Goal: Information Seeking & Learning: Learn about a topic

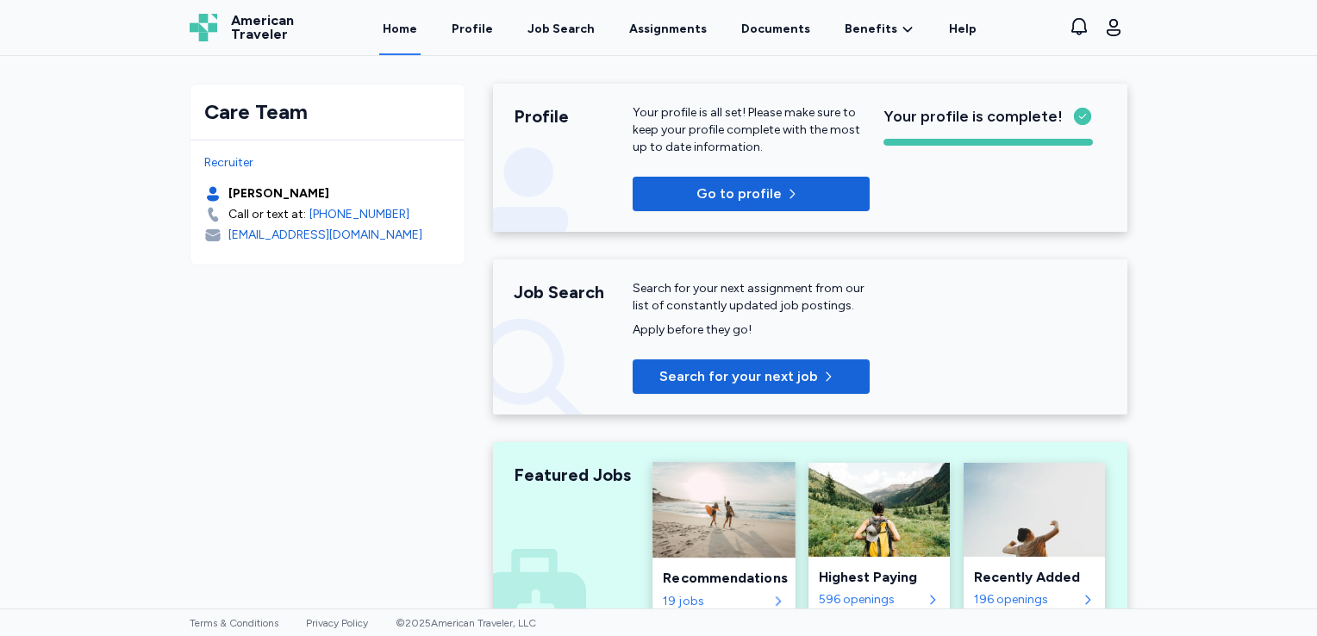
click at [704, 582] on div "Recommendations" at bounding box center [724, 578] width 122 height 21
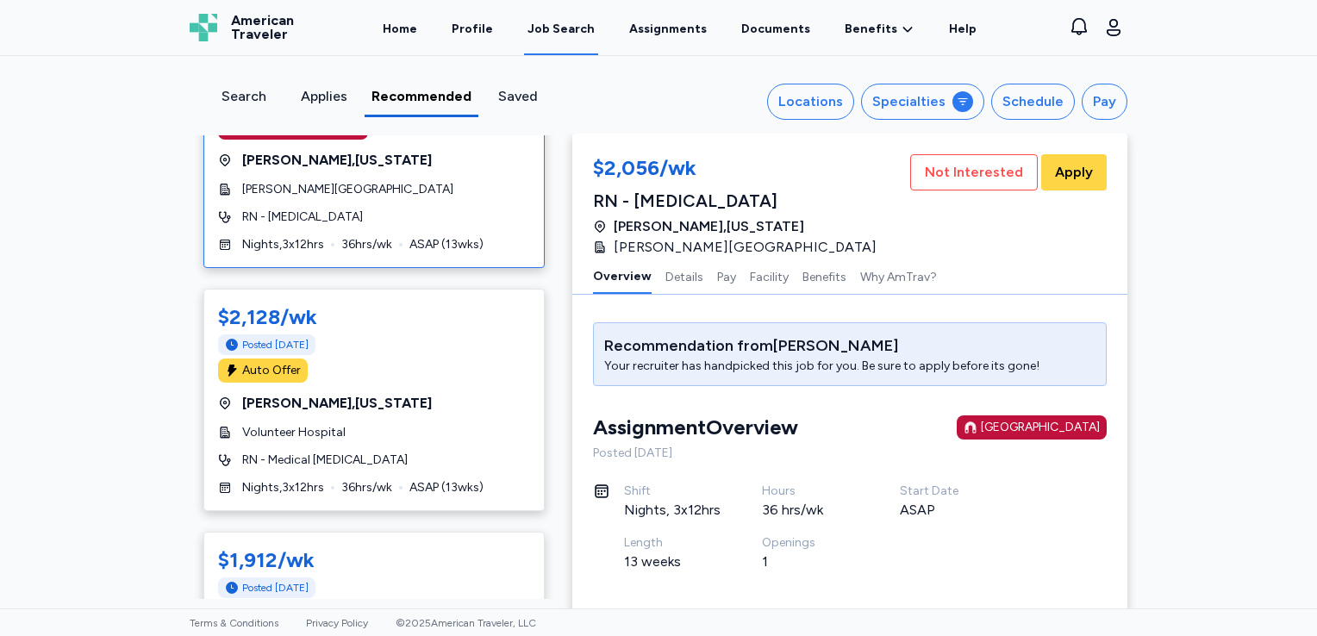
scroll to position [207, 0]
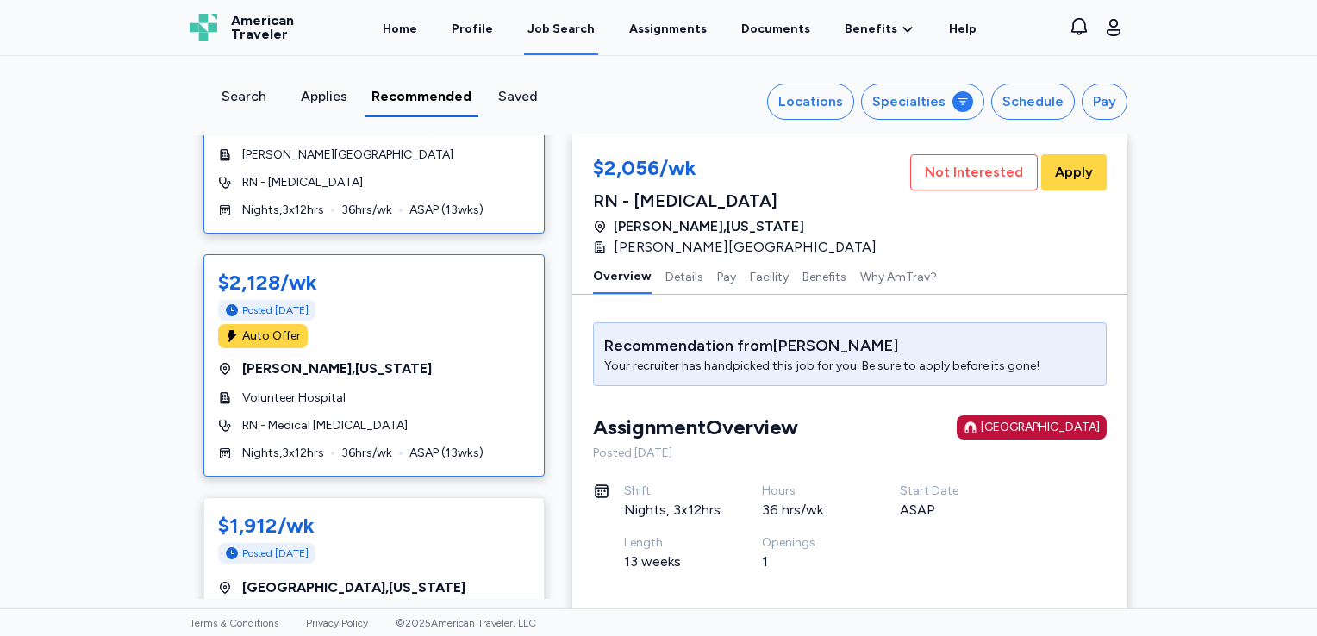
click at [414, 344] on div "Auto Offer" at bounding box center [374, 336] width 312 height 24
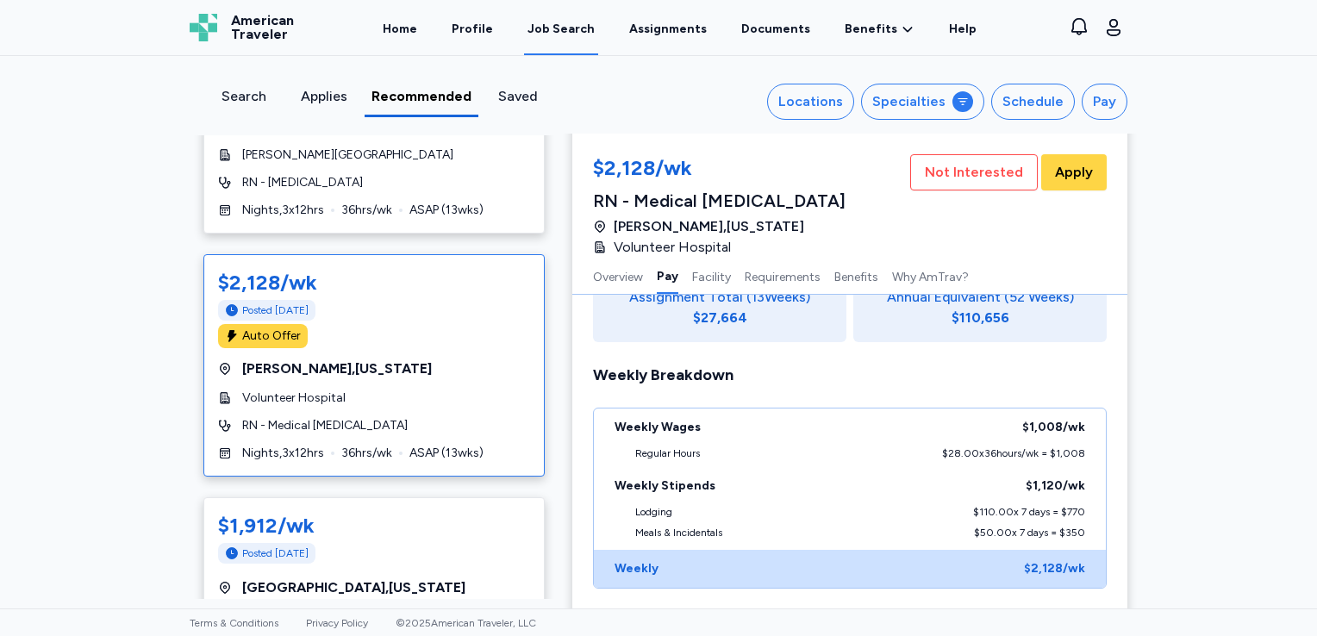
scroll to position [92, 0]
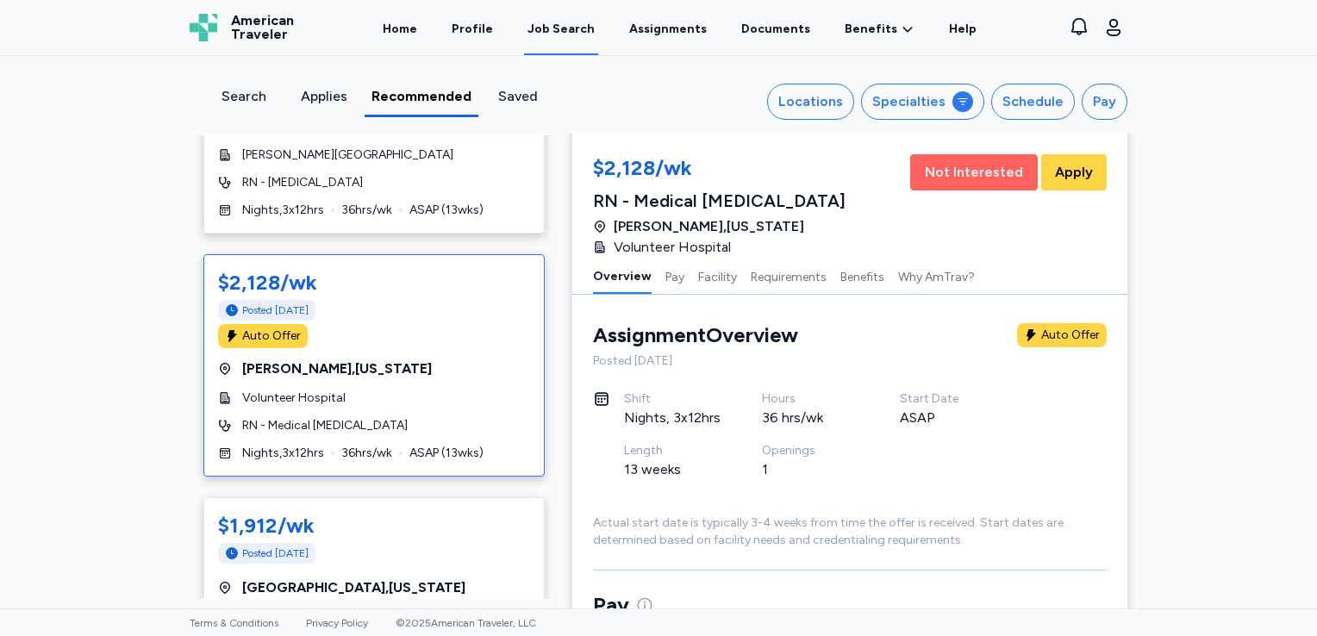
click at [949, 165] on span "Not Interested" at bounding box center [974, 172] width 98 height 21
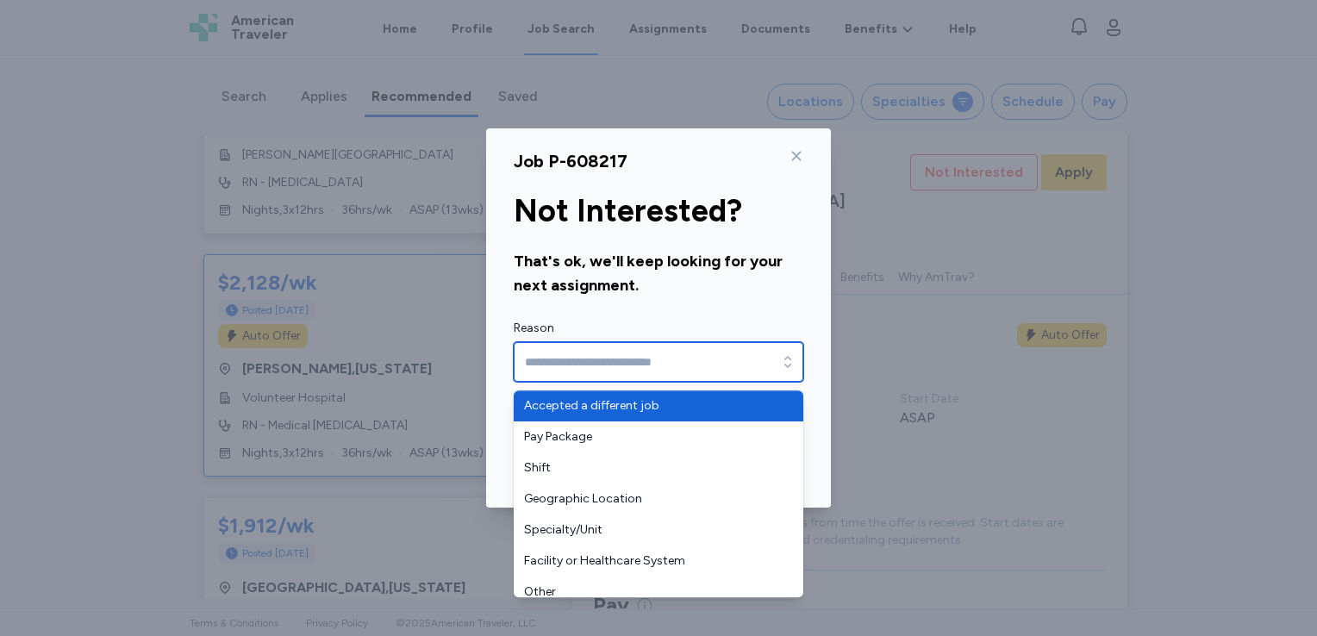
click at [721, 362] on input "Reason" at bounding box center [659, 362] width 290 height 40
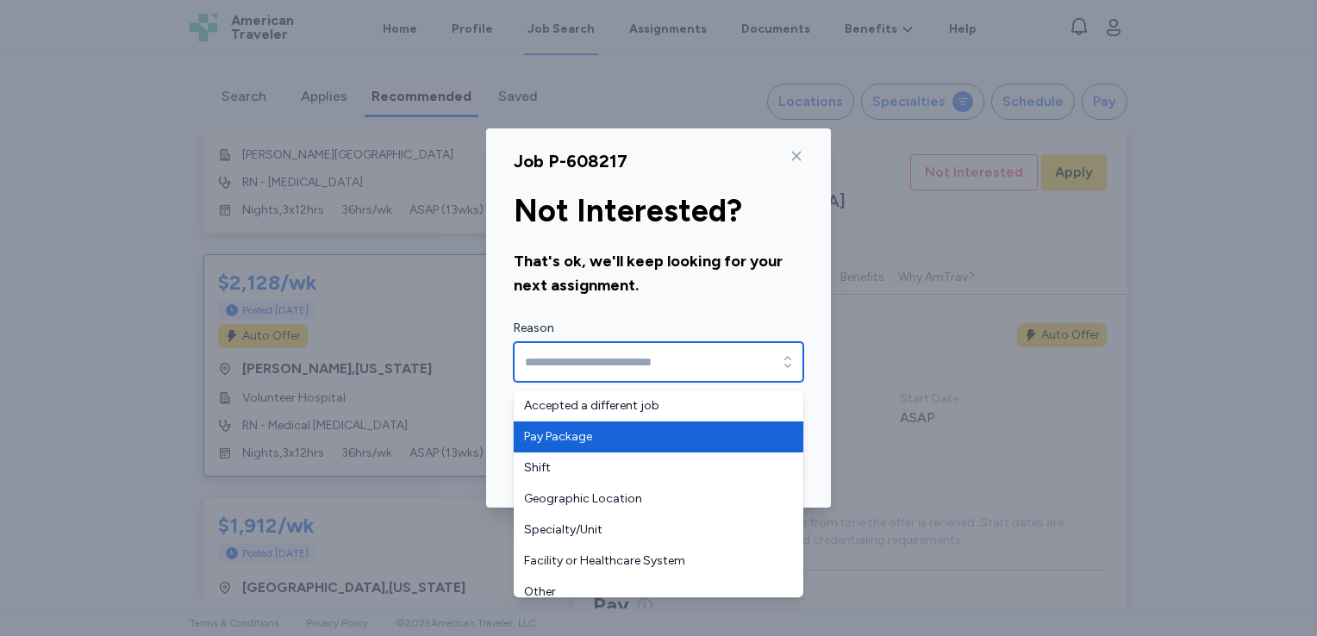
type input "**********"
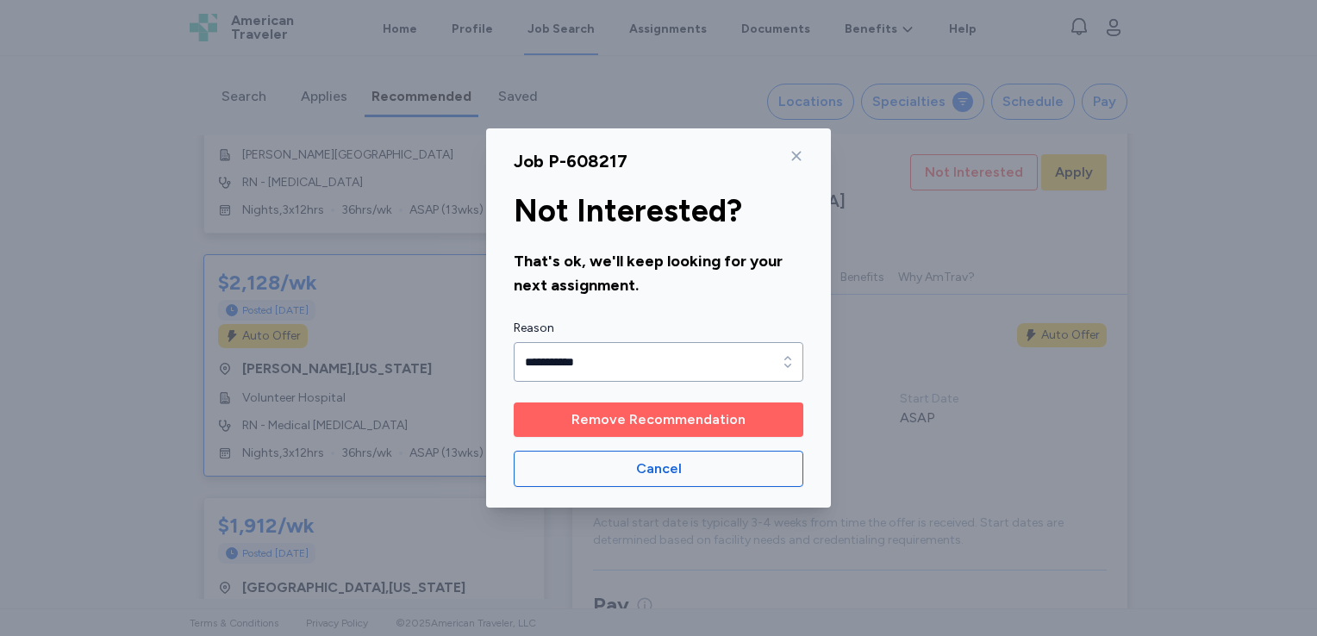
click at [630, 421] on span "Remove Recommendation" at bounding box center [659, 420] width 174 height 21
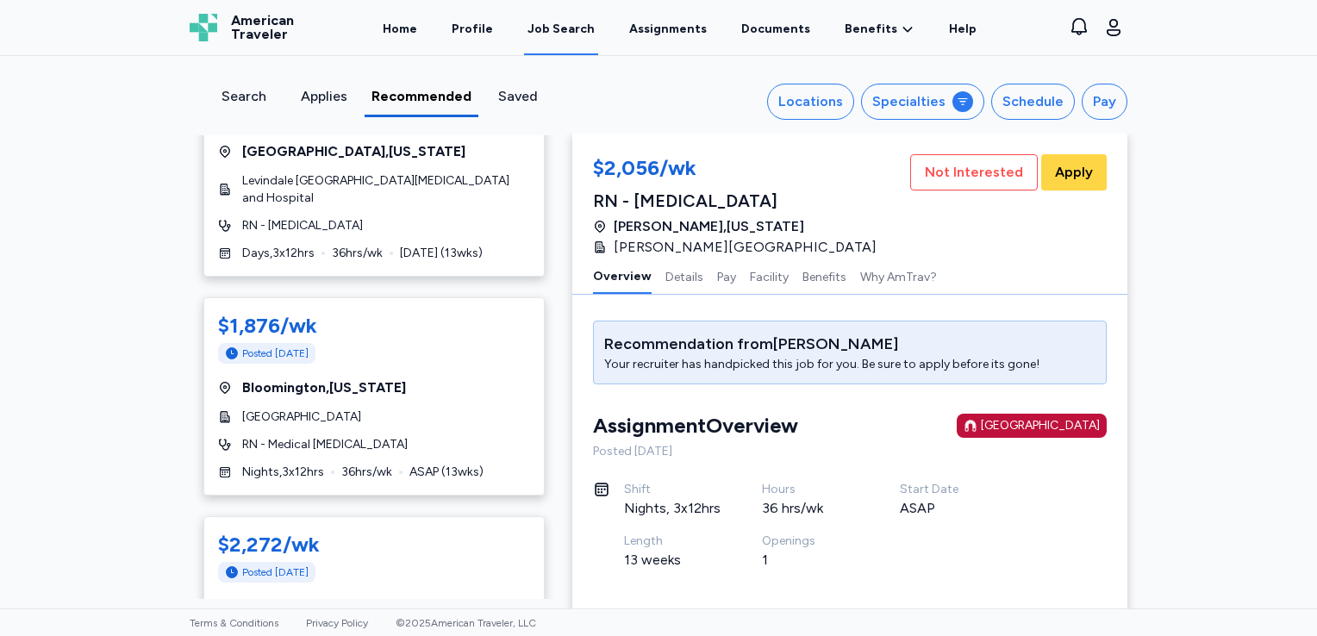
scroll to position [529, 0]
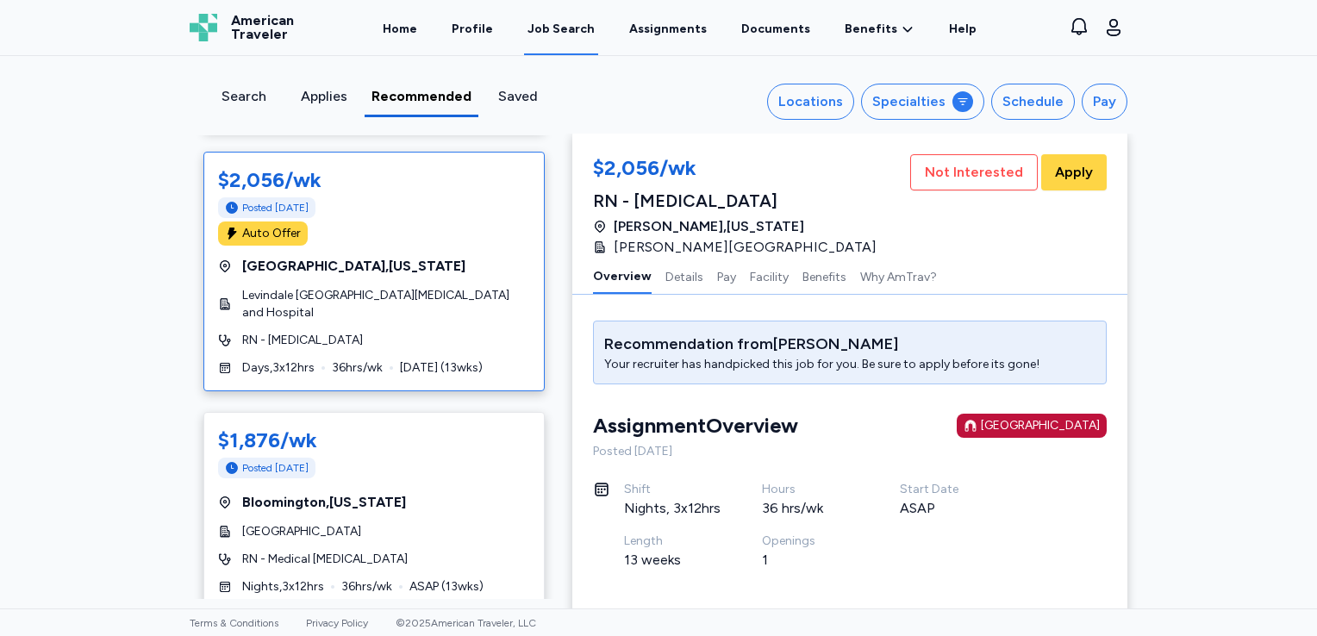
click at [458, 189] on div "$2,056/wk" at bounding box center [374, 180] width 312 height 28
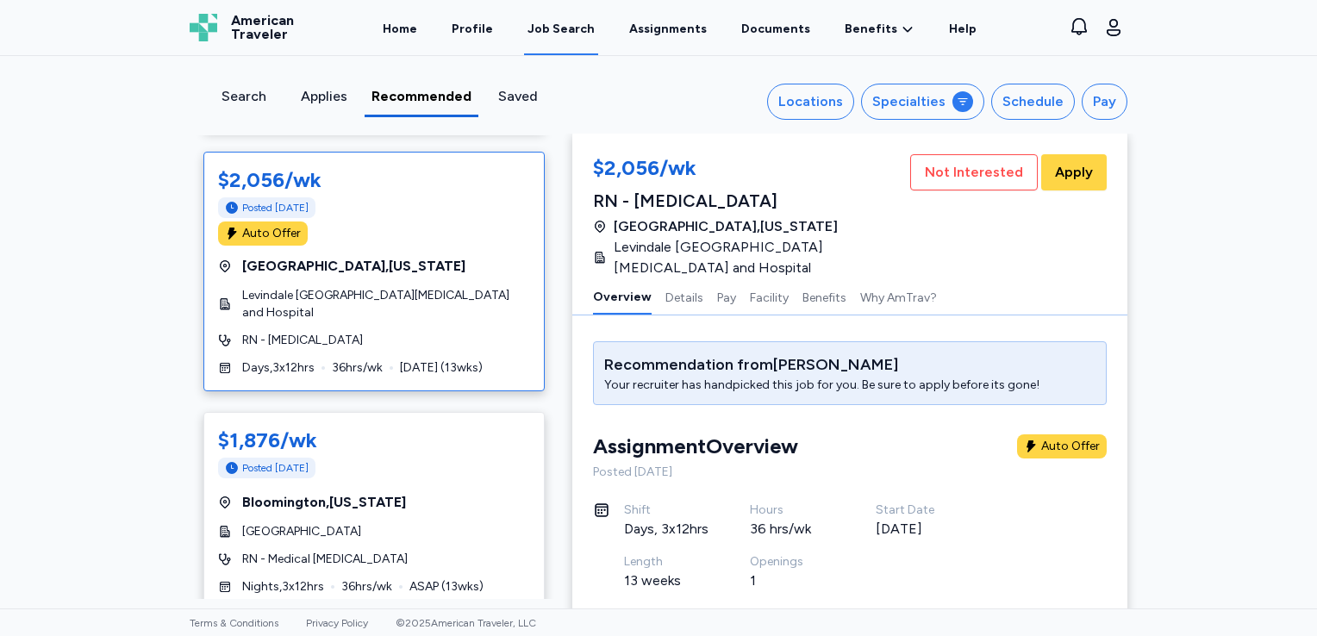
scroll to position [22, 0]
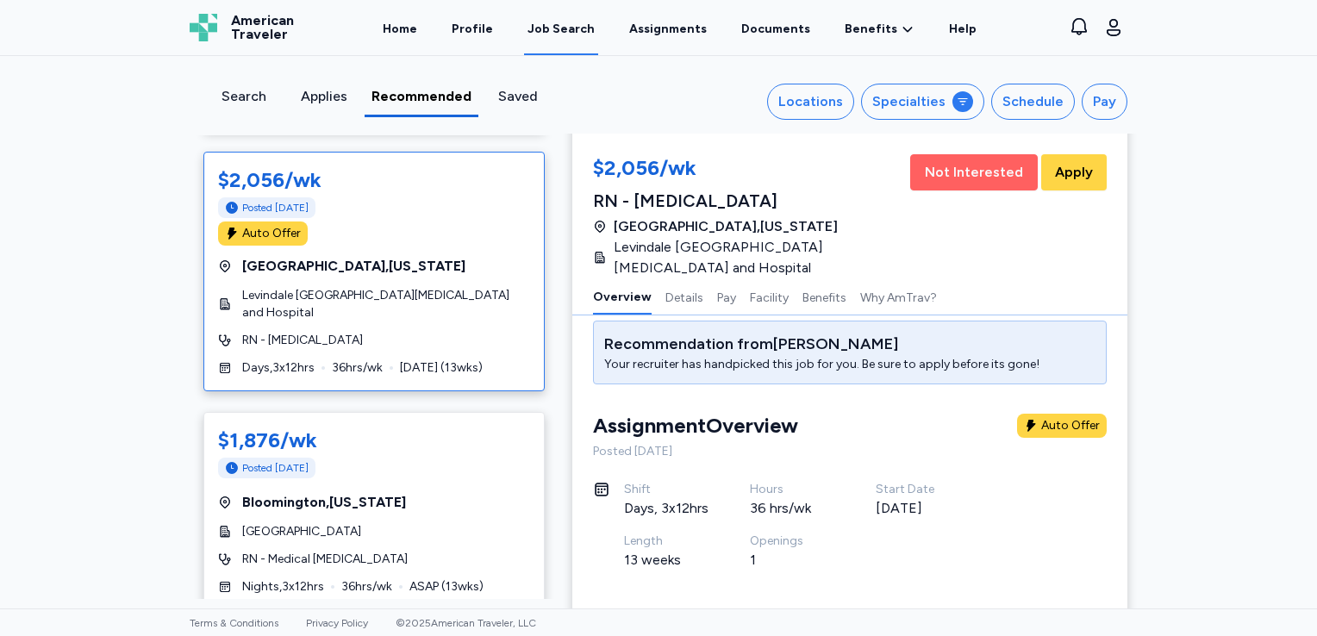
click at [942, 170] on span "Not Interested" at bounding box center [974, 172] width 98 height 21
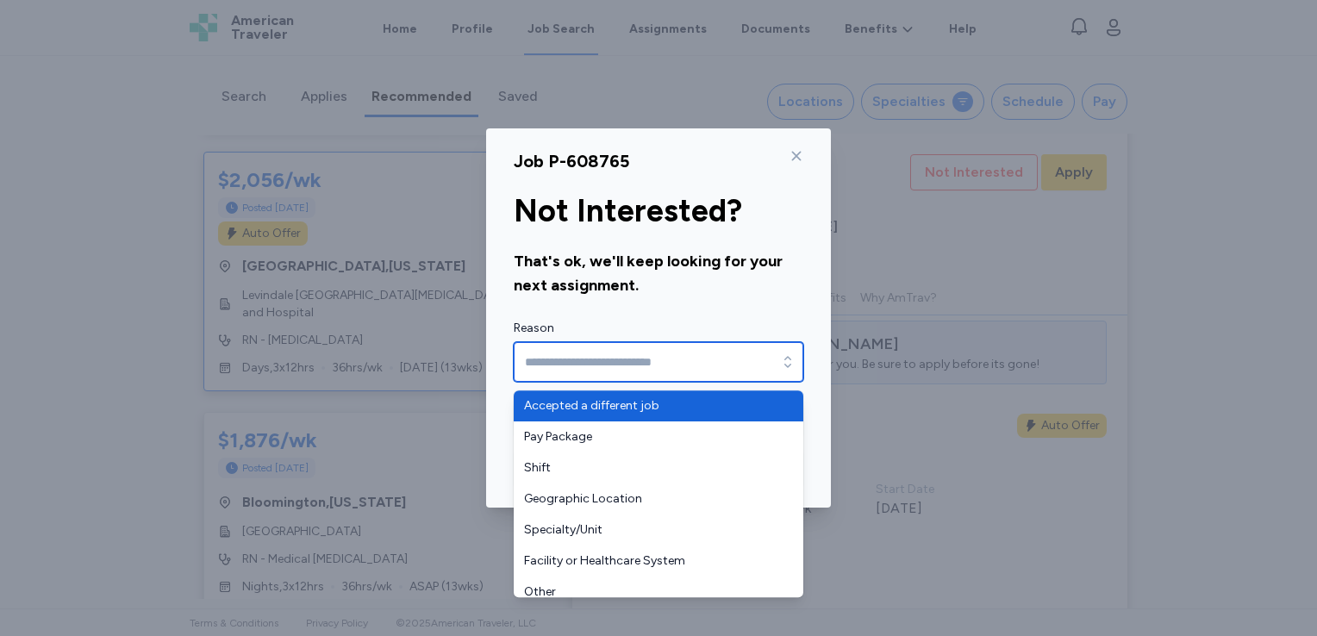
click at [743, 379] on input "Reason" at bounding box center [659, 362] width 290 height 40
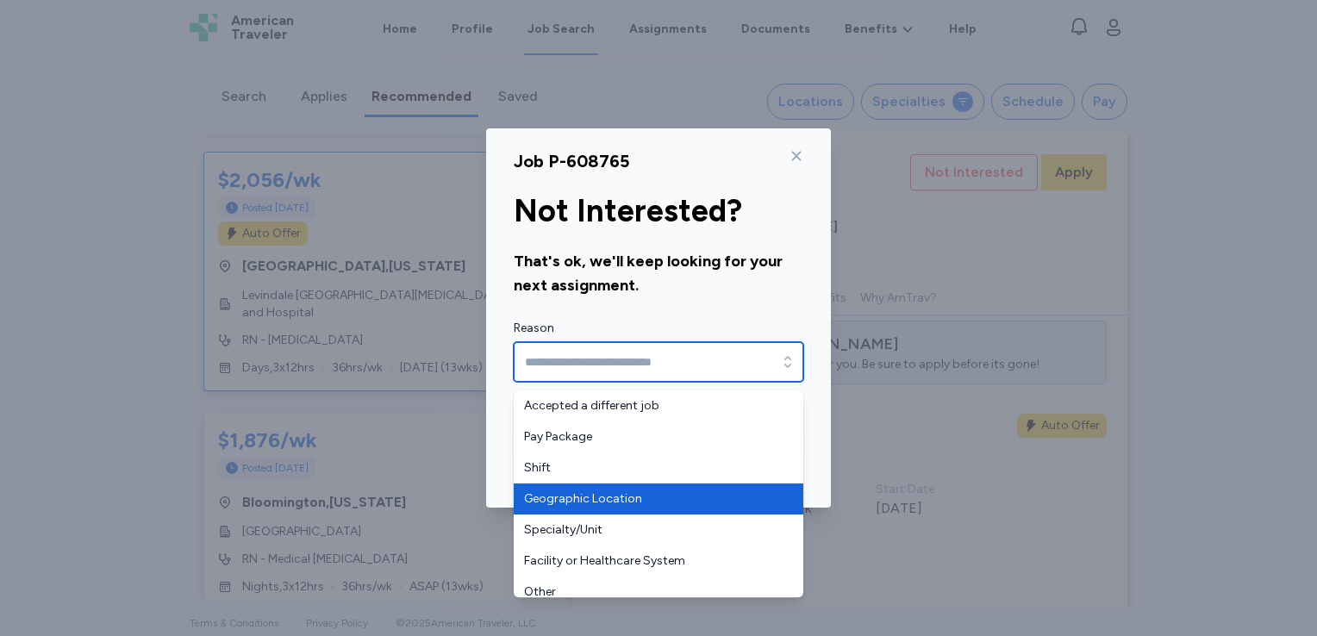
type input "**********"
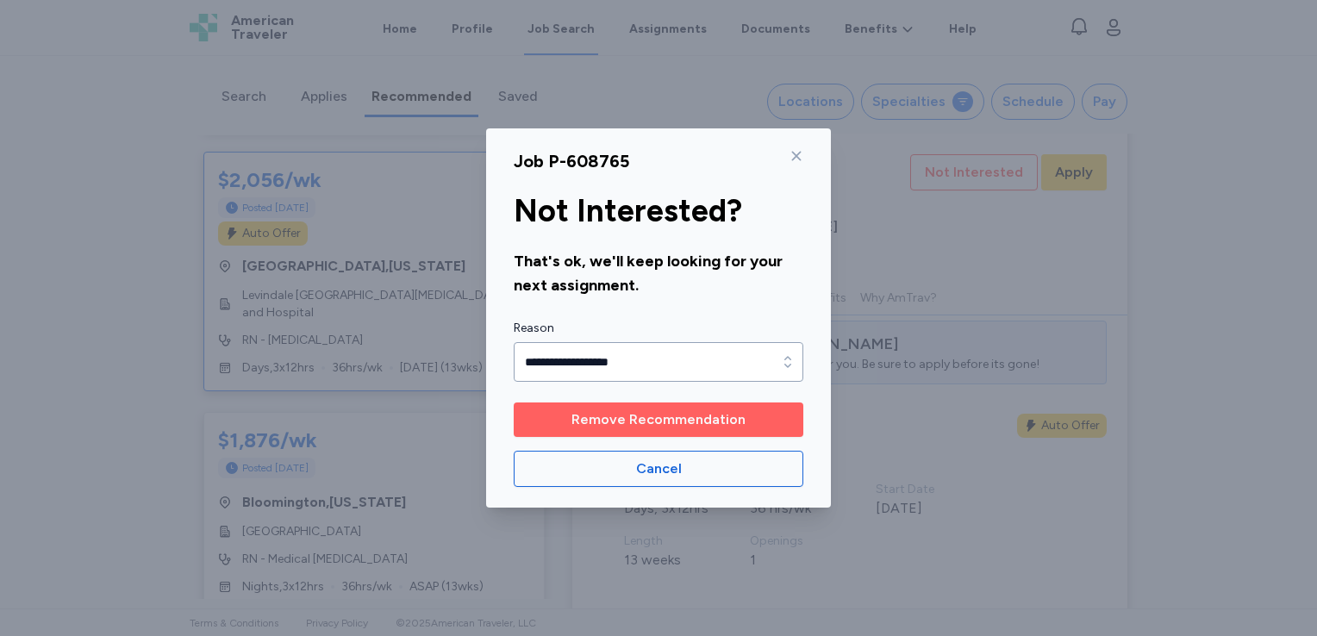
click at [635, 422] on span "Remove Recommendation" at bounding box center [659, 420] width 174 height 21
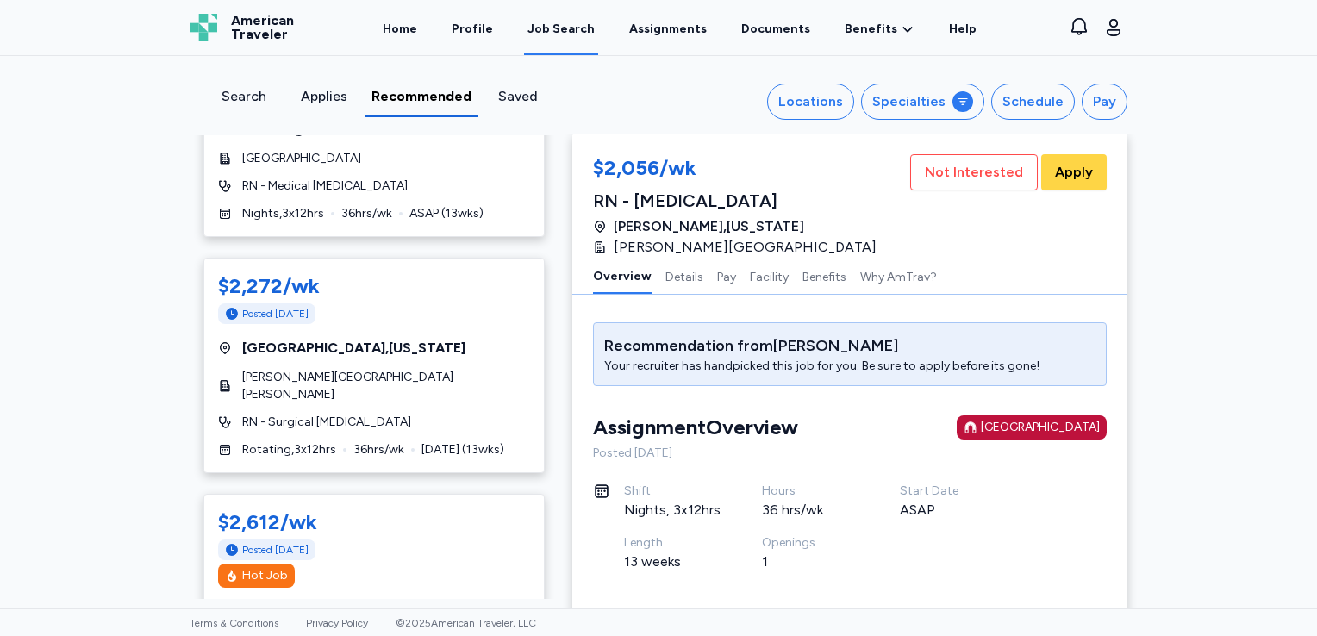
scroll to position [654, 0]
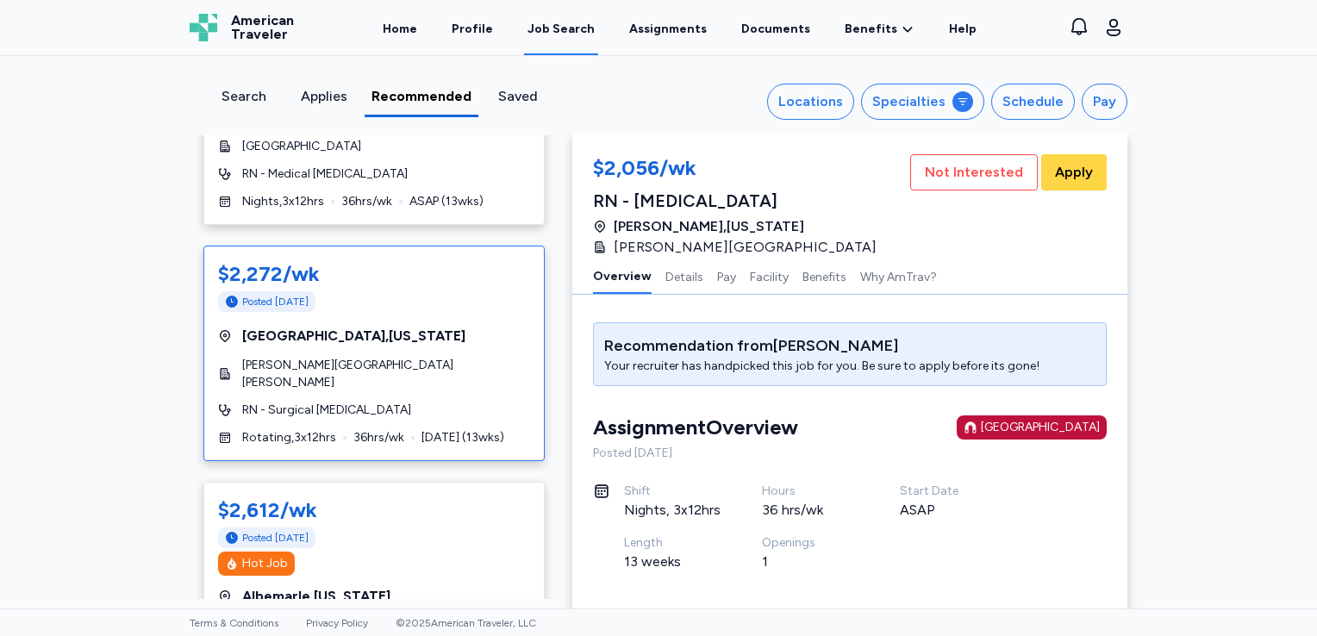
click at [454, 311] on div "$2,272/wk Posted [DATE]" at bounding box center [374, 287] width 312 height 55
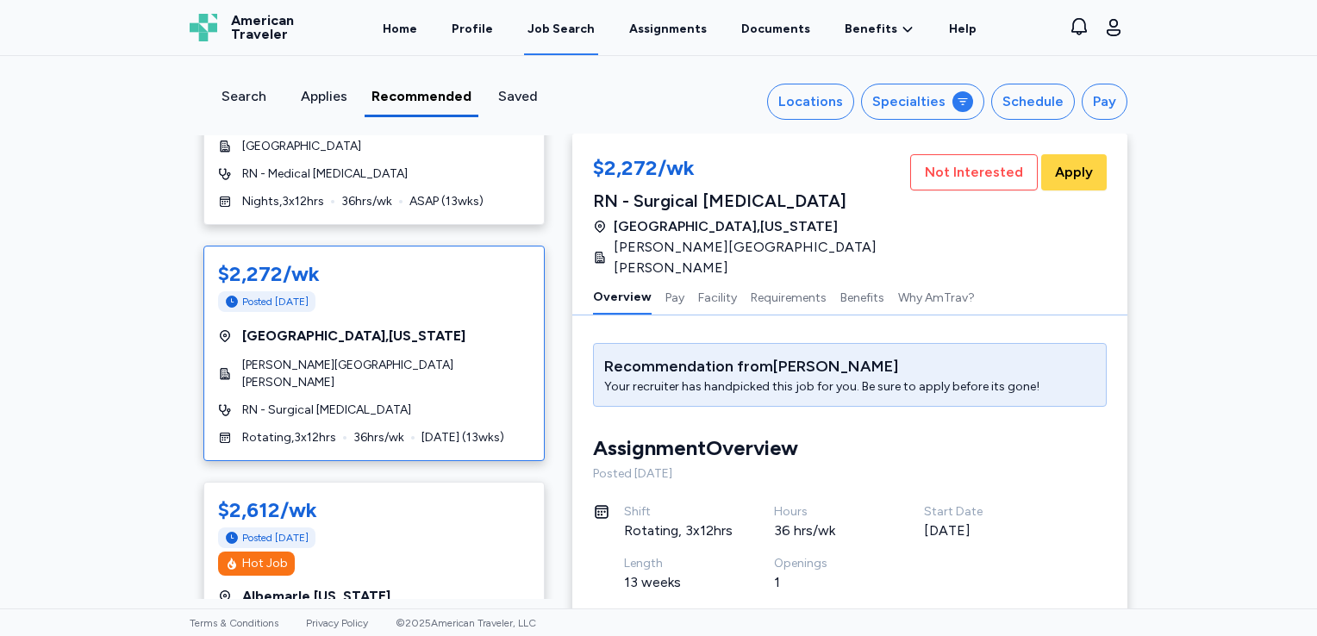
scroll to position [2, 0]
click at [926, 162] on span "Not Interested" at bounding box center [974, 172] width 98 height 21
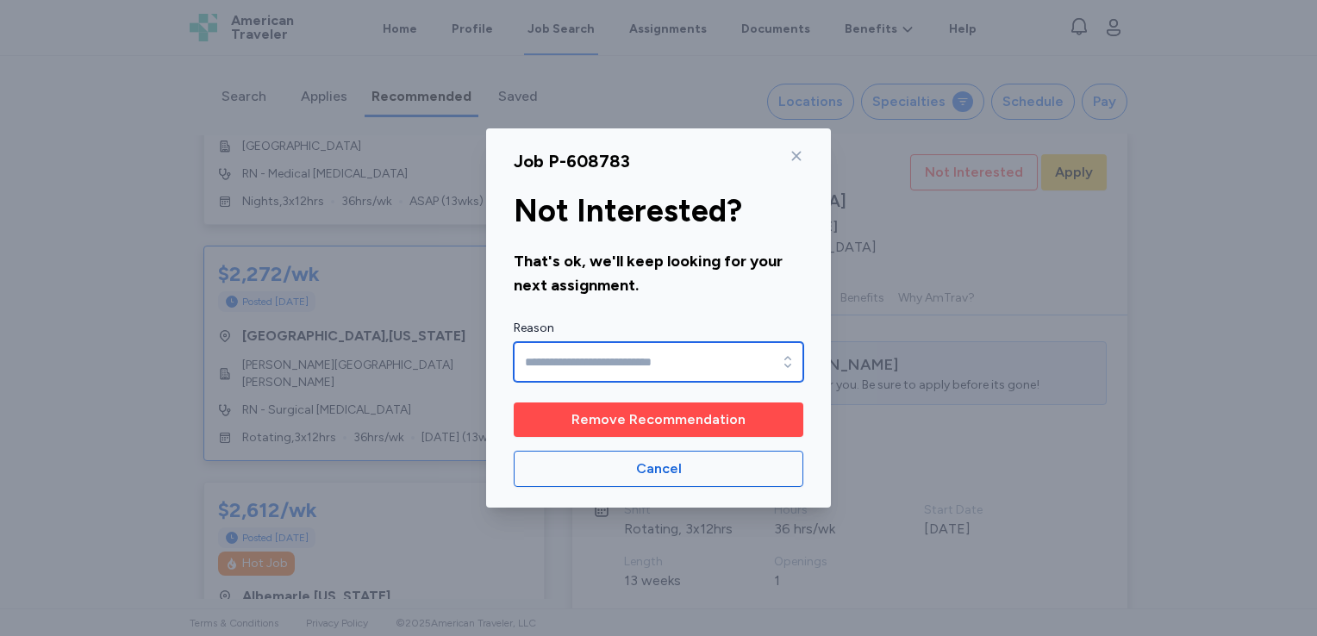
click at [735, 353] on input "Reason" at bounding box center [659, 362] width 290 height 40
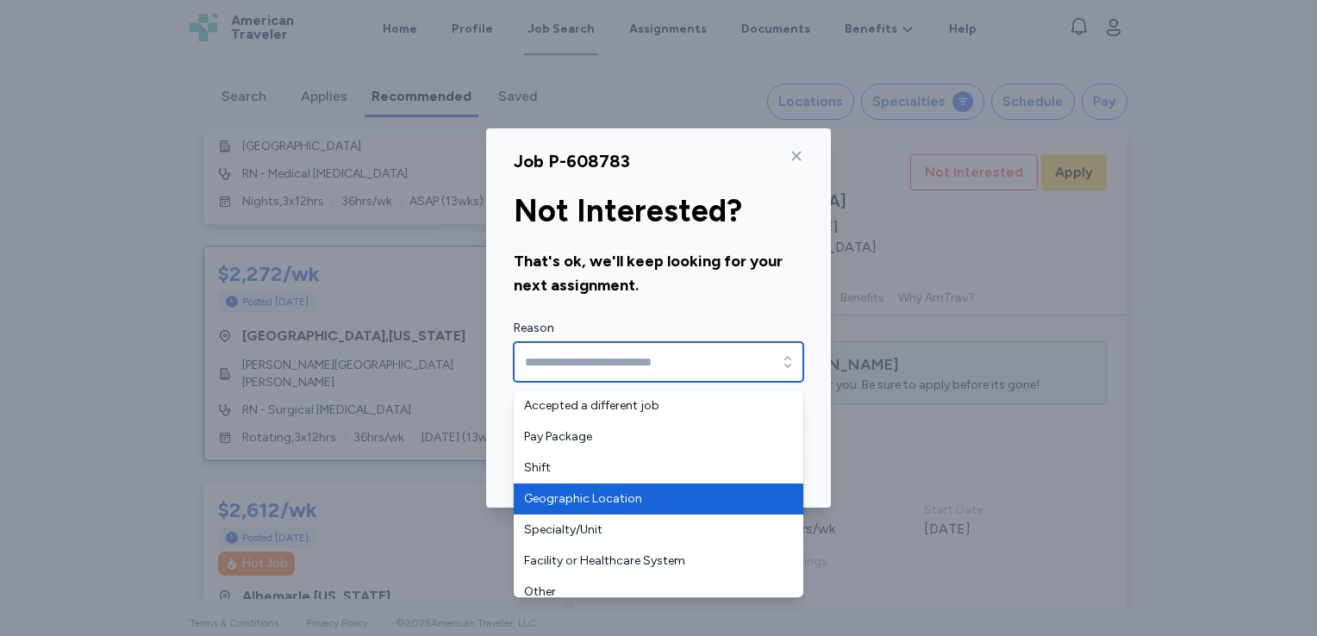
type input "**********"
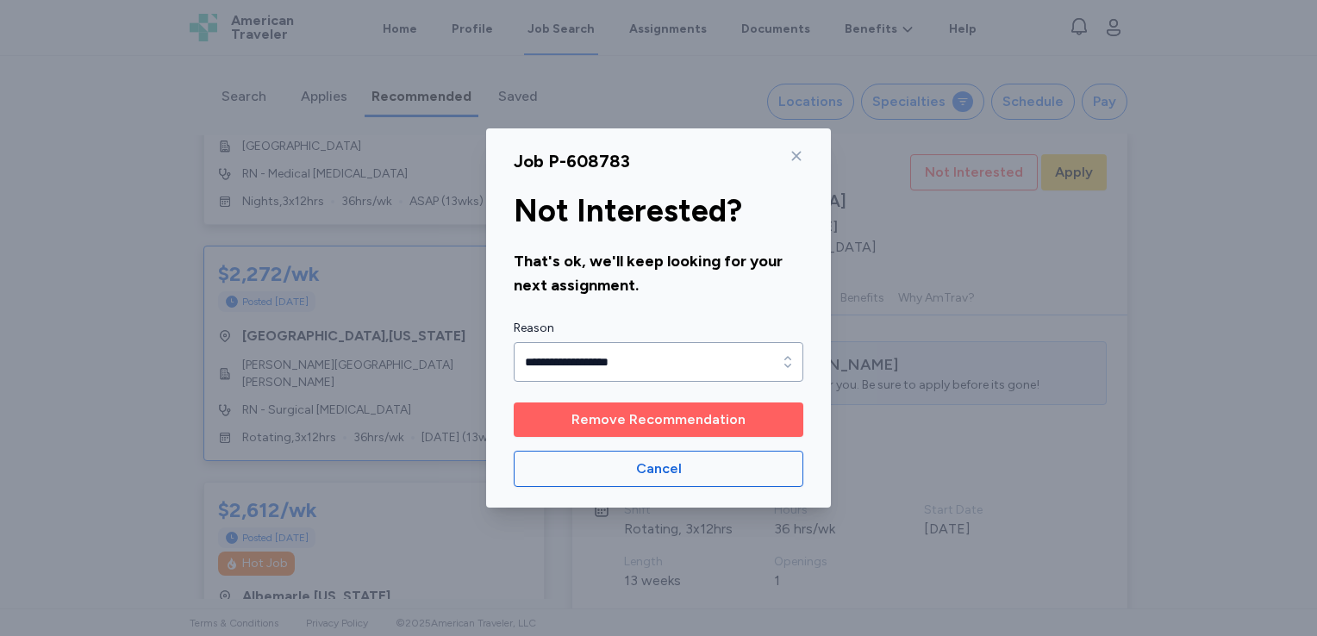
click at [627, 412] on span "Remove Recommendation" at bounding box center [659, 420] width 174 height 21
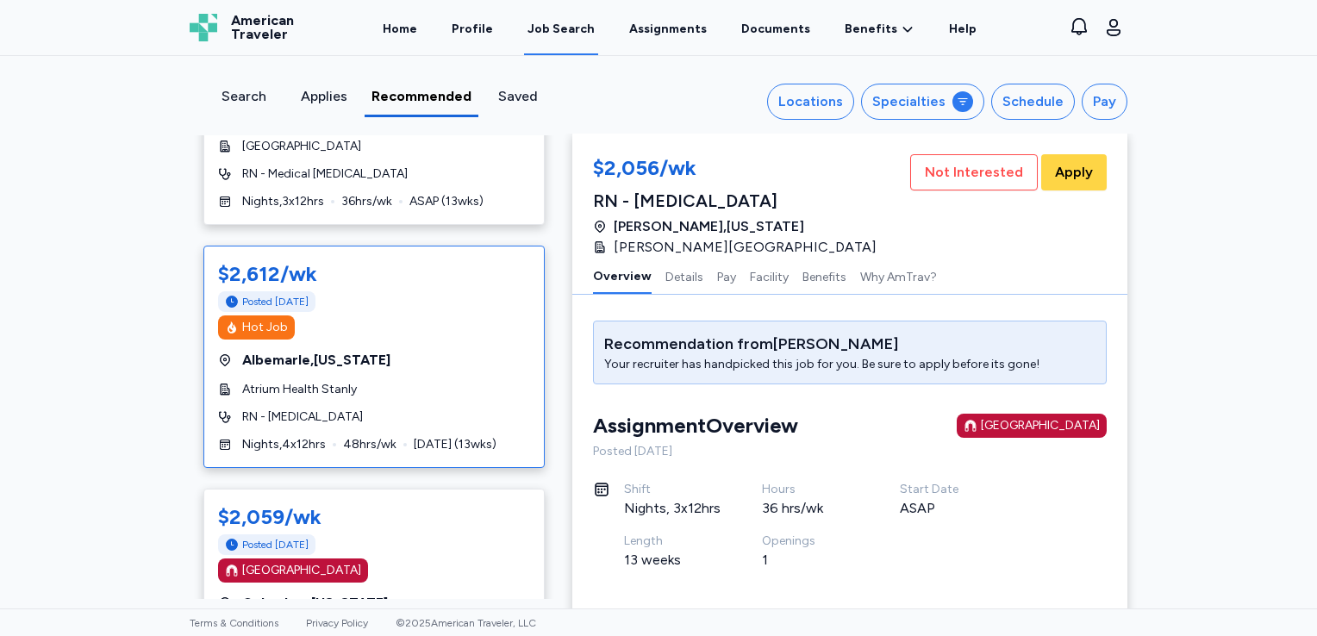
click at [461, 318] on div "Hot Job" at bounding box center [374, 328] width 312 height 24
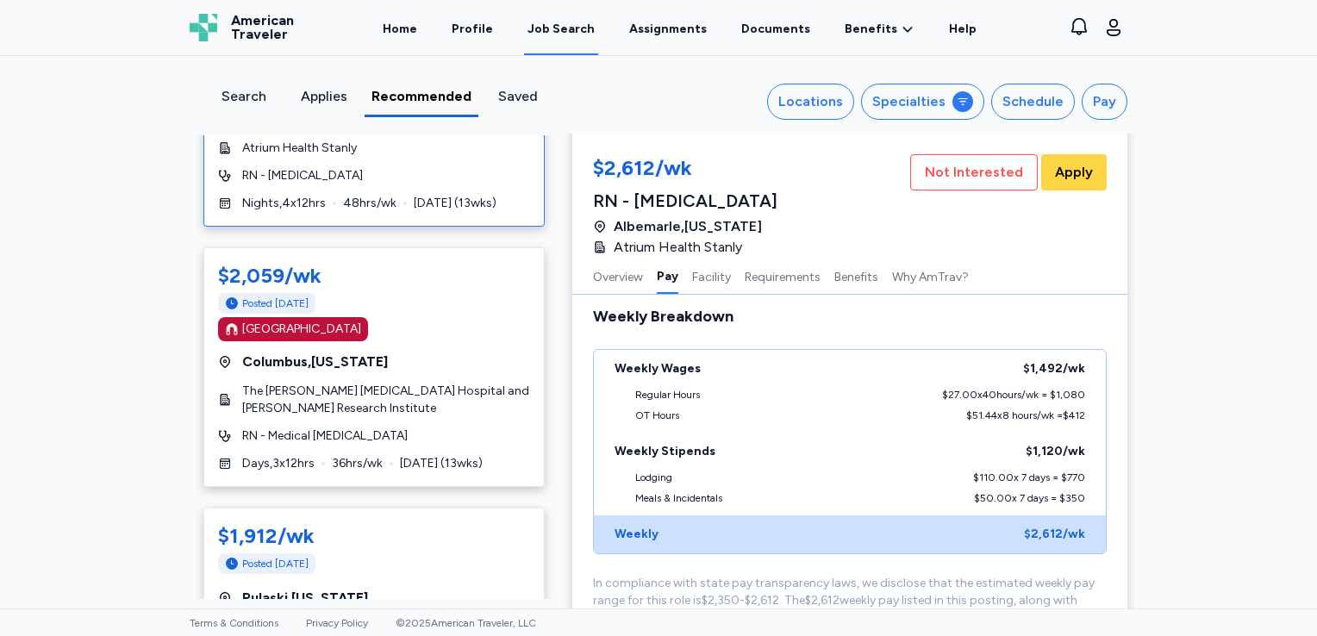
scroll to position [906, 0]
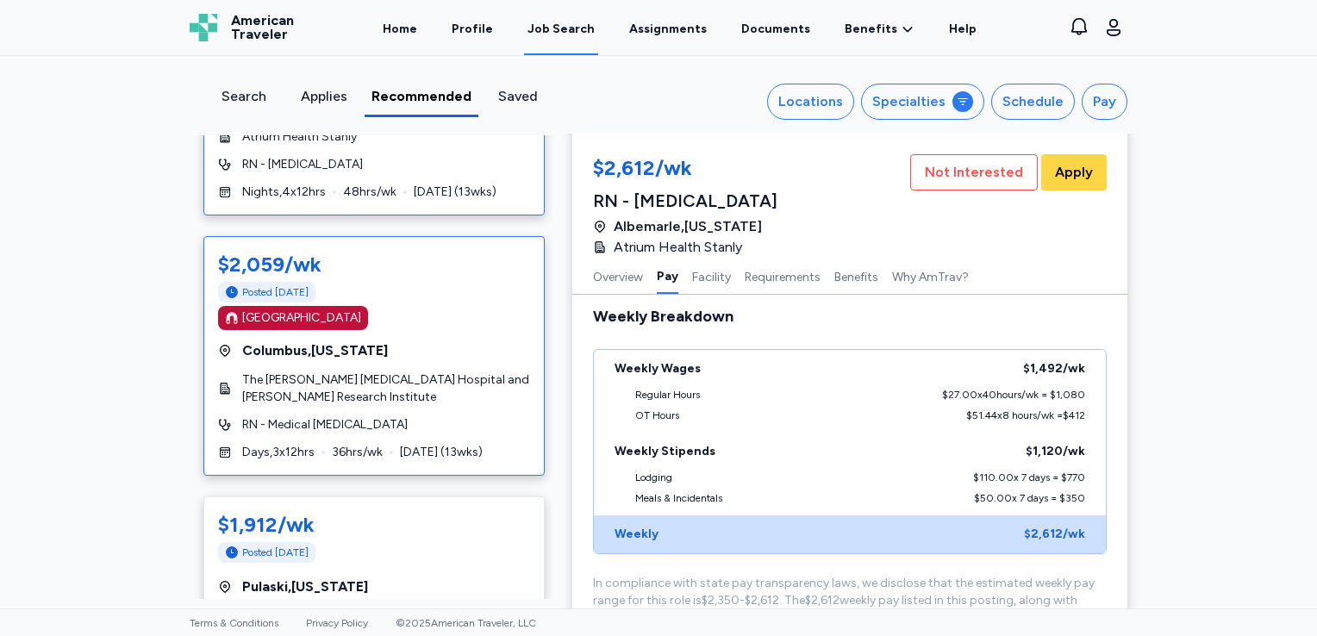
click at [406, 318] on div "[GEOGRAPHIC_DATA]" at bounding box center [374, 318] width 312 height 24
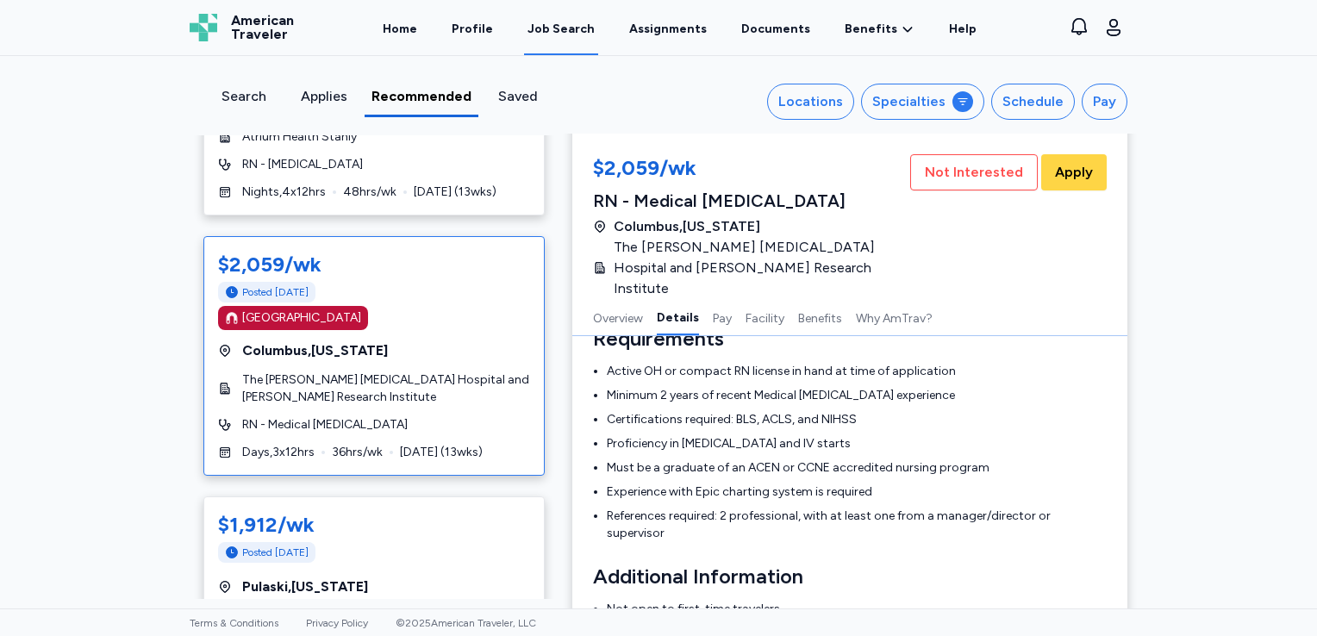
scroll to position [839, 0]
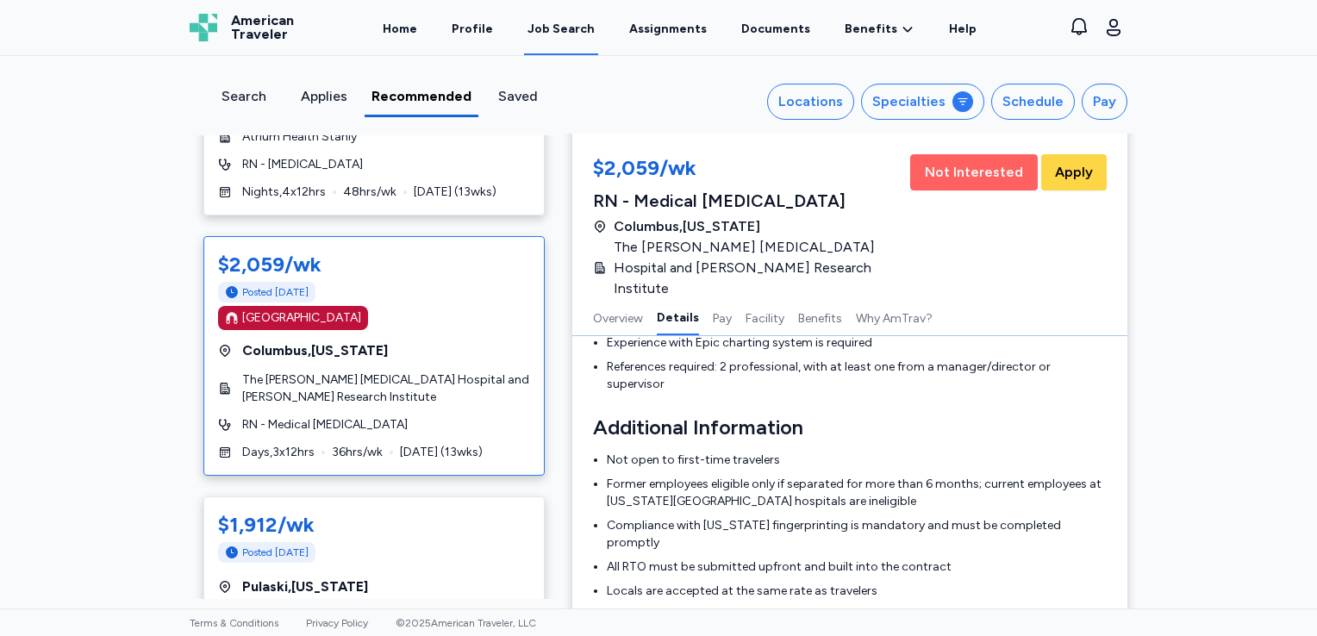
click at [975, 174] on span "Not Interested" at bounding box center [974, 172] width 98 height 21
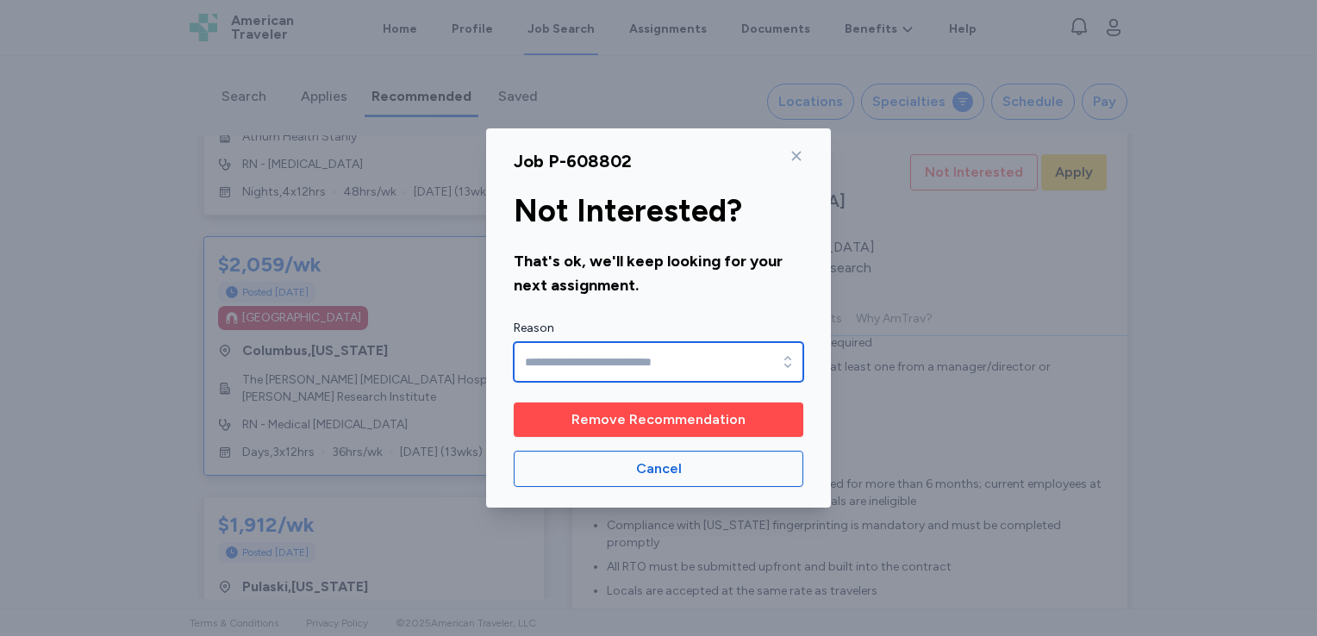
click at [753, 358] on input "Reason" at bounding box center [659, 362] width 290 height 40
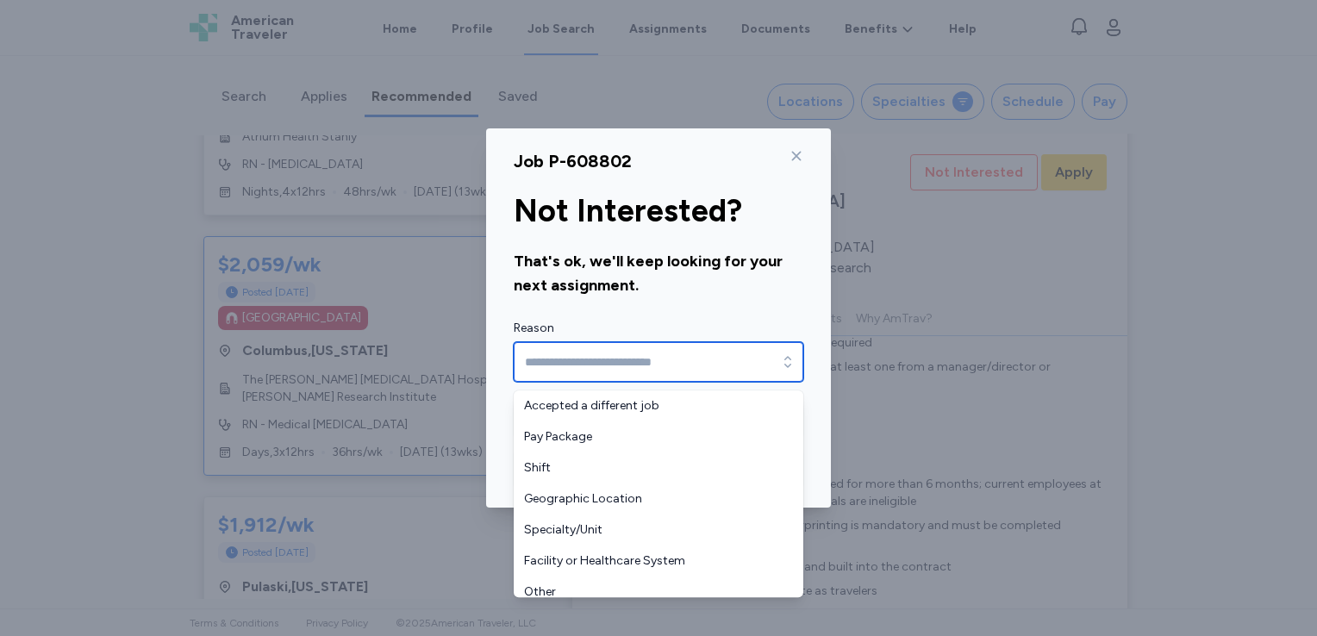
scroll to position [10, 0]
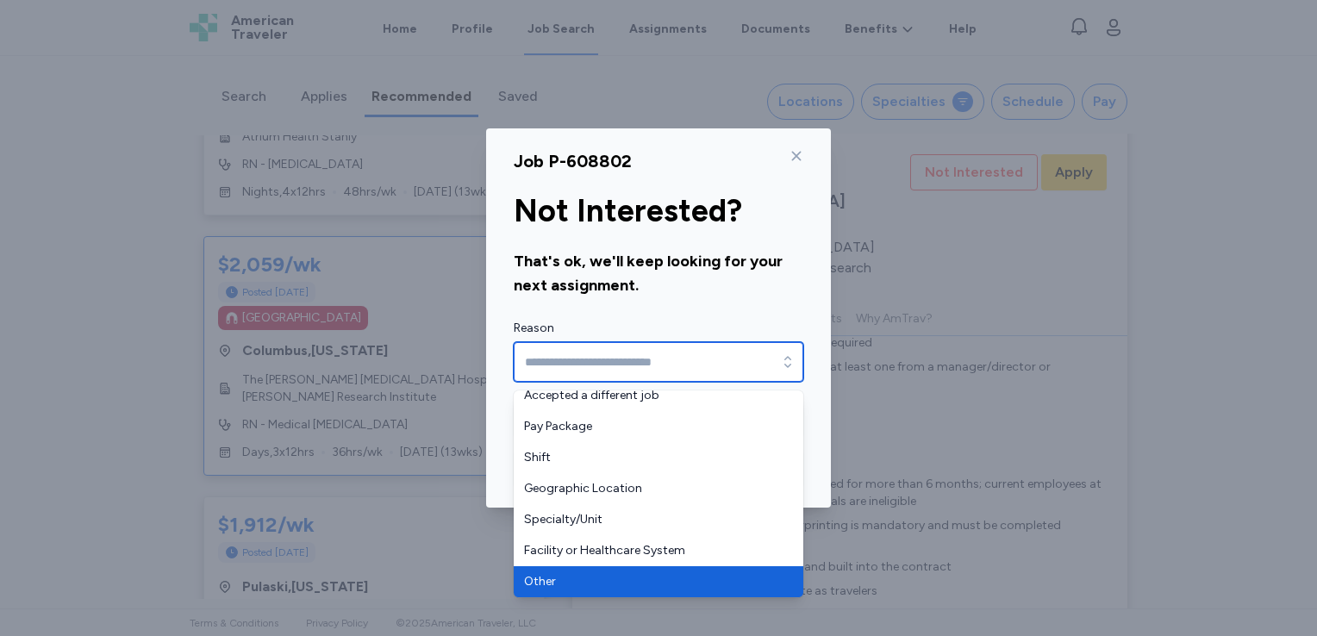
type input "*****"
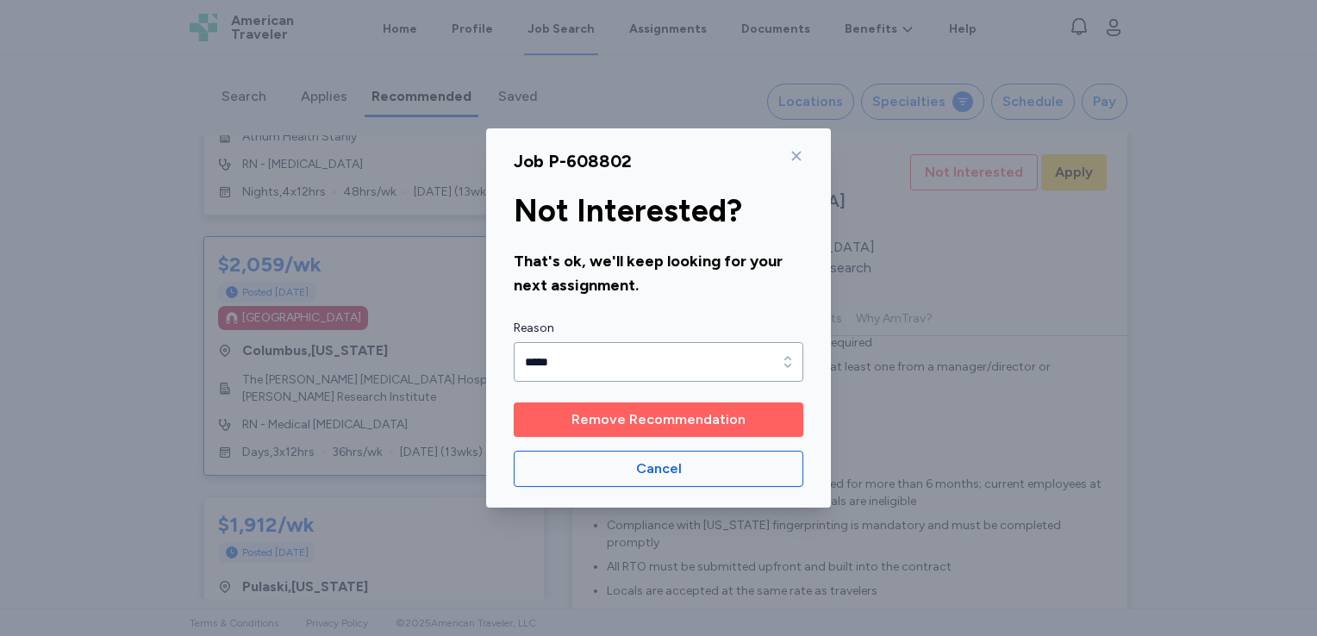
click at [652, 421] on span "Remove Recommendation" at bounding box center [659, 420] width 174 height 21
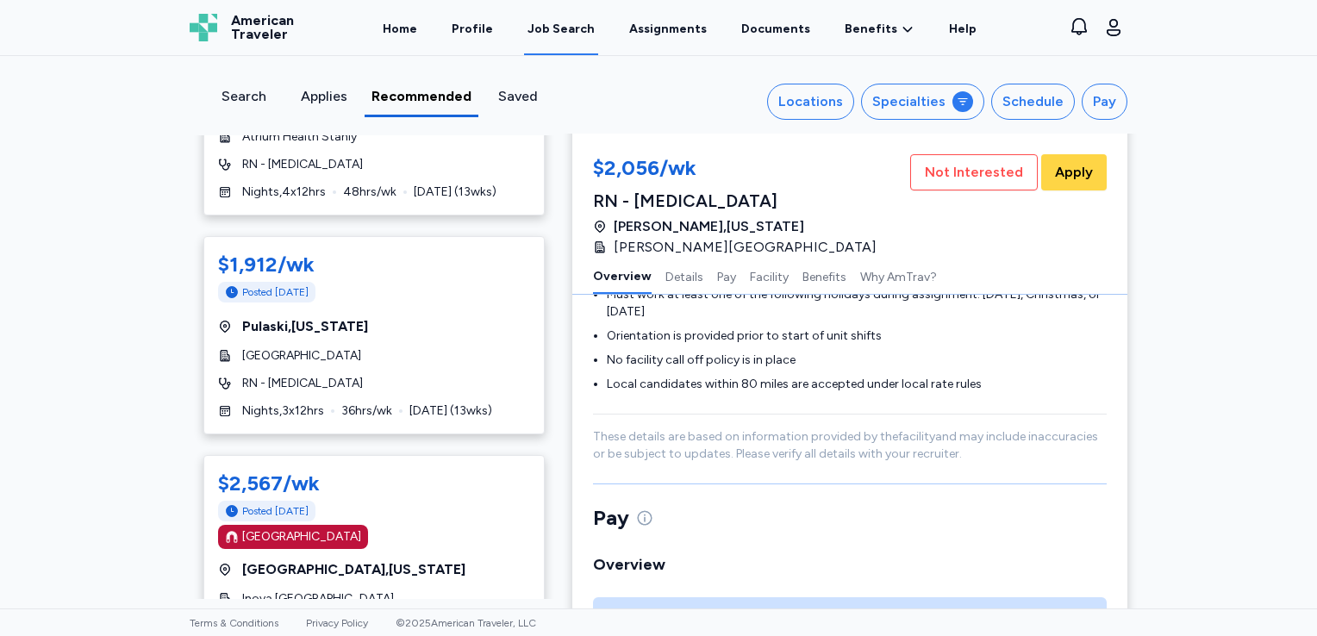
scroll to position [0, 0]
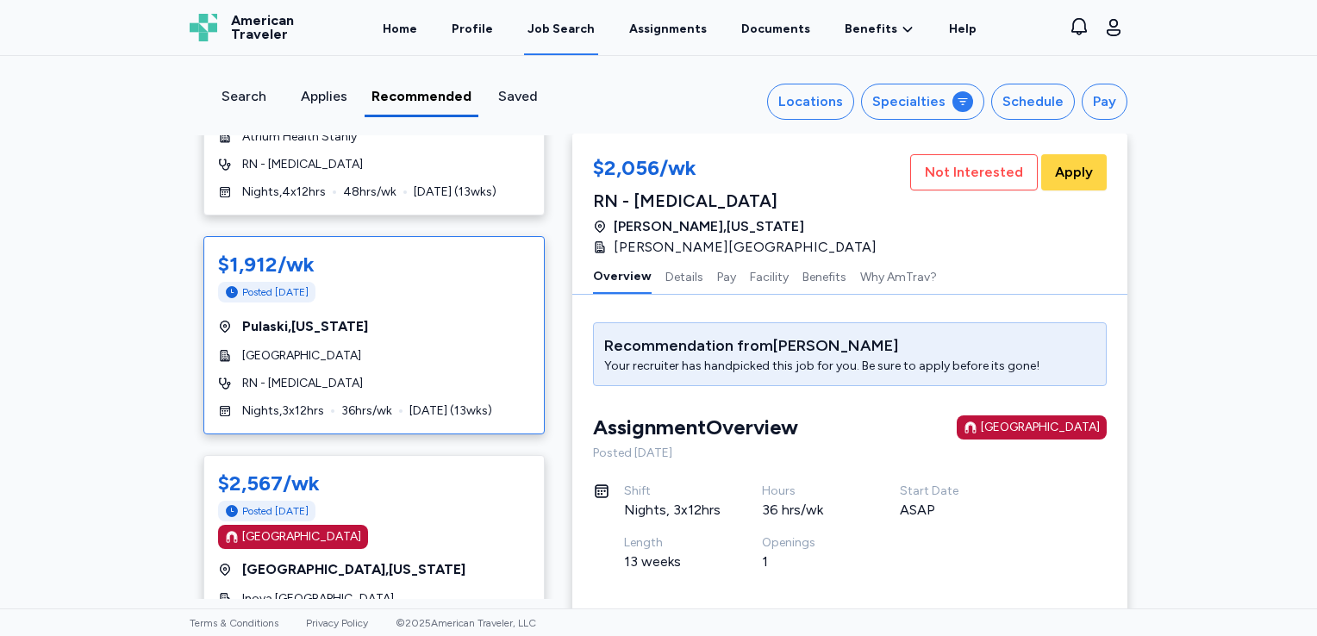
click at [424, 283] on div "Posted [DATE]" at bounding box center [374, 292] width 312 height 21
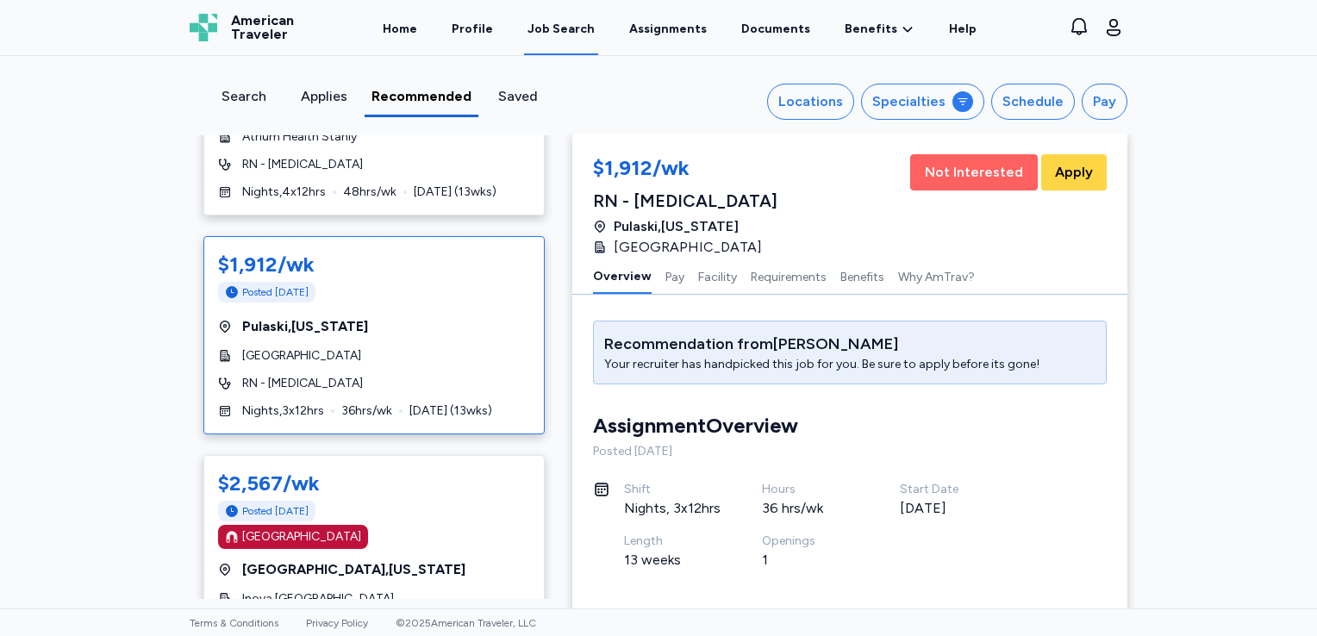
click at [979, 170] on span "Not Interested" at bounding box center [974, 172] width 98 height 21
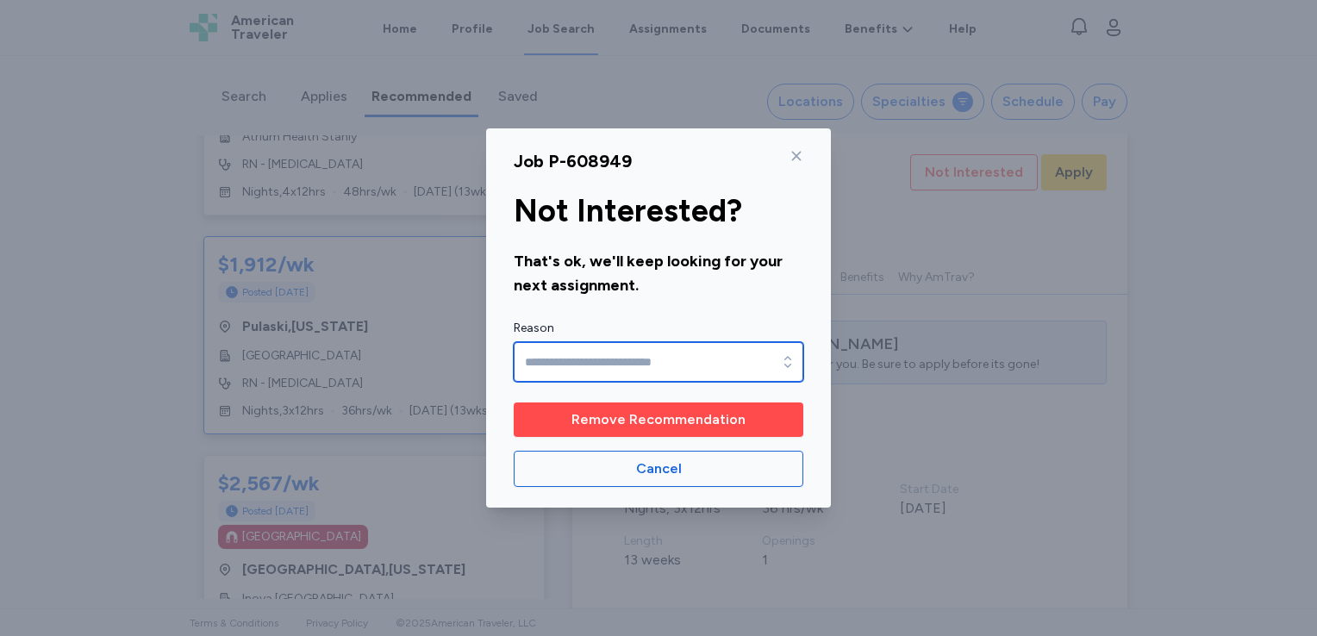
click at [733, 371] on input "Reason" at bounding box center [659, 362] width 290 height 40
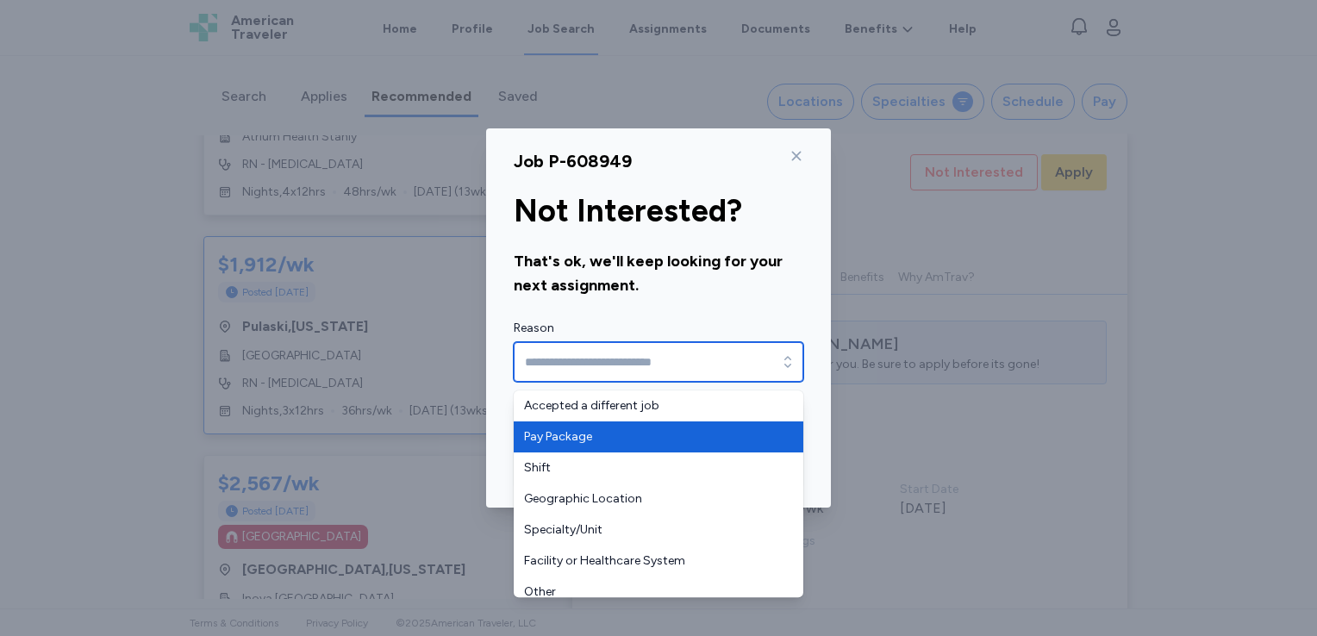
type input "**********"
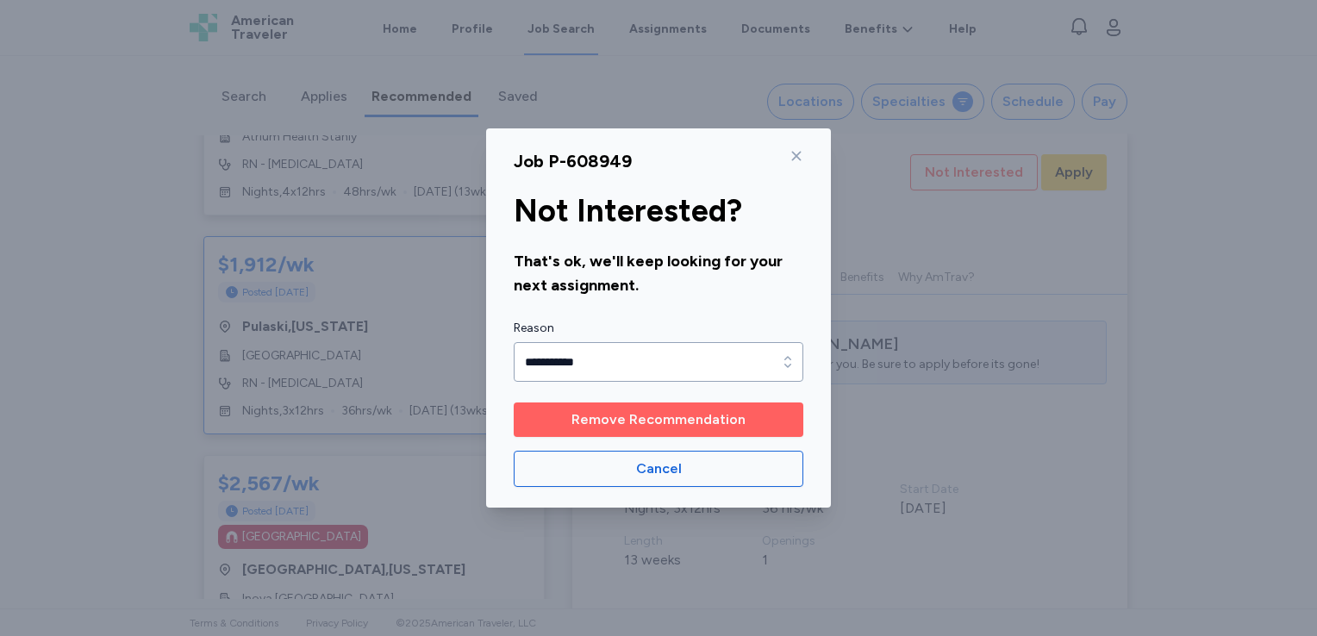
click at [679, 415] on span "Remove Recommendation" at bounding box center [659, 420] width 174 height 21
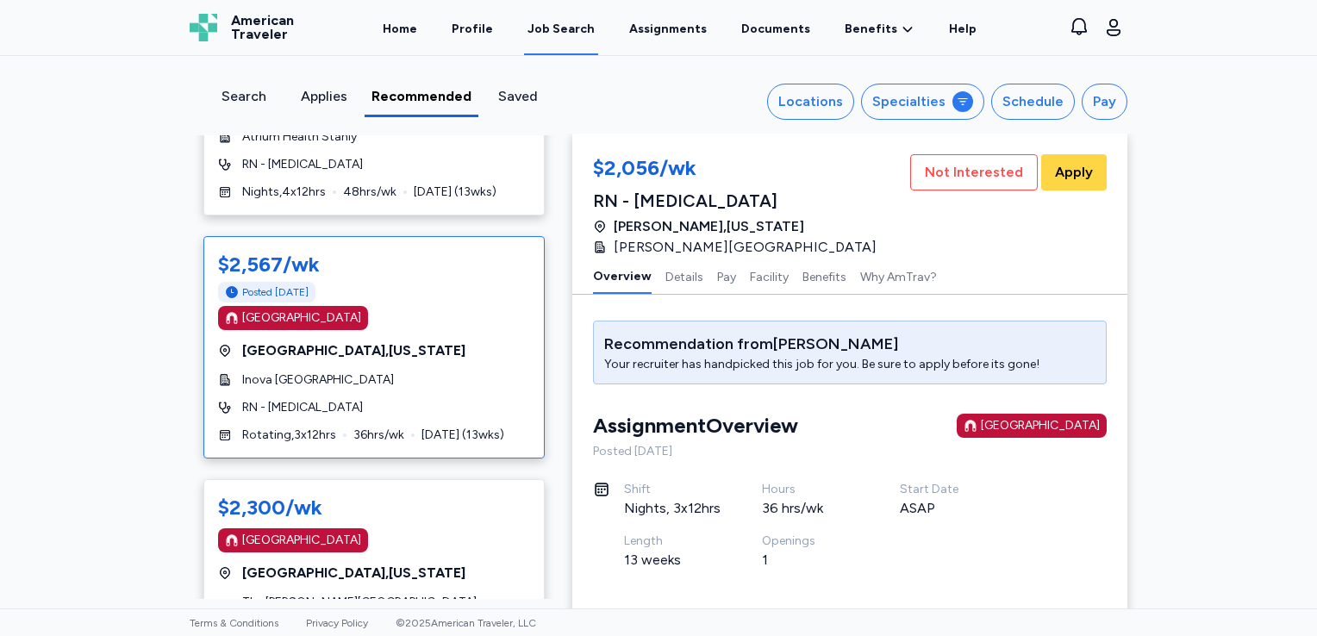
click at [443, 319] on div "[GEOGRAPHIC_DATA]" at bounding box center [374, 318] width 312 height 24
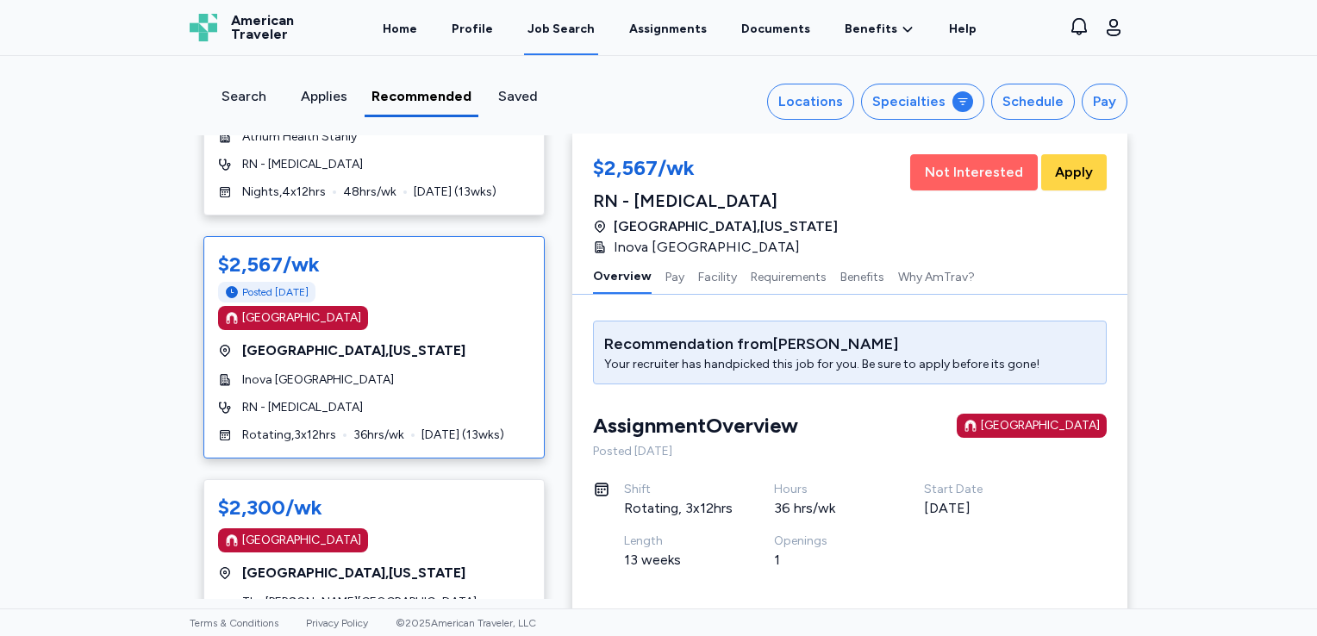
click at [954, 168] on span "Not Interested" at bounding box center [974, 172] width 98 height 21
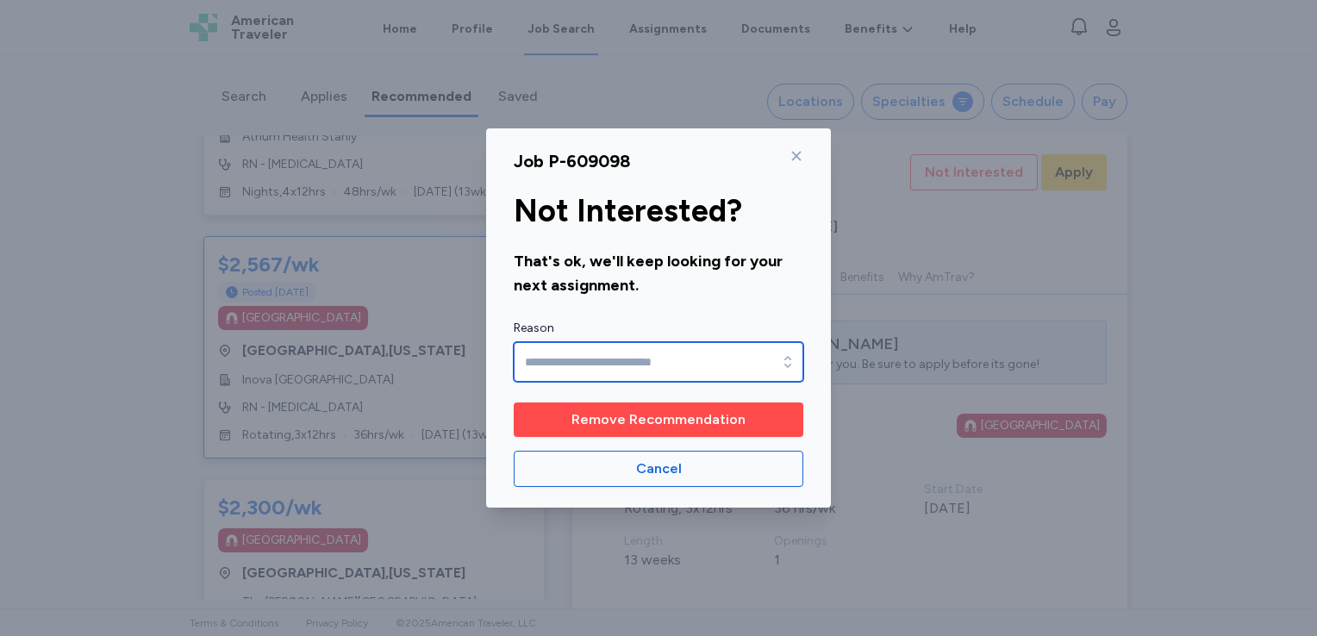
click at [731, 374] on input "Reason" at bounding box center [659, 362] width 290 height 40
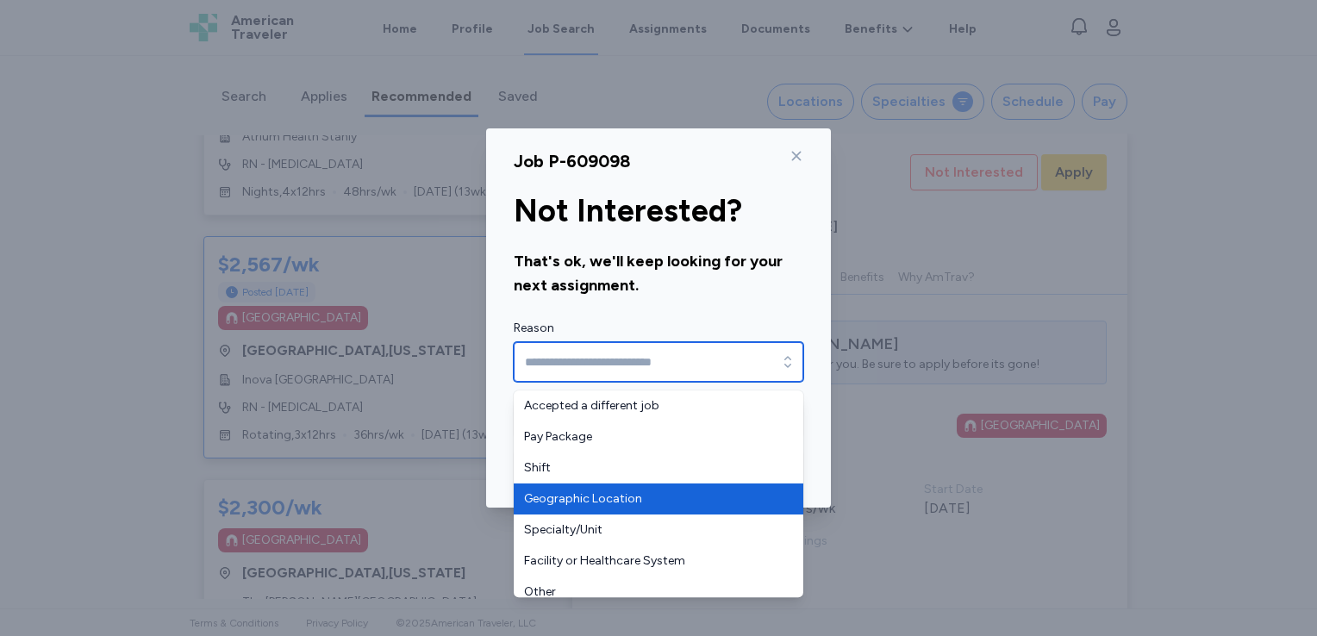
type input "**********"
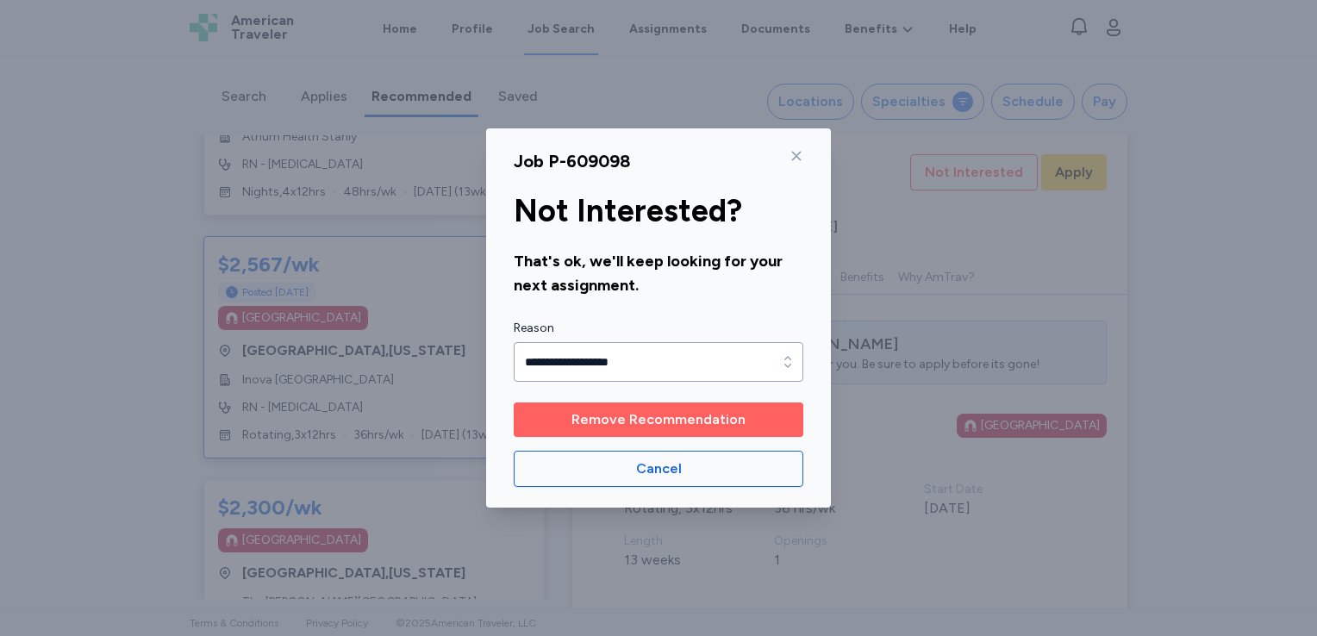
click at [635, 419] on span "Remove Recommendation" at bounding box center [659, 420] width 174 height 21
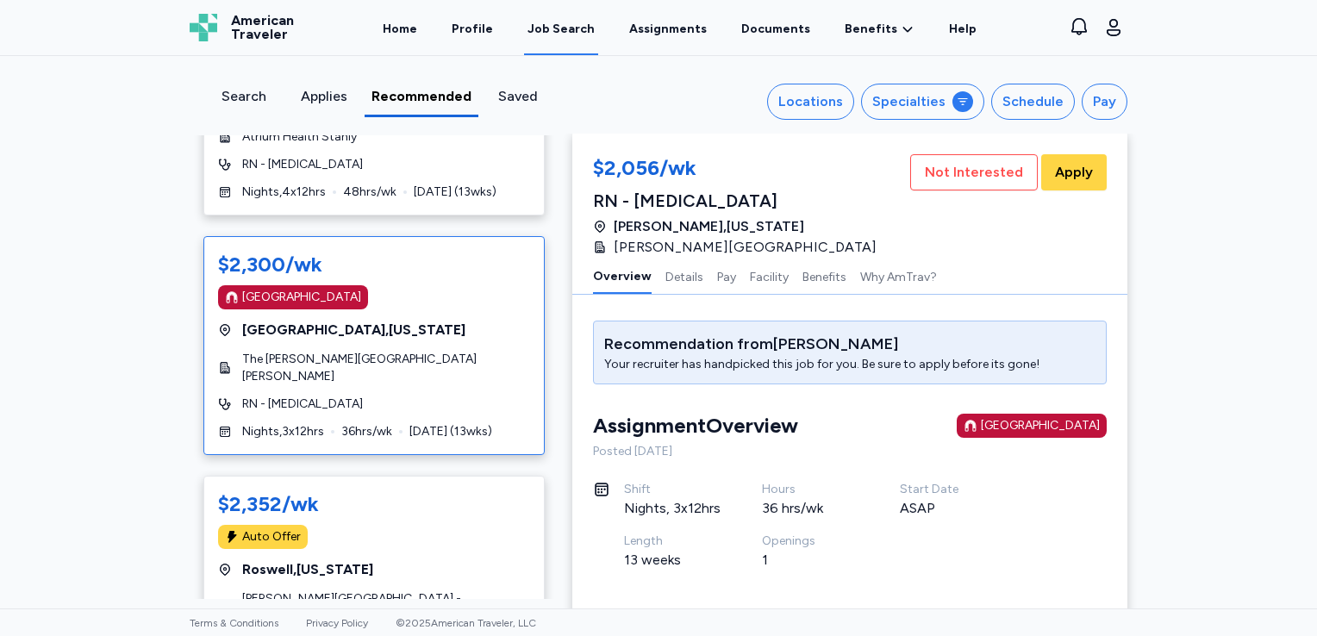
click at [461, 298] on div "[GEOGRAPHIC_DATA]" at bounding box center [374, 297] width 312 height 24
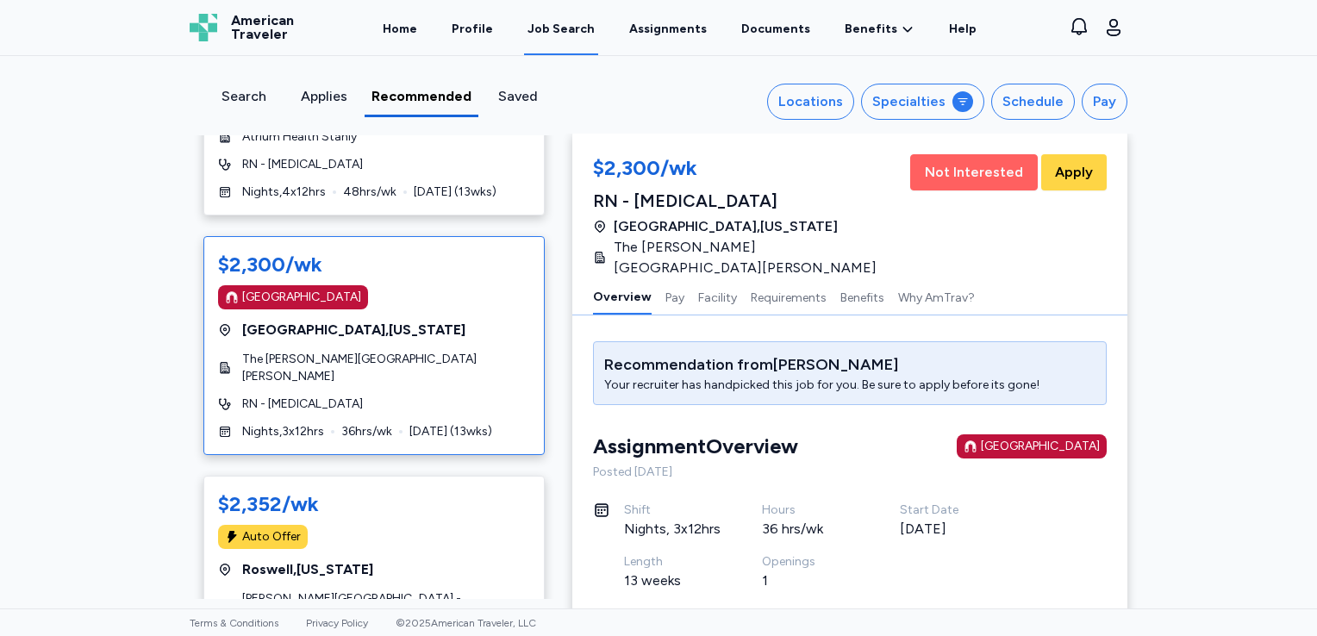
click at [933, 160] on button "Not Interested" at bounding box center [974, 172] width 128 height 36
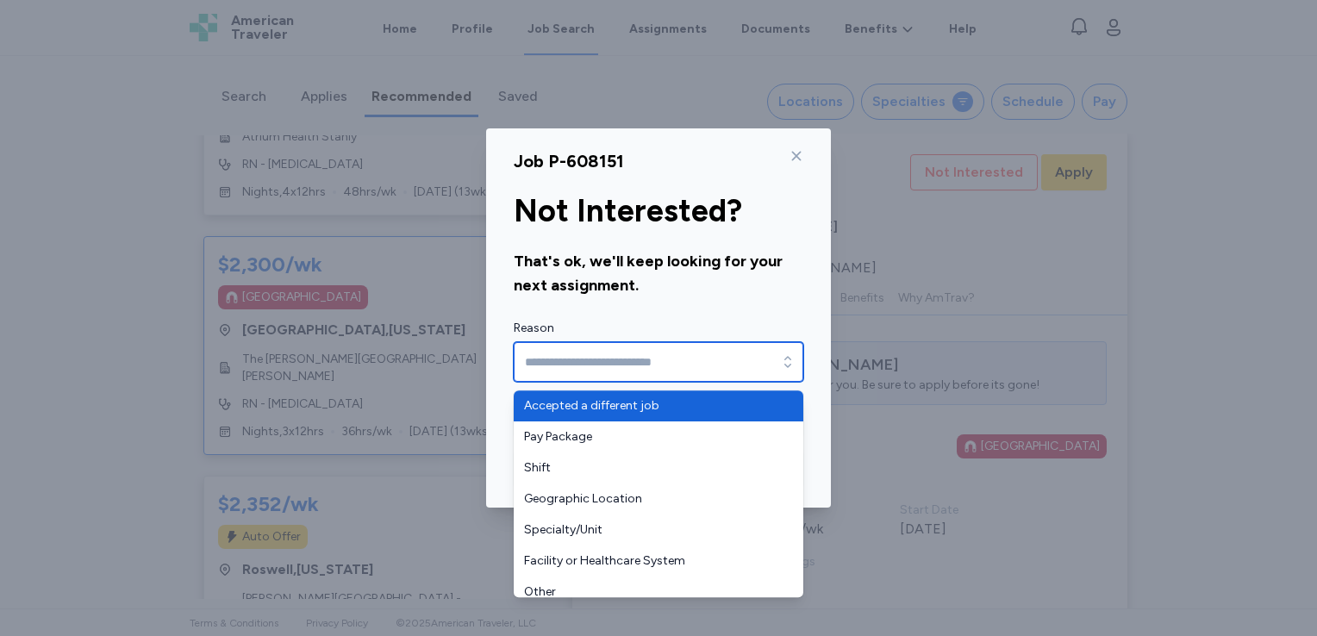
click at [716, 366] on input "Reason" at bounding box center [659, 362] width 290 height 40
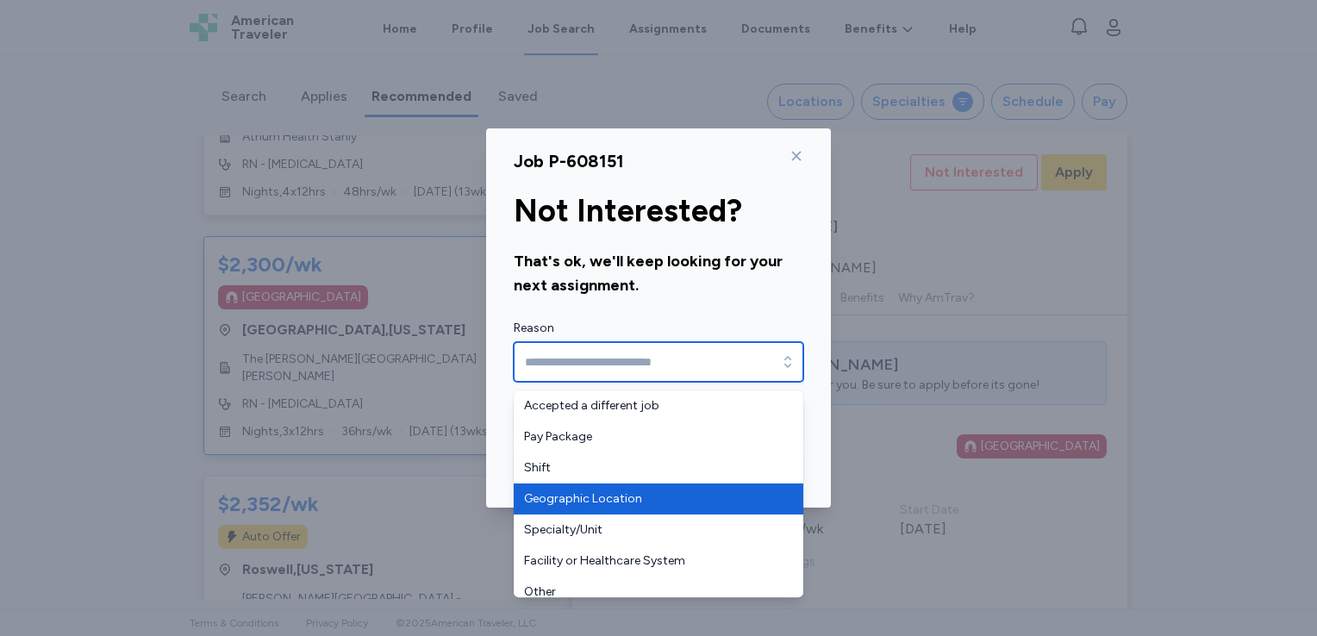
type input "**********"
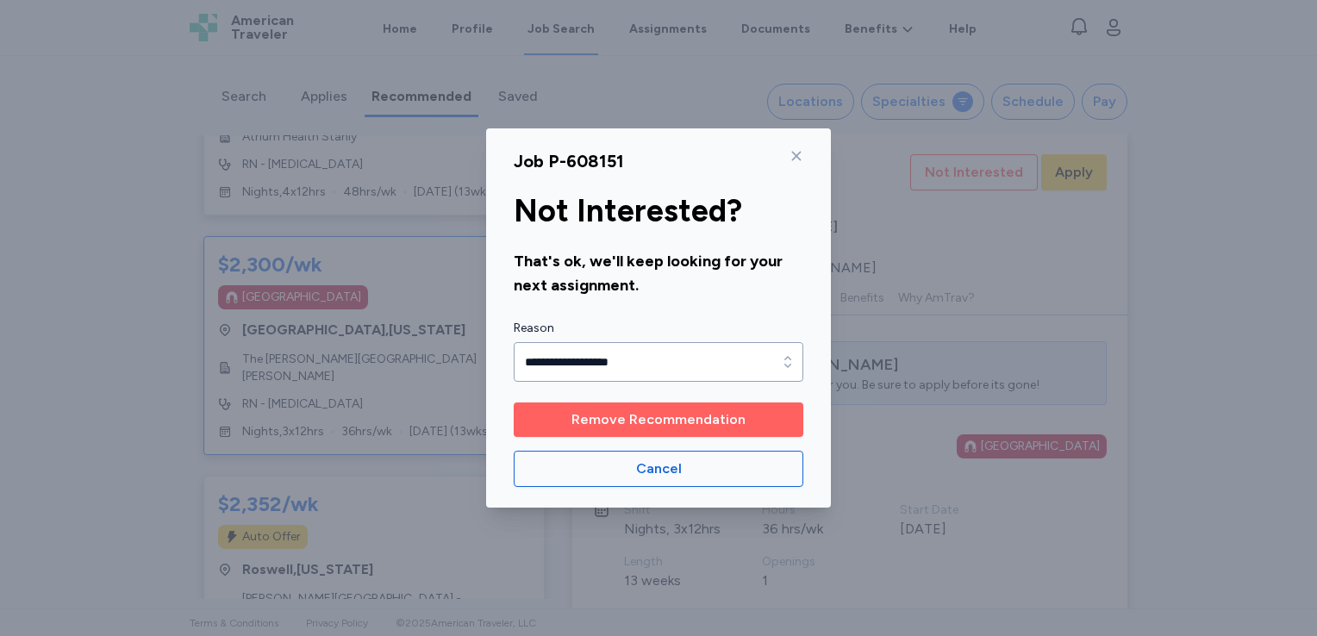
click at [640, 419] on span "Remove Recommendation" at bounding box center [659, 420] width 174 height 21
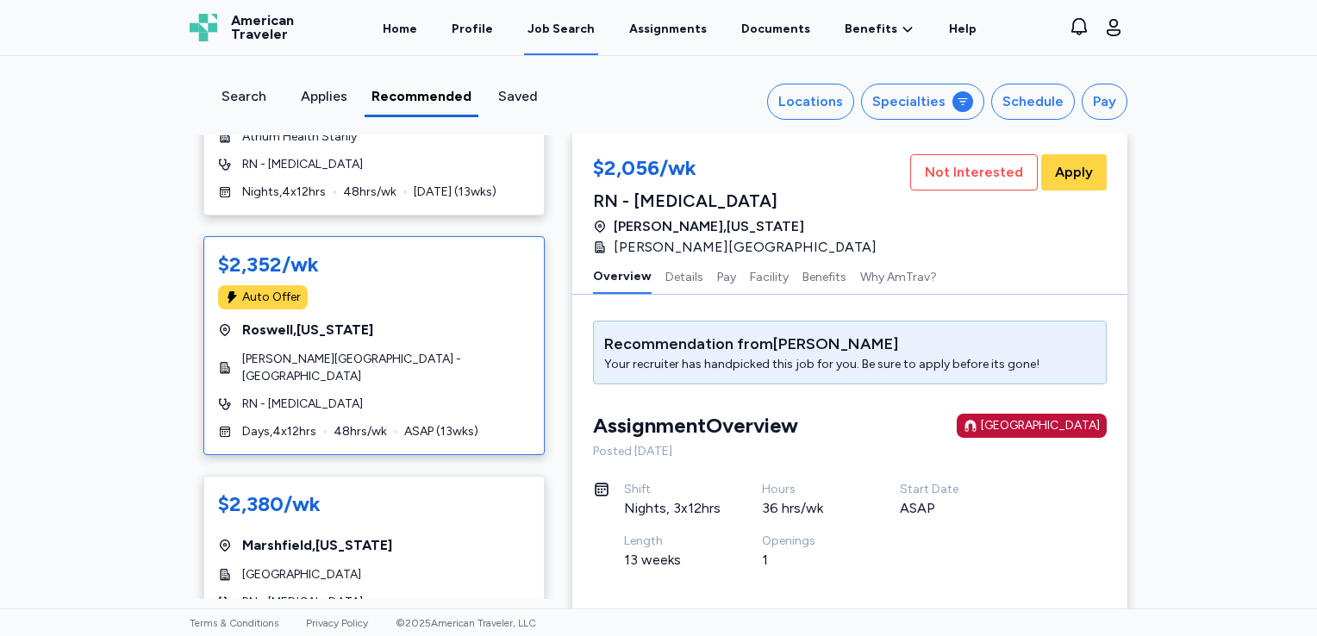
click at [435, 326] on div "[GEOGRAPHIC_DATA] , [US_STATE]" at bounding box center [374, 330] width 312 height 21
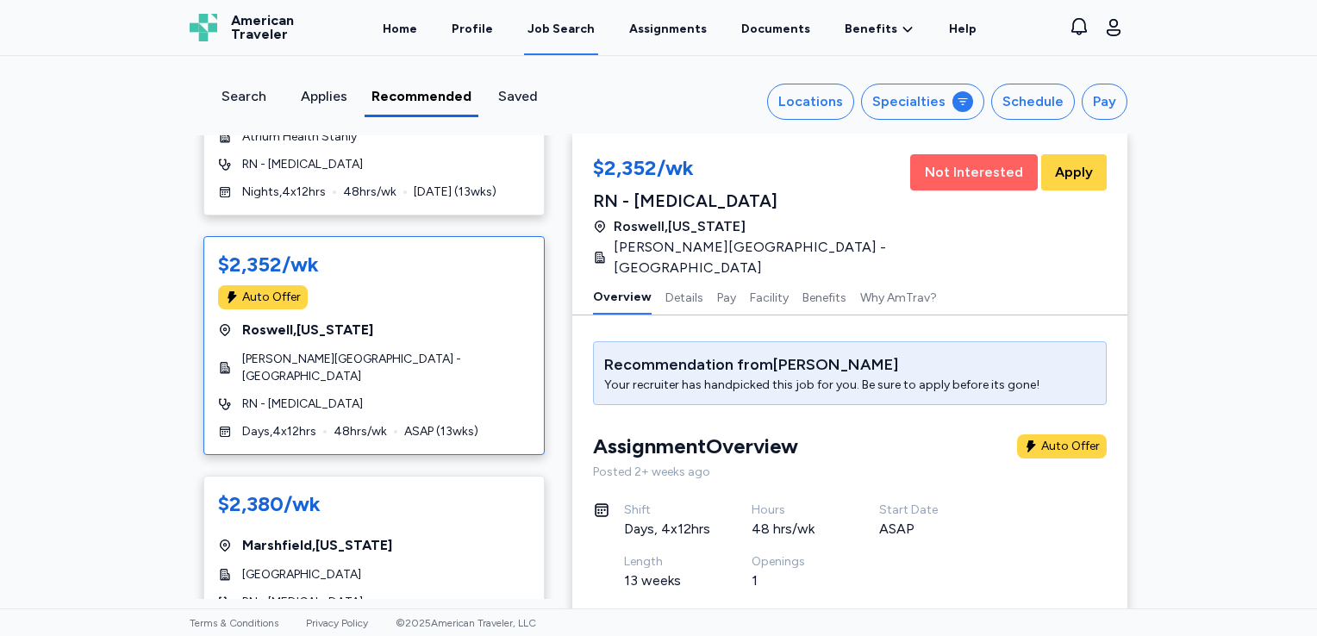
click at [938, 171] on span "Not Interested" at bounding box center [974, 172] width 98 height 21
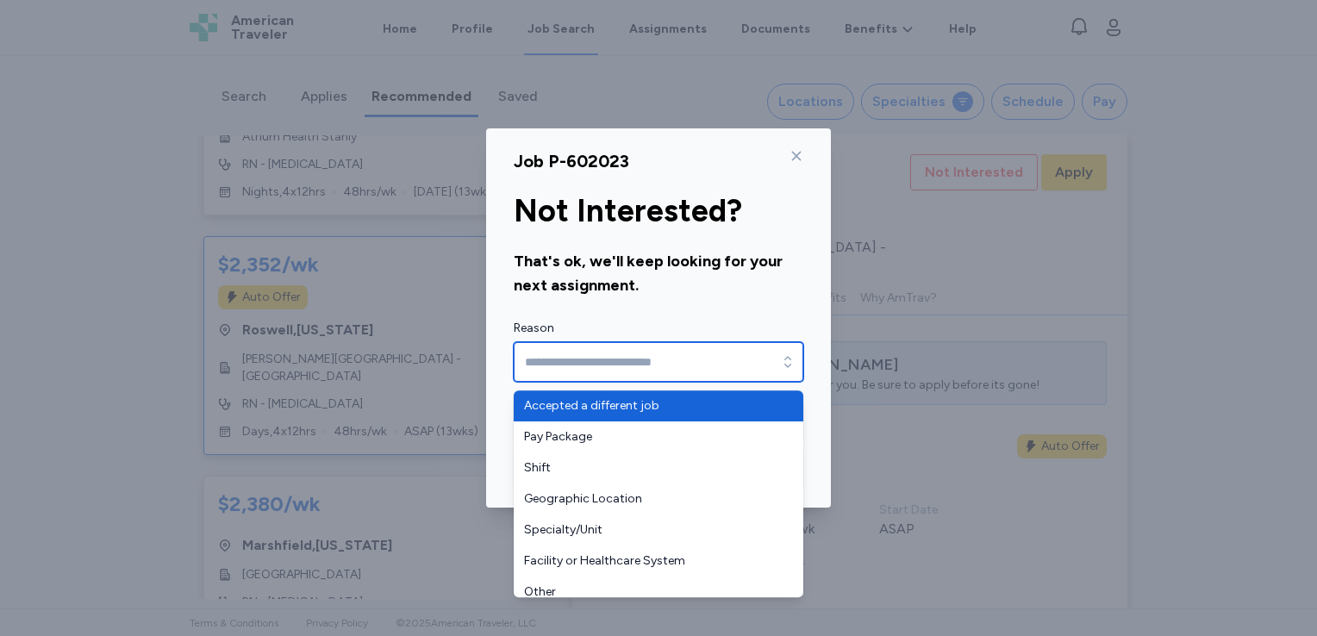
click at [727, 362] on input "Reason" at bounding box center [659, 362] width 290 height 40
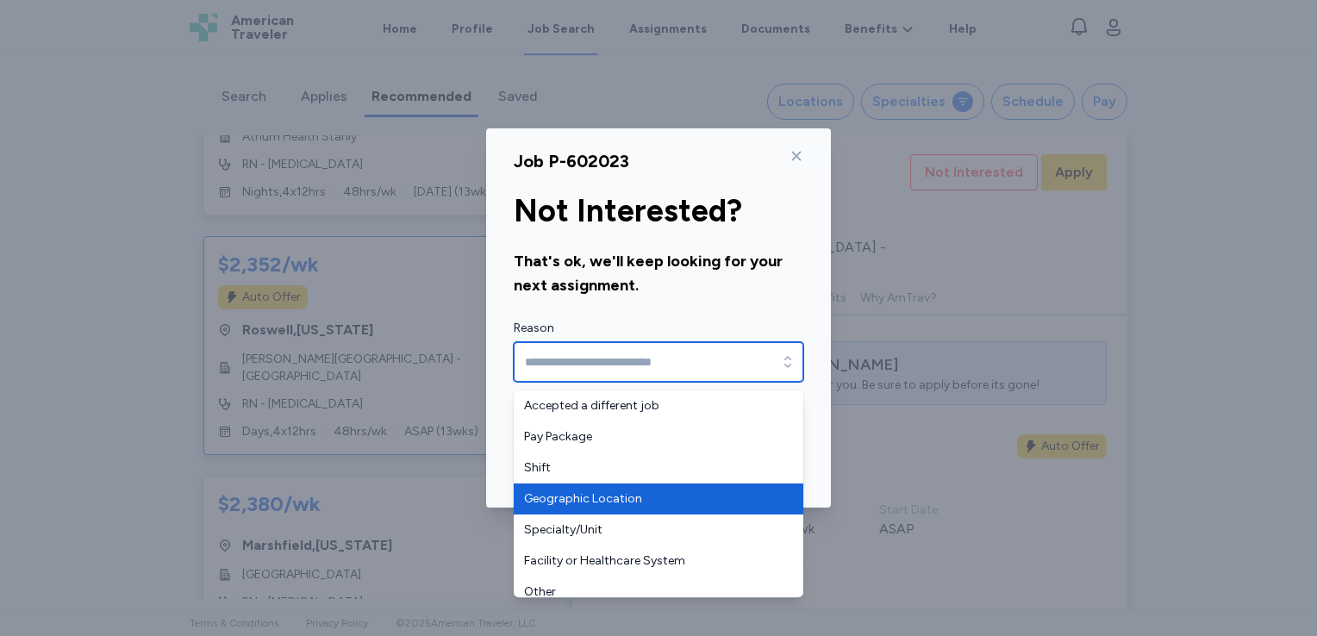
type input "**********"
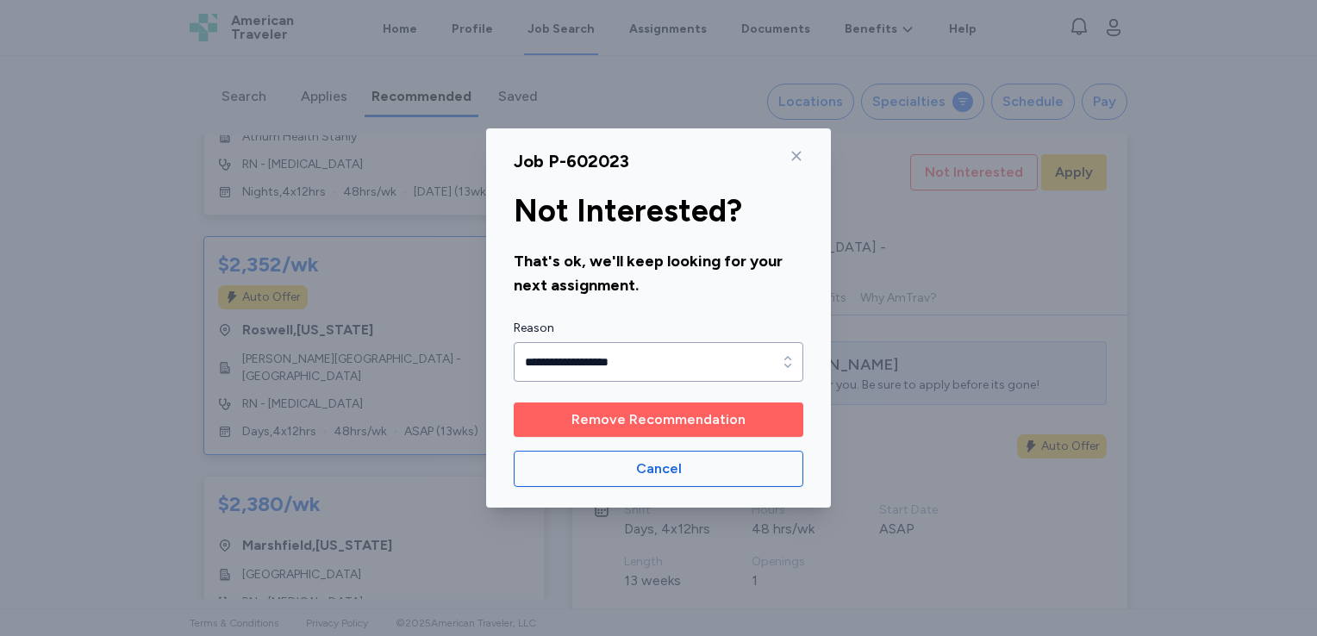
click at [614, 416] on span "Remove Recommendation" at bounding box center [659, 420] width 174 height 21
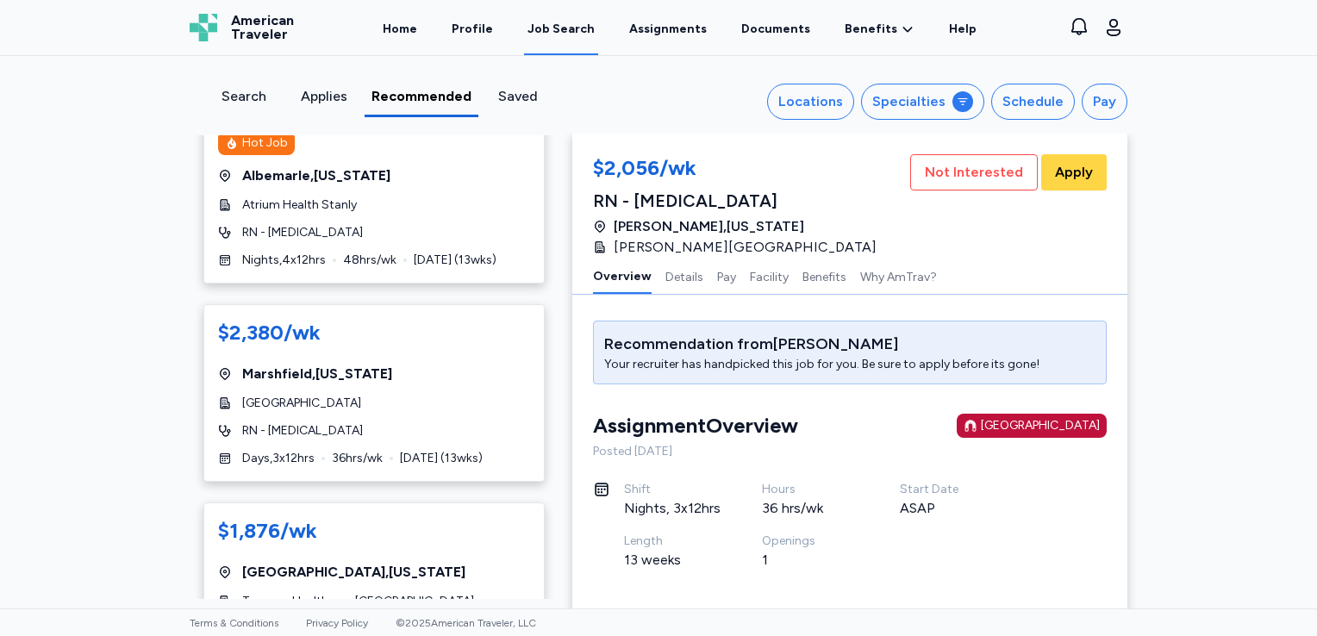
scroll to position [848, 0]
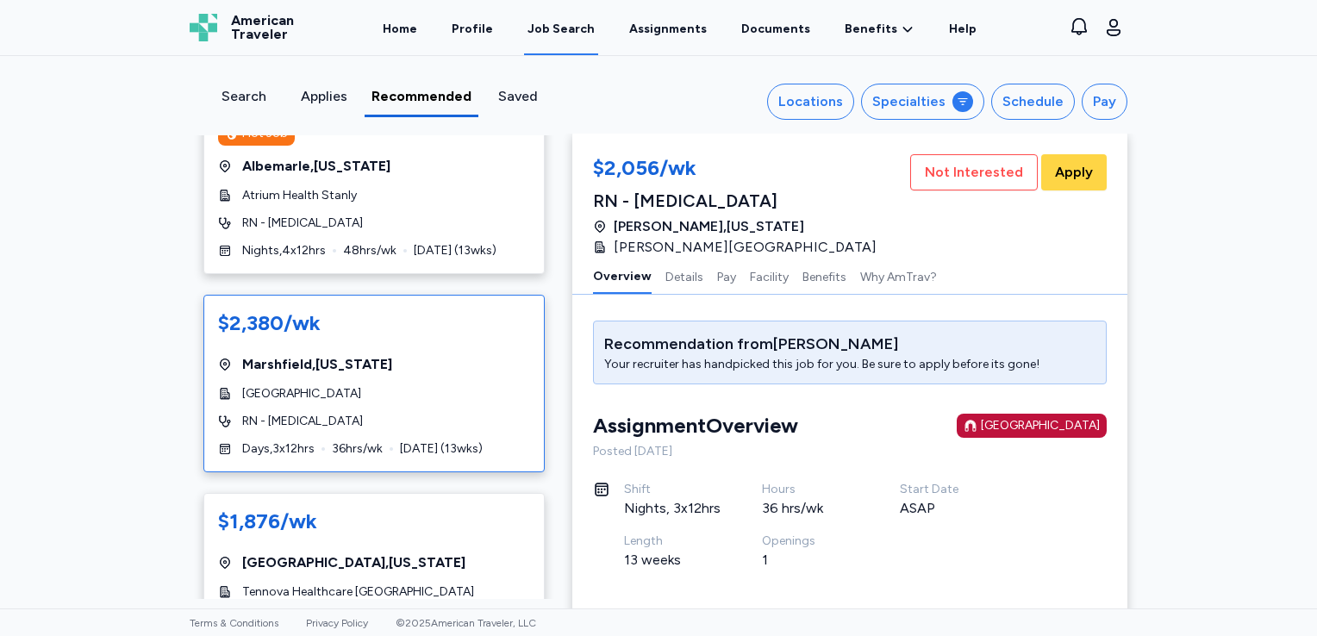
click at [417, 385] on div "[GEOGRAPHIC_DATA]" at bounding box center [374, 393] width 312 height 17
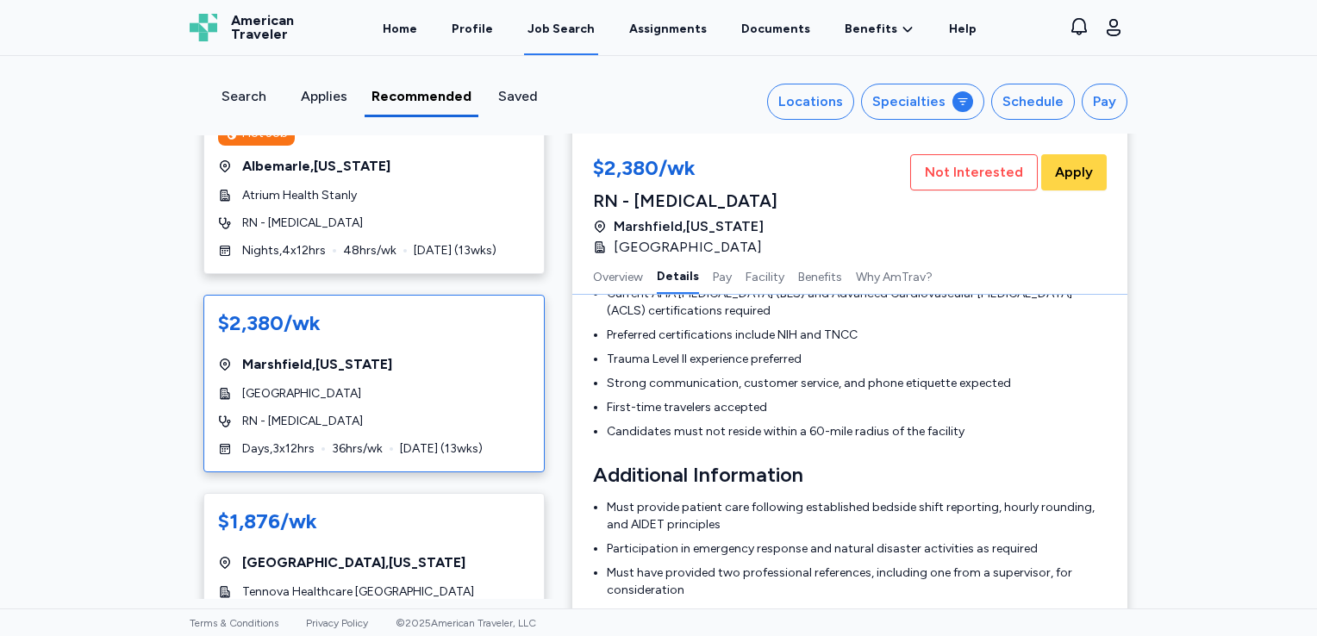
scroll to position [679, 0]
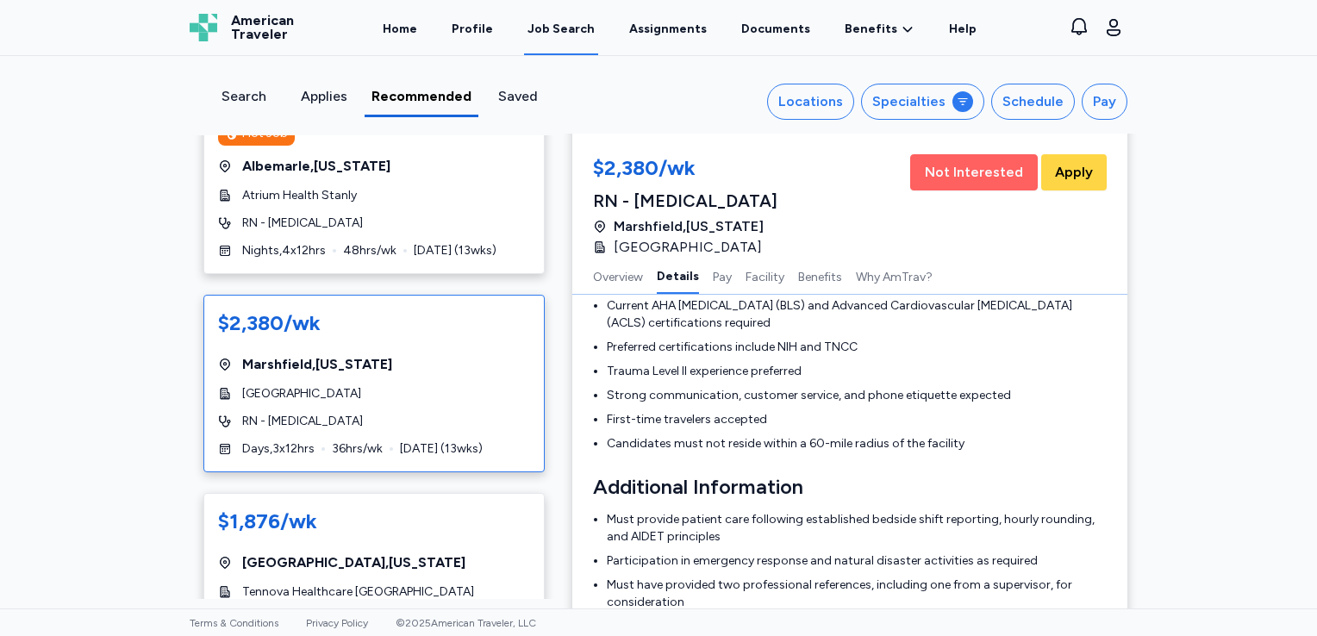
click at [934, 178] on span "Not Interested" at bounding box center [974, 172] width 98 height 21
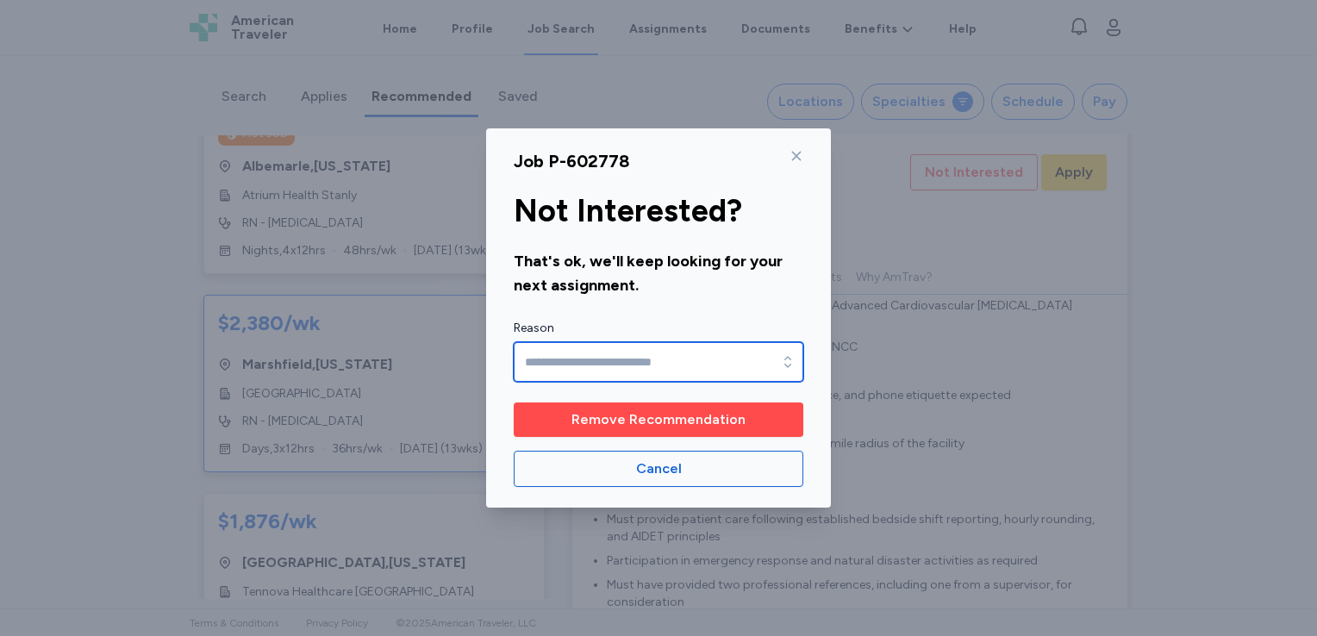
click at [658, 352] on input "Reason" at bounding box center [659, 362] width 290 height 40
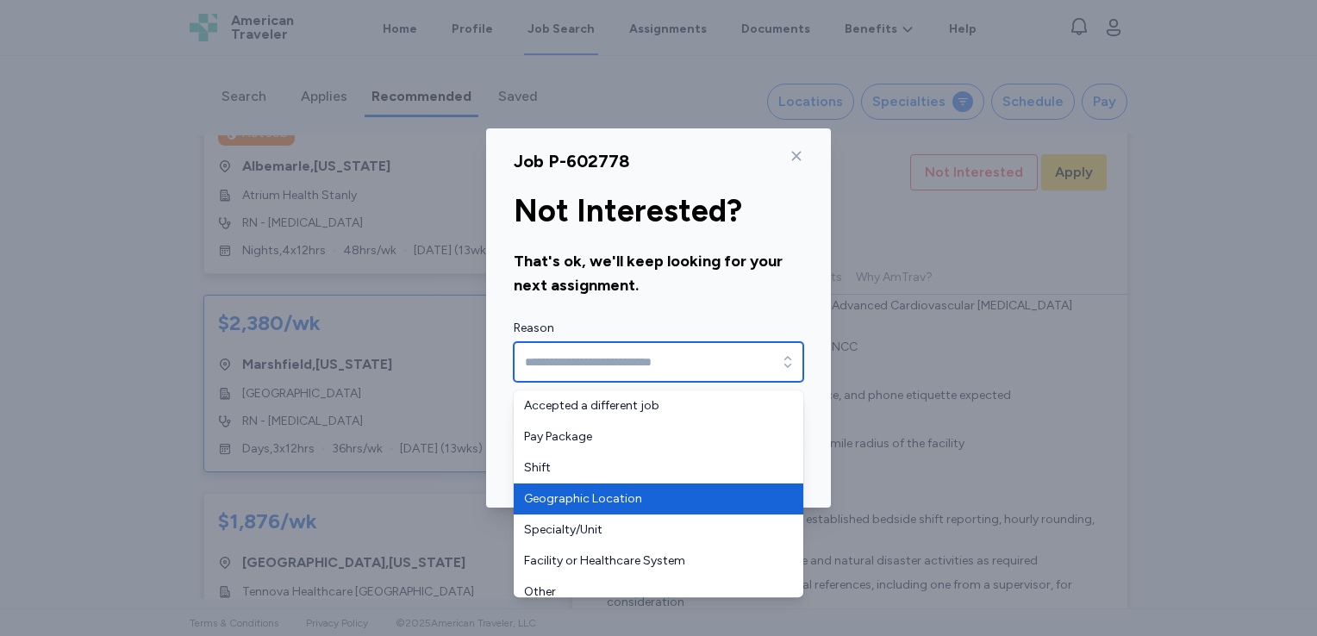
type input "**********"
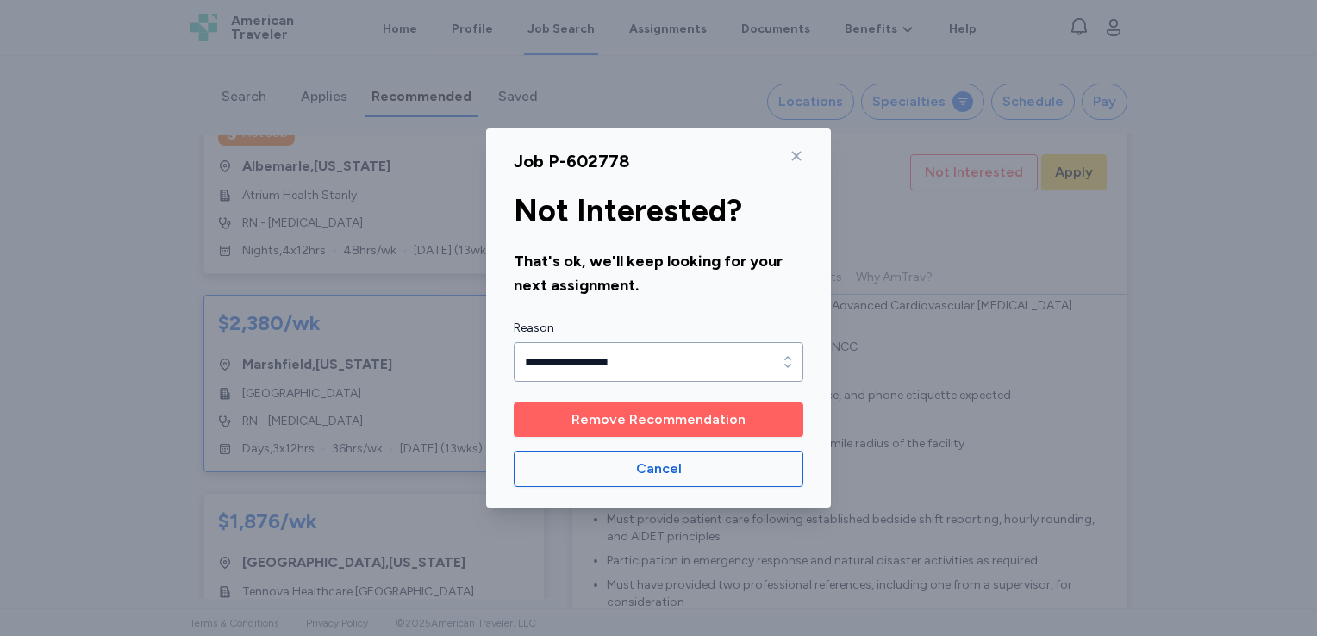
click at [623, 422] on span "Remove Recommendation" at bounding box center [659, 420] width 174 height 21
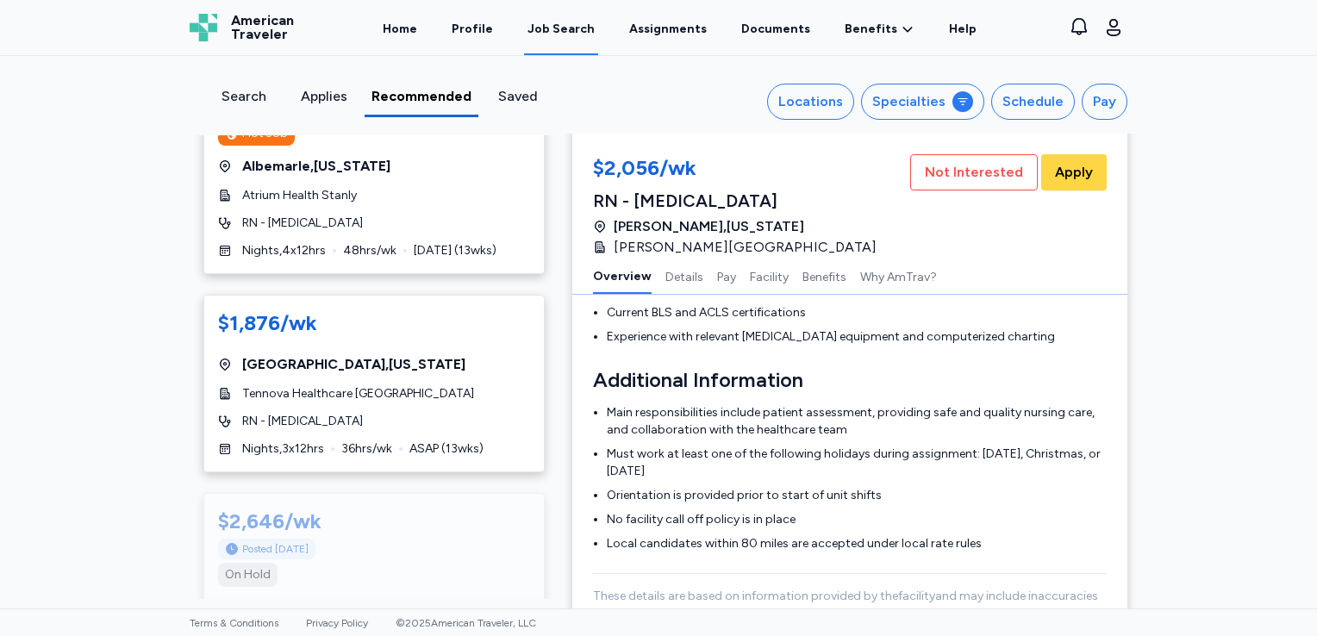
scroll to position [872, 0]
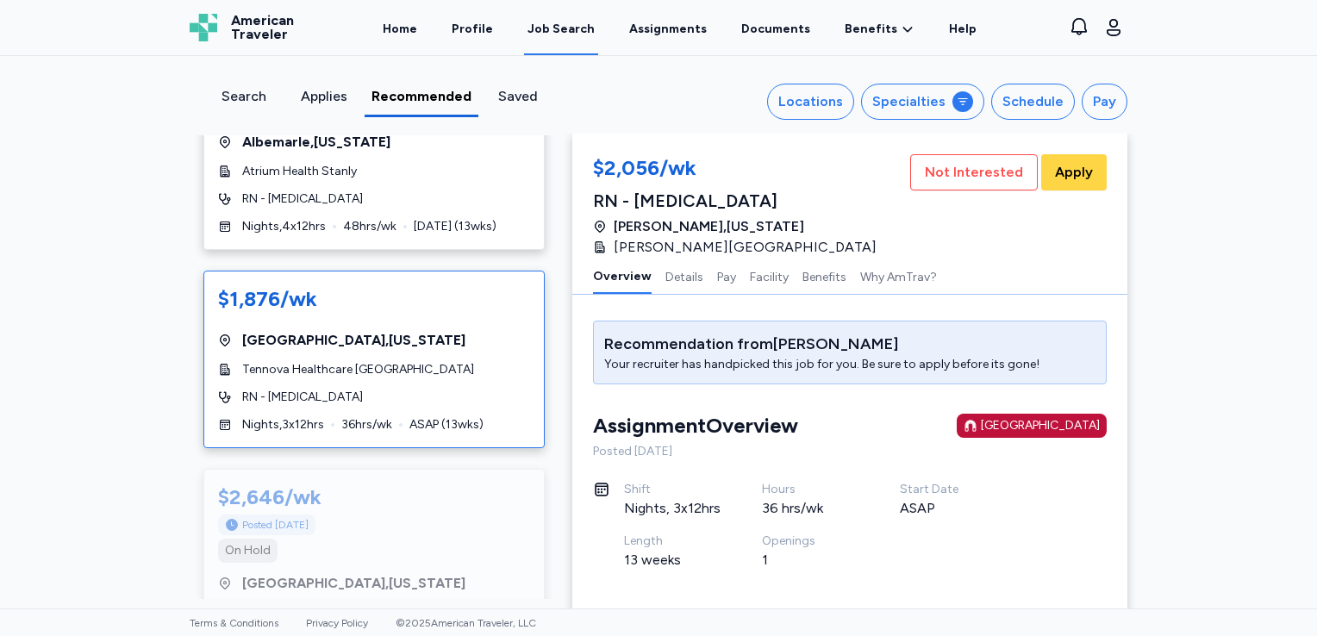
click at [454, 336] on div "[GEOGRAPHIC_DATA] , [US_STATE]" at bounding box center [374, 340] width 312 height 21
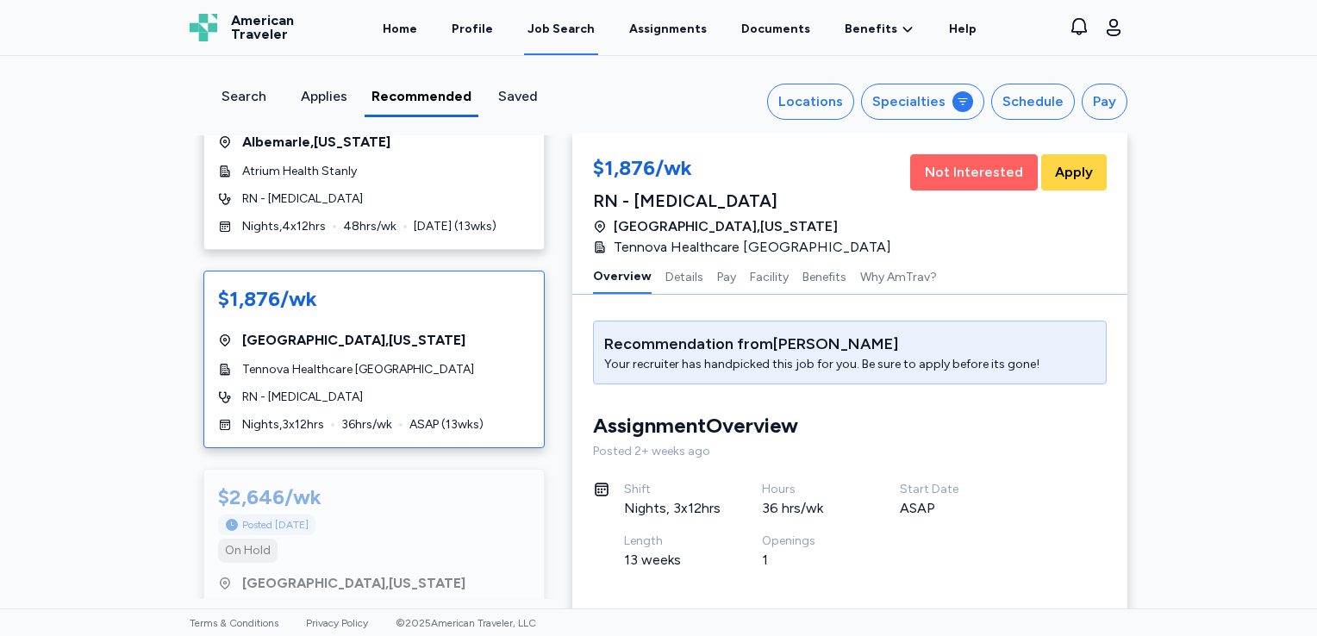
click at [942, 173] on span "Not Interested" at bounding box center [974, 172] width 98 height 21
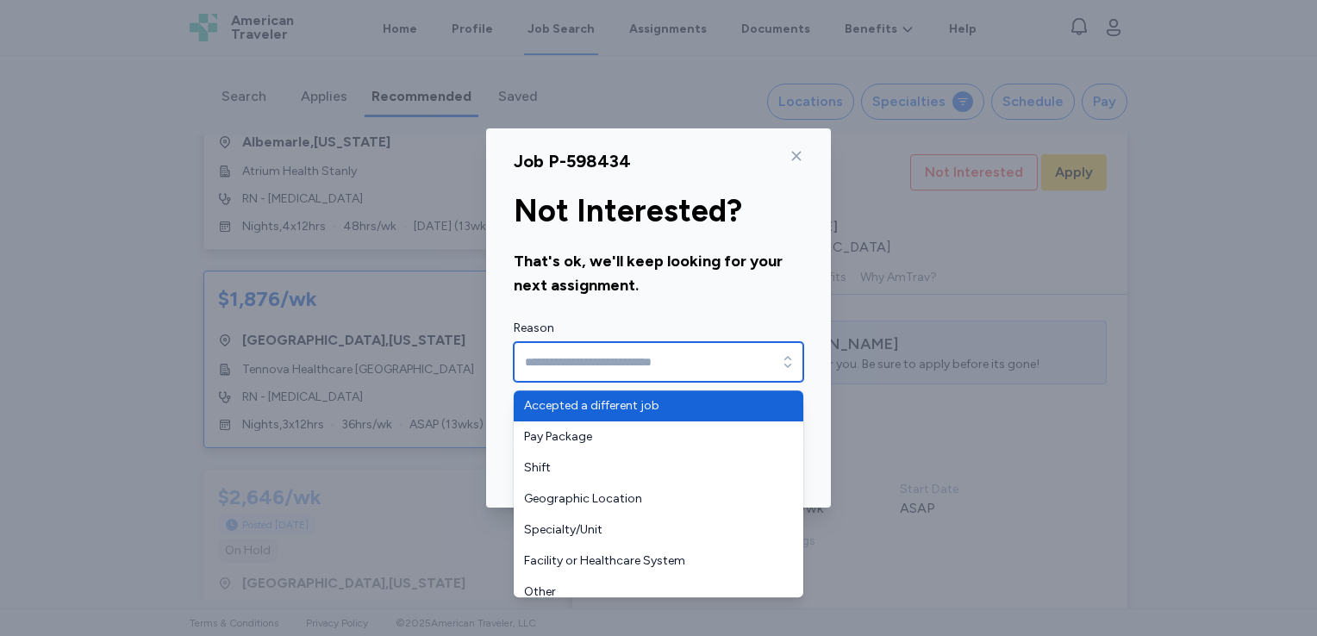
click at [669, 360] on input "Reason" at bounding box center [659, 362] width 290 height 40
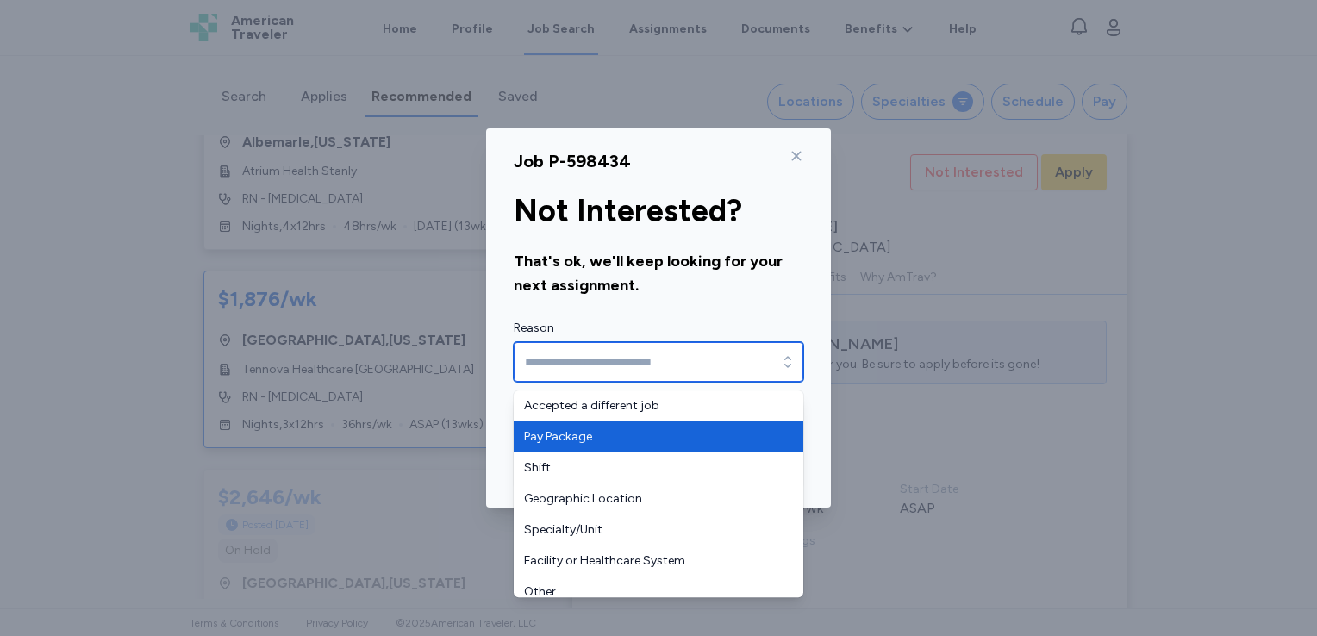
type input "**********"
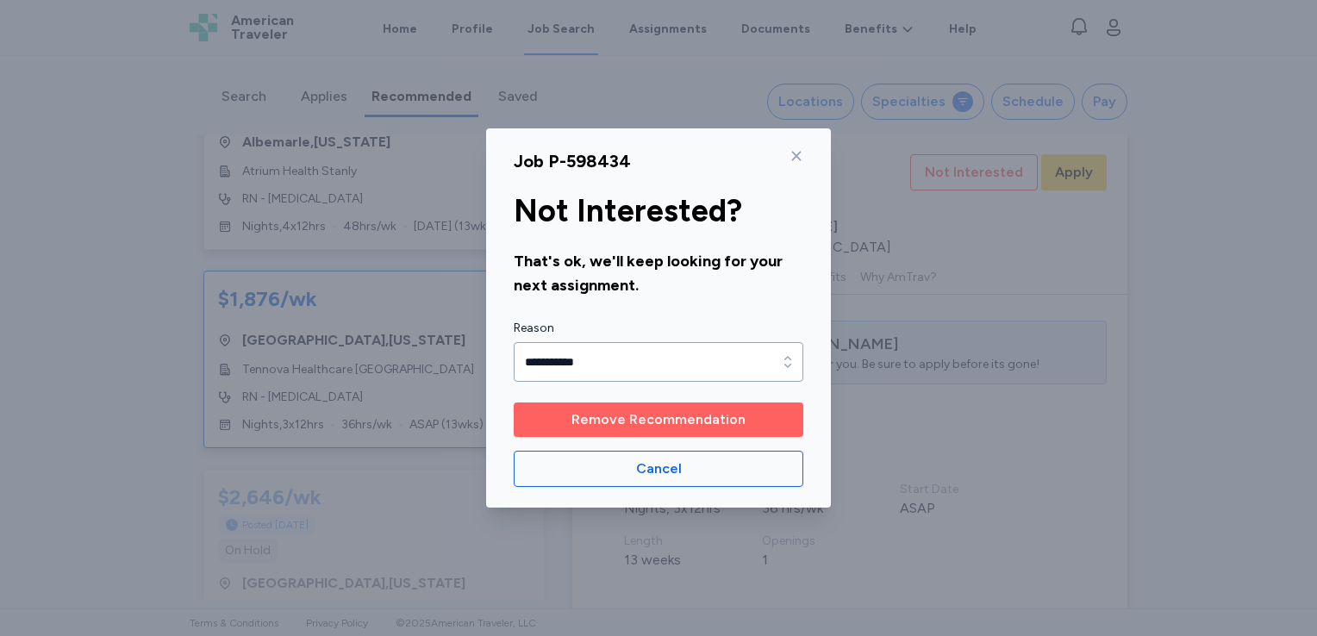
click at [641, 413] on span "Remove Recommendation" at bounding box center [659, 420] width 174 height 21
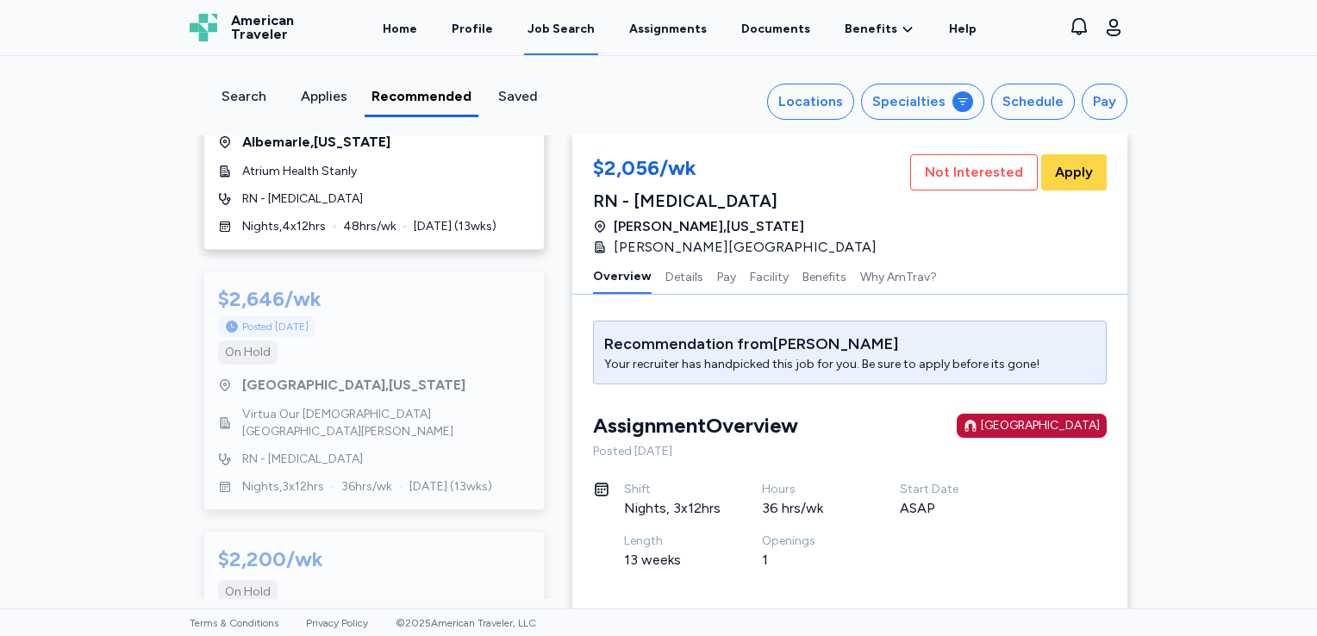
scroll to position [848, 0]
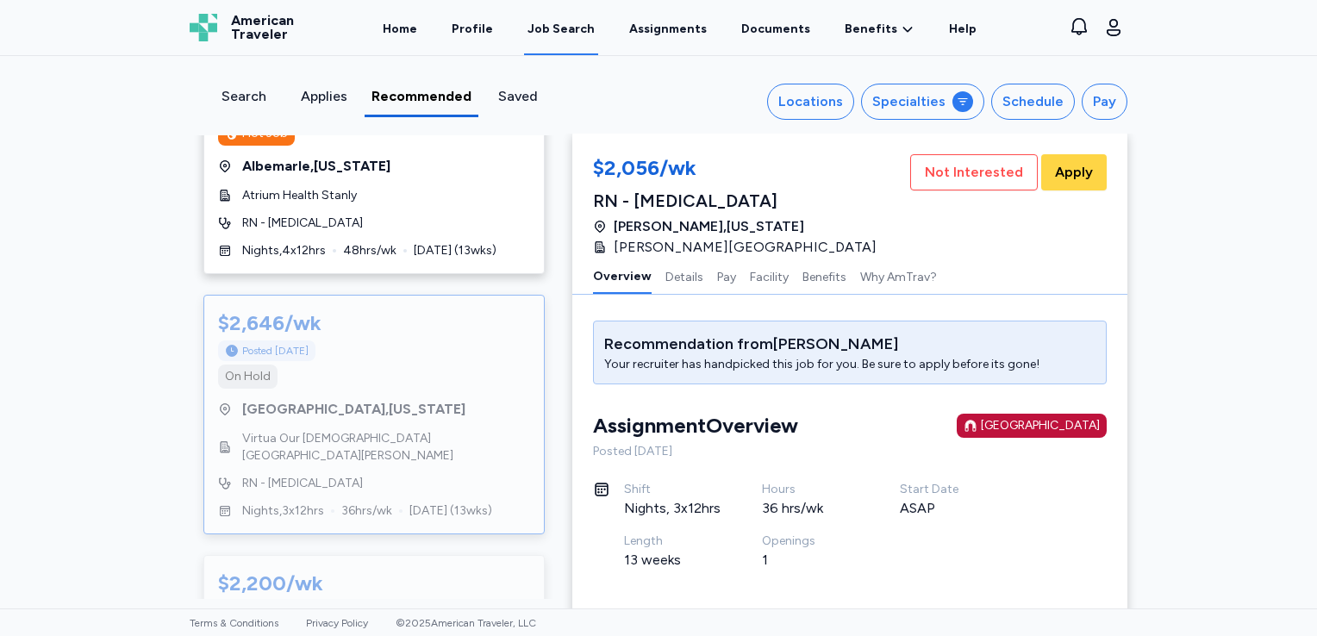
click at [412, 365] on div "On Hold" at bounding box center [374, 377] width 312 height 24
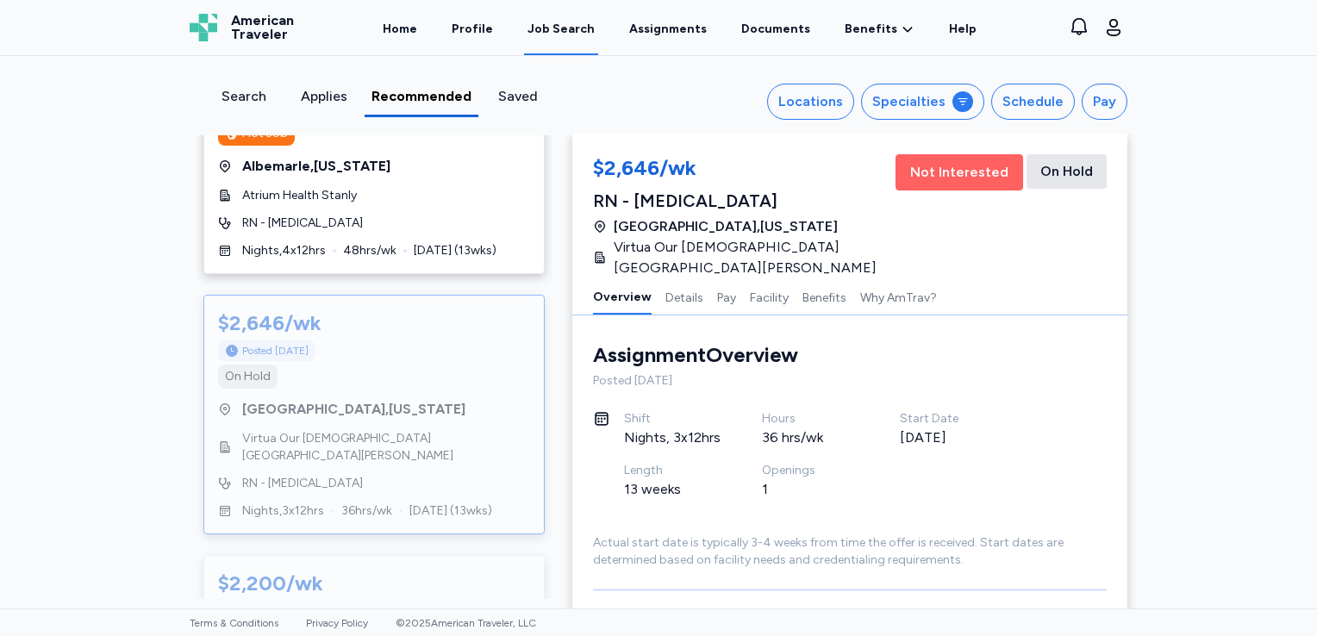
click at [923, 167] on span "Not Interested" at bounding box center [959, 172] width 98 height 21
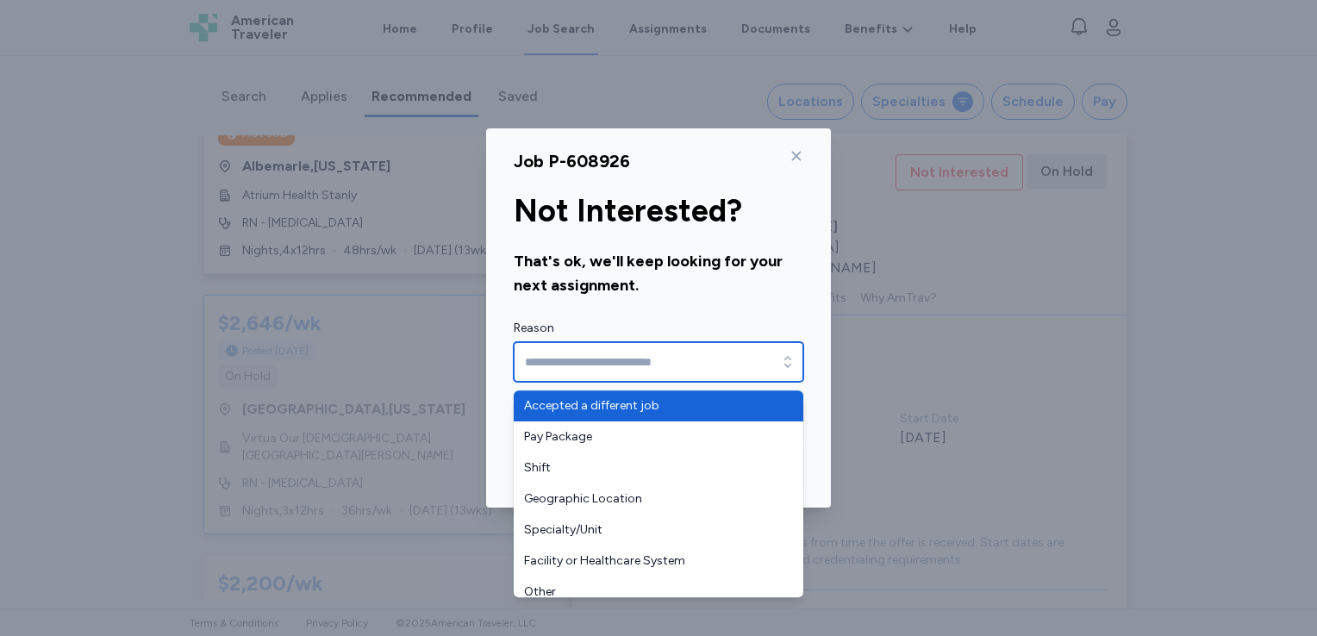
click at [709, 360] on input "Reason" at bounding box center [659, 362] width 290 height 40
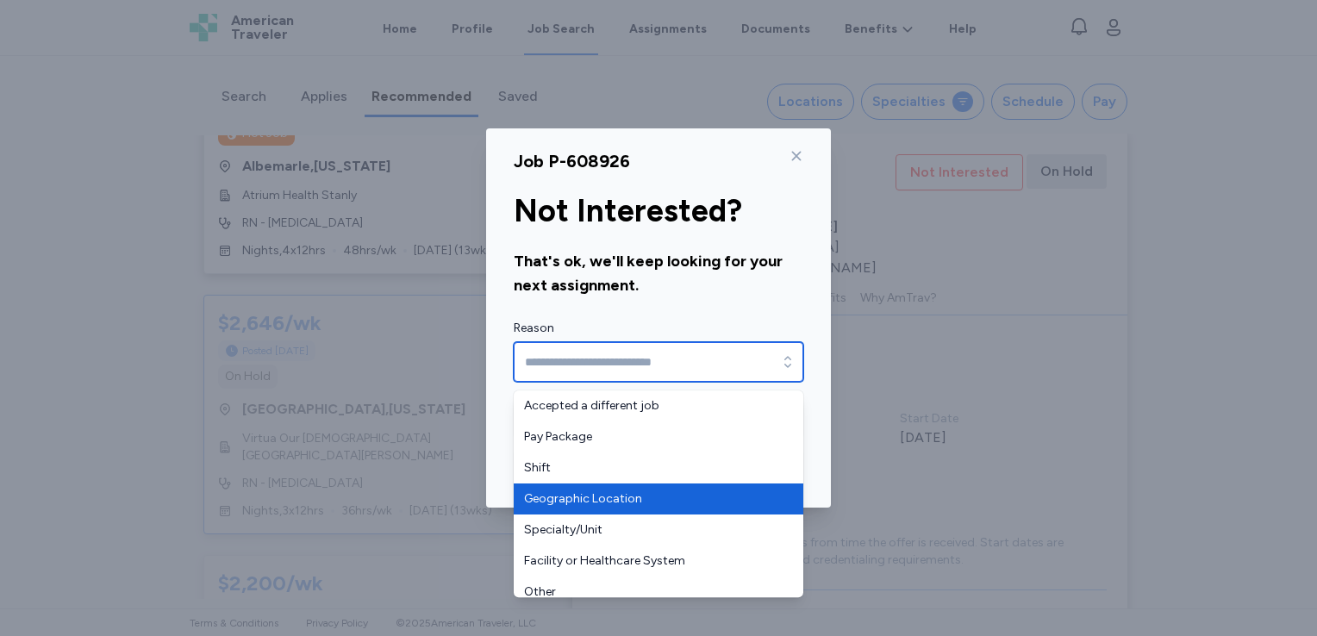
type input "**********"
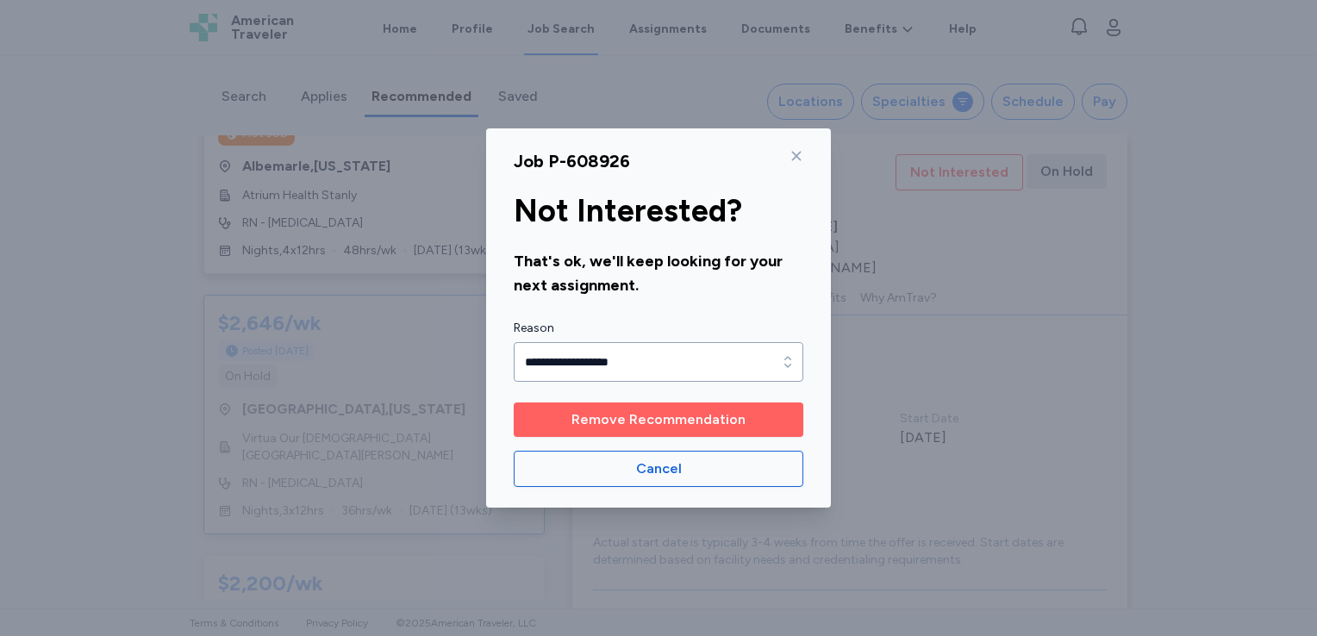
click at [626, 414] on span "Remove Recommendation" at bounding box center [659, 420] width 174 height 21
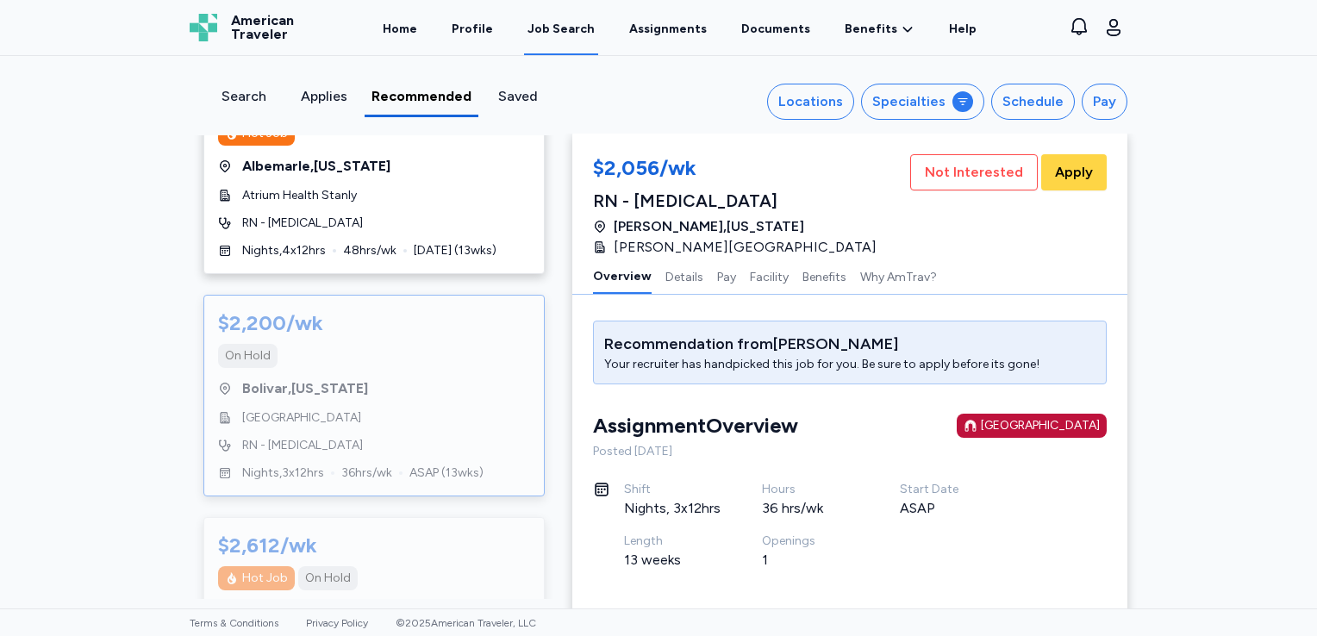
click at [247, 347] on div "On Hold" at bounding box center [248, 355] width 46 height 17
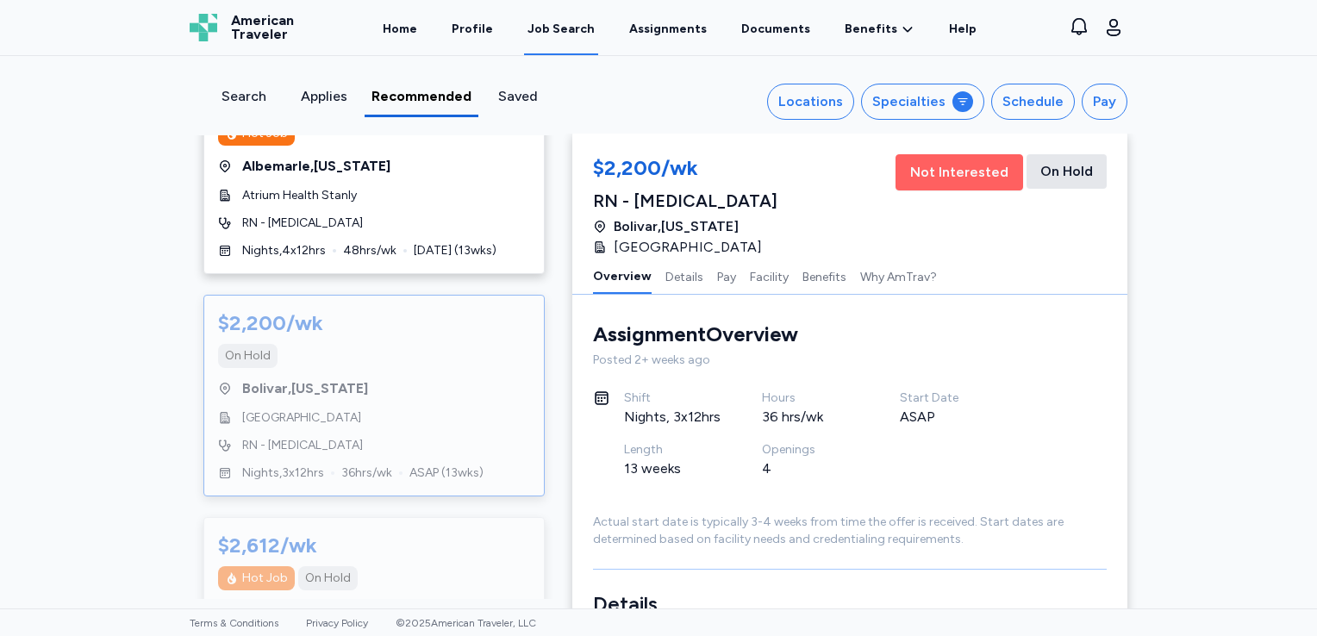
click at [921, 164] on span "Not Interested" at bounding box center [959, 172] width 98 height 21
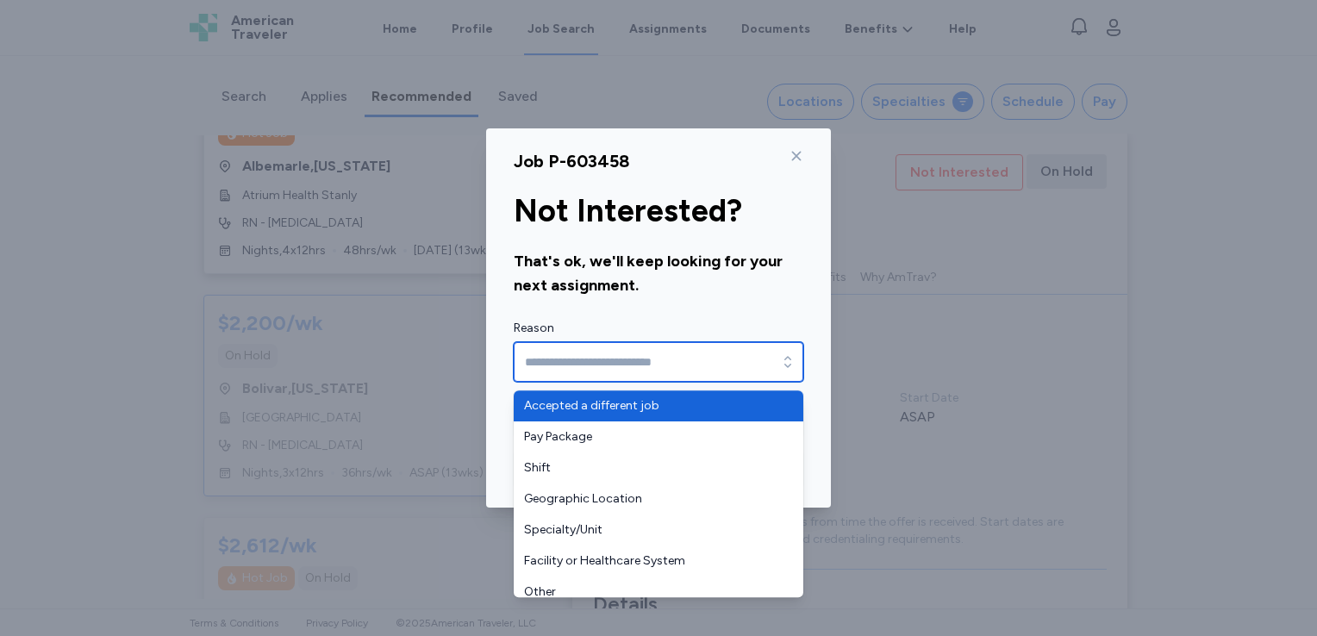
click at [608, 365] on input "Reason" at bounding box center [659, 362] width 290 height 40
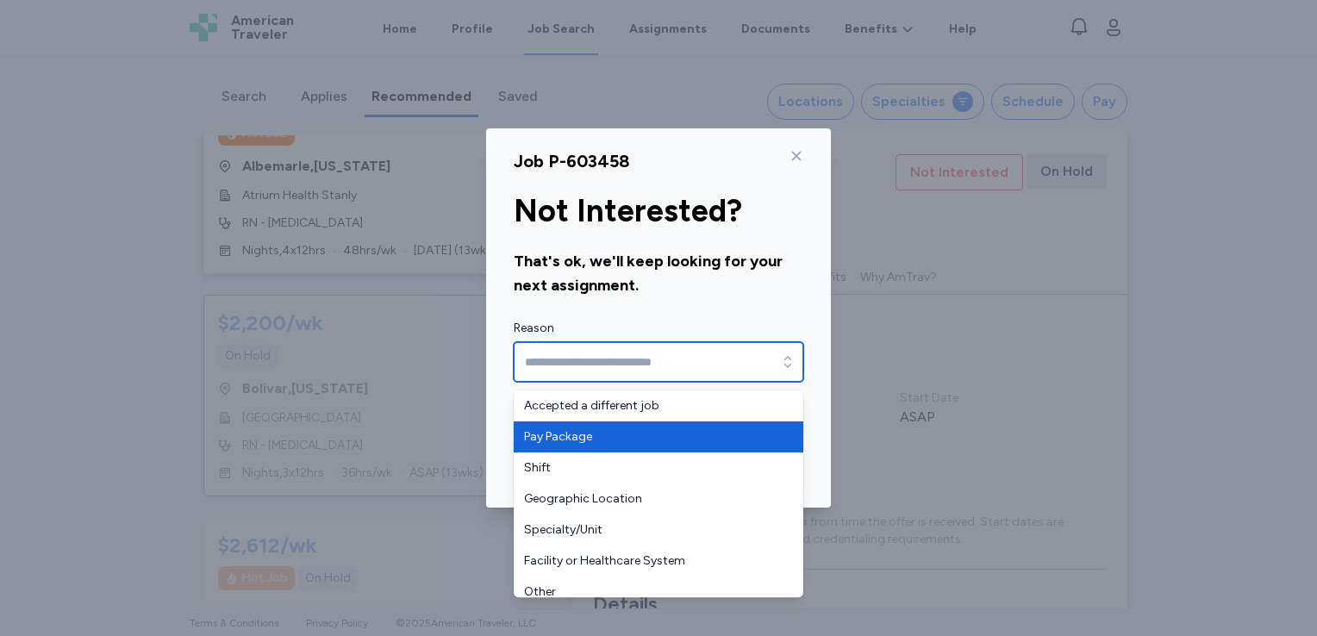
type input "**********"
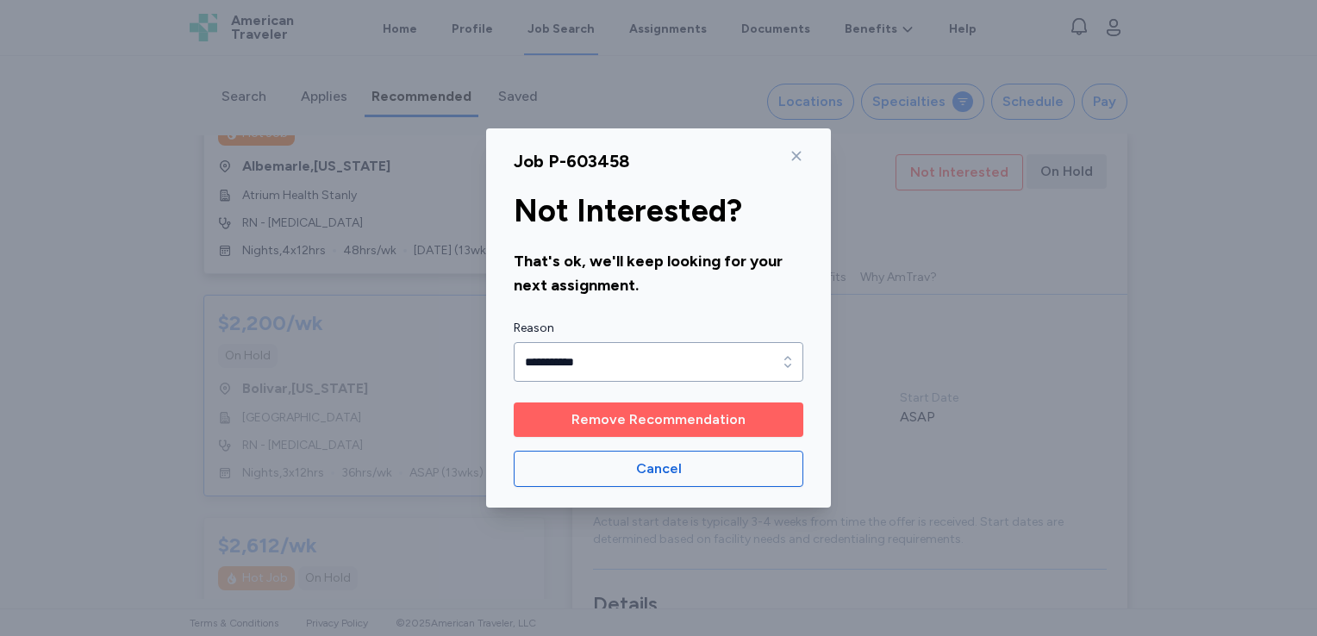
click at [624, 416] on span "Remove Recommendation" at bounding box center [659, 420] width 174 height 21
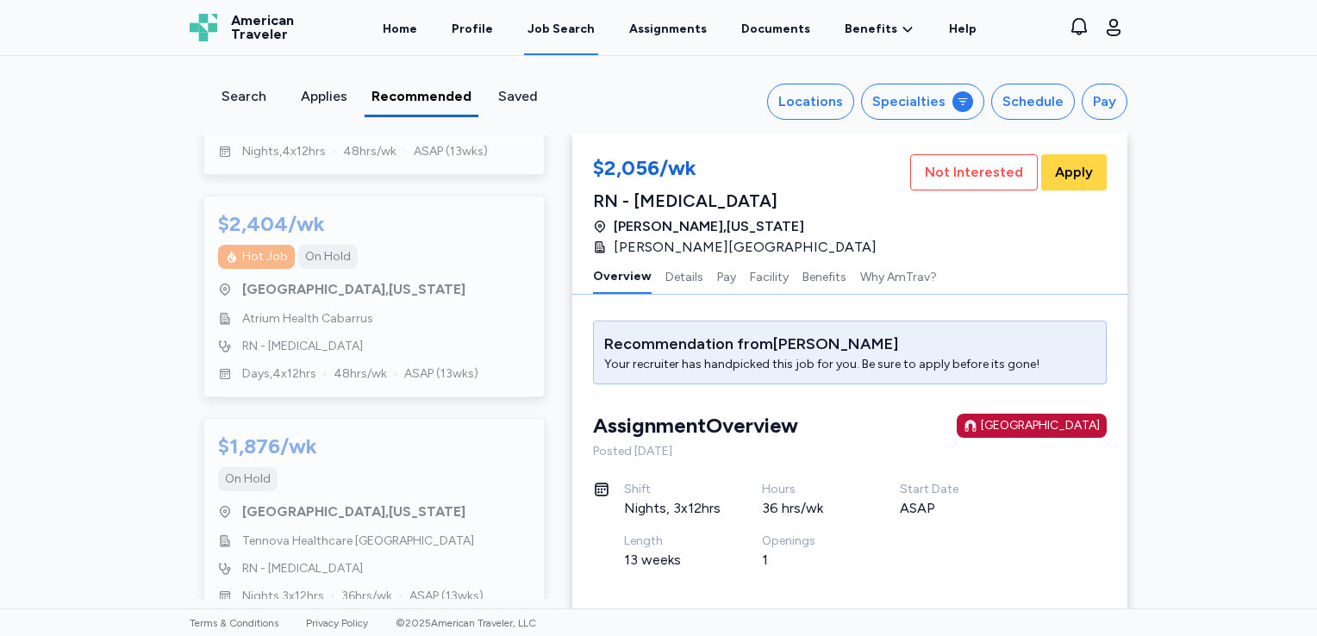
scroll to position [1176, 0]
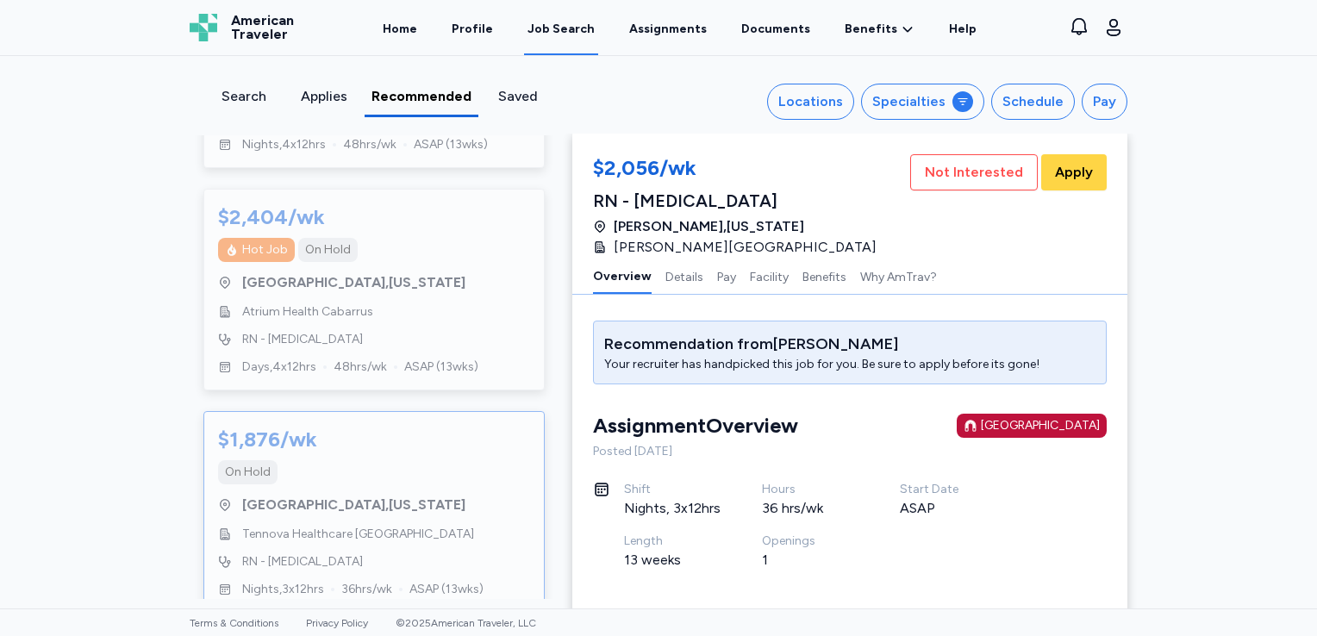
click at [432, 460] on div "On Hold" at bounding box center [374, 472] width 312 height 24
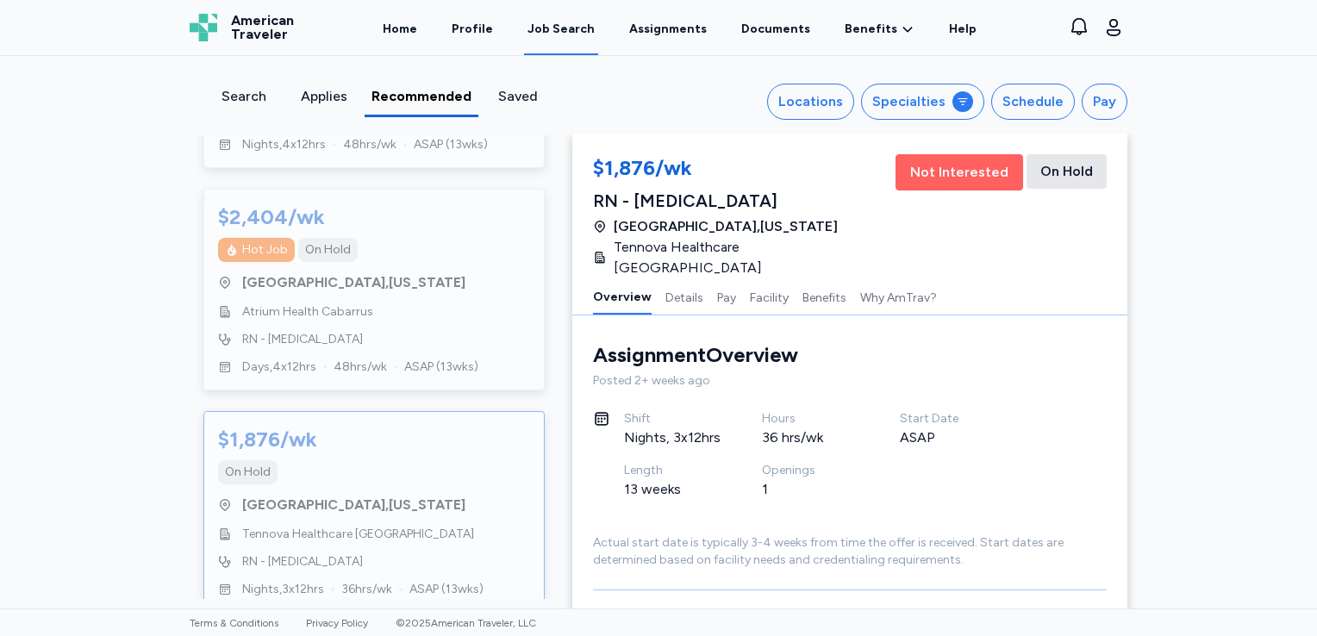
click at [926, 177] on span "Not Interested" at bounding box center [959, 172] width 98 height 21
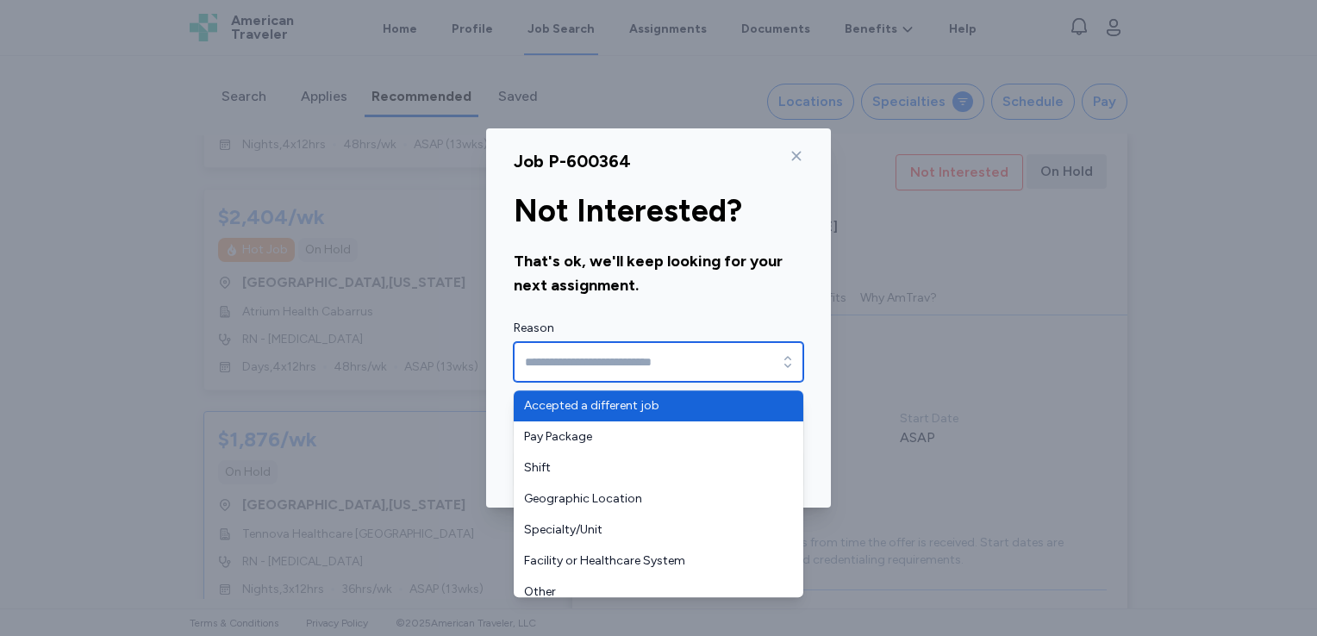
click at [700, 359] on input "Reason" at bounding box center [659, 362] width 290 height 40
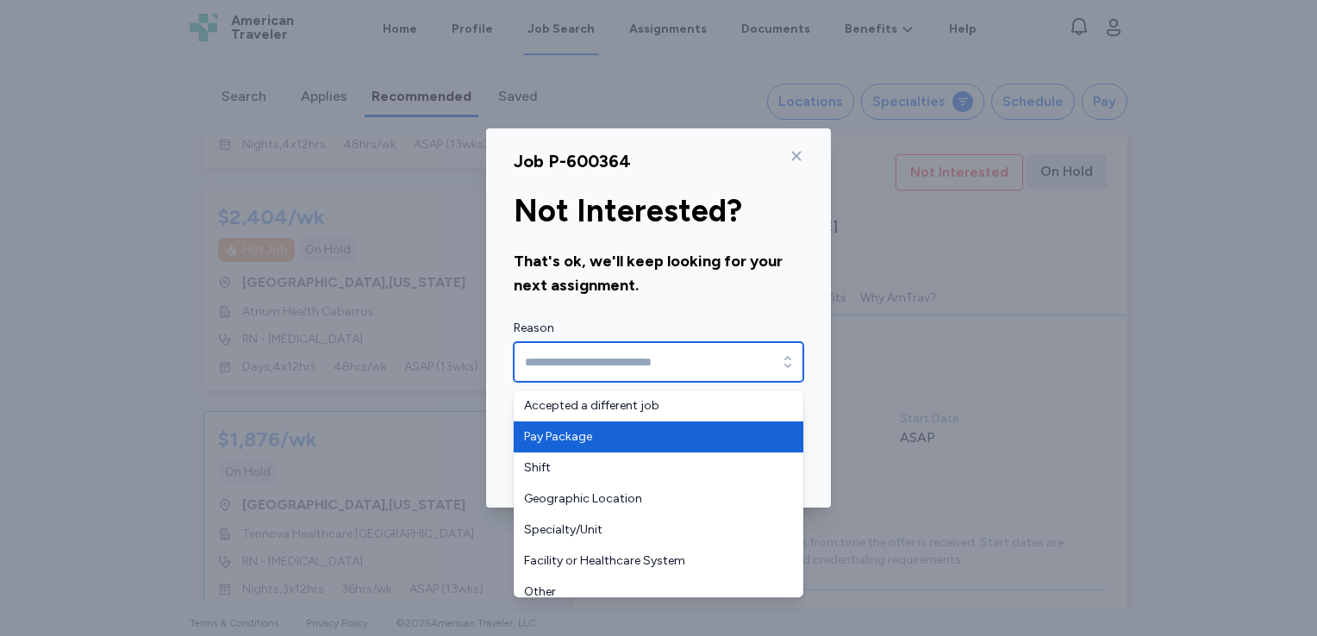
type input "**********"
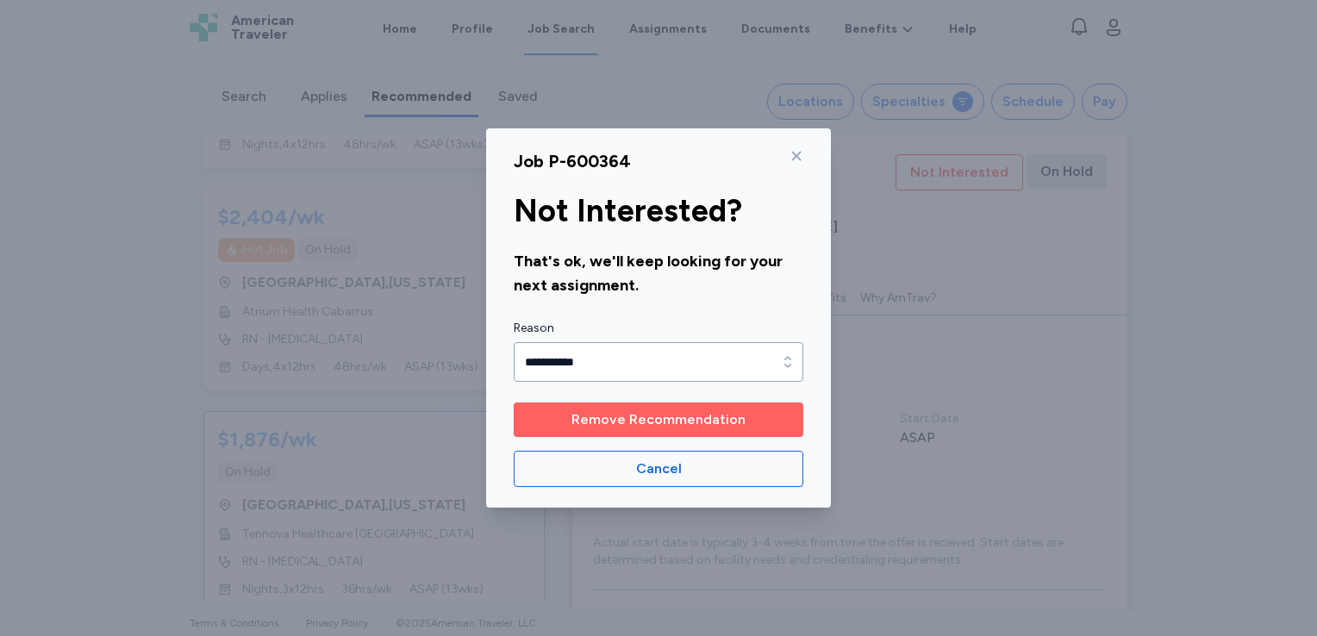
click at [641, 415] on span "Remove Recommendation" at bounding box center [659, 420] width 174 height 21
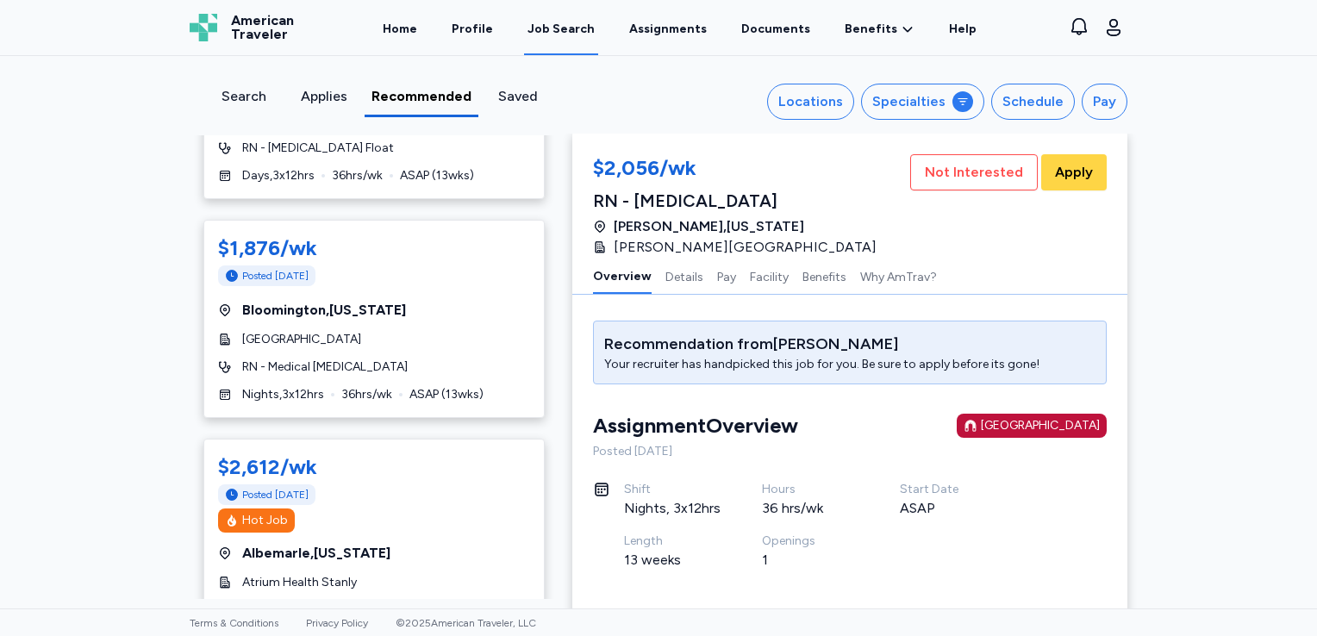
scroll to position [391, 0]
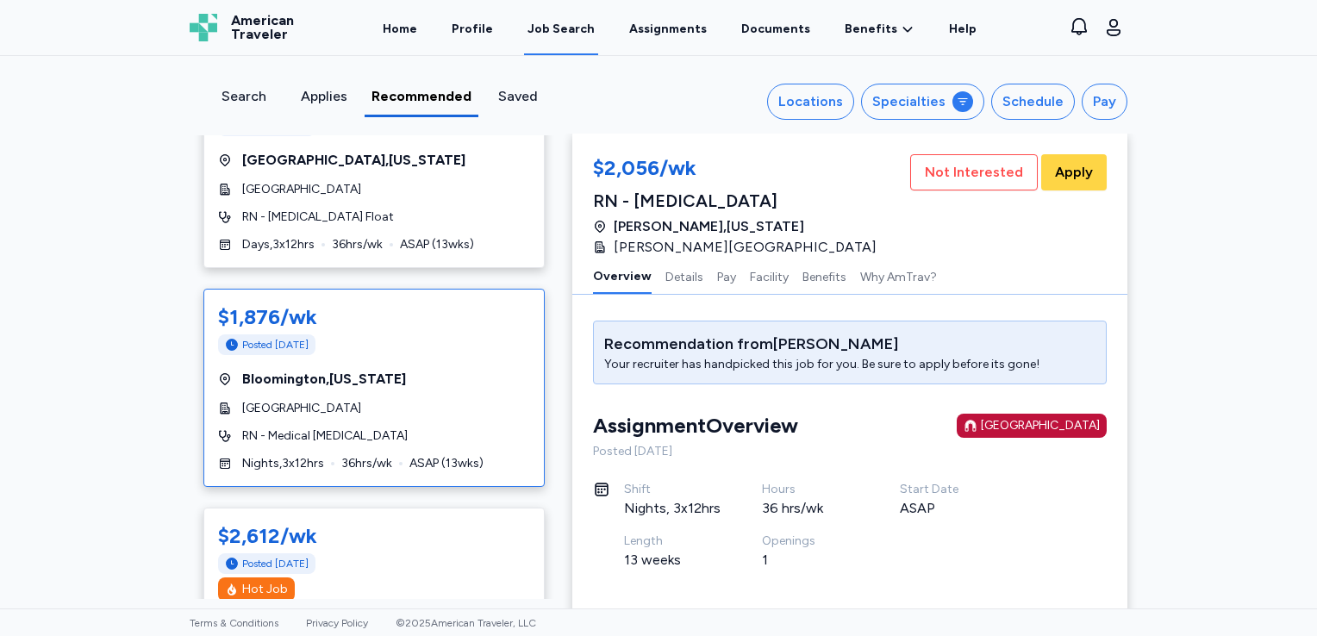
click at [464, 335] on div "Posted [DATE]" at bounding box center [374, 345] width 312 height 21
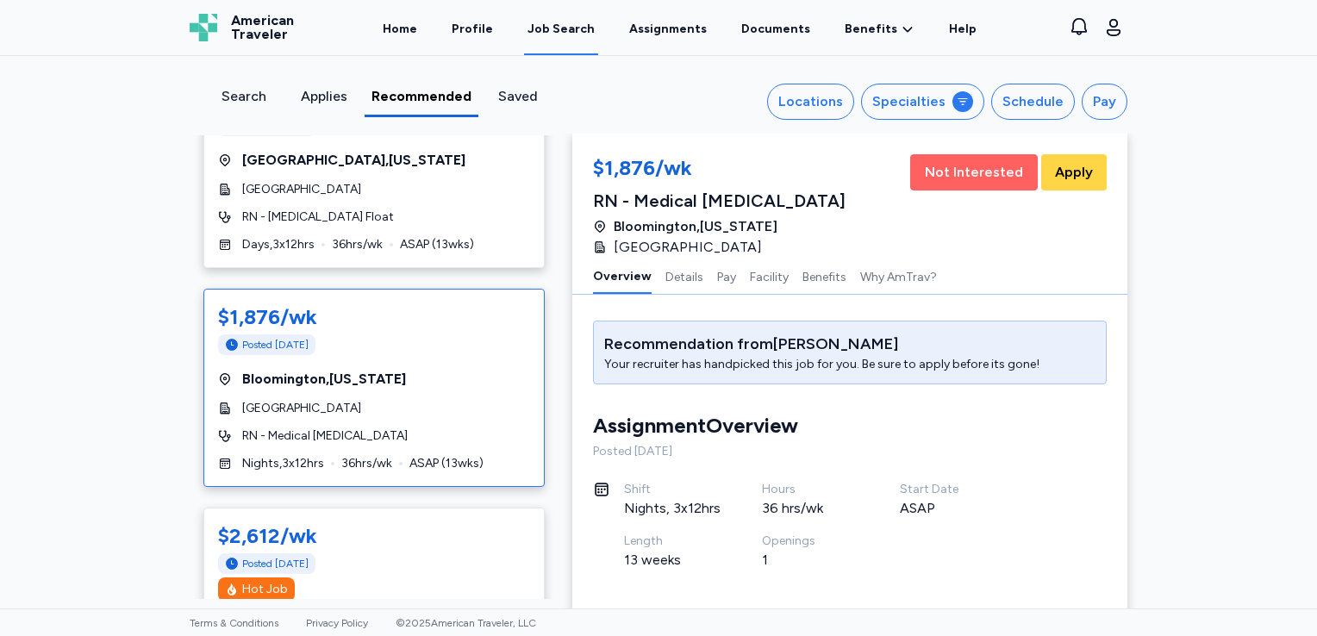
click at [952, 167] on span "Not Interested" at bounding box center [974, 172] width 98 height 21
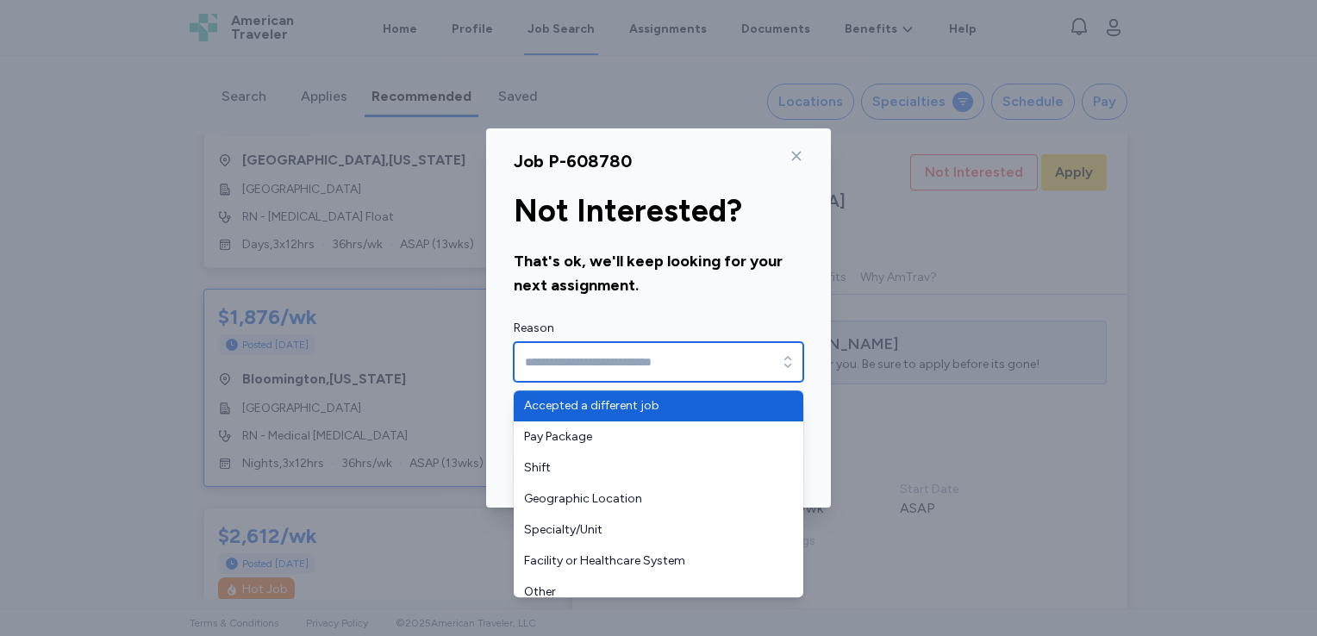
click at [673, 372] on input "Reason" at bounding box center [659, 362] width 290 height 40
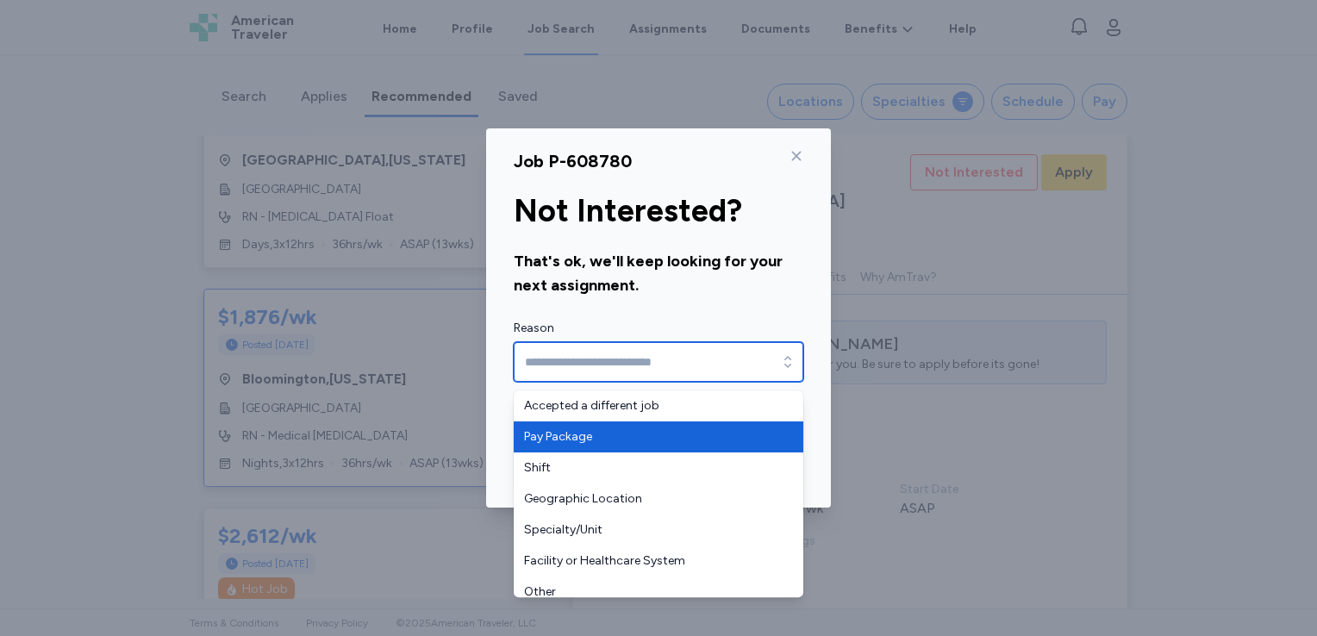
type input "**********"
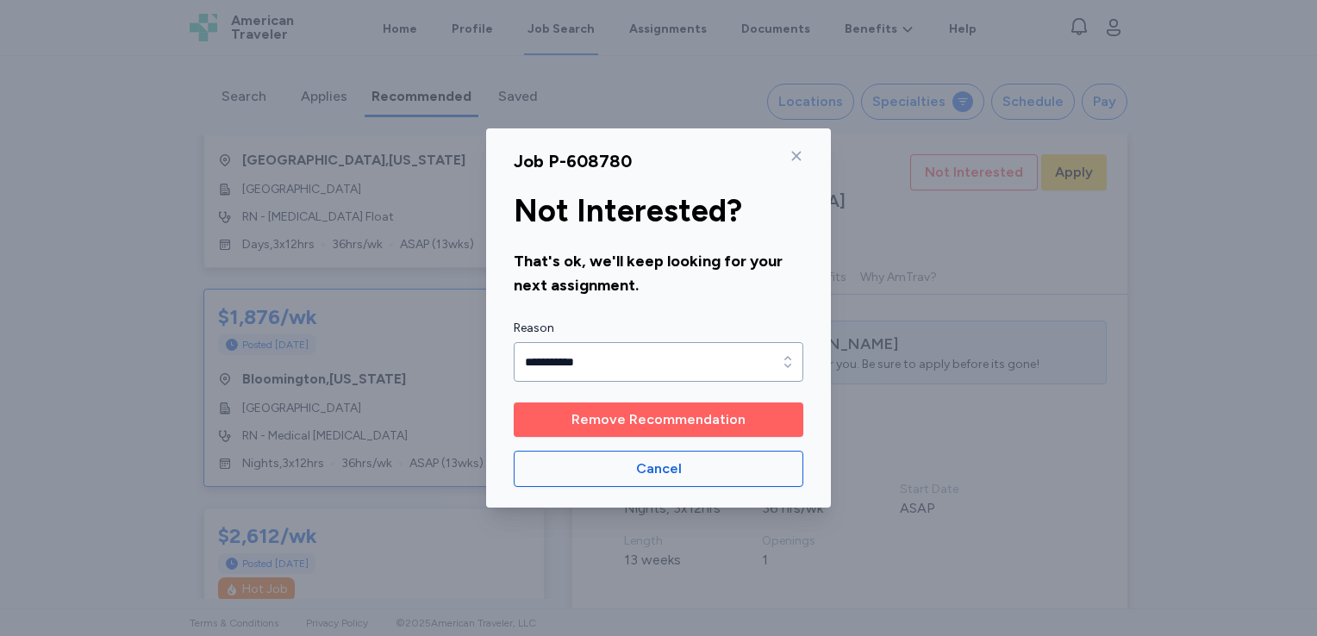
click at [625, 421] on span "Remove Recommendation" at bounding box center [659, 420] width 174 height 21
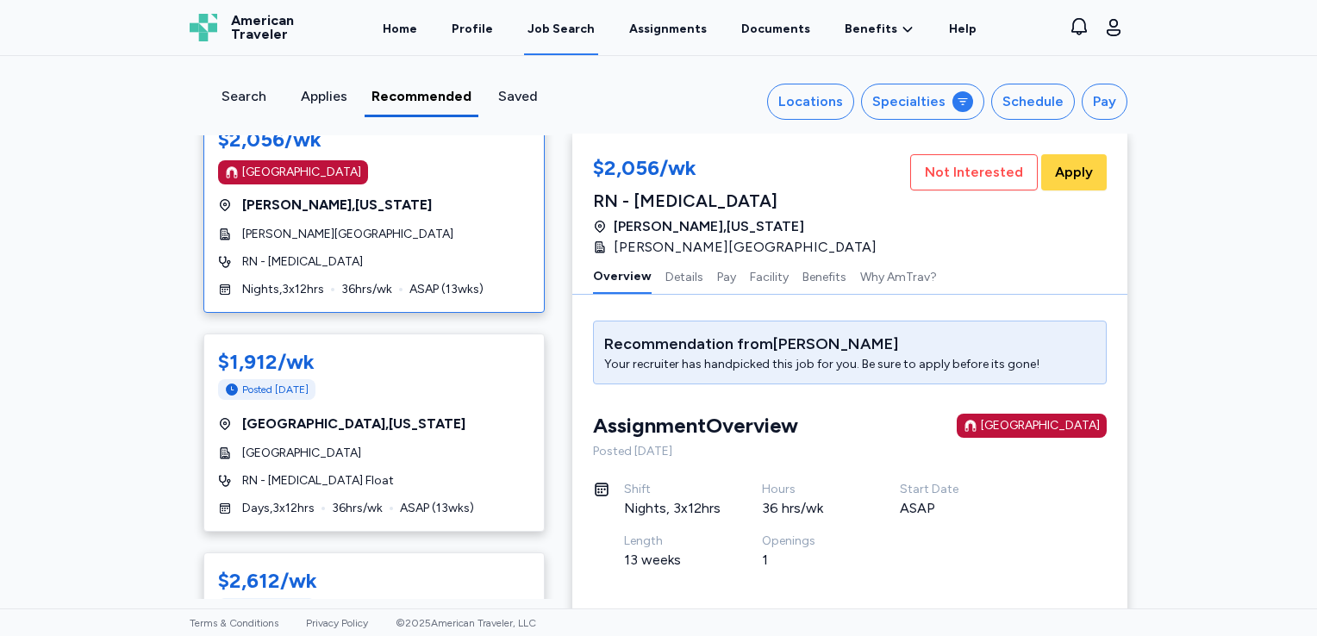
scroll to position [93, 0]
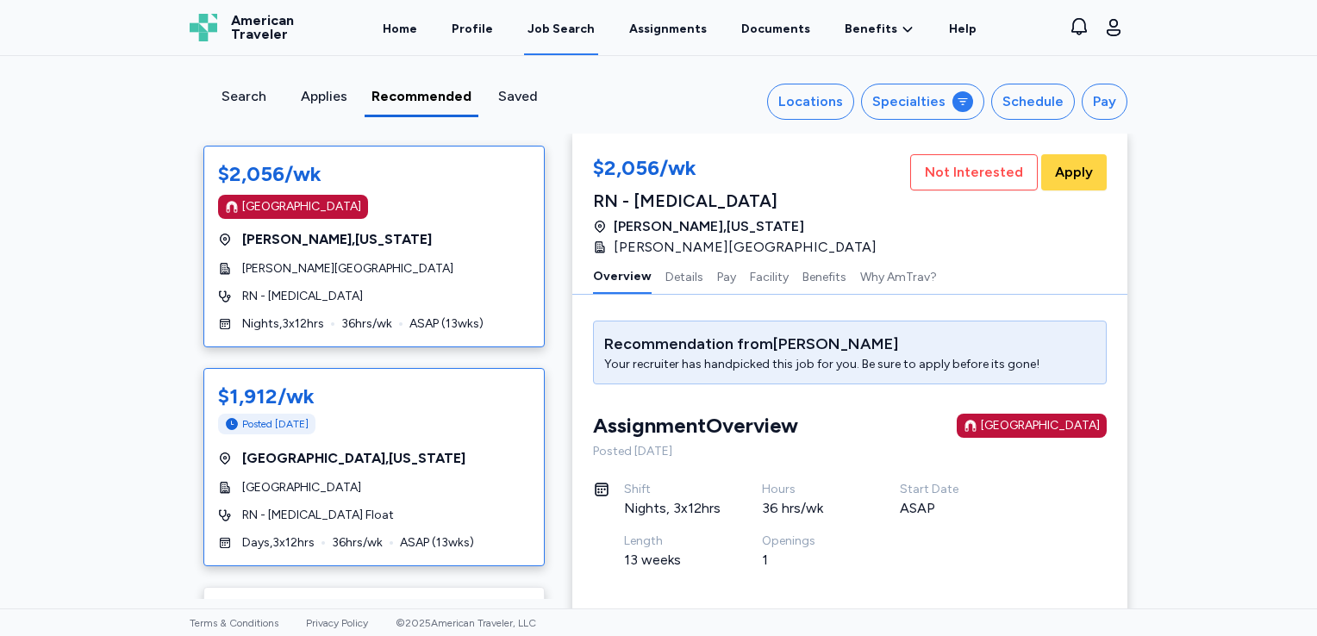
click at [431, 448] on div "[GEOGRAPHIC_DATA] , [US_STATE]" at bounding box center [374, 458] width 312 height 21
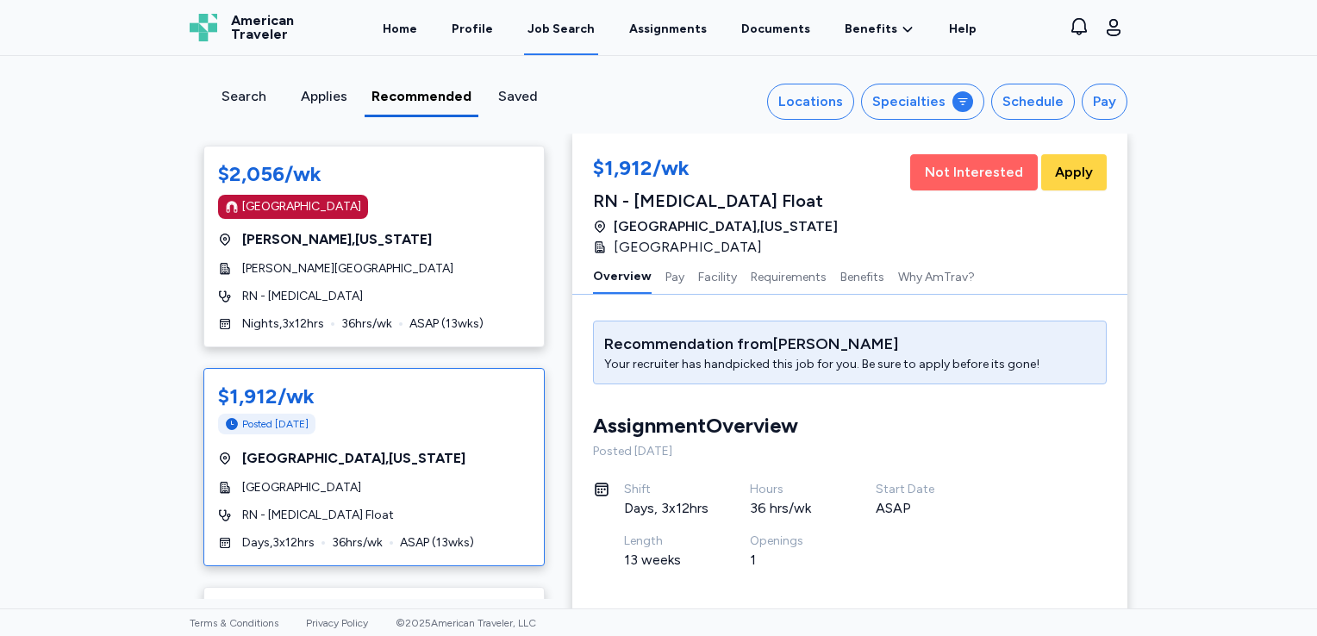
click at [925, 174] on span "Not Interested" at bounding box center [974, 172] width 98 height 21
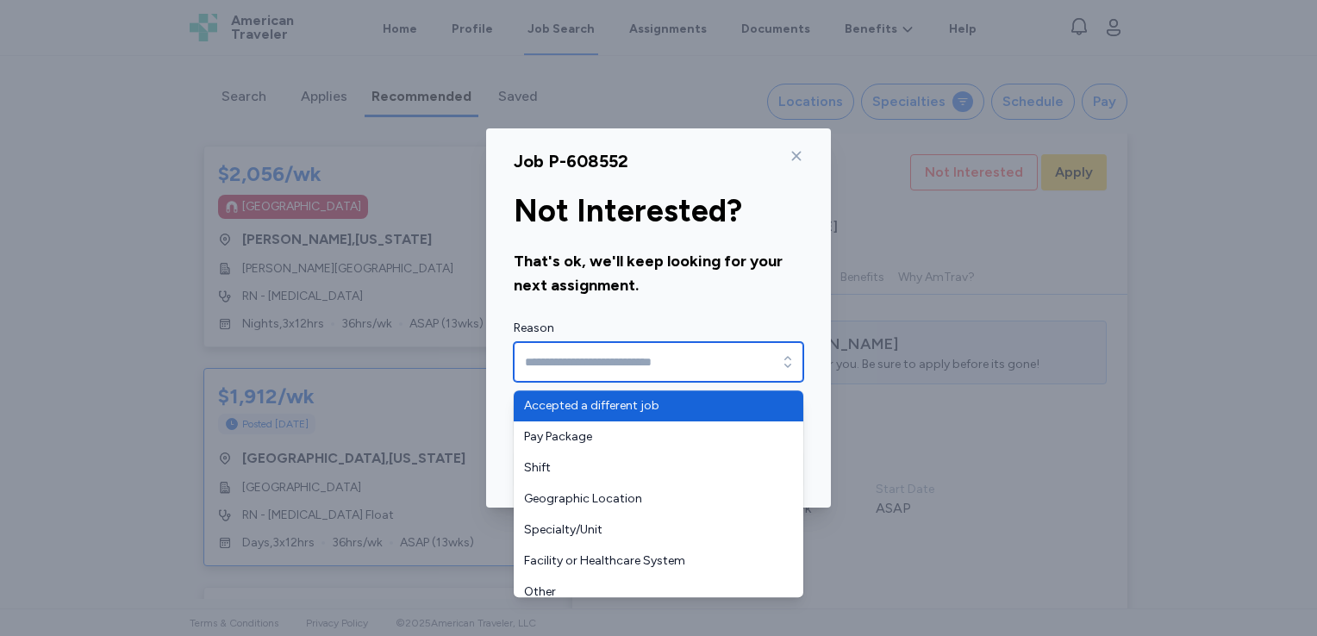
click at [697, 360] on input "Reason" at bounding box center [659, 362] width 290 height 40
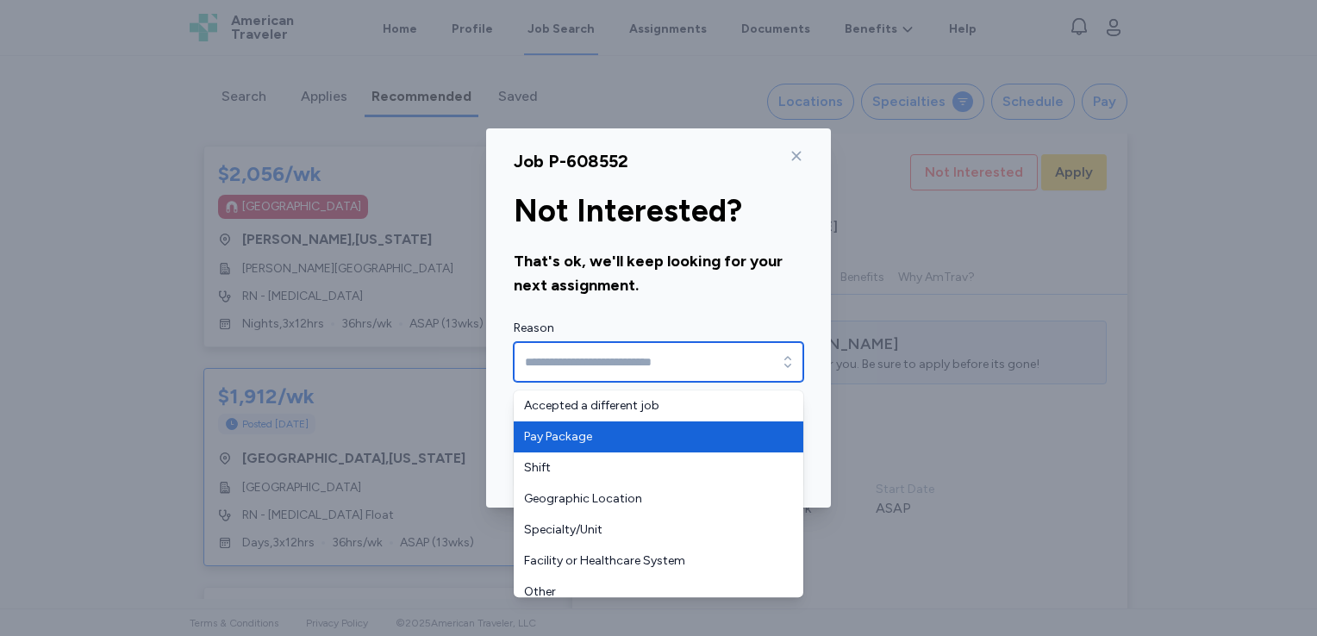
type input "**********"
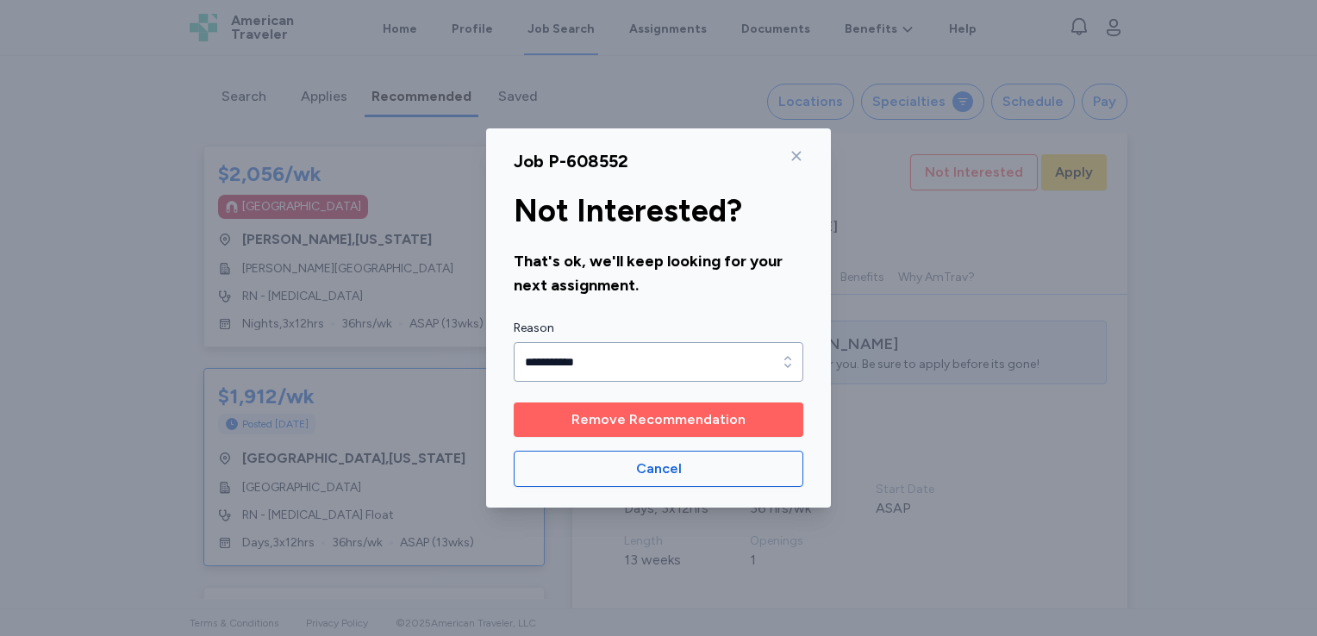
click at [643, 413] on span "Remove Recommendation" at bounding box center [659, 420] width 174 height 21
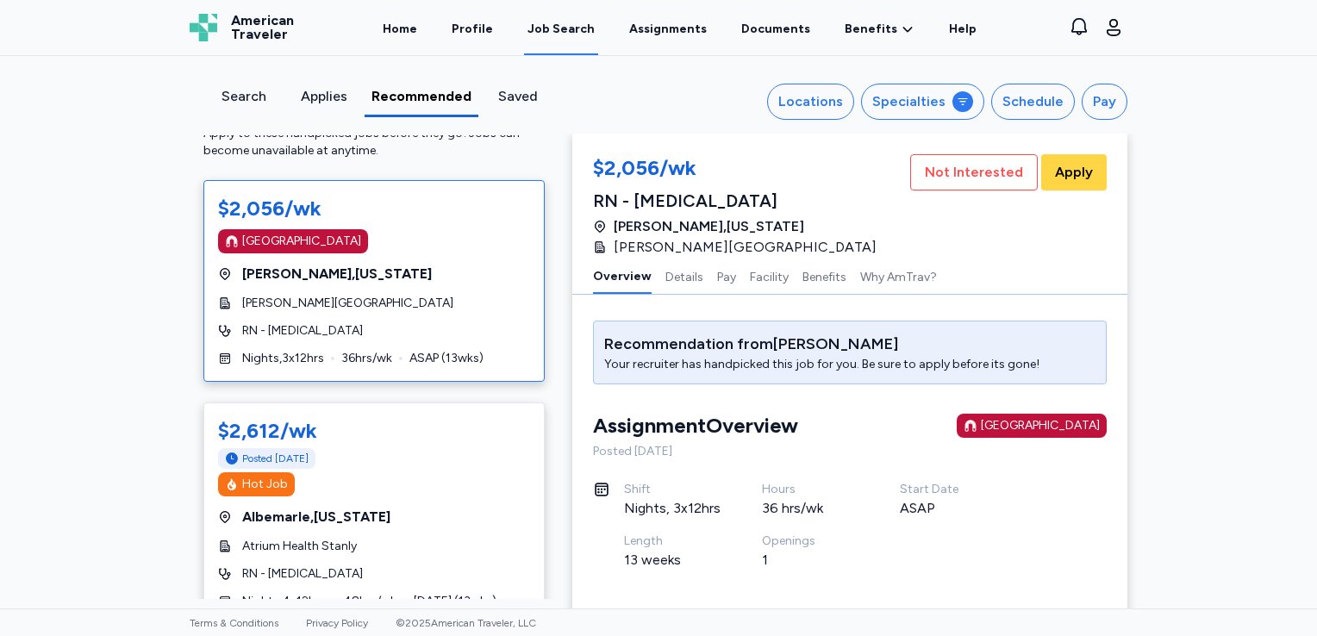
scroll to position [0, 0]
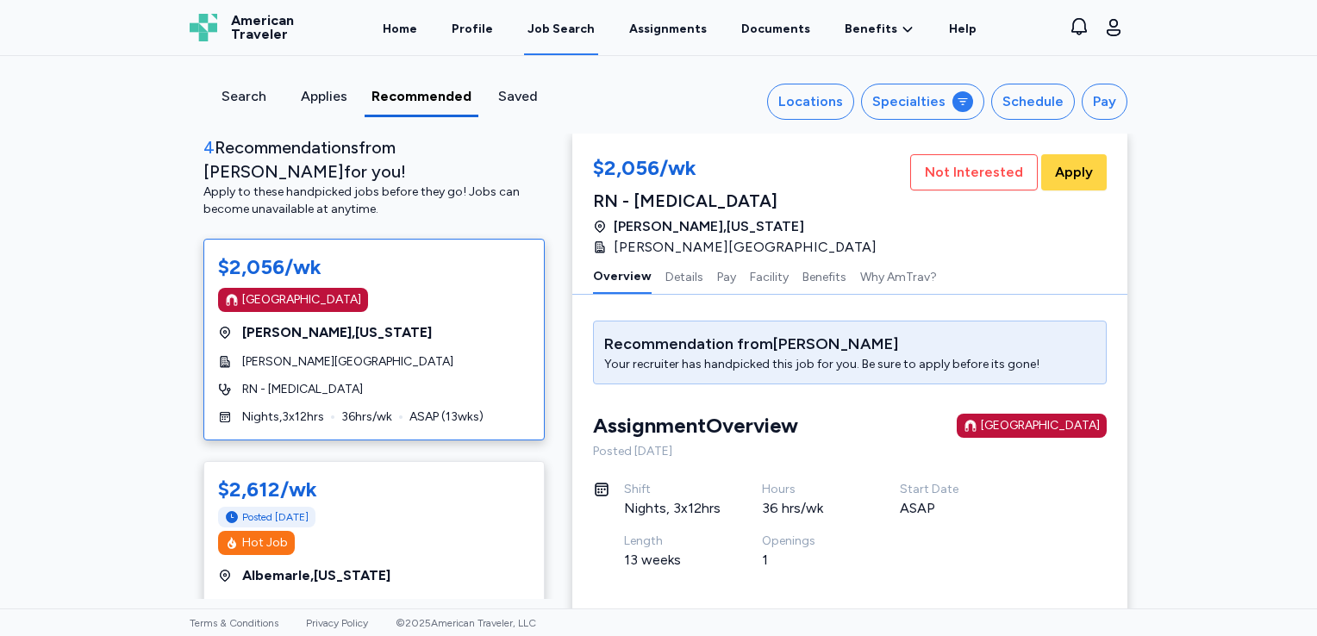
click at [242, 96] on div "Search" at bounding box center [243, 96] width 66 height 21
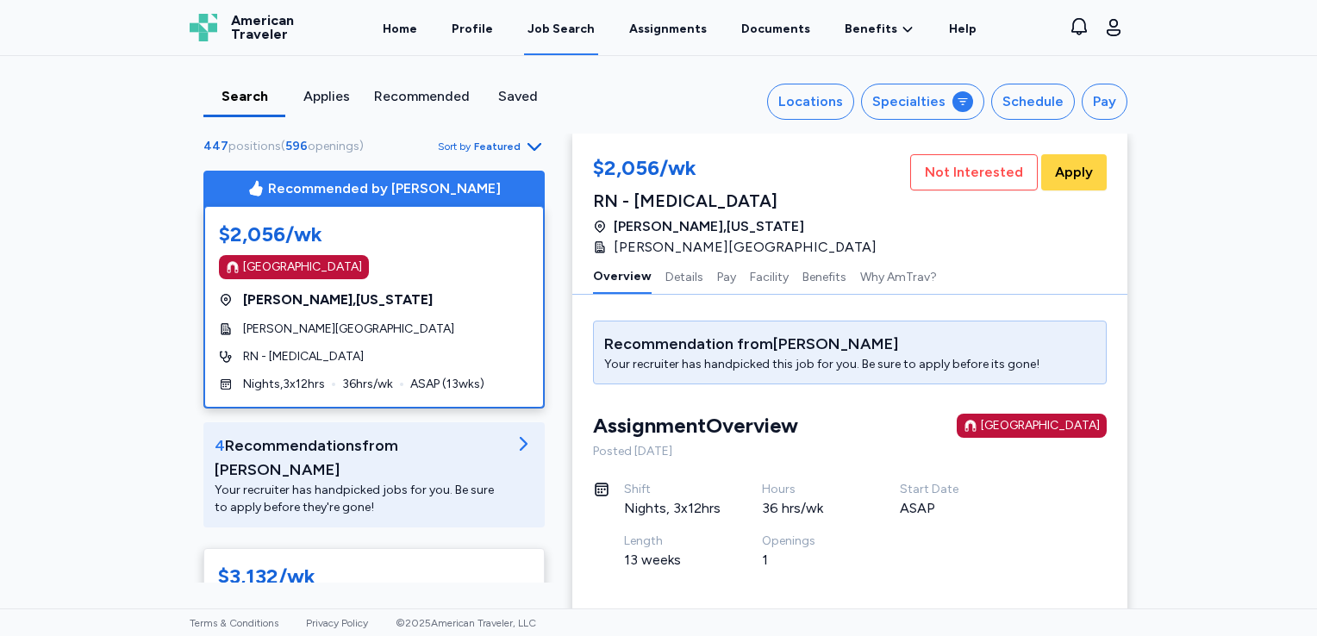
click at [497, 144] on span "Featured" at bounding box center [497, 147] width 47 height 14
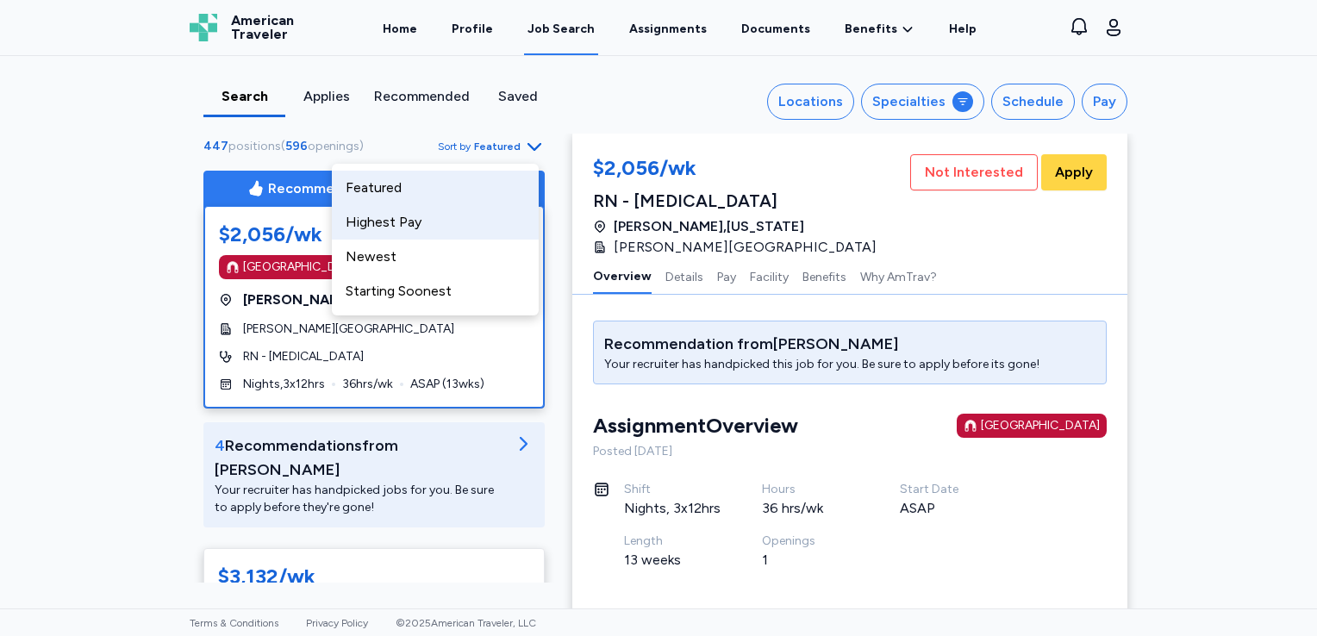
click at [419, 226] on div "Highest Pay" at bounding box center [435, 222] width 207 height 34
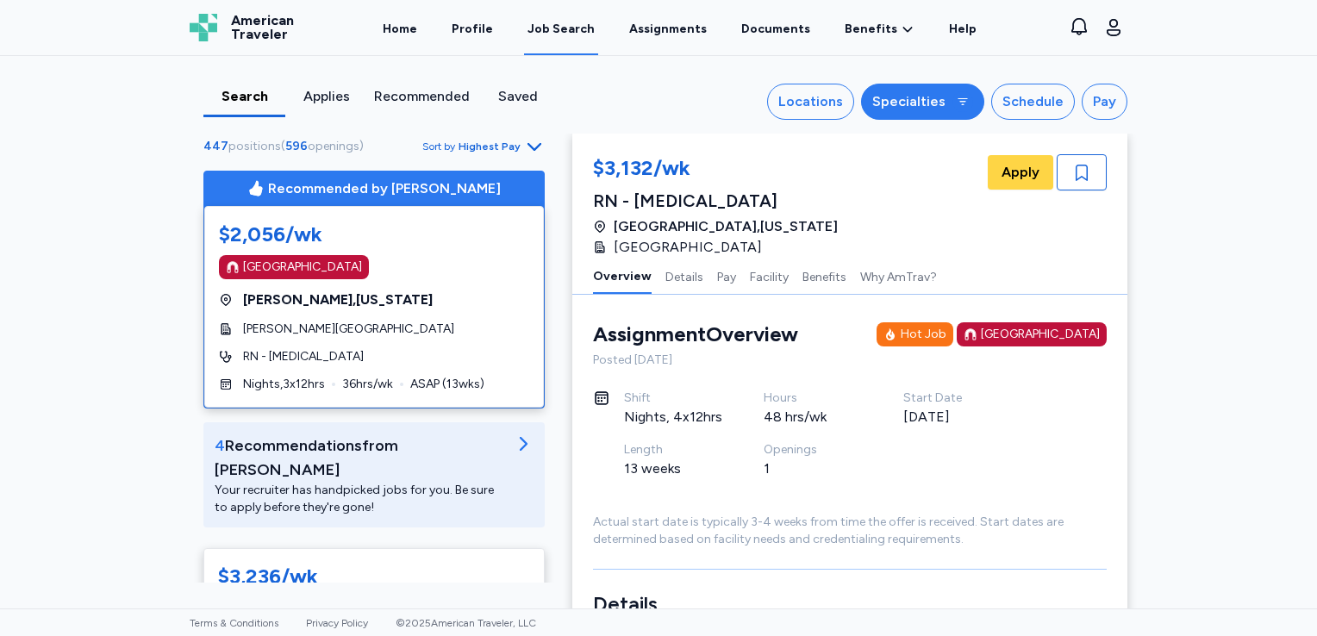
click at [938, 104] on div "Specialties" at bounding box center [909, 101] width 73 height 21
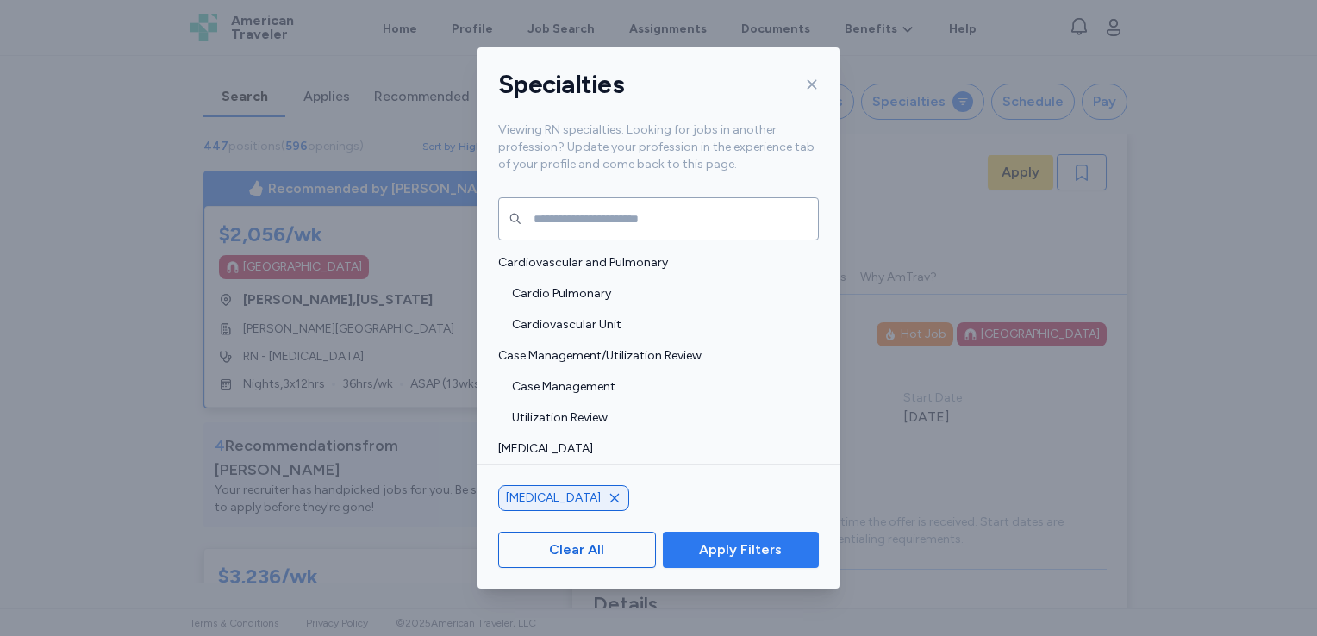
click at [716, 541] on span "Apply Filters" at bounding box center [740, 550] width 83 height 21
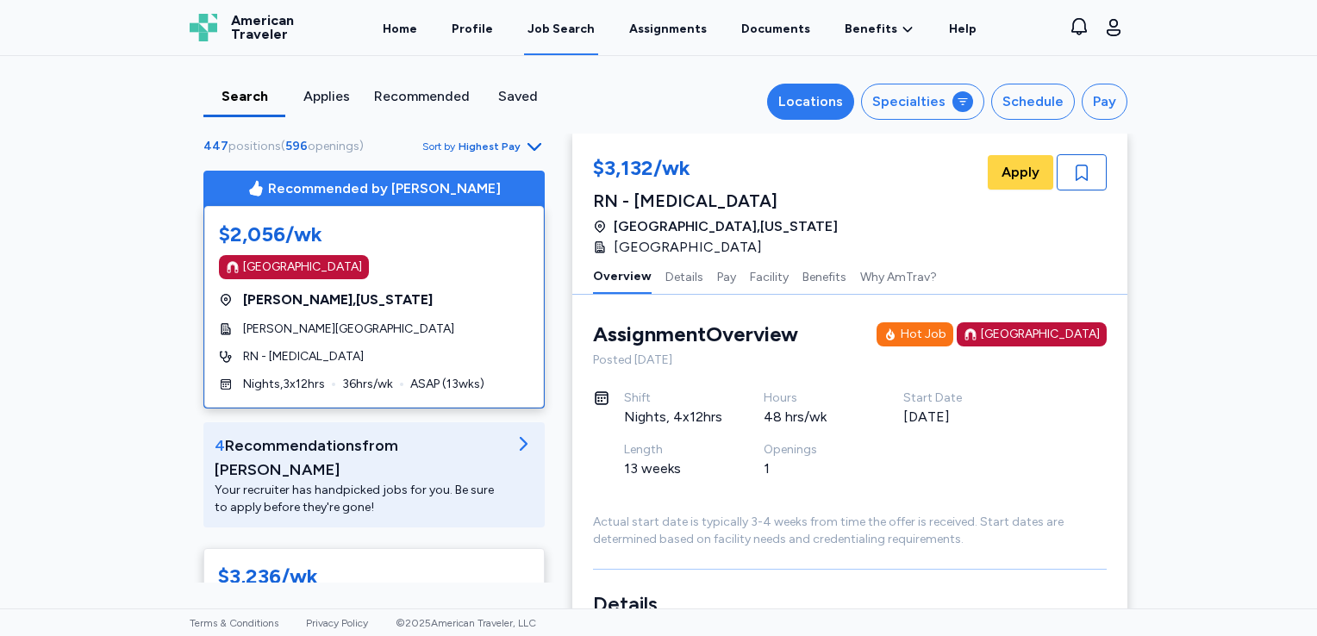
click at [828, 103] on div "Locations" at bounding box center [811, 101] width 65 height 21
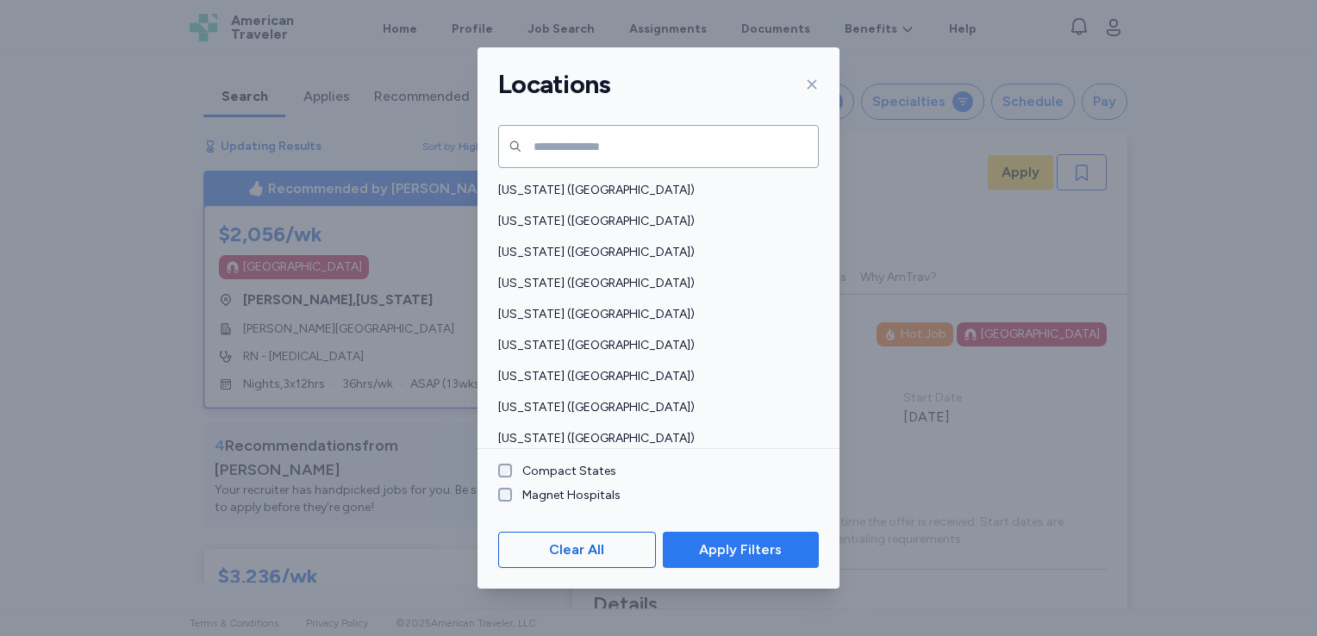
click at [728, 536] on button "Apply Filters" at bounding box center [741, 550] width 156 height 36
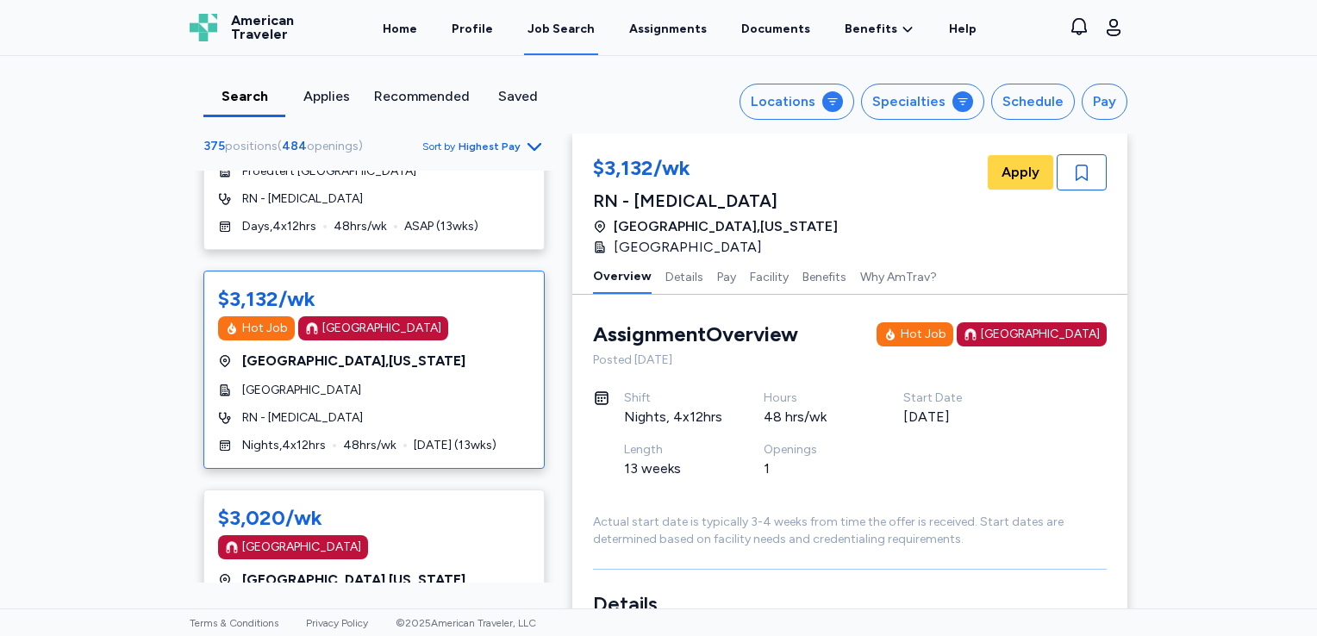
scroll to position [483, 0]
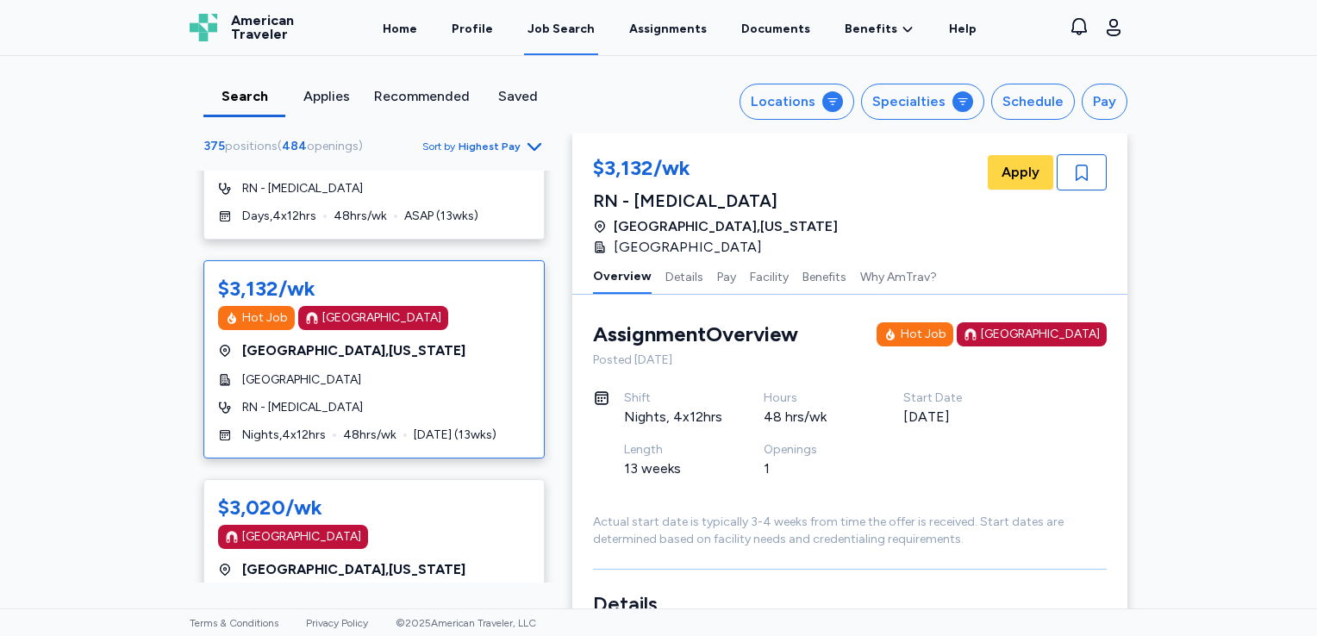
click at [490, 306] on div "Hot Job [GEOGRAPHIC_DATA]" at bounding box center [374, 318] width 312 height 24
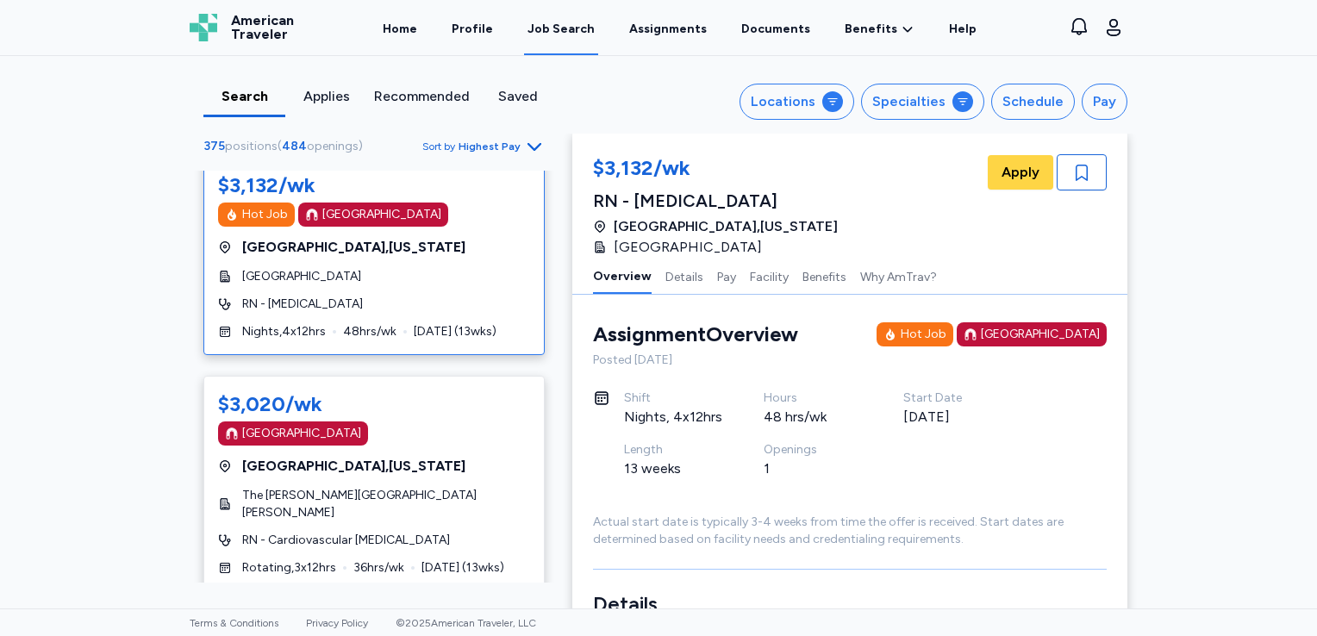
scroll to position [621, 0]
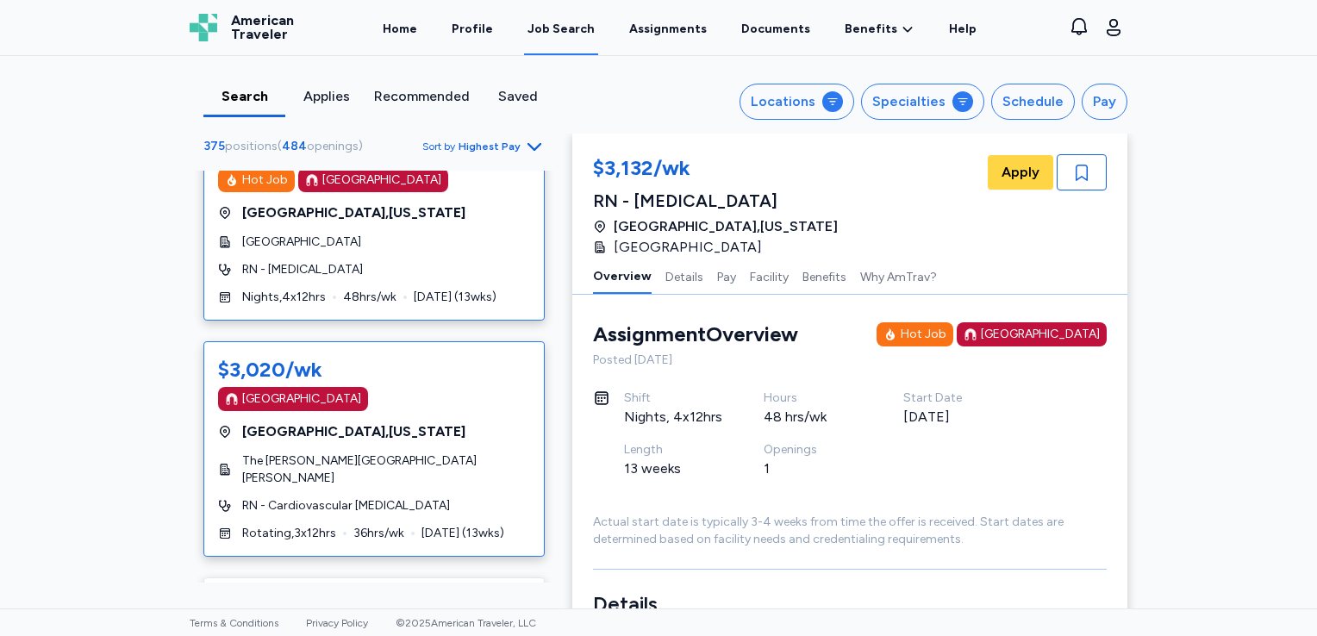
click at [427, 422] on div "[GEOGRAPHIC_DATA] , [US_STATE]" at bounding box center [374, 432] width 312 height 21
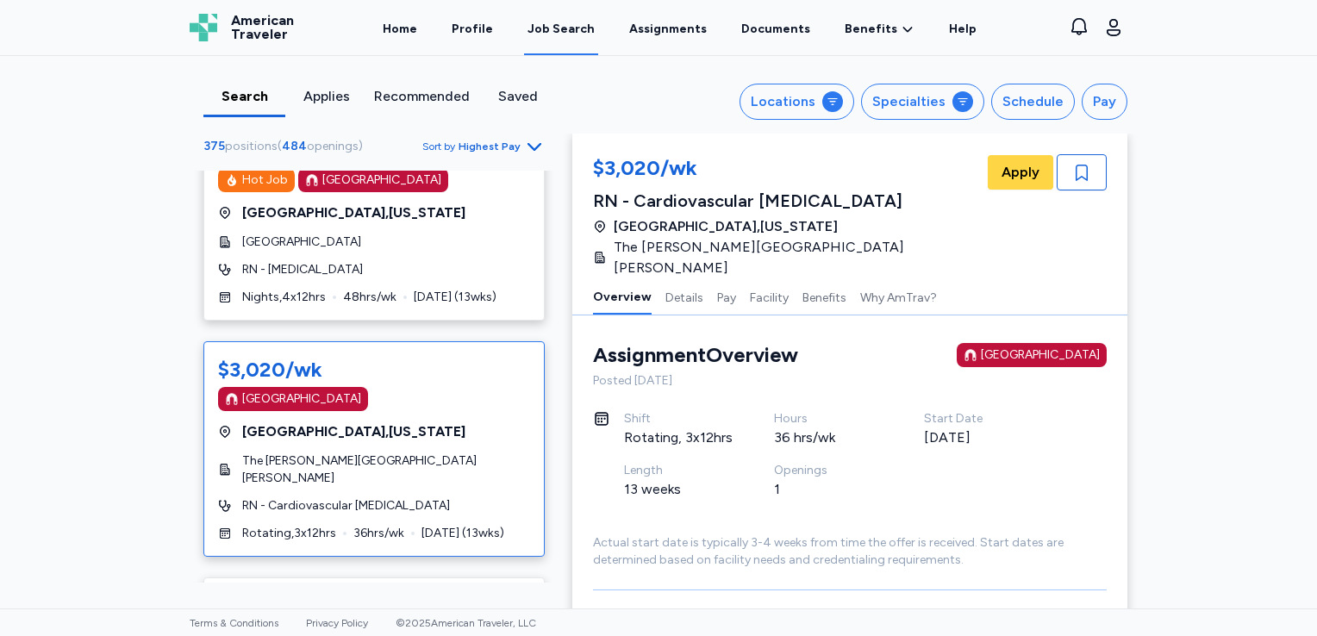
click at [427, 422] on div "[GEOGRAPHIC_DATA] , [US_STATE]" at bounding box center [374, 432] width 312 height 21
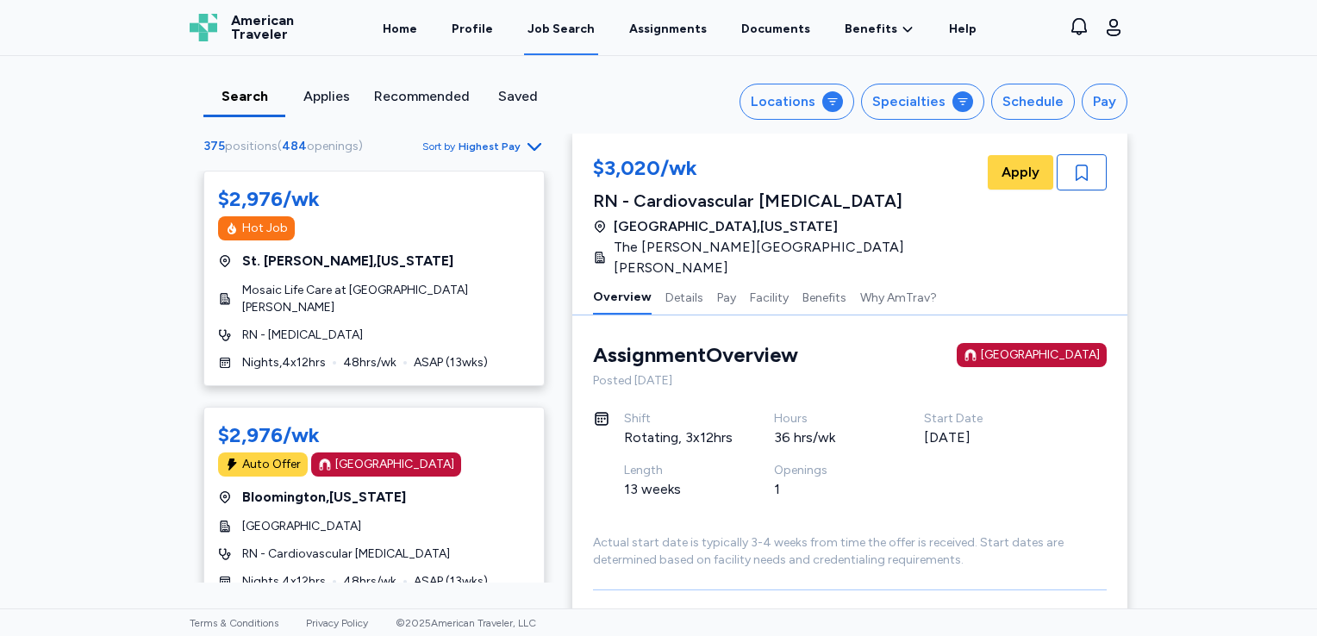
scroll to position [1286, 0]
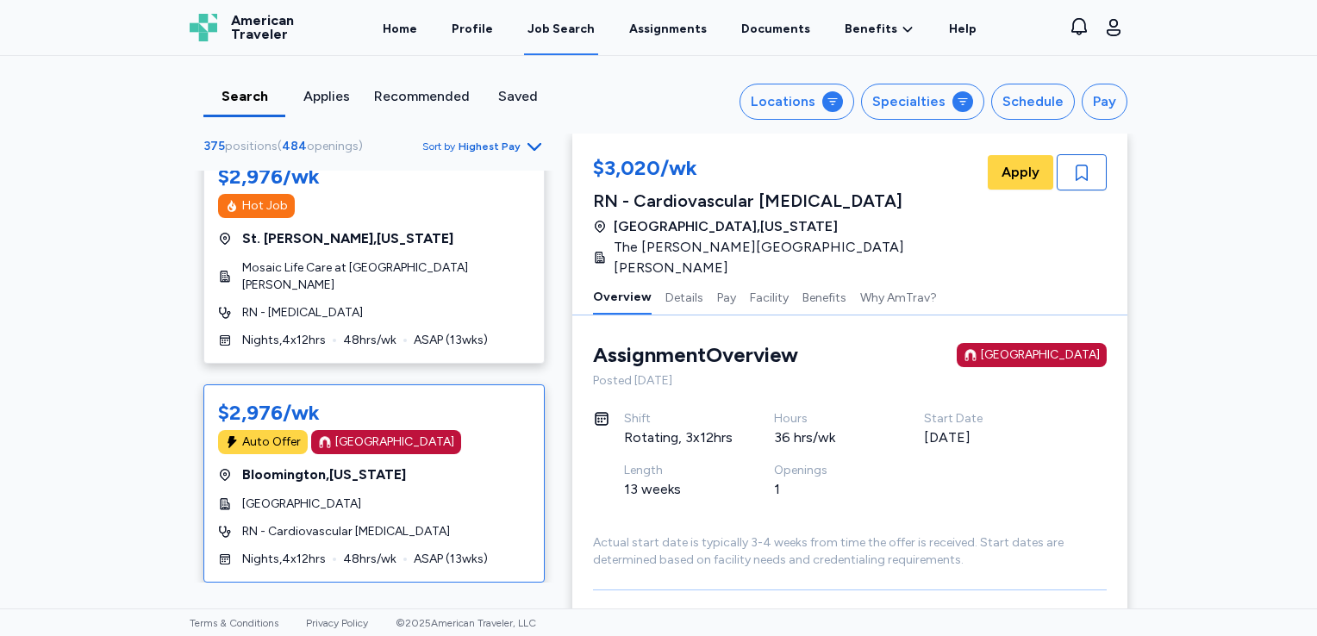
click at [441, 496] on div "[GEOGRAPHIC_DATA]" at bounding box center [374, 504] width 312 height 17
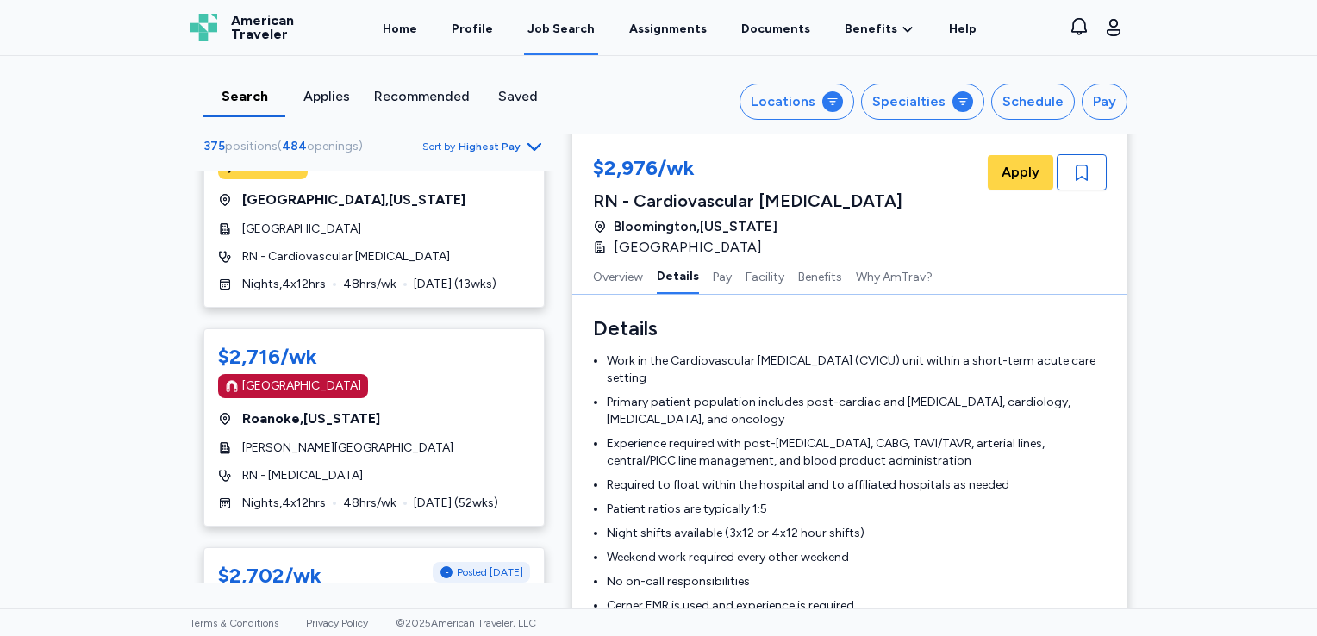
scroll to position [1804, 0]
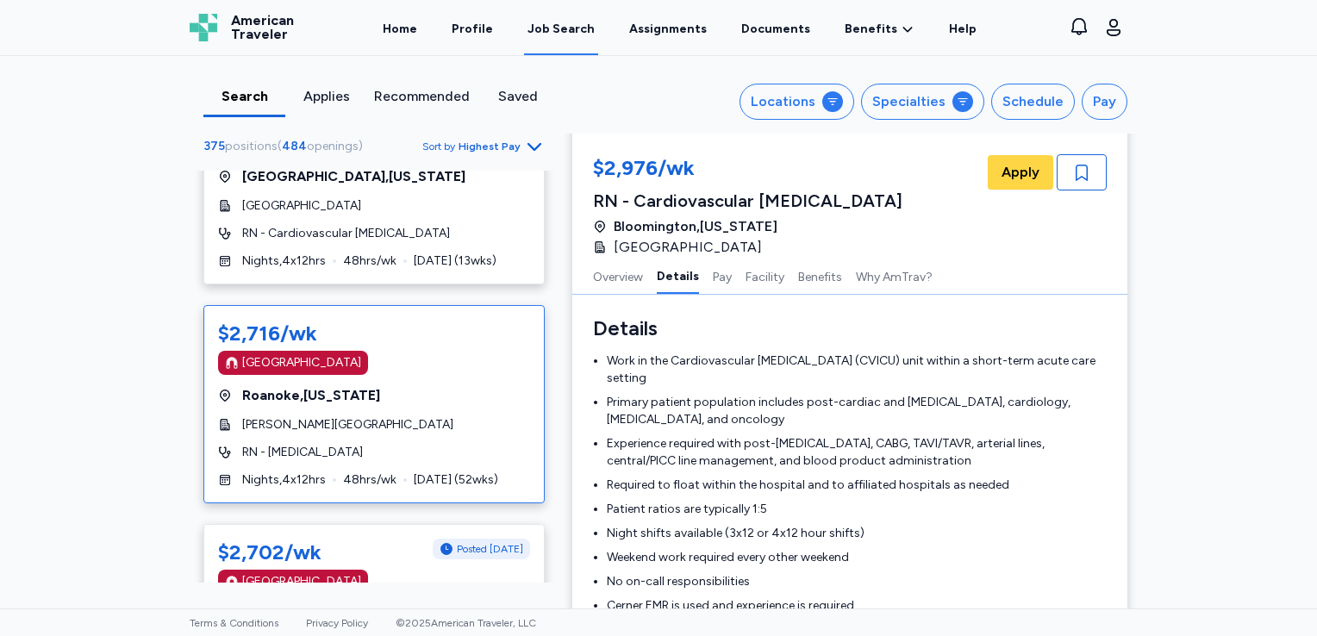
click at [445, 385] on div "[GEOGRAPHIC_DATA] , [US_STATE]" at bounding box center [374, 395] width 312 height 21
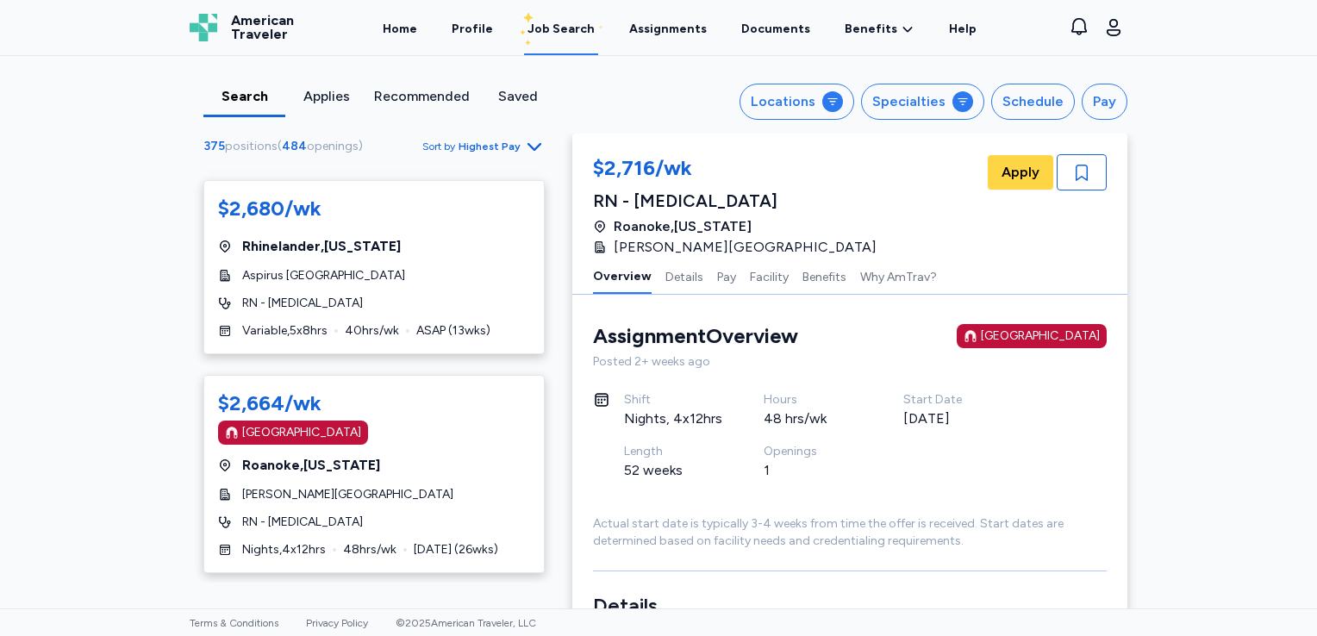
scroll to position [2401, 0]
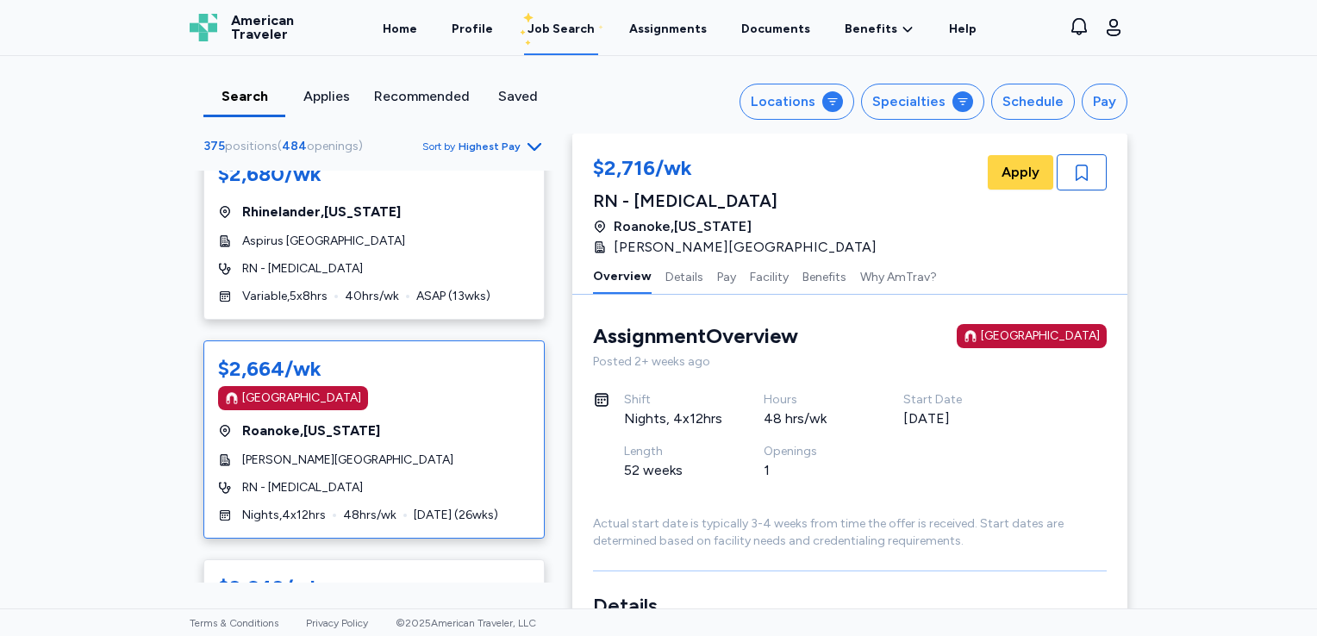
click at [464, 361] on div "$2,664/wk [GEOGRAPHIC_DATA] [GEOGRAPHIC_DATA] , [US_STATE][PERSON_NAME][GEOGRAP…" at bounding box center [373, 440] width 341 height 198
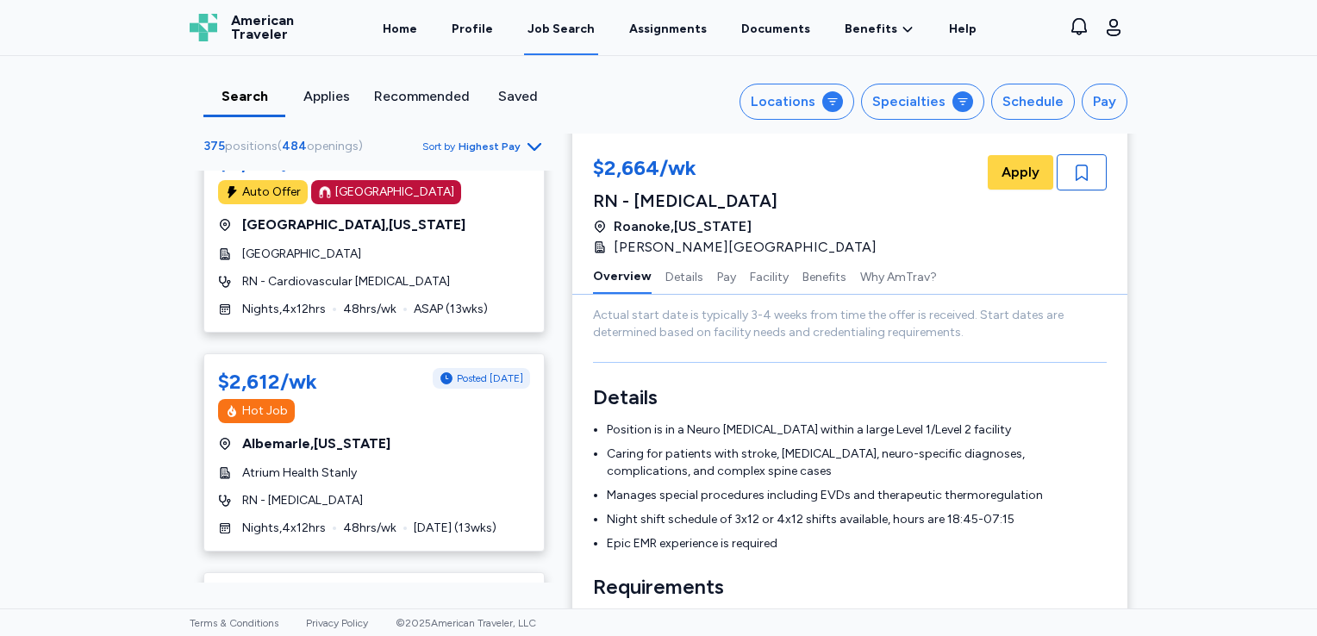
scroll to position [3069, 0]
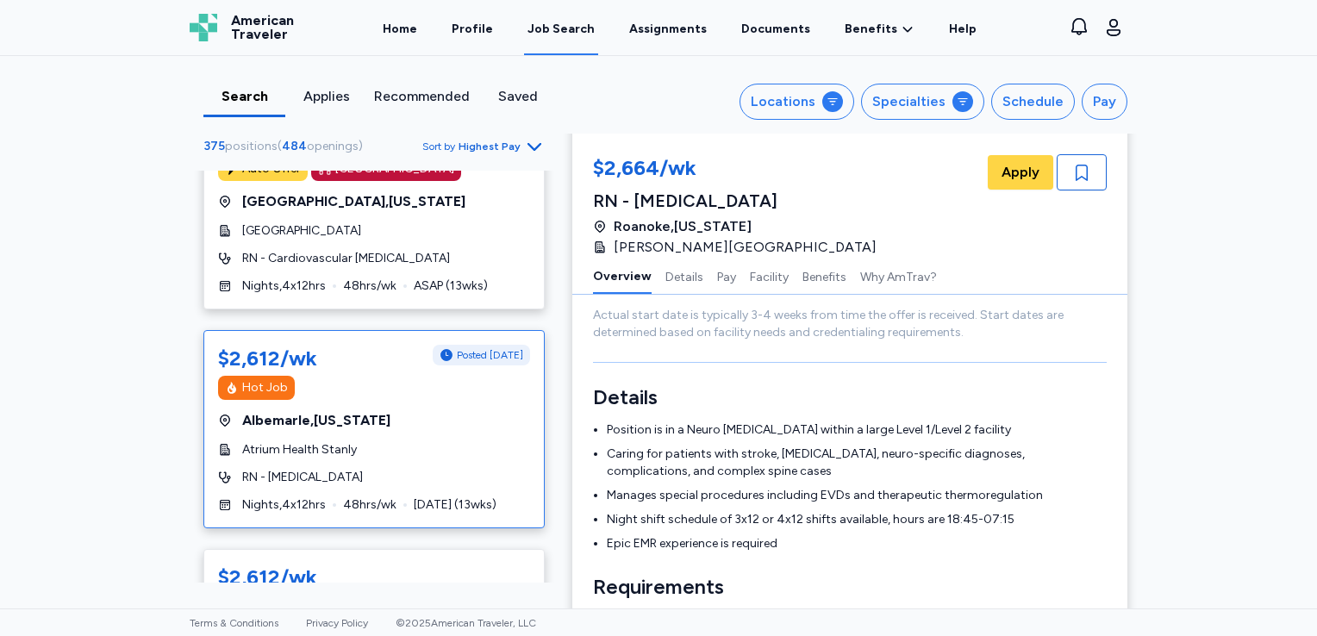
click at [381, 441] on div "Atrium Health Stanly" at bounding box center [374, 449] width 312 height 17
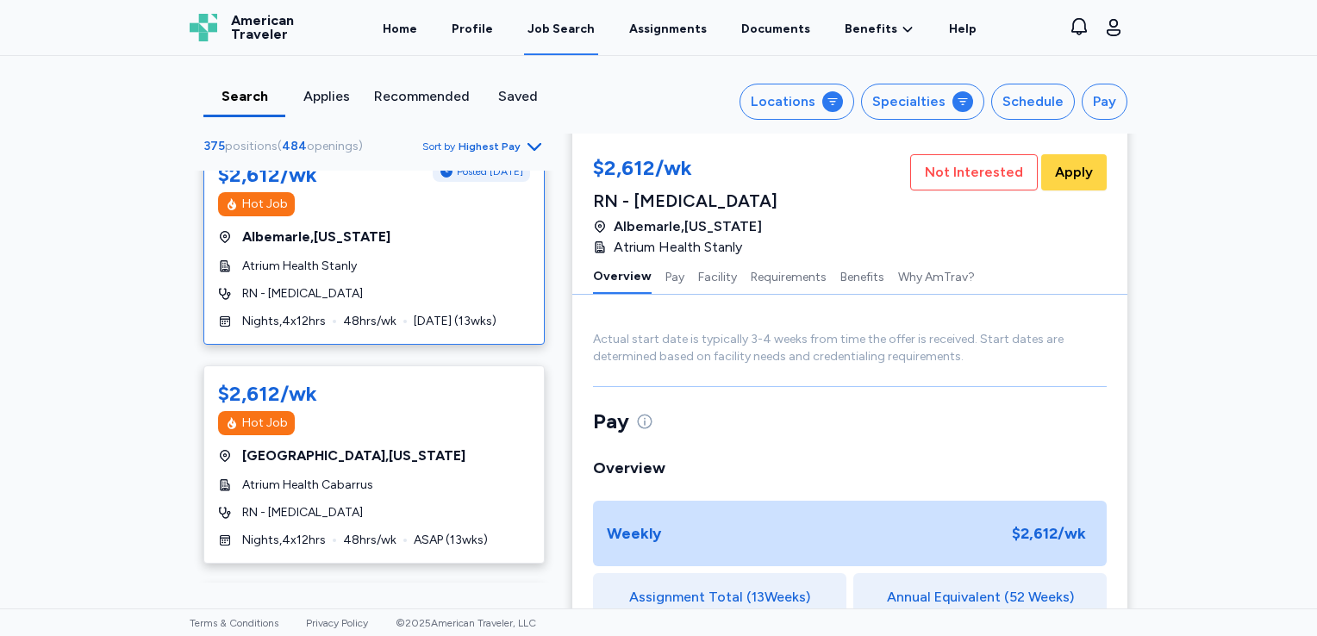
scroll to position [3263, 0]
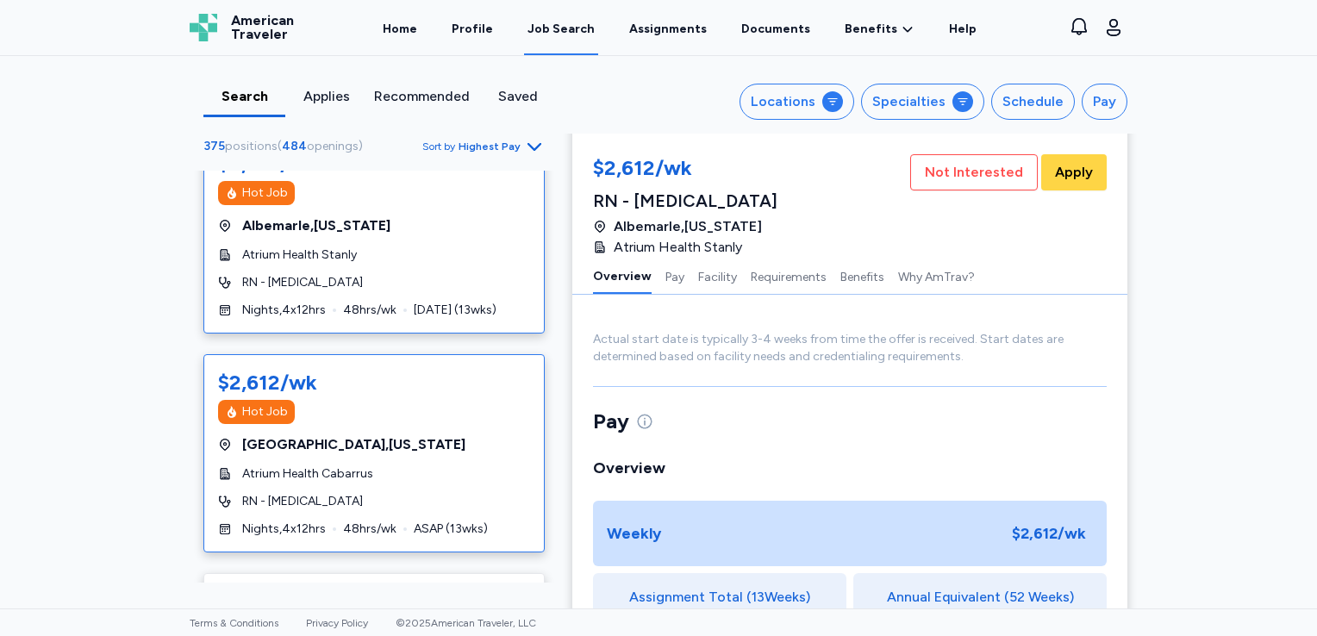
click at [449, 409] on div "$2,612/wk Hot Job [GEOGRAPHIC_DATA] , [US_STATE] Atrium Health Cabarrus RN - [M…" at bounding box center [373, 453] width 341 height 198
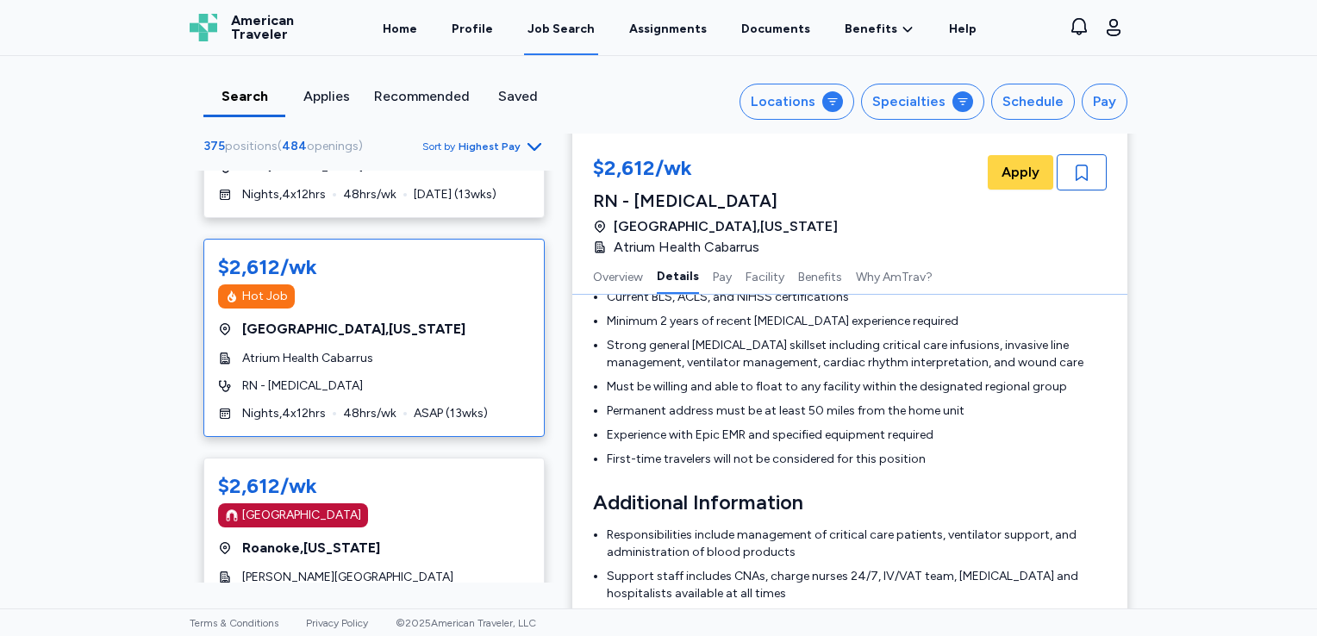
scroll to position [3425, 0]
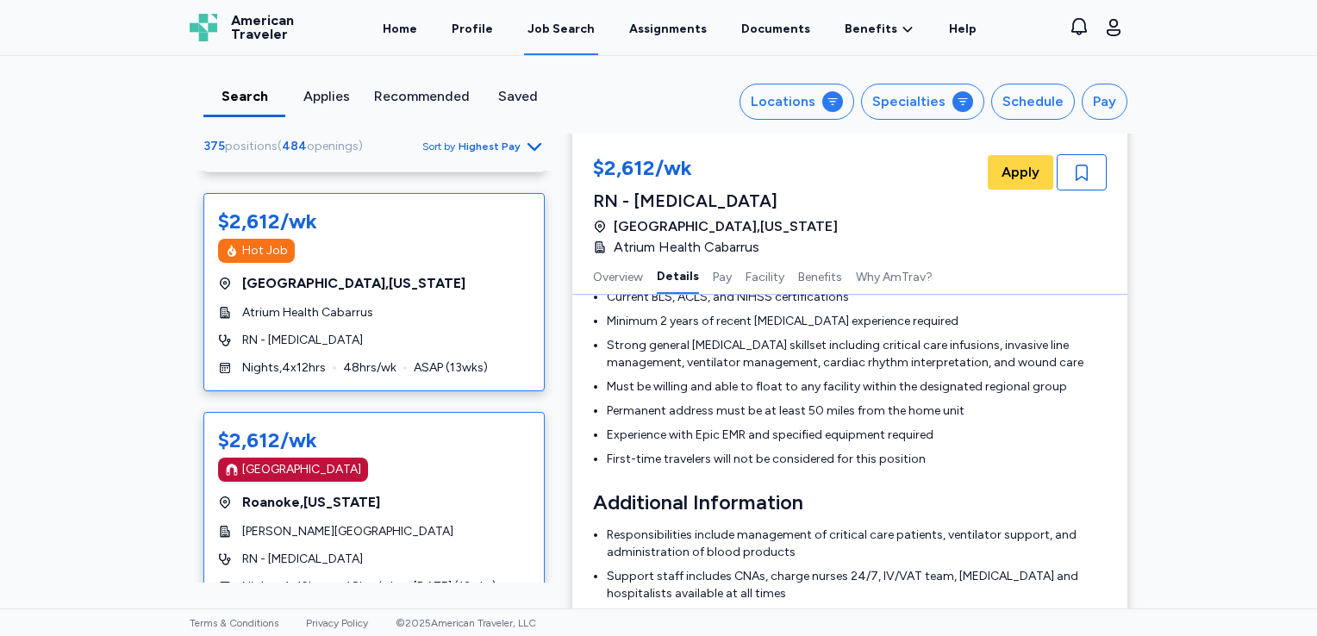
click at [457, 492] on div "[GEOGRAPHIC_DATA] , [US_STATE]" at bounding box center [374, 502] width 312 height 21
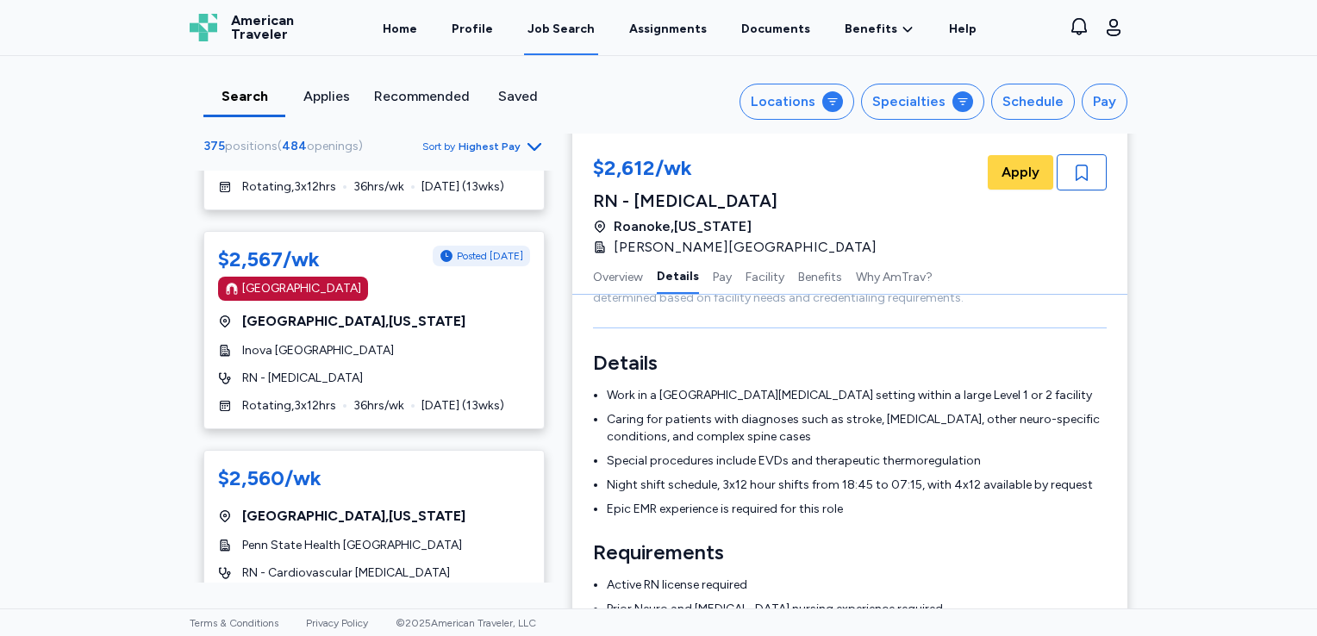
scroll to position [5252, 0]
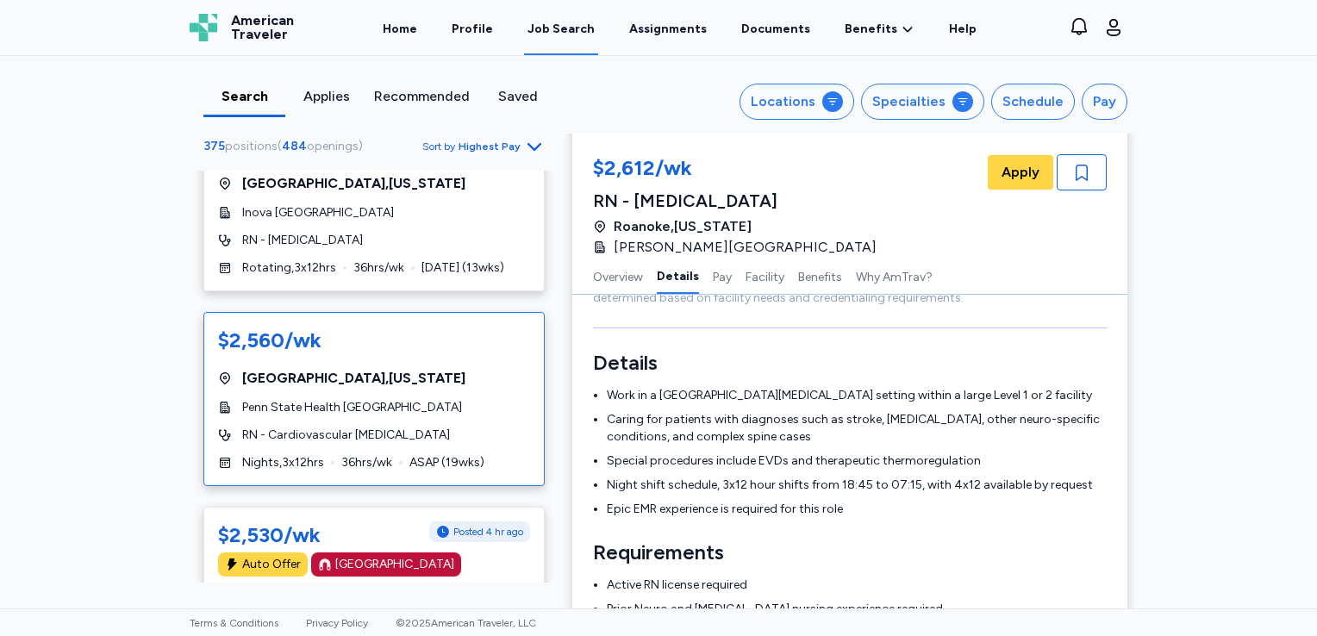
click at [430, 368] on div "[GEOGRAPHIC_DATA] , [US_STATE]" at bounding box center [374, 378] width 312 height 21
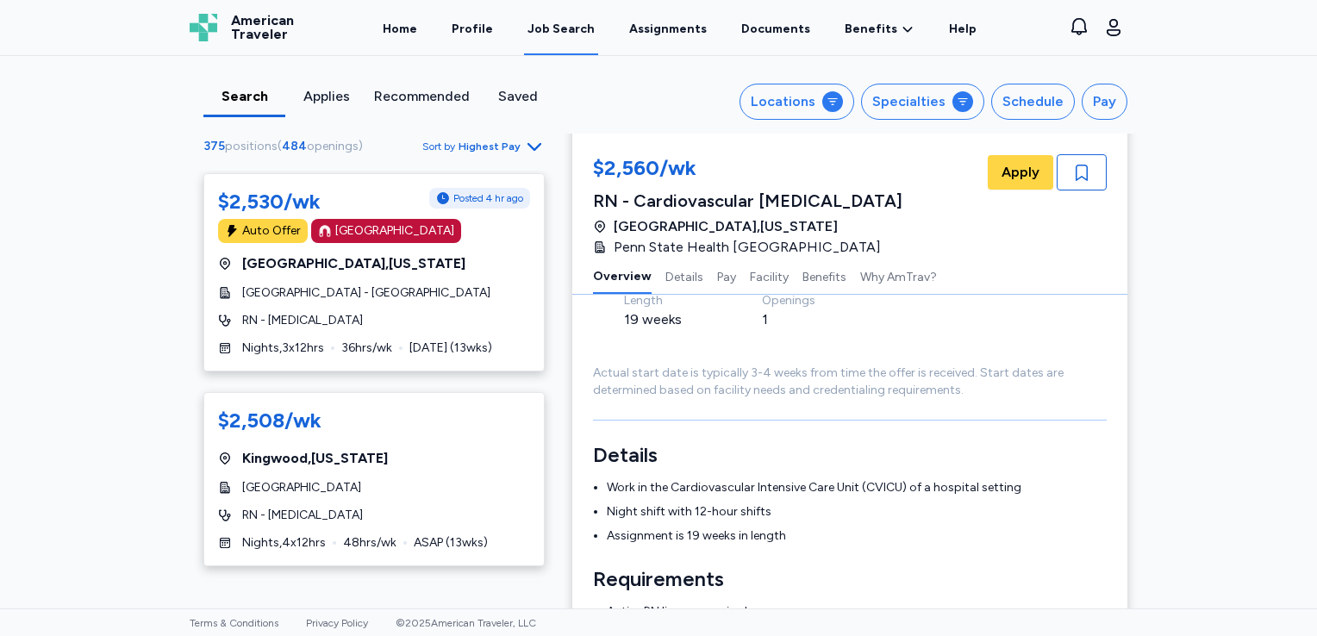
scroll to position [5621, 0]
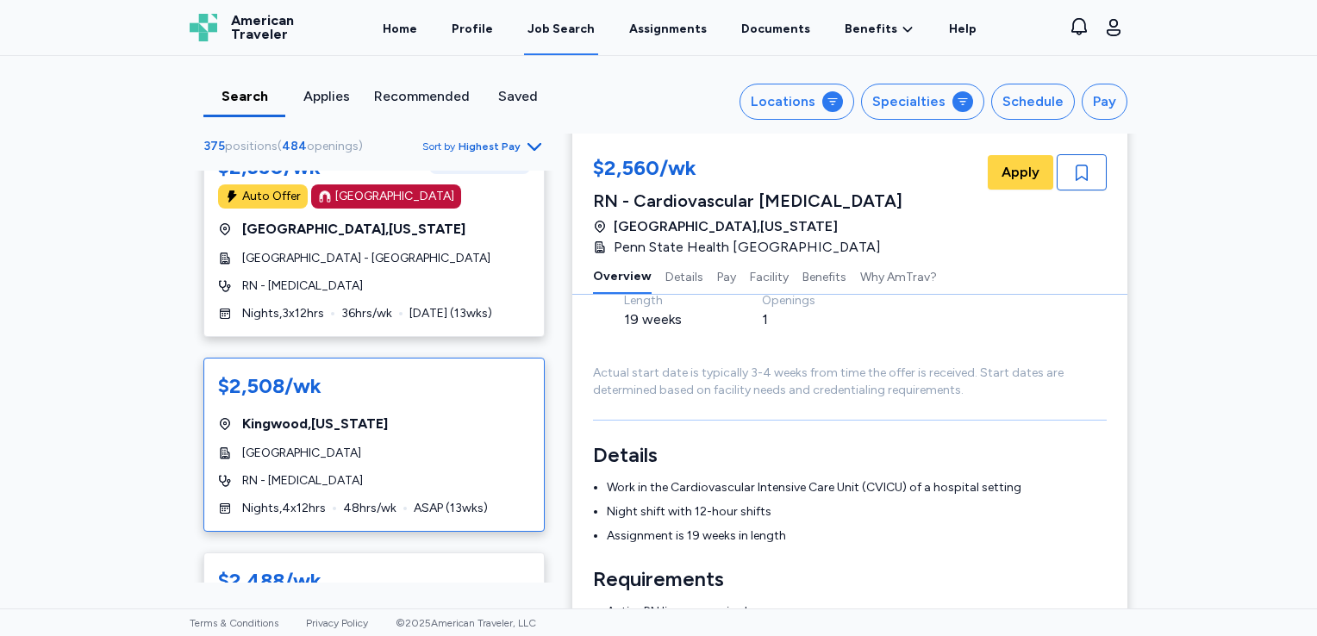
click at [384, 358] on div "$2,508/wk [GEOGRAPHIC_DATA] , [US_STATE][GEOGRAPHIC_DATA] RN - [MEDICAL_DATA] N…" at bounding box center [373, 445] width 341 height 174
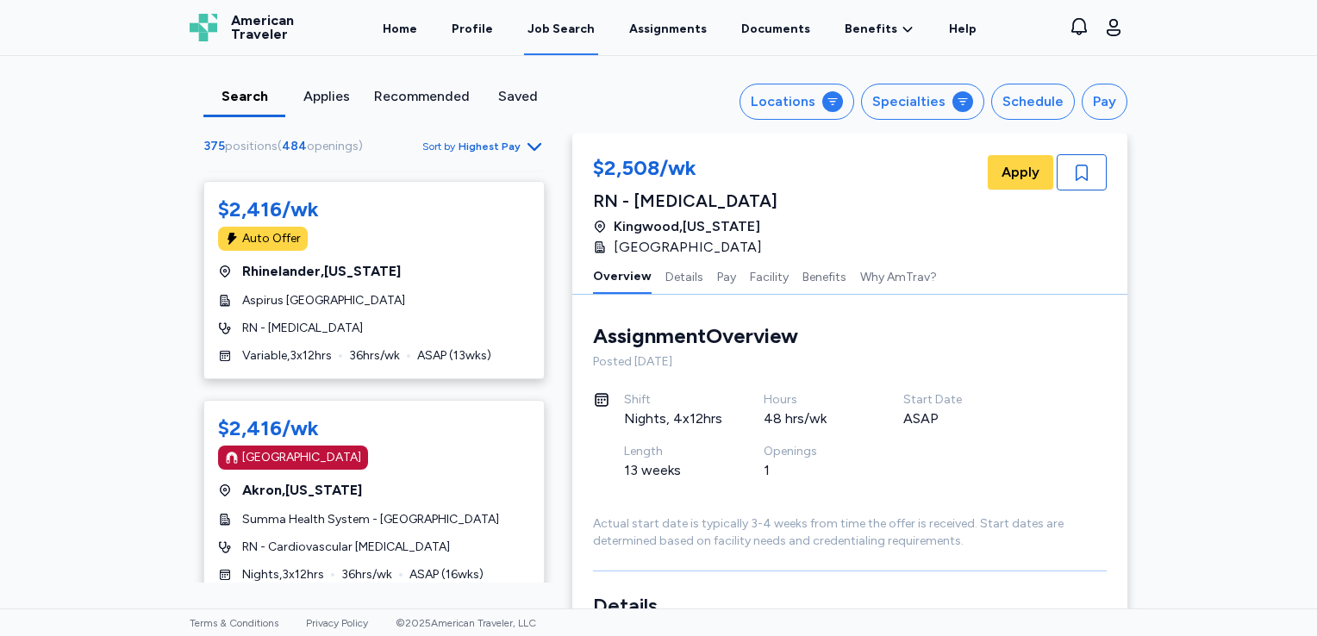
scroll to position [10334, 0]
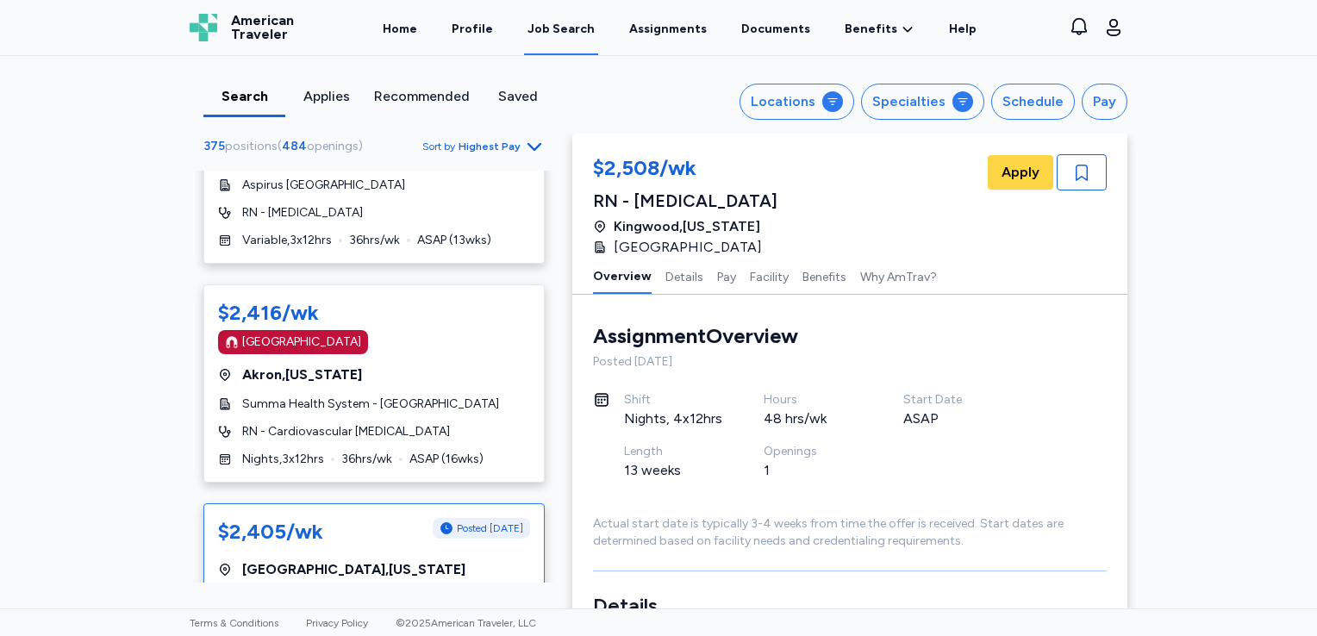
click at [482, 591] on div "[PERSON_NAME][GEOGRAPHIC_DATA]" at bounding box center [374, 599] width 312 height 17
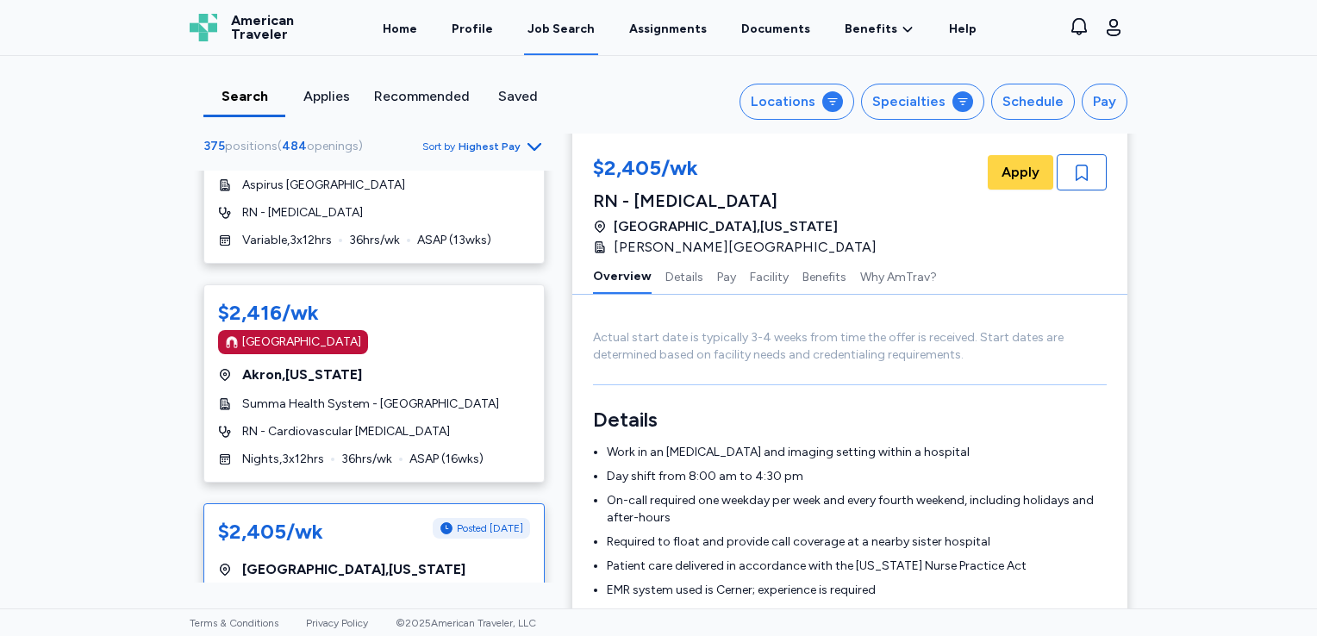
scroll to position [221, 0]
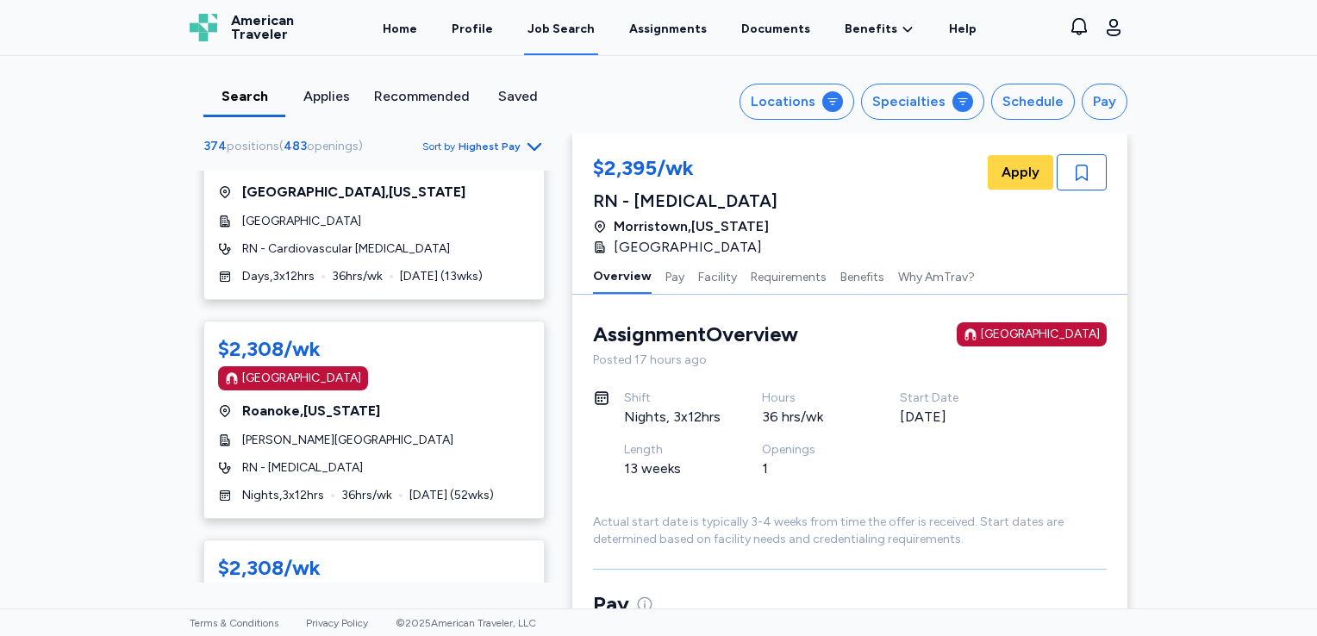
scroll to position [7069, 0]
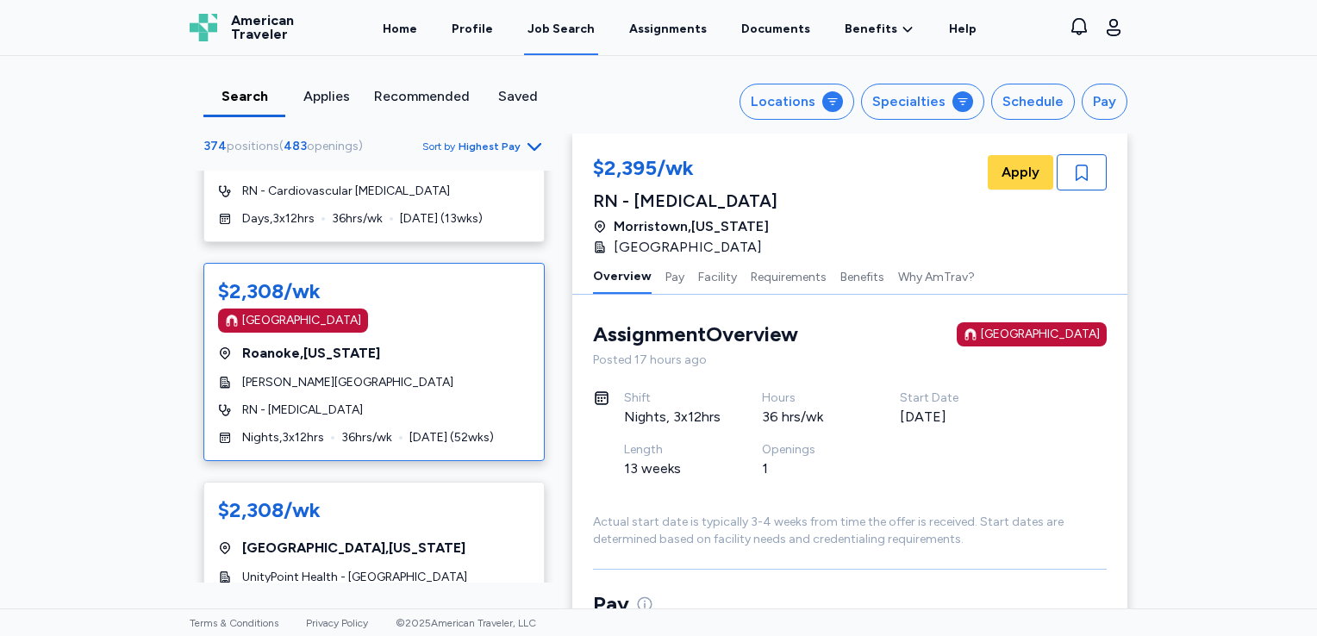
click at [408, 374] on span "[PERSON_NAME][GEOGRAPHIC_DATA]" at bounding box center [347, 382] width 211 height 17
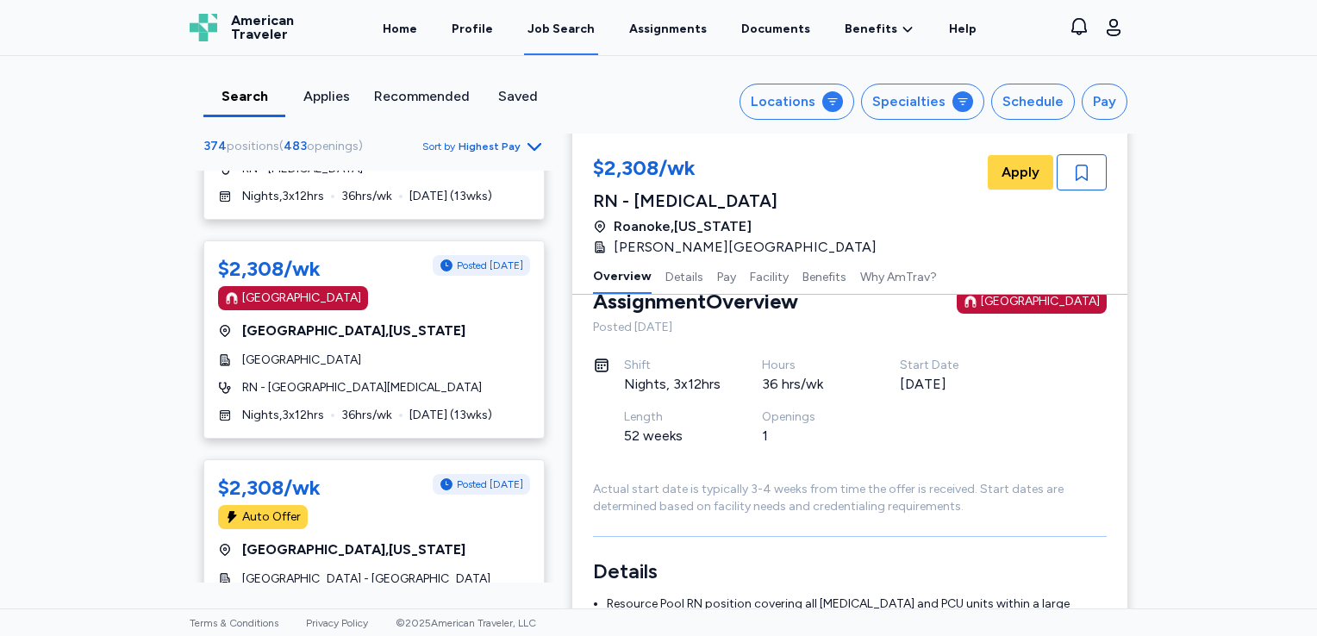
scroll to position [7805, 0]
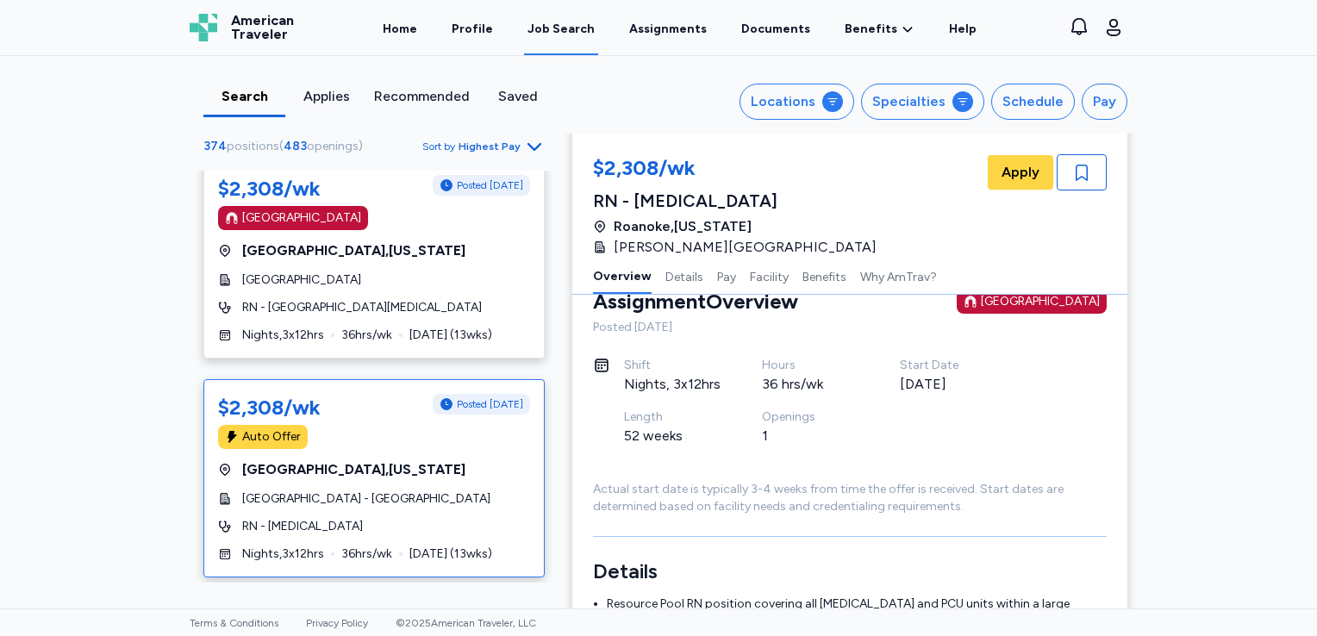
click at [429, 425] on div "Auto Offer" at bounding box center [374, 437] width 312 height 24
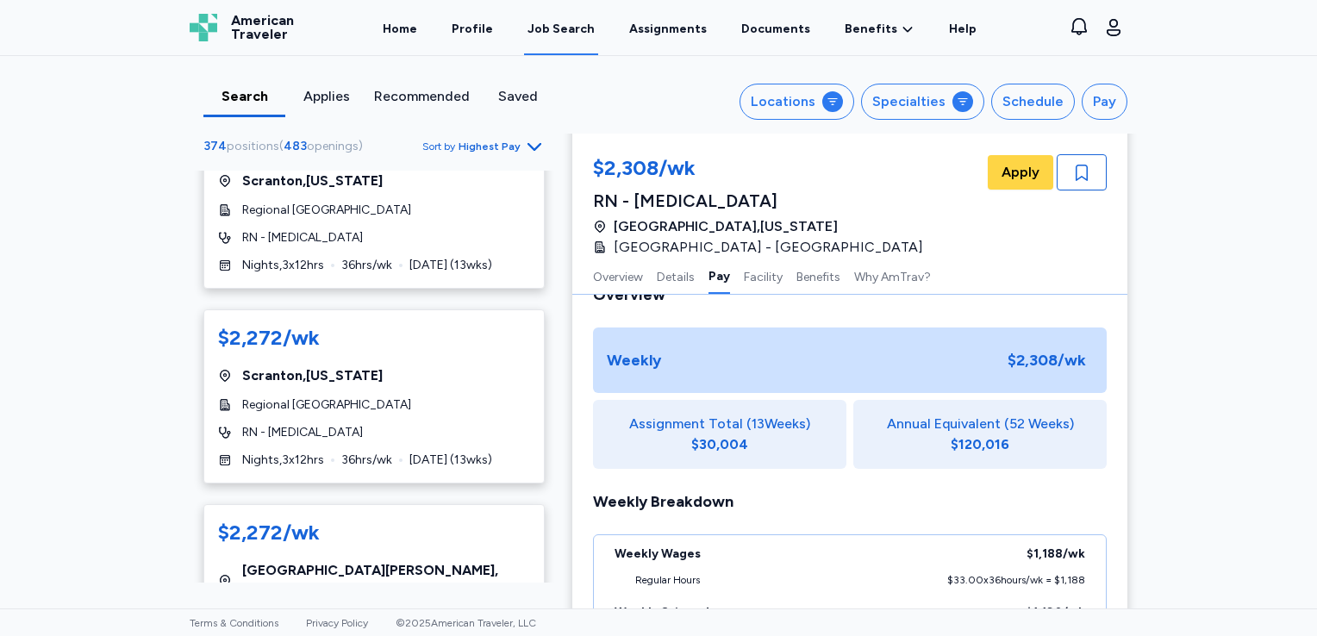
scroll to position [9138, 0]
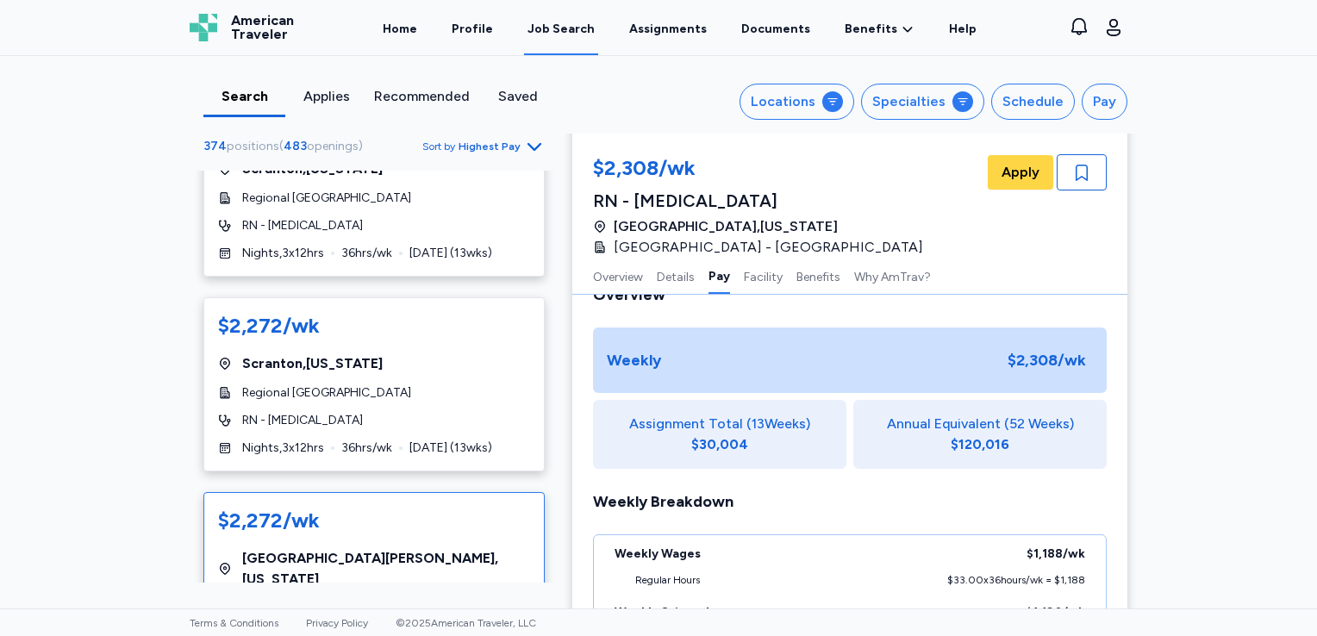
click at [449, 628] on div "RN - Cardiovascular [MEDICAL_DATA]" at bounding box center [374, 636] width 312 height 17
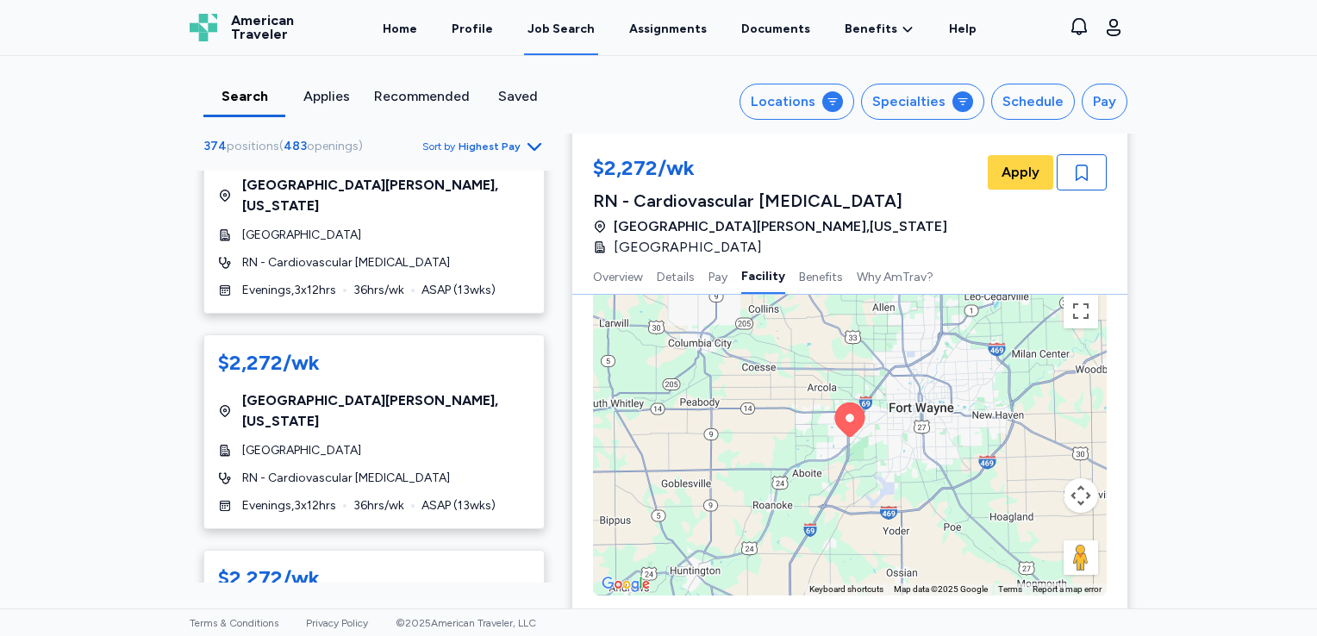
scroll to position [9954, 0]
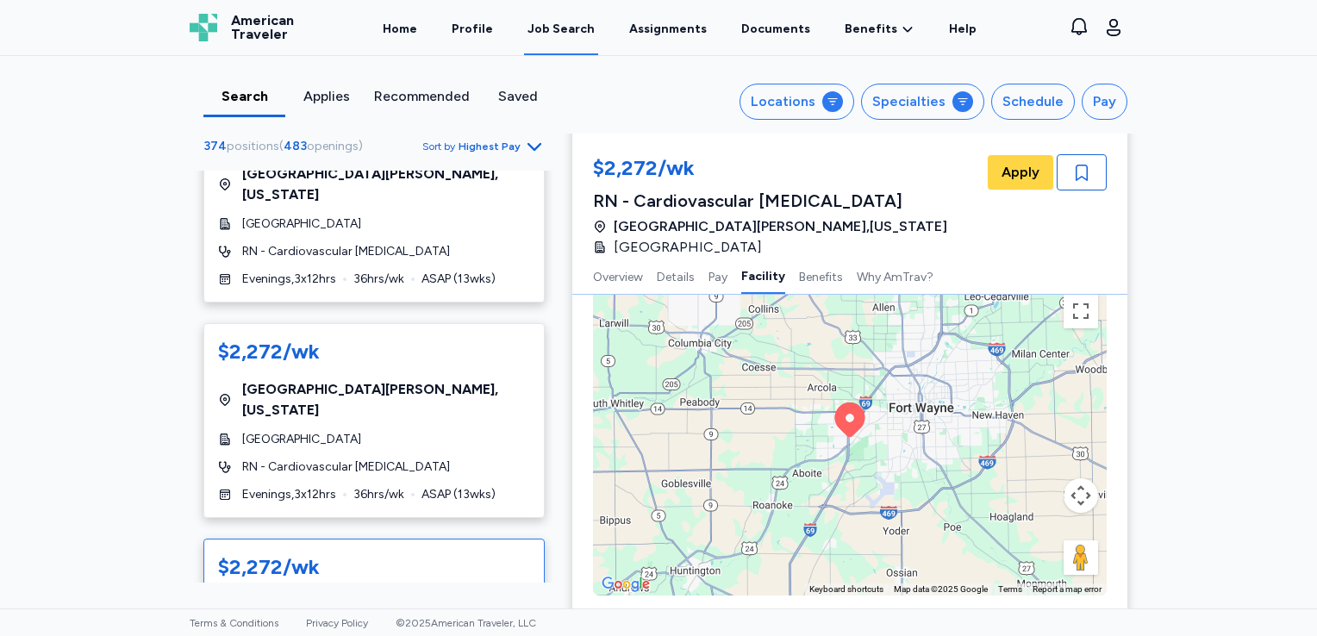
click at [432, 585] on div "[GEOGRAPHIC_DATA]" at bounding box center [374, 597] width 312 height 24
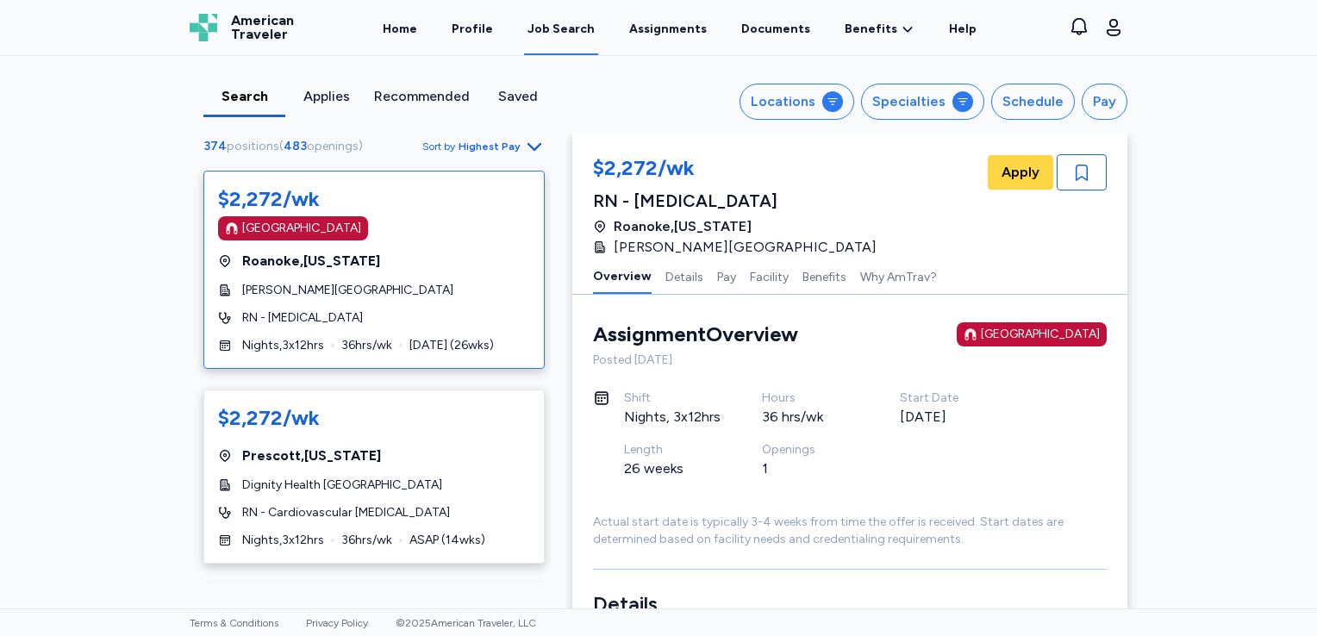
scroll to position [10331, 0]
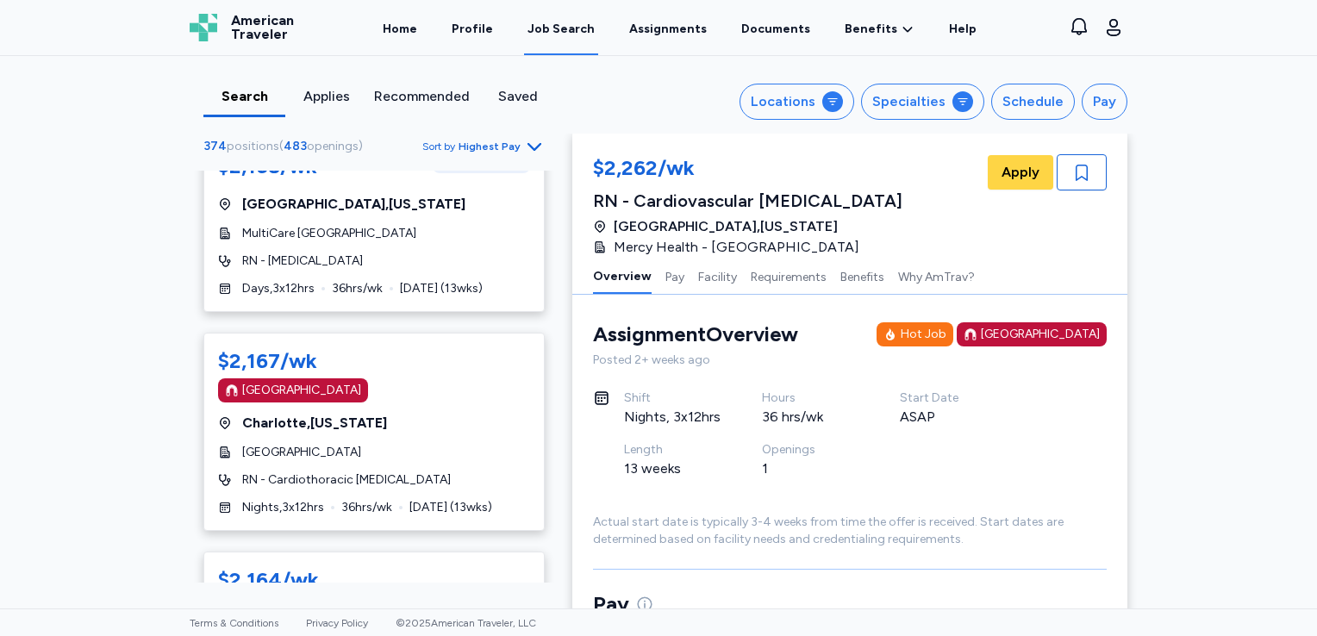
scroll to position [8784, 0]
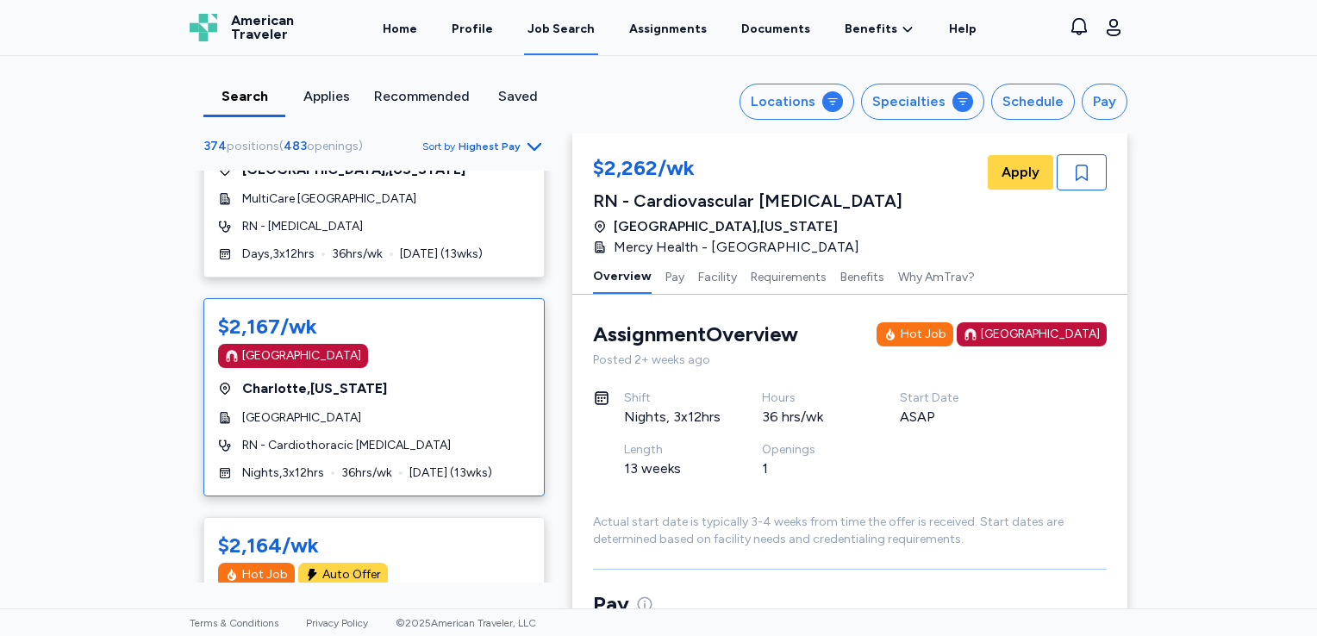
click at [447, 379] on div "[GEOGRAPHIC_DATA] , [US_STATE]" at bounding box center [374, 389] width 312 height 21
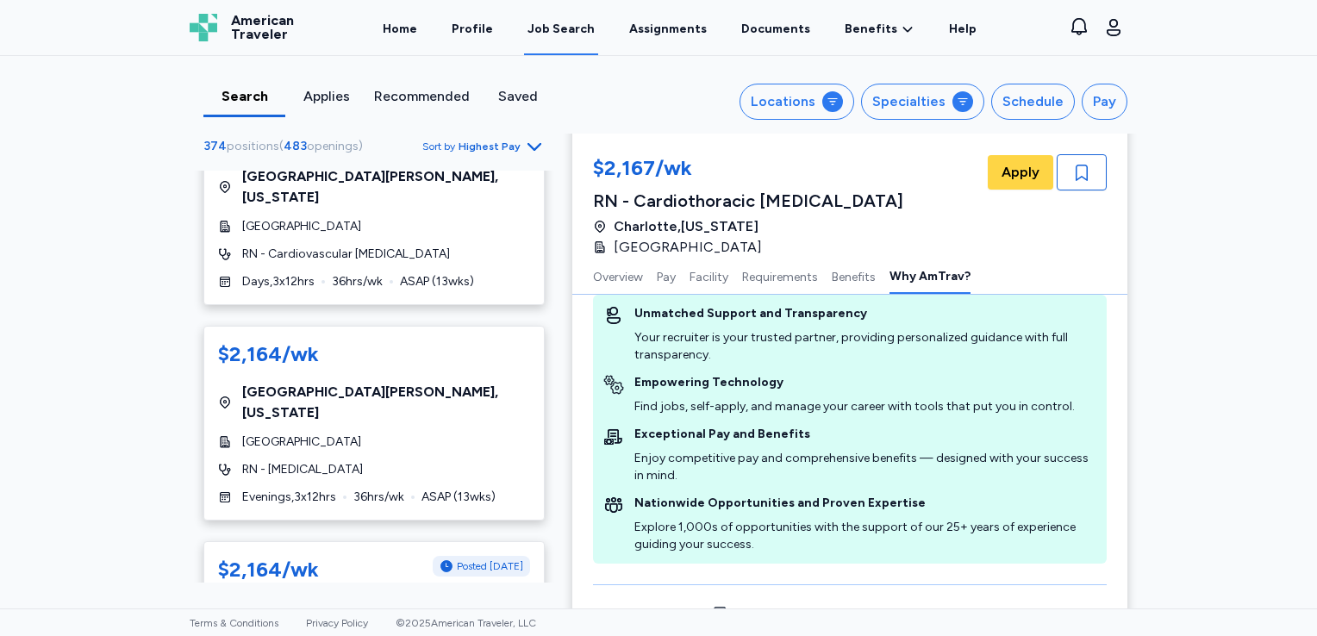
scroll to position [9900, 0]
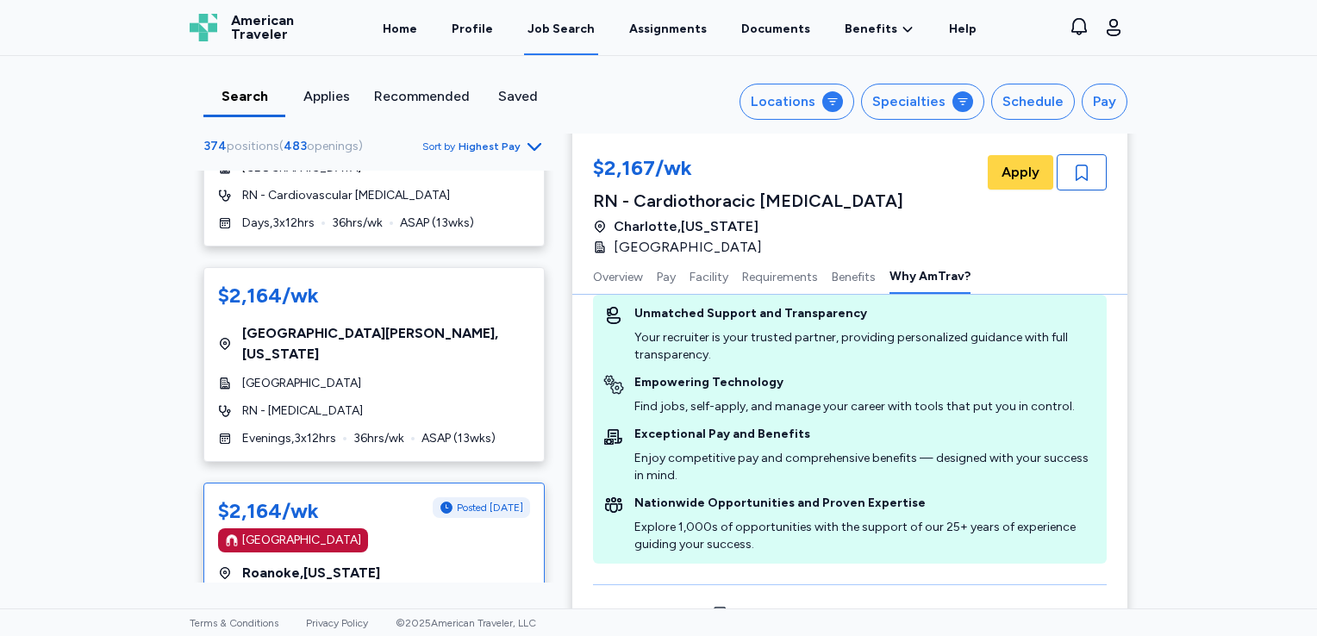
click at [475, 483] on div "$2,164/wk Posted [DATE] [GEOGRAPHIC_DATA] [GEOGRAPHIC_DATA] , [US_STATE][PERSON…" at bounding box center [373, 582] width 341 height 198
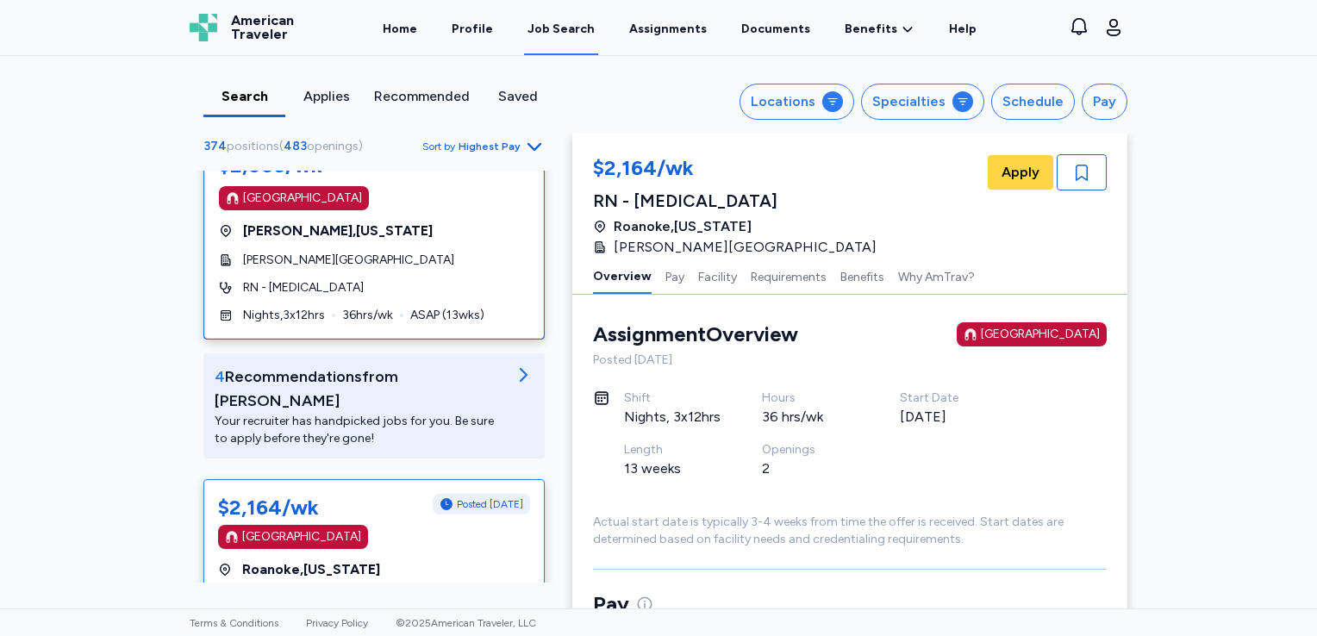
scroll to position [218, 0]
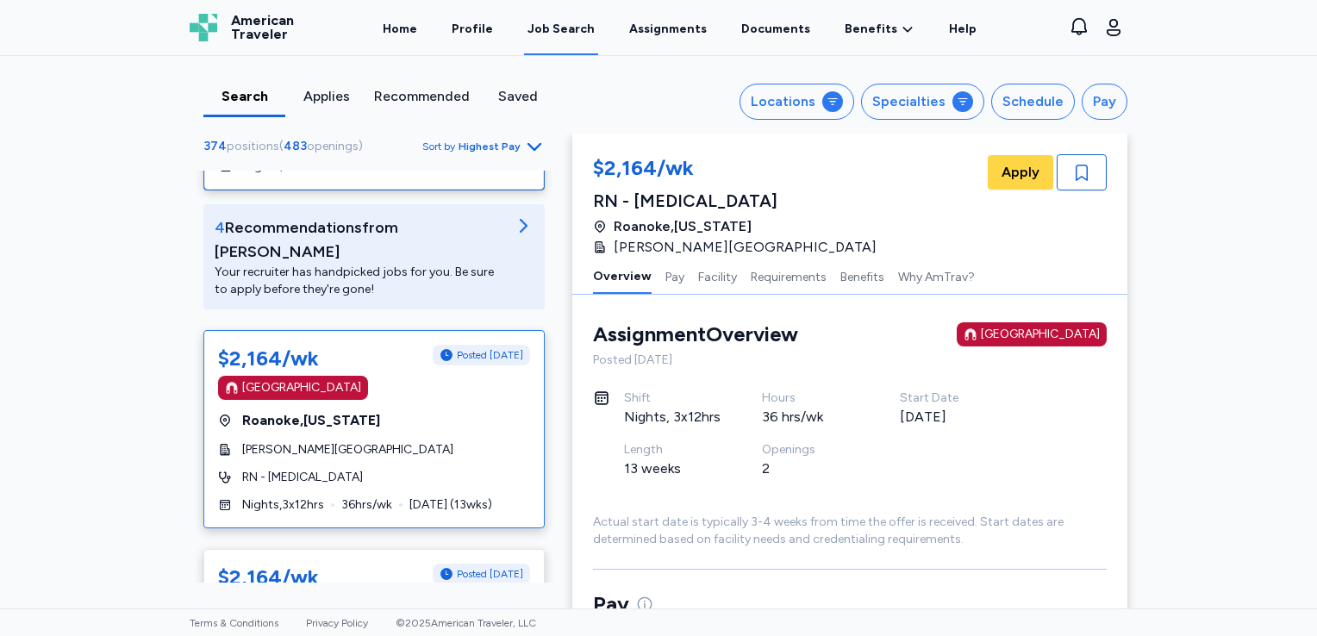
click at [459, 441] on div "[PERSON_NAME][GEOGRAPHIC_DATA]" at bounding box center [374, 449] width 312 height 17
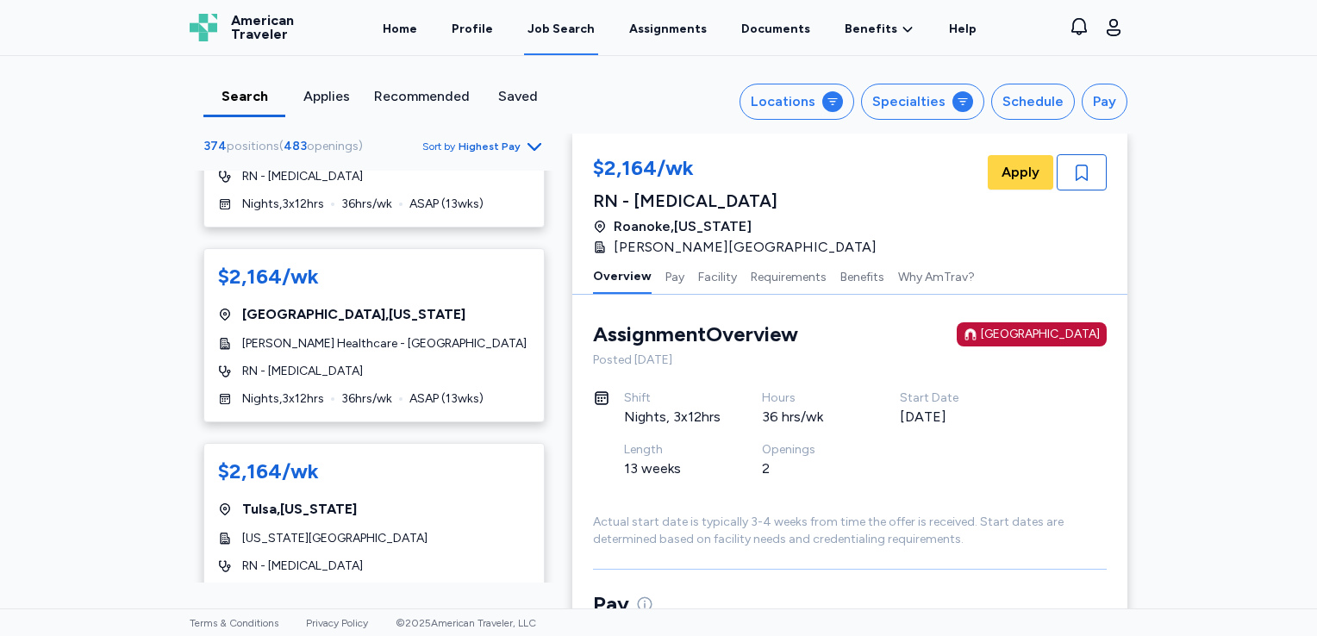
scroll to position [724, 0]
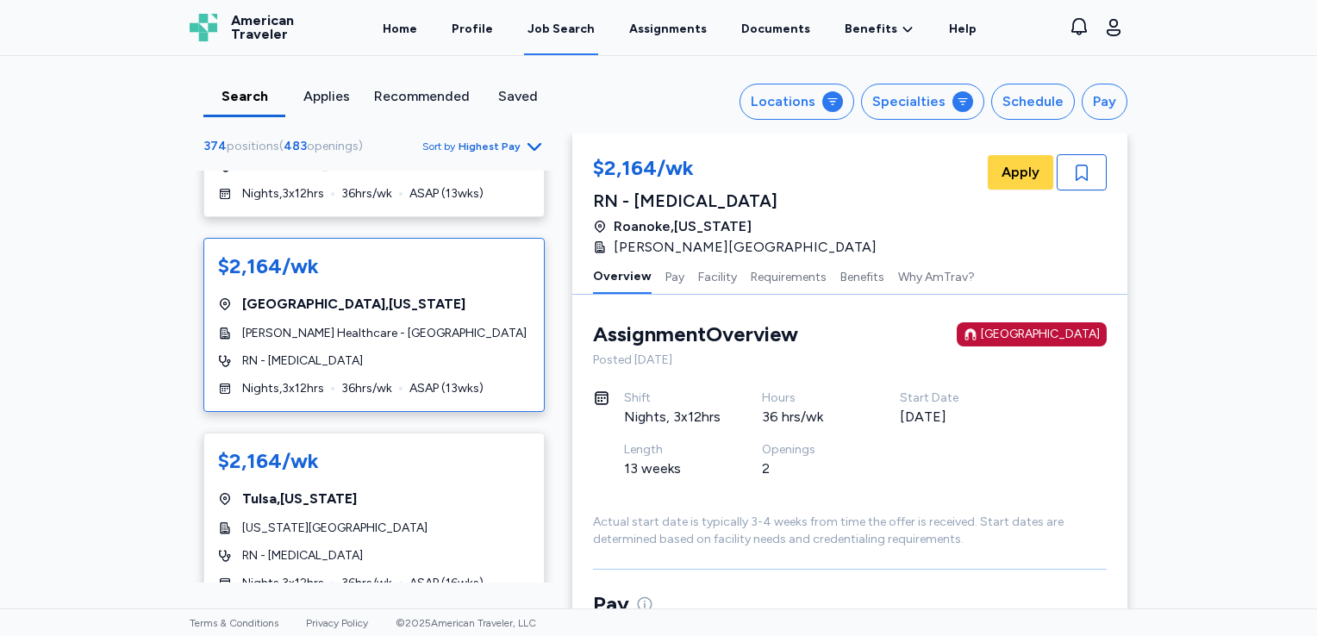
click at [448, 359] on div "RN - [MEDICAL_DATA]" at bounding box center [374, 361] width 312 height 17
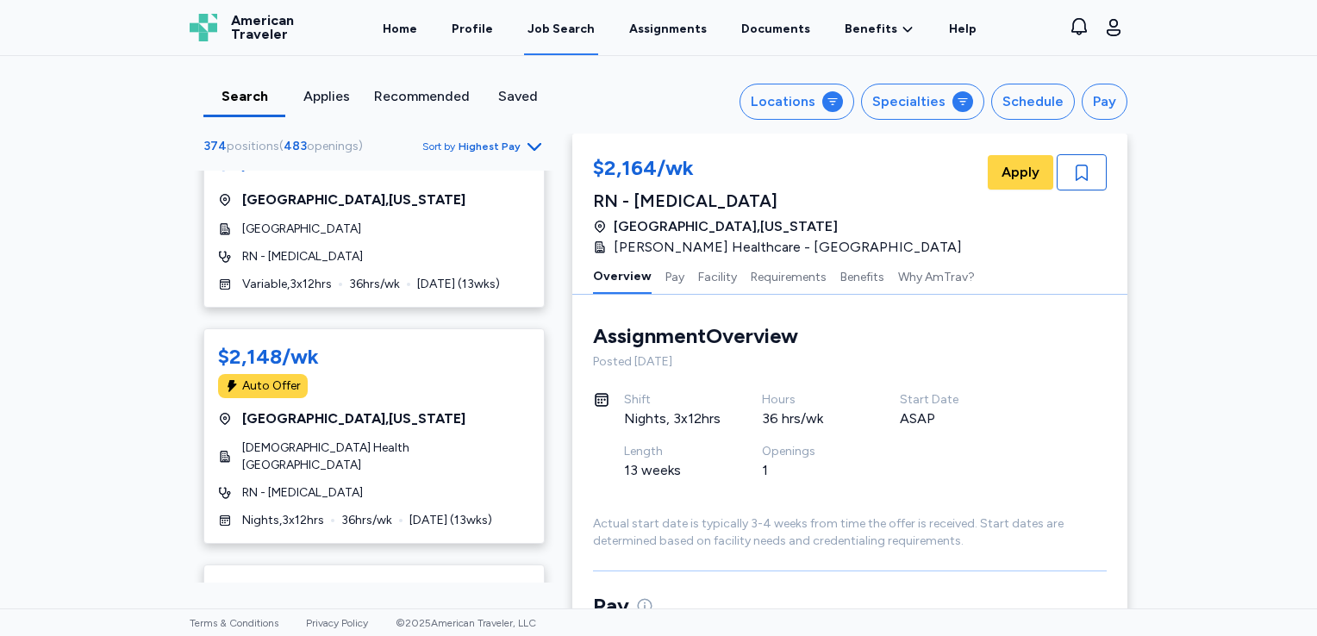
scroll to position [1253, 0]
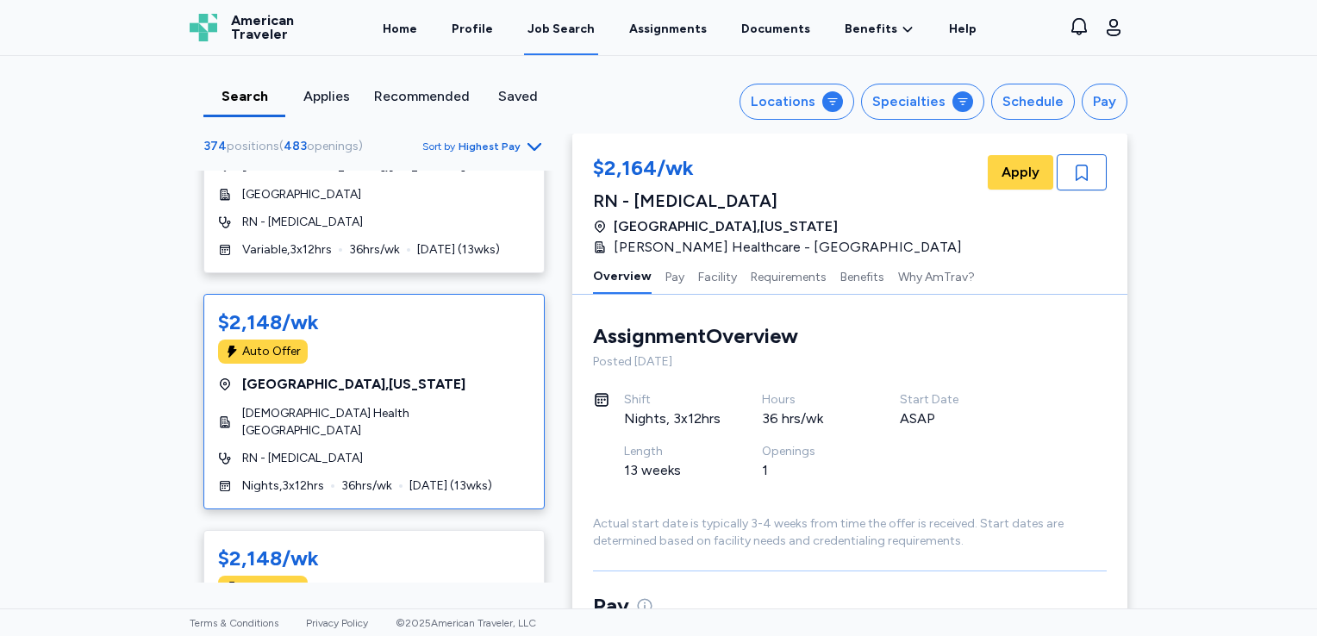
click at [403, 405] on div "[DEMOGRAPHIC_DATA] Health [GEOGRAPHIC_DATA]" at bounding box center [374, 422] width 312 height 34
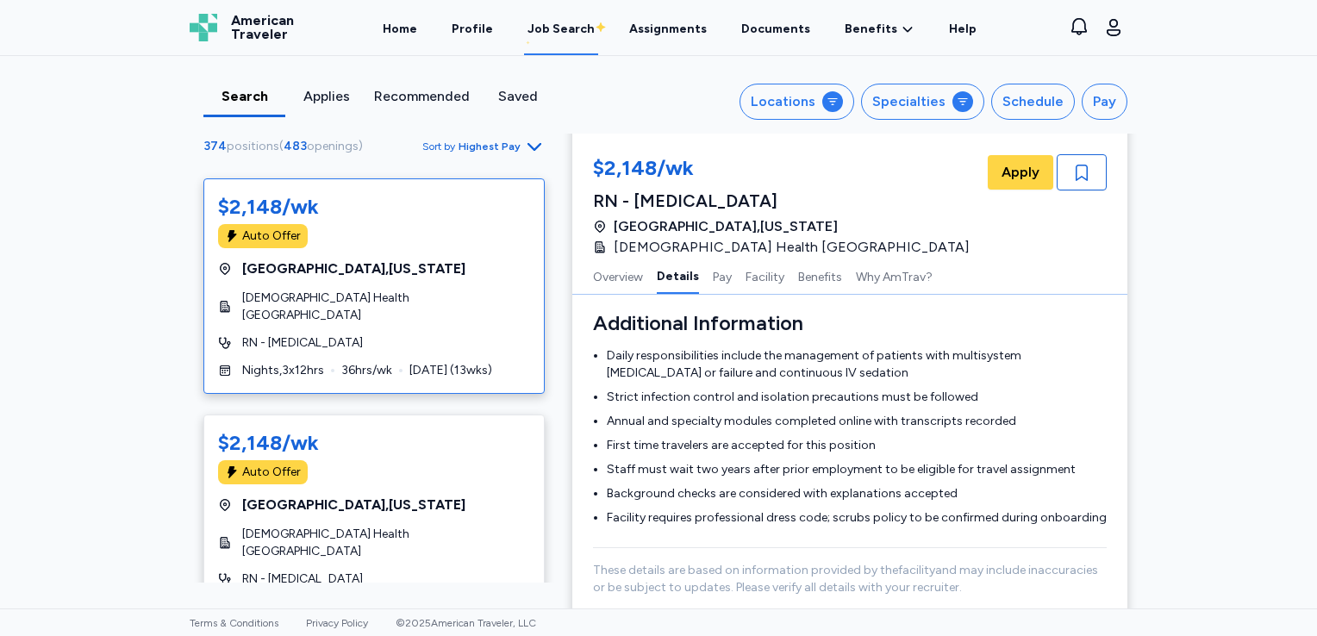
scroll to position [1448, 0]
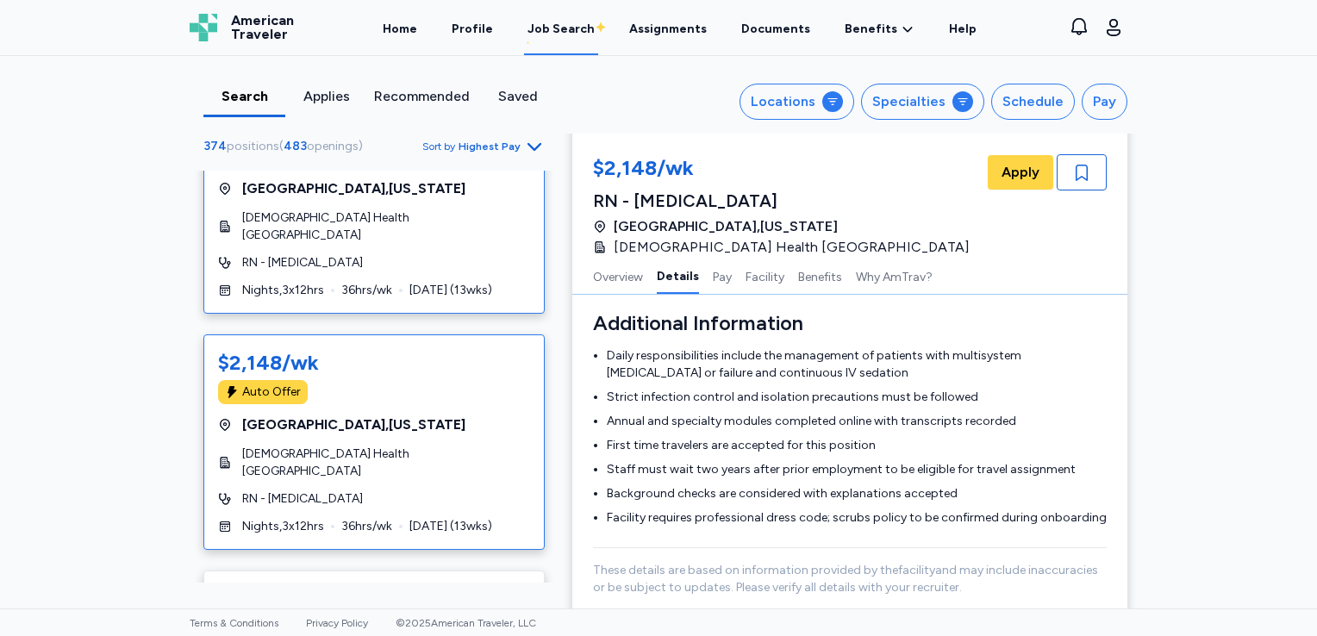
click at [441, 415] on div "[GEOGRAPHIC_DATA] , [US_STATE]" at bounding box center [374, 425] width 312 height 21
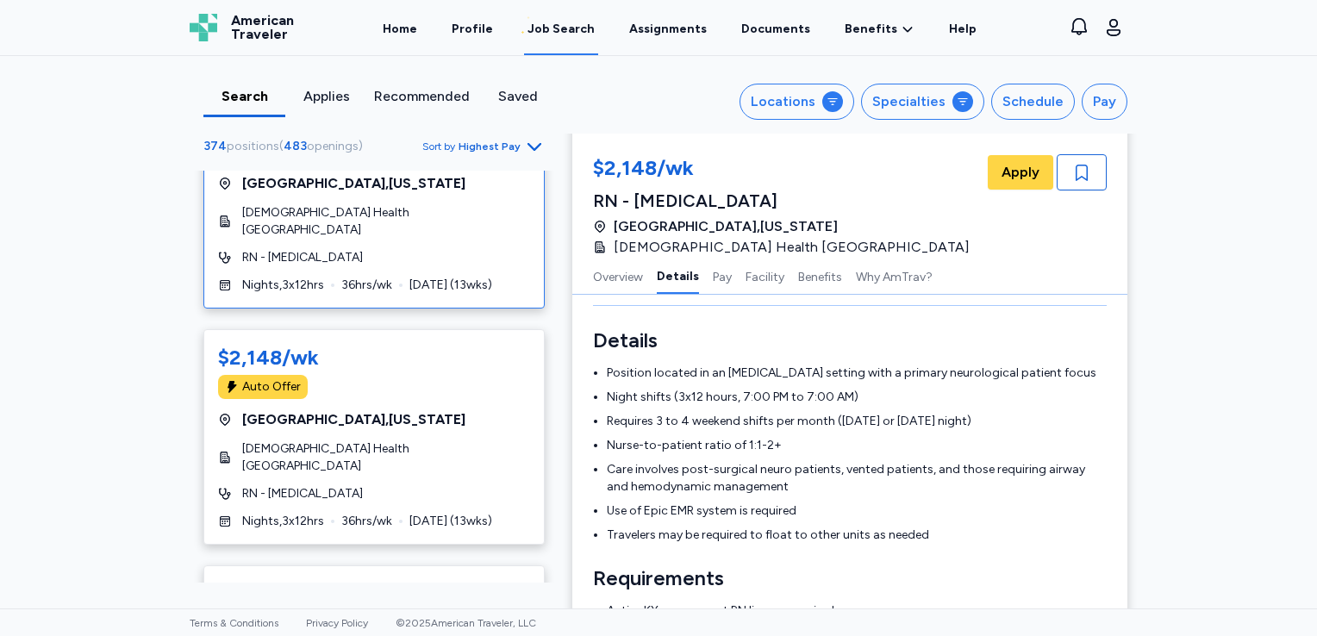
scroll to position [1724, 0]
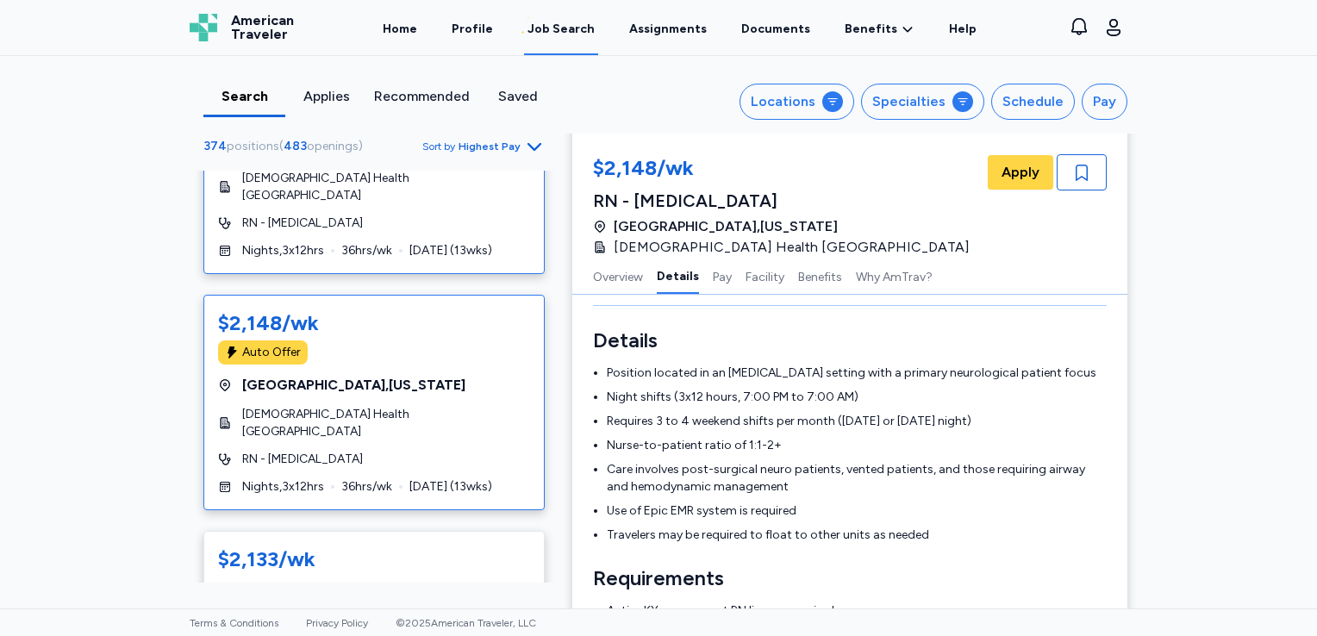
click at [425, 341] on div "Auto Offer" at bounding box center [374, 353] width 312 height 24
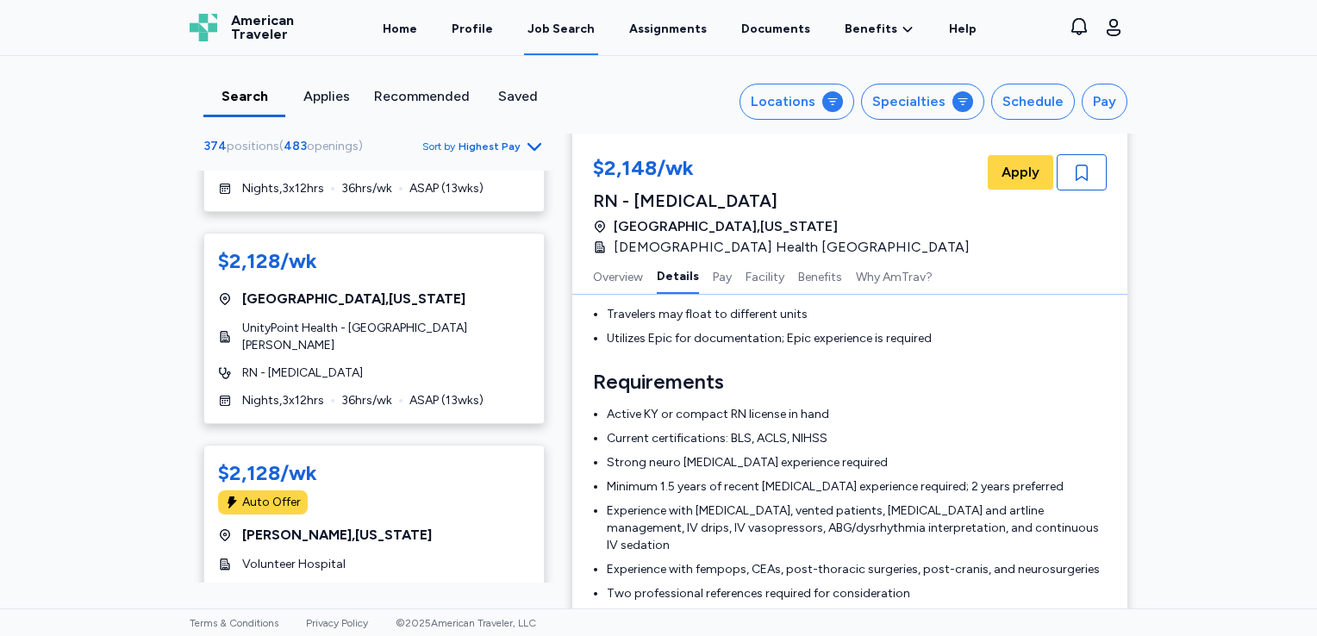
scroll to position [3461, 0]
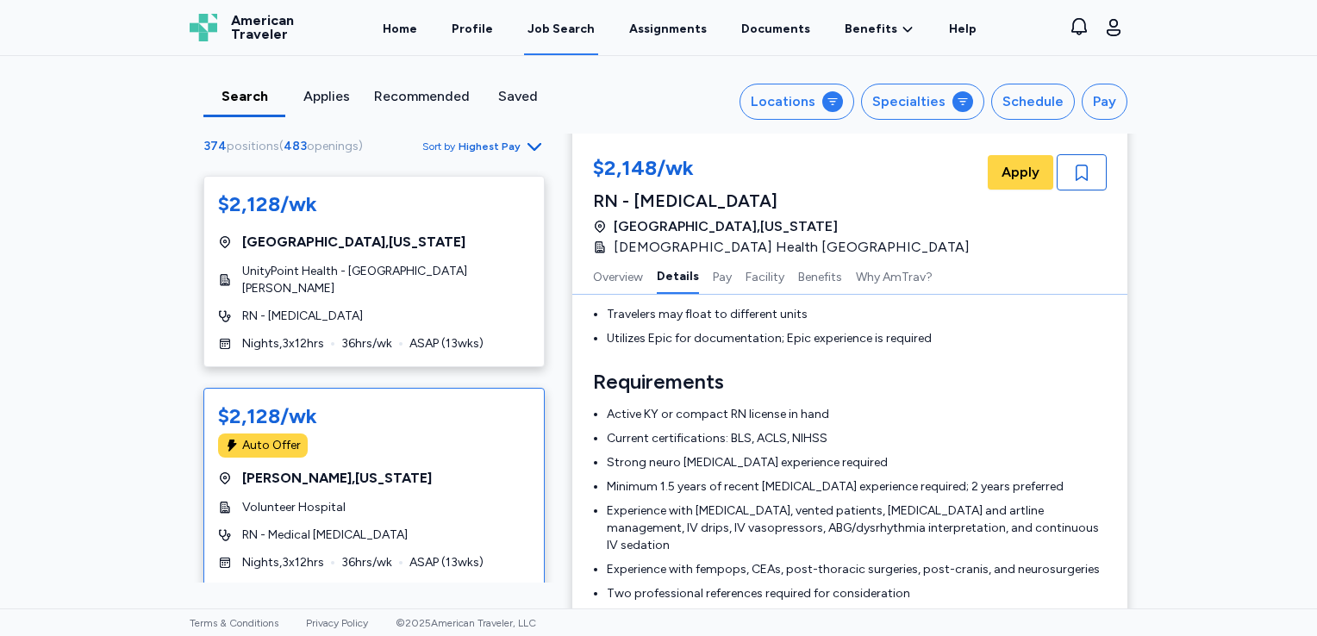
click at [422, 389] on div "$2,128/wk Auto Offer Martin , [US_STATE] Volunteer Hospital RN - Medical [MEDIC…" at bounding box center [373, 487] width 341 height 198
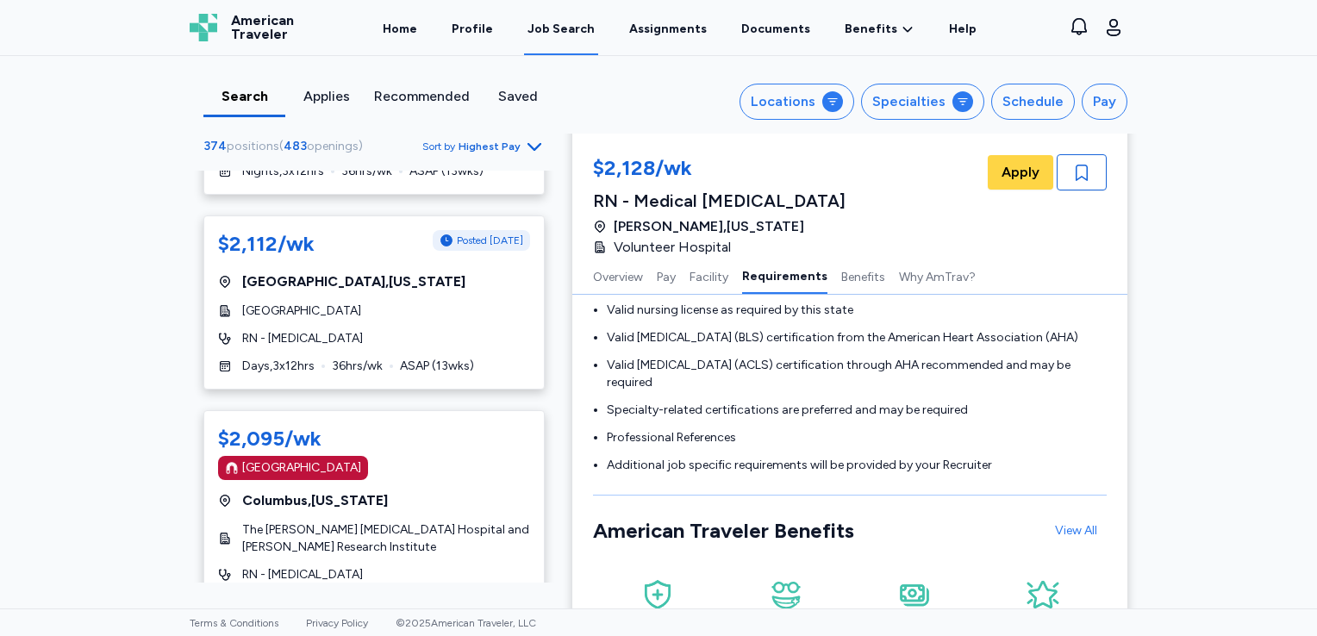
scroll to position [4116, 0]
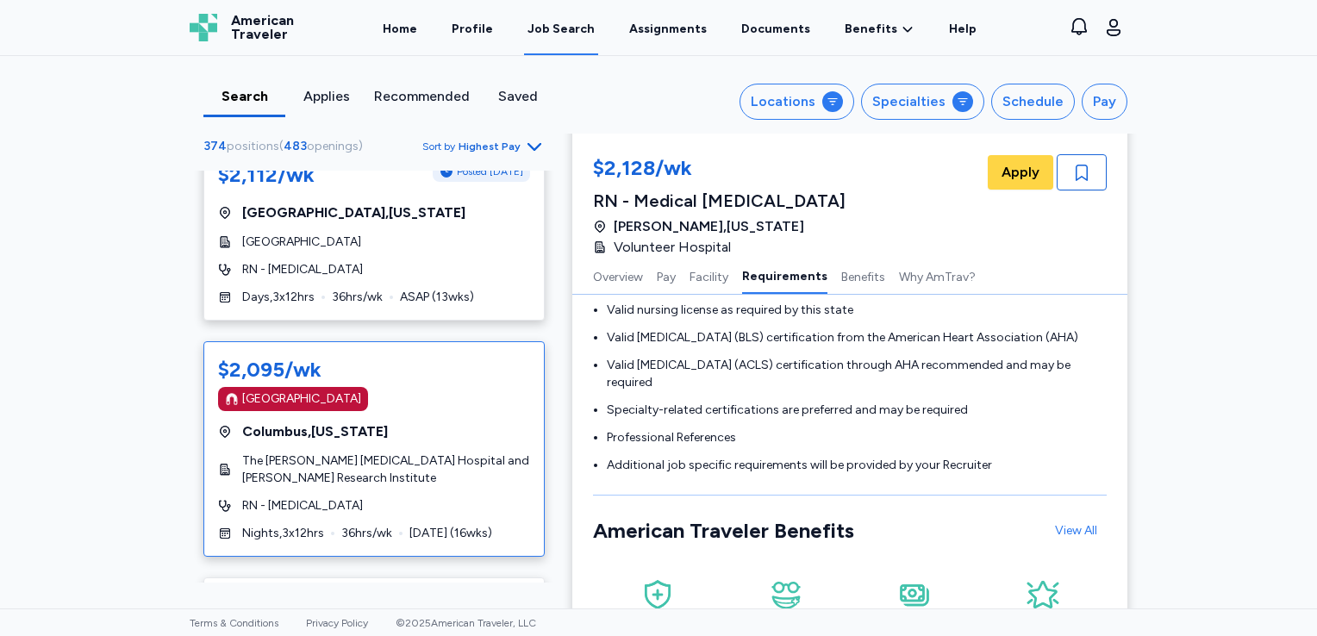
click at [406, 422] on div "[GEOGRAPHIC_DATA] , [US_STATE]" at bounding box center [374, 432] width 312 height 21
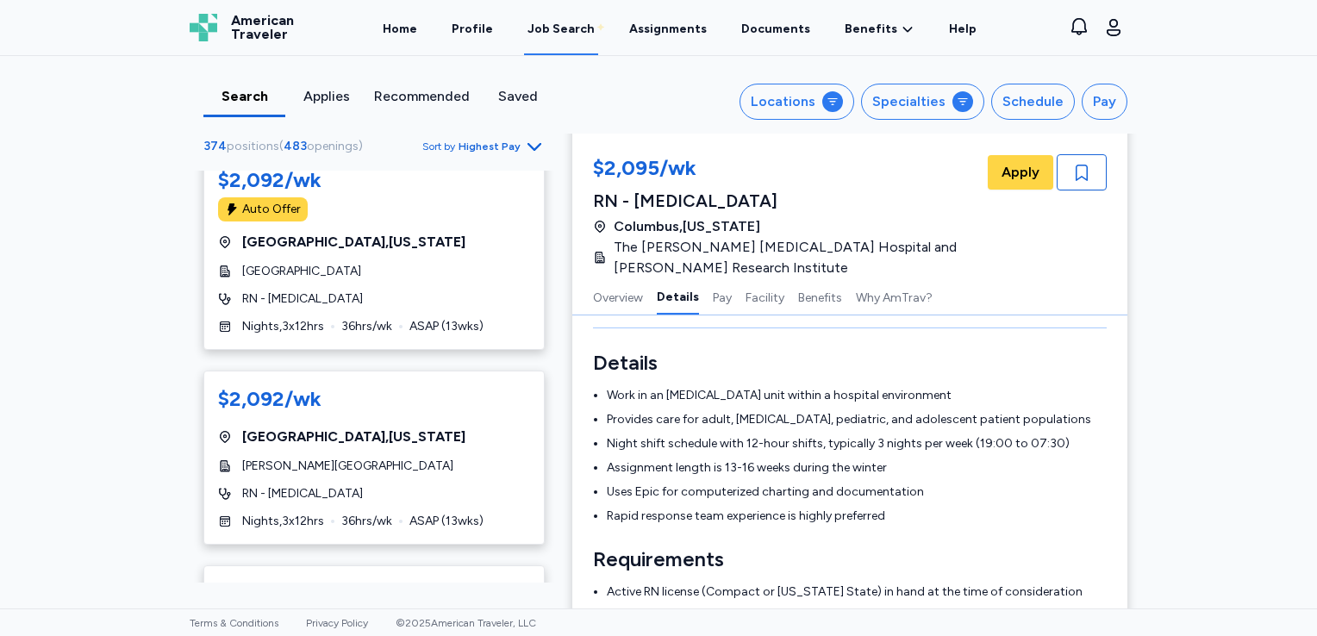
scroll to position [4564, 0]
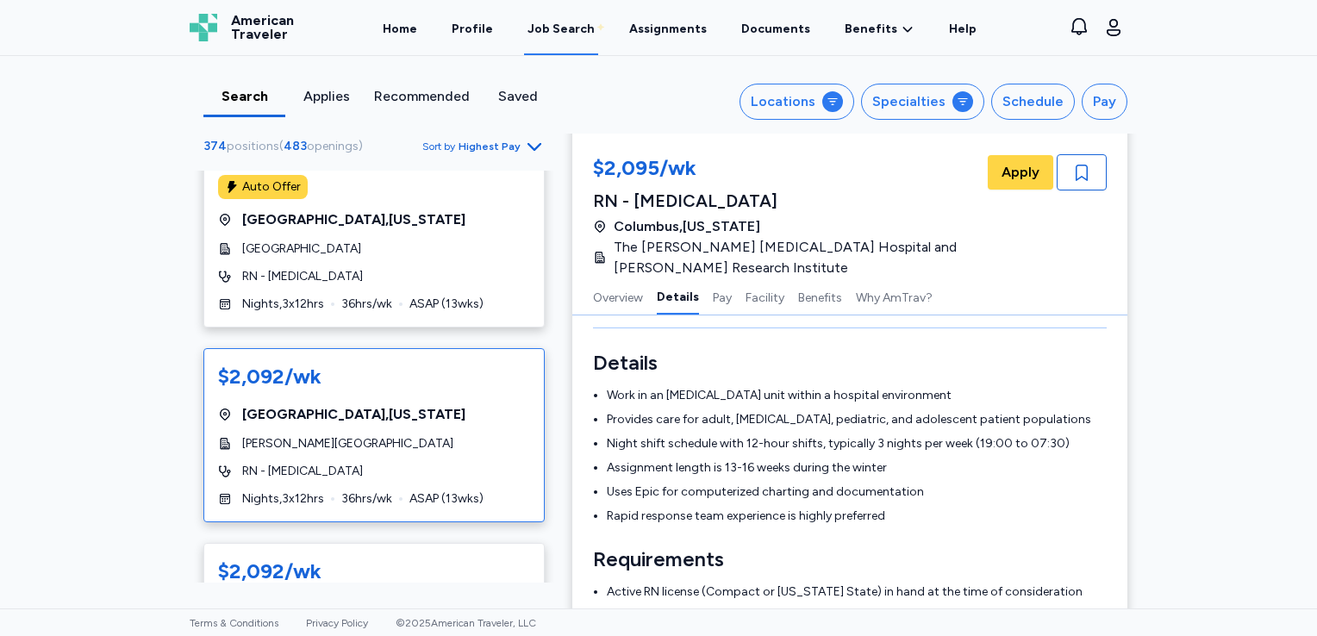
click at [438, 404] on div "[GEOGRAPHIC_DATA] , [US_STATE]" at bounding box center [374, 414] width 312 height 21
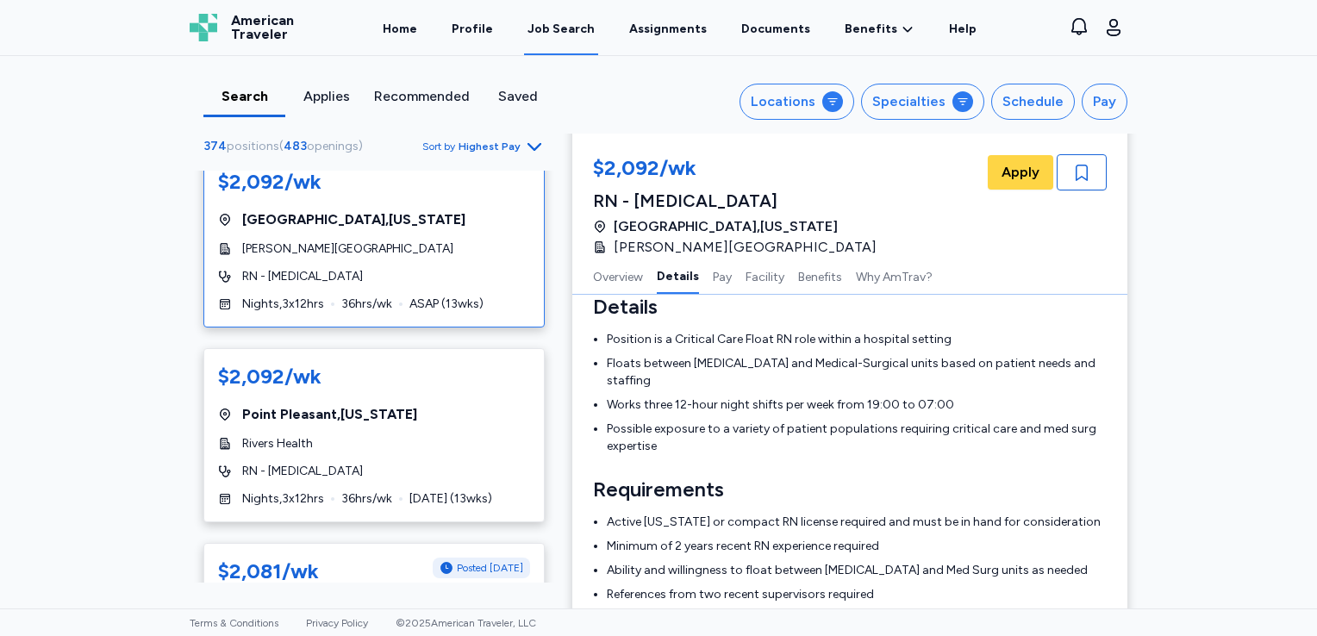
scroll to position [4806, 0]
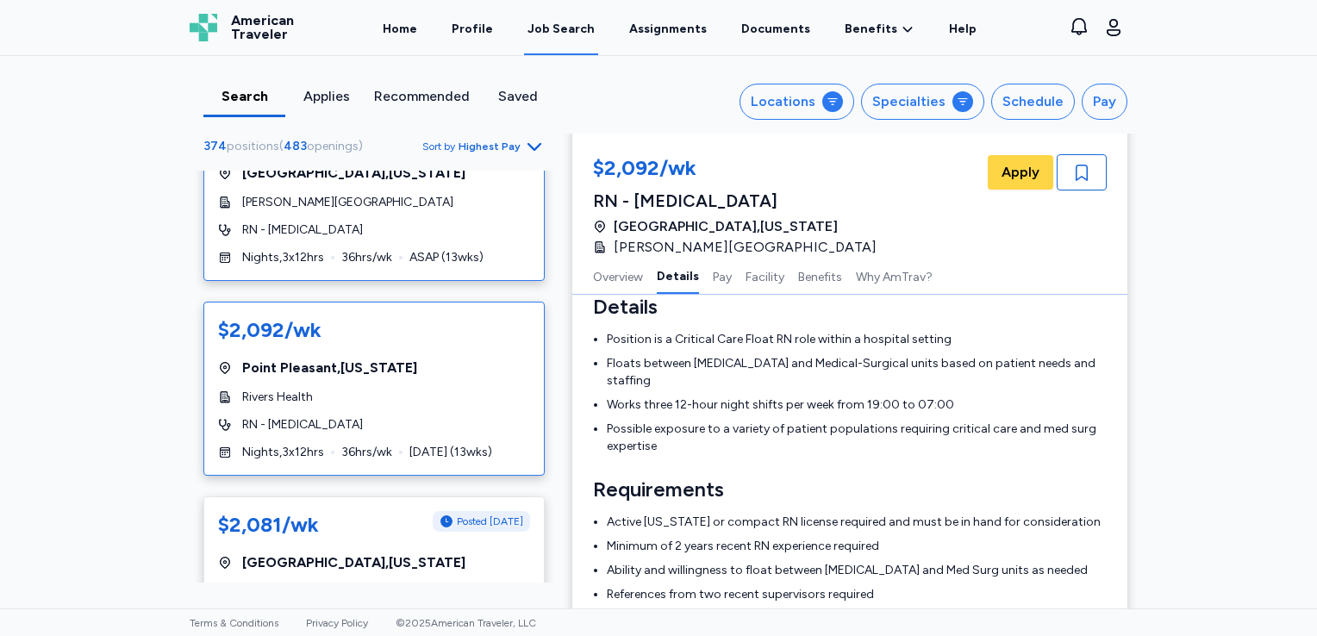
click at [414, 389] on div "Rivers Health" at bounding box center [374, 397] width 312 height 17
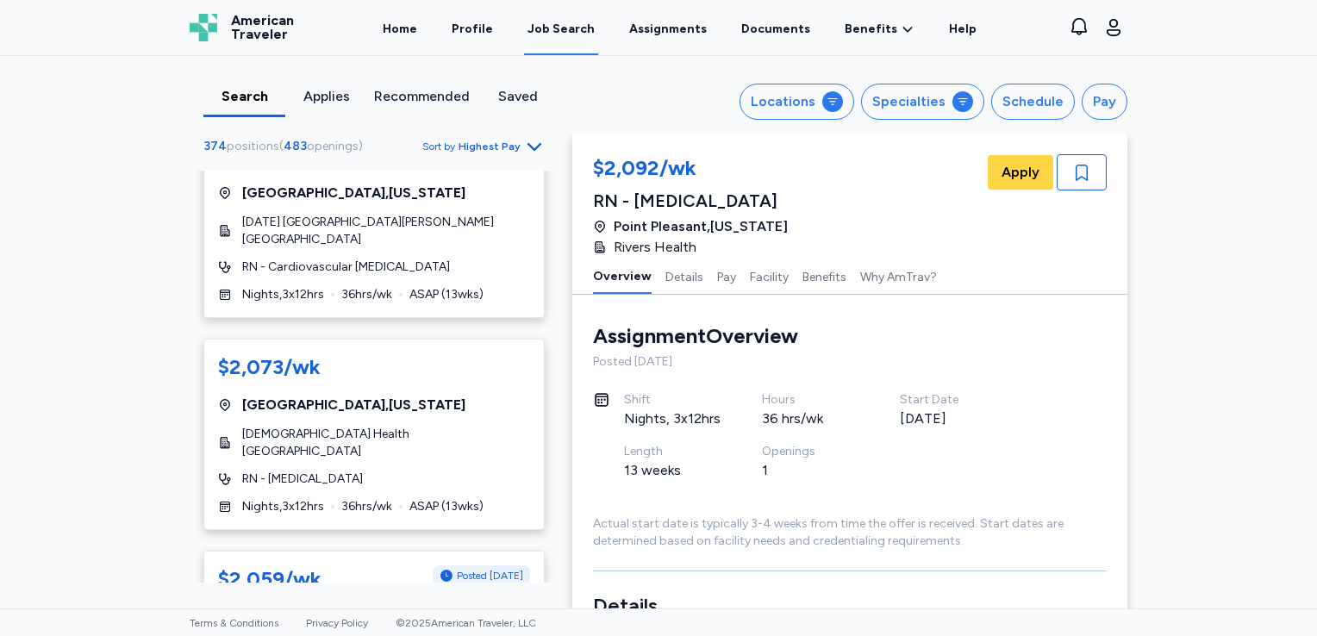
scroll to position [6140, 0]
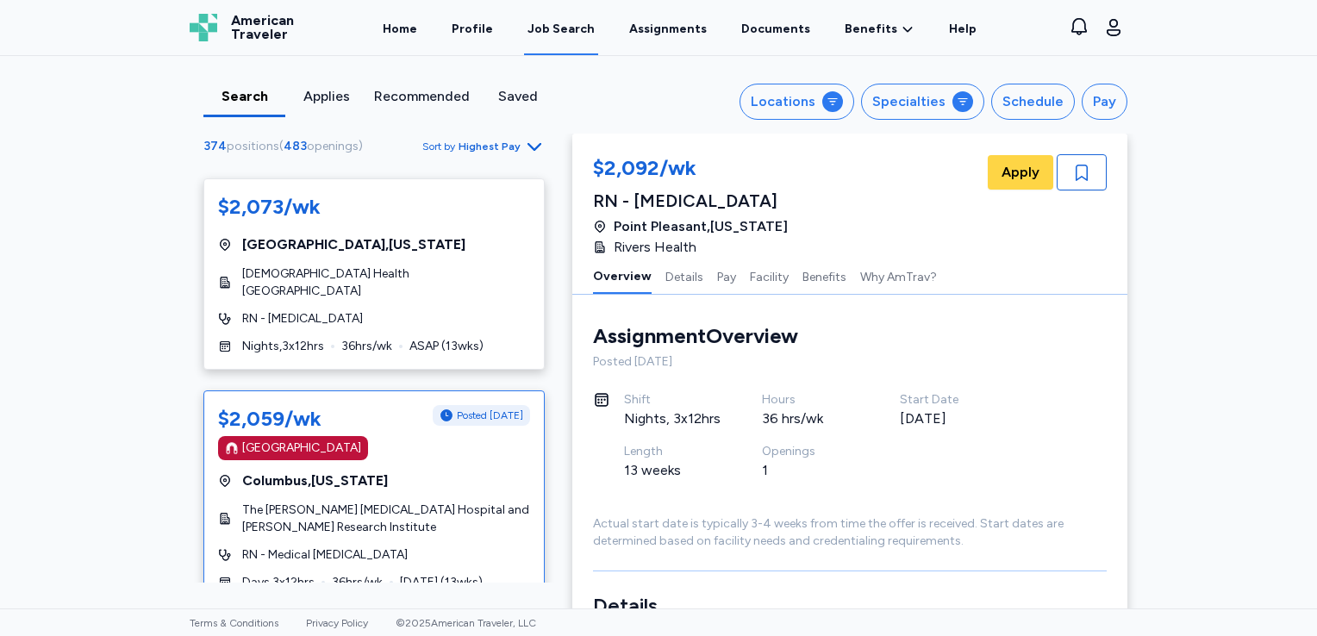
click at [407, 391] on div "$2,059/wk Posted [DATE] [GEOGRAPHIC_DATA] [GEOGRAPHIC_DATA] , [US_STATE] [GEOGR…" at bounding box center [373, 499] width 341 height 216
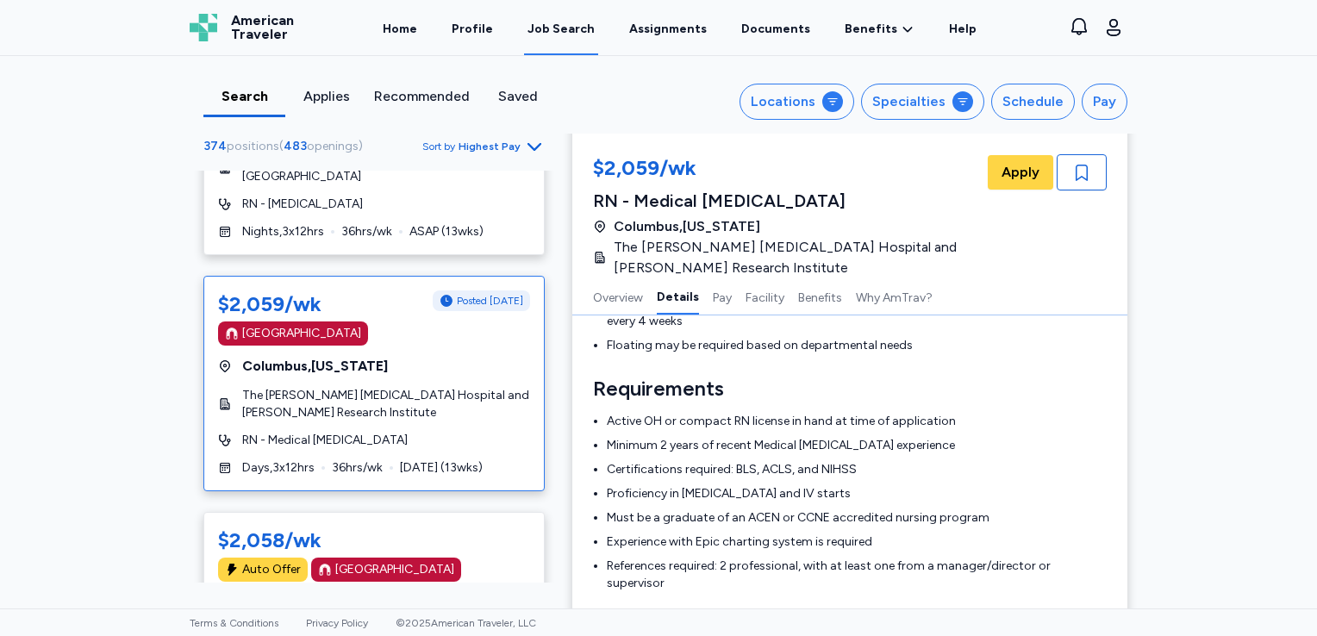
scroll to position [6278, 0]
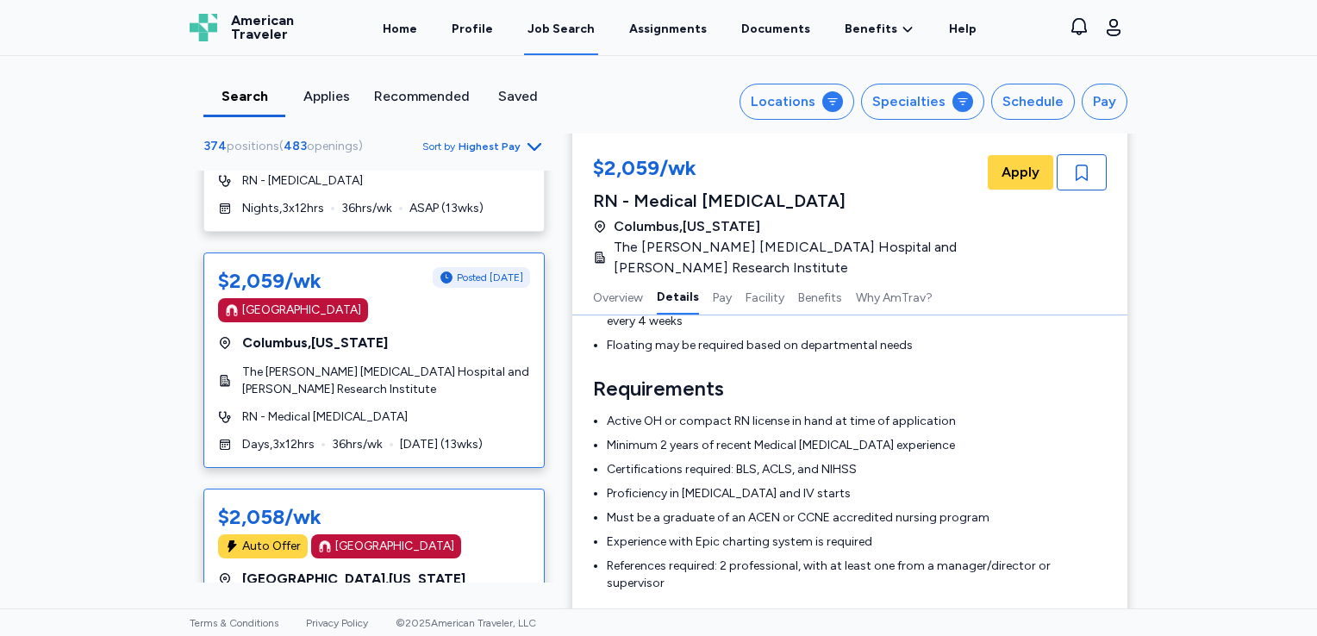
click at [451, 489] on div "$2,058/wk Auto Offer [GEOGRAPHIC_DATA] [GEOGRAPHIC_DATA] , [US_STATE][GEOGRAPHI…" at bounding box center [373, 588] width 341 height 198
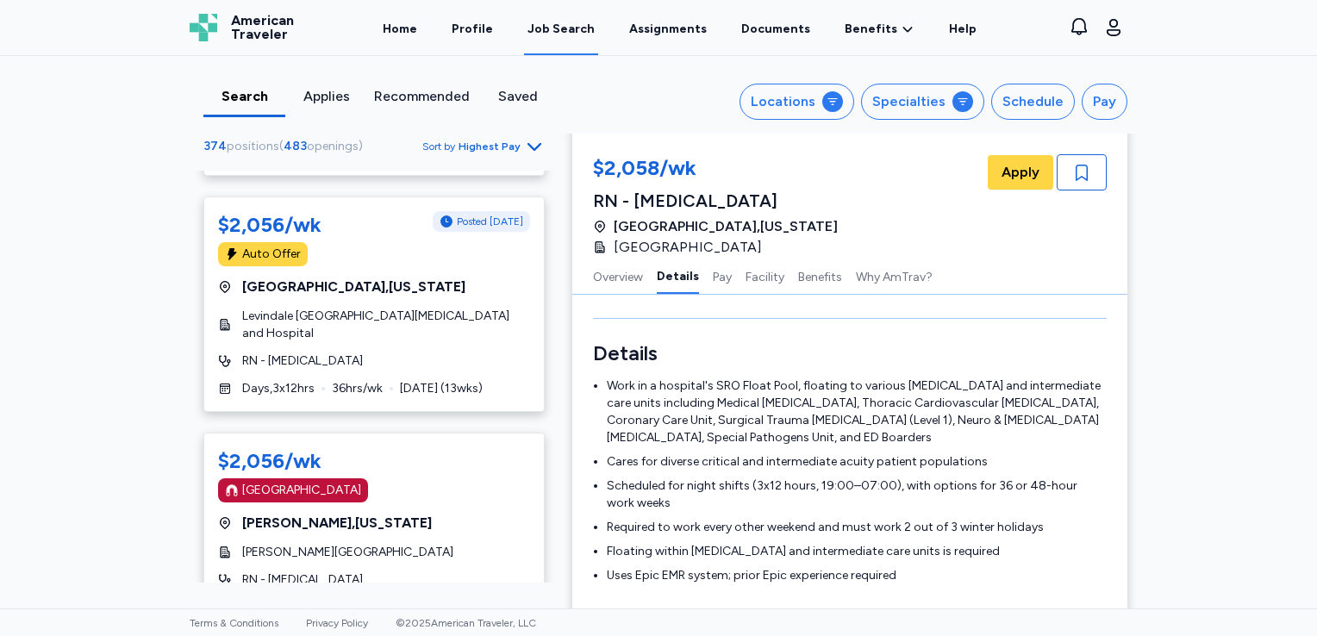
scroll to position [9209, 0]
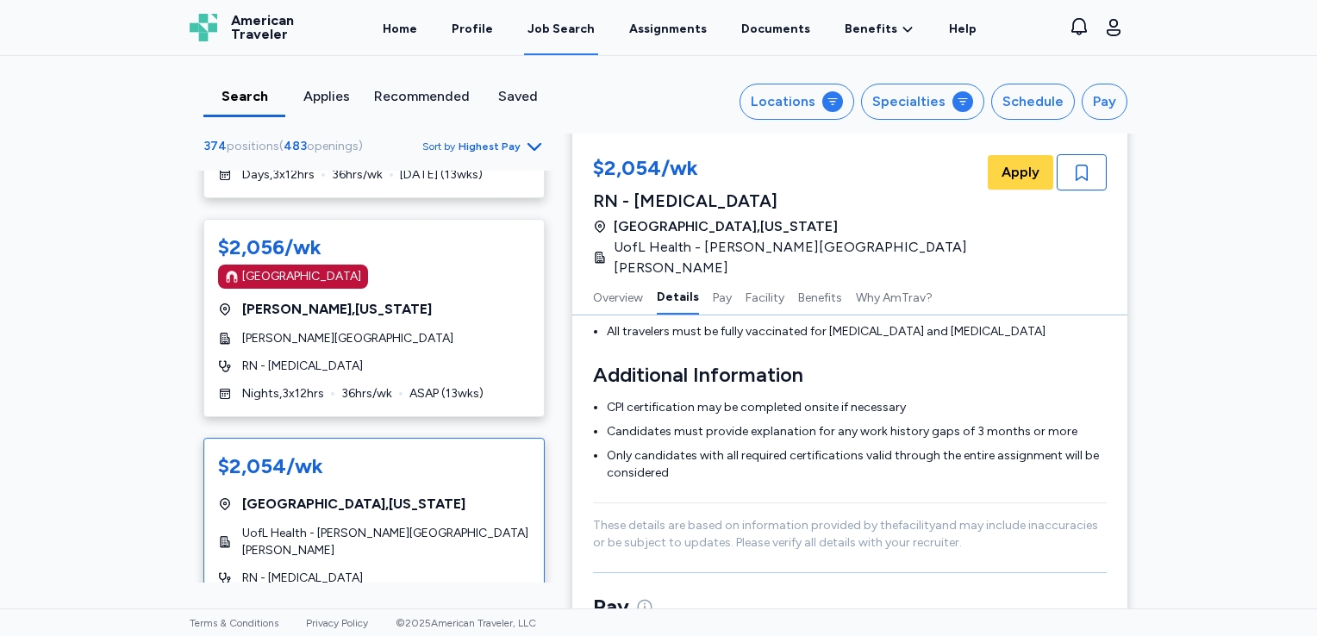
scroll to position [9308, 0]
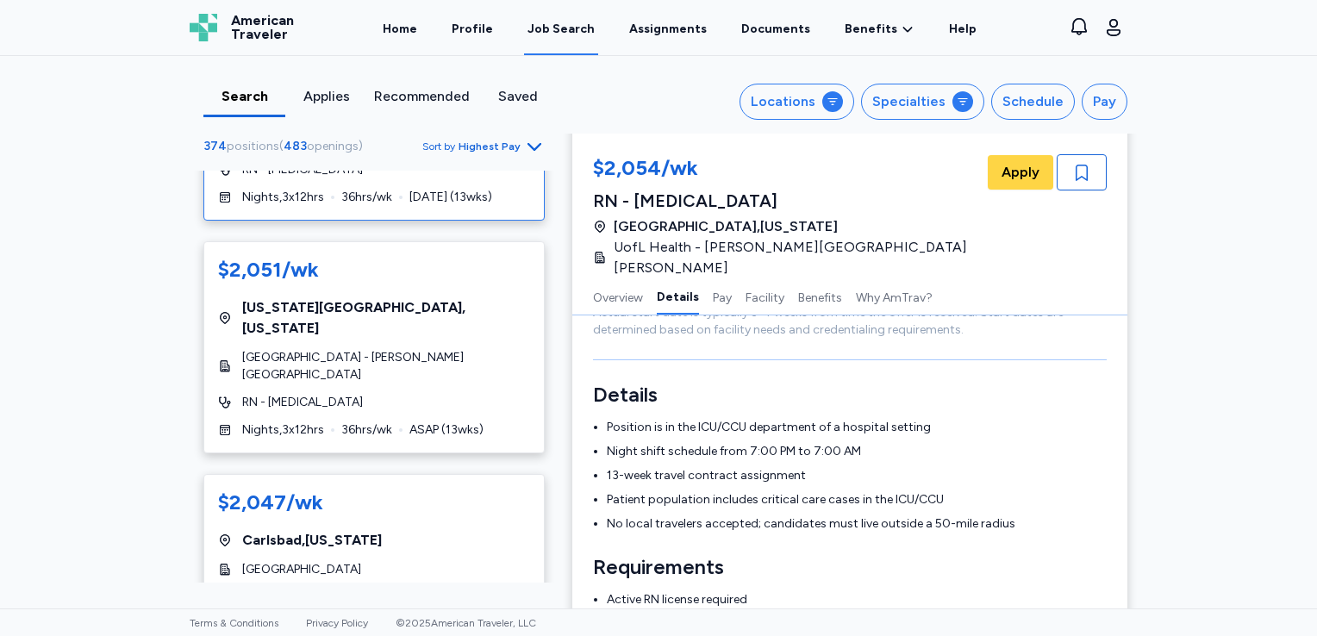
scroll to position [10020, 0]
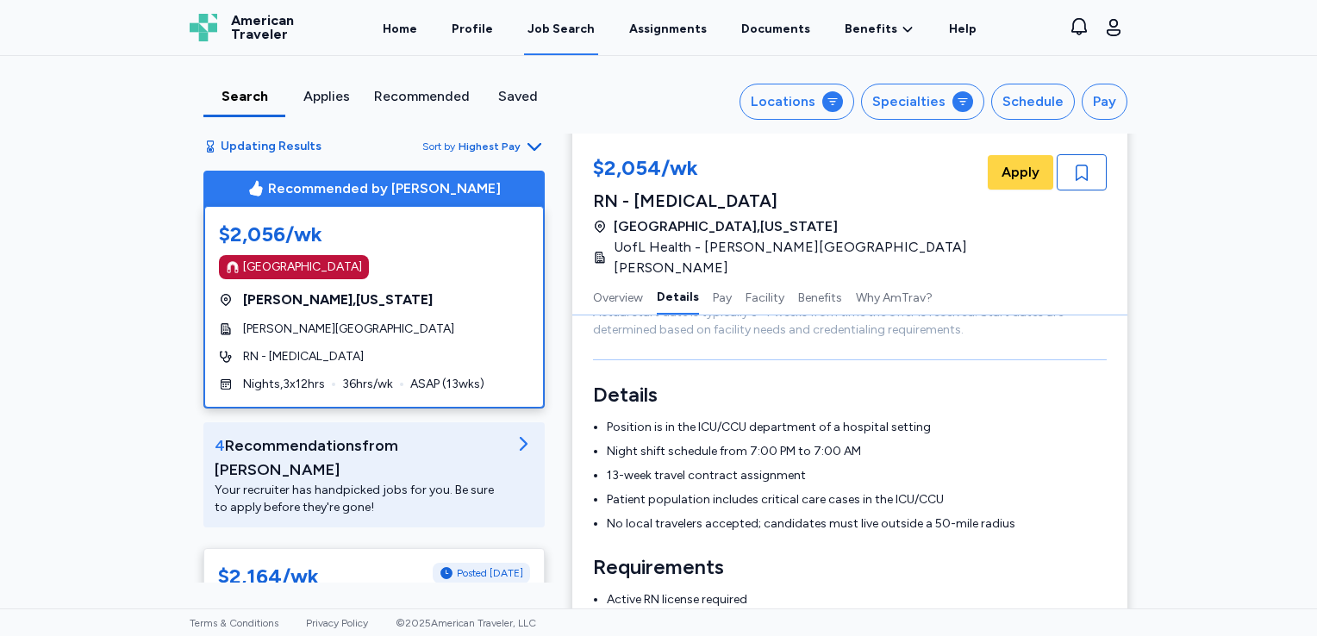
click at [409, 322] on div "[PERSON_NAME][GEOGRAPHIC_DATA]" at bounding box center [374, 329] width 310 height 17
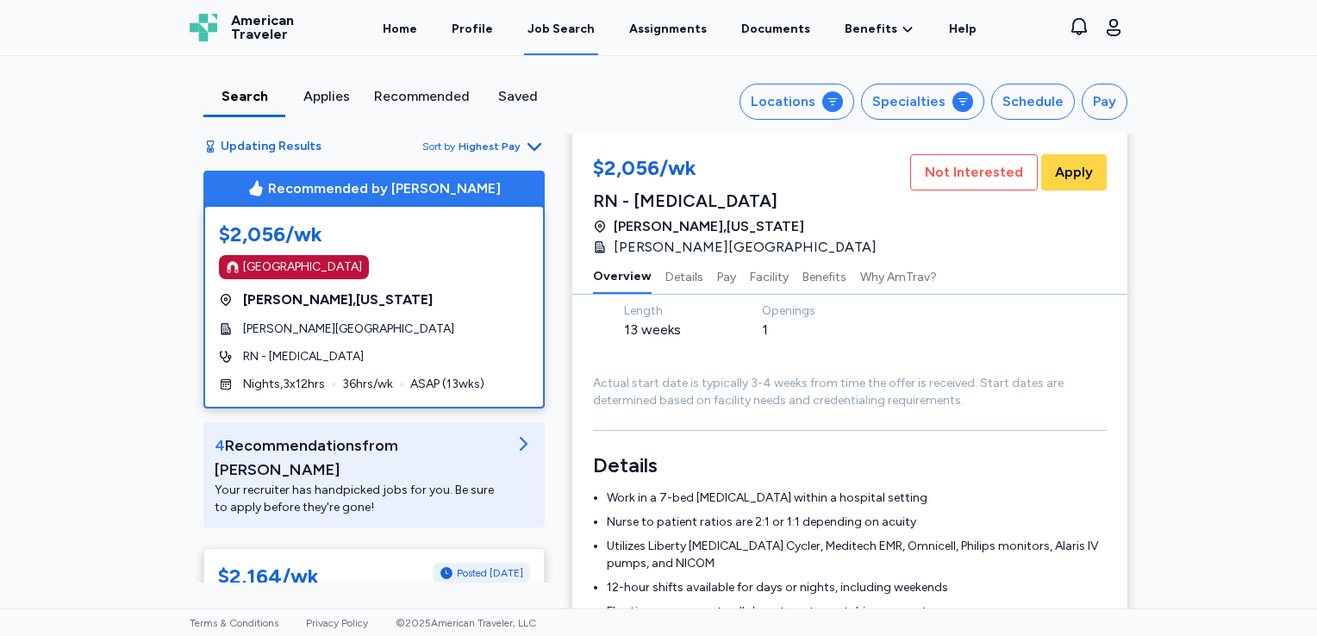
scroll to position [2, 0]
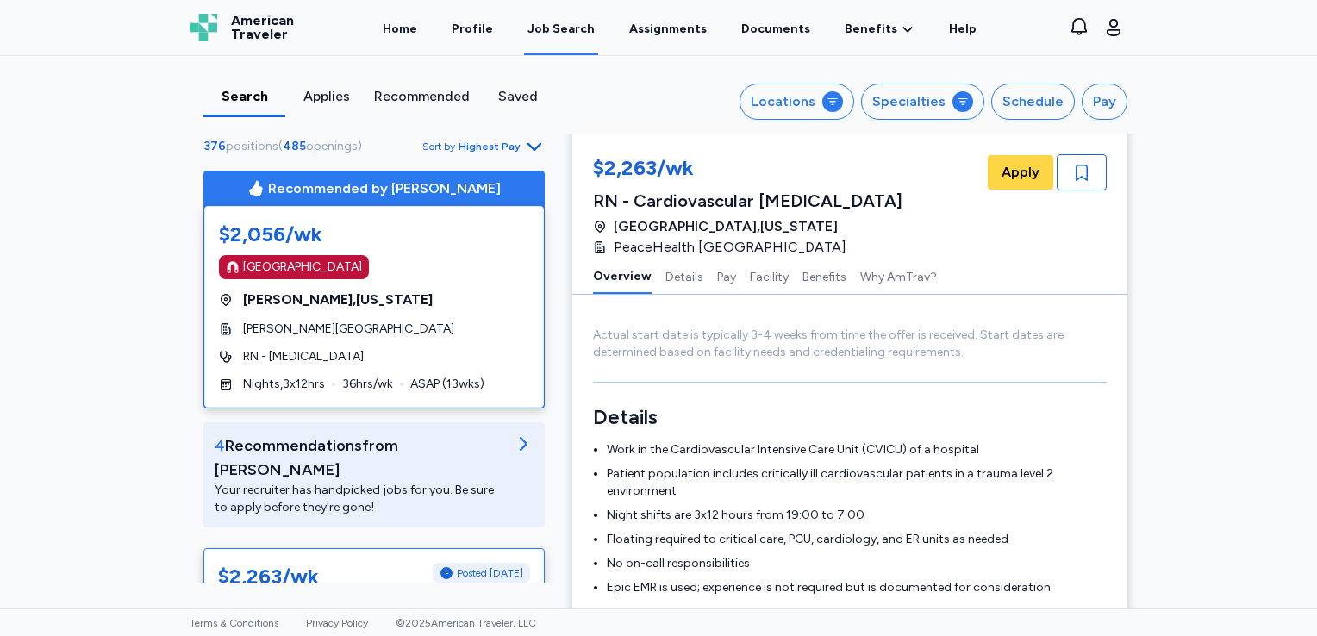
scroll to position [218, 0]
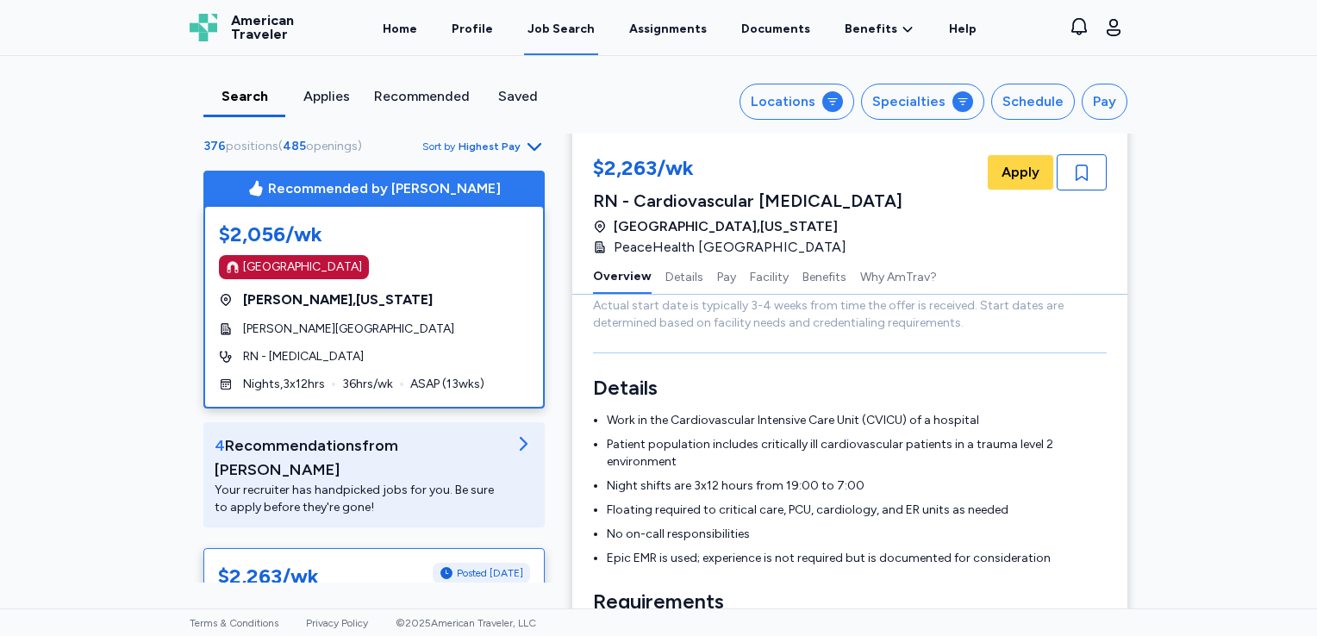
click at [458, 279] on div "$2,056/wk [GEOGRAPHIC_DATA] [GEOGRAPHIC_DATA] , [US_STATE][GEOGRAPHIC_DATA][PER…" at bounding box center [374, 307] width 340 height 202
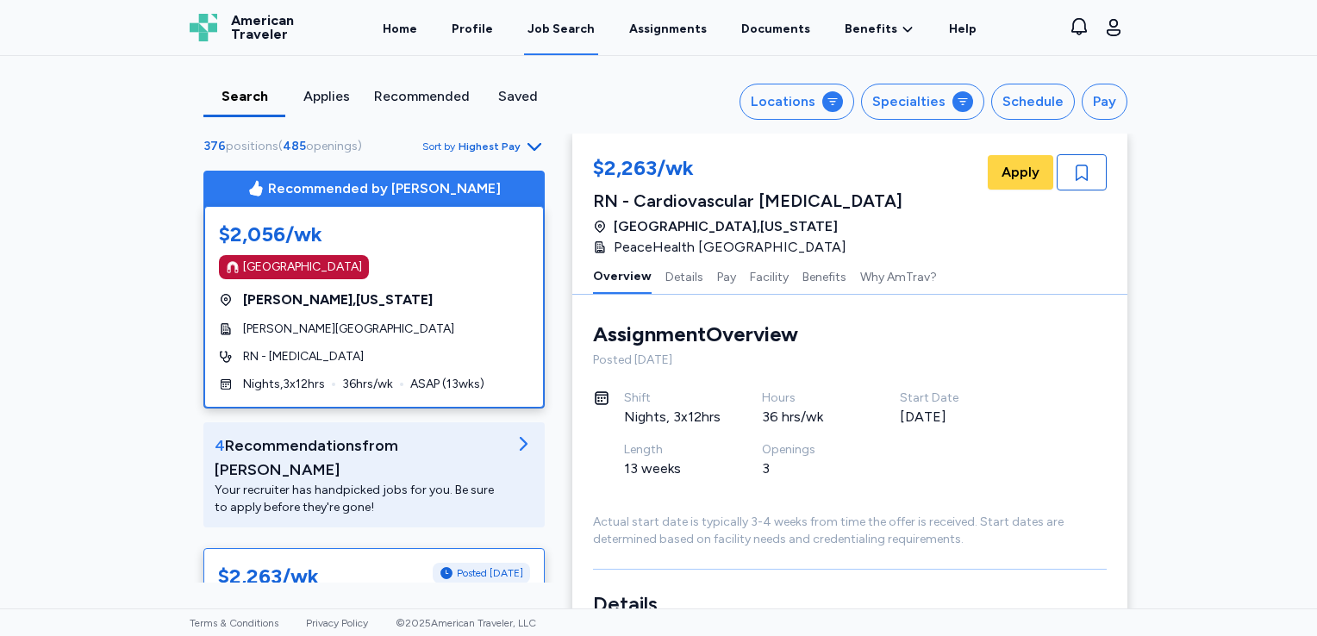
click at [404, 240] on div "$2,056/wk" at bounding box center [374, 235] width 310 height 28
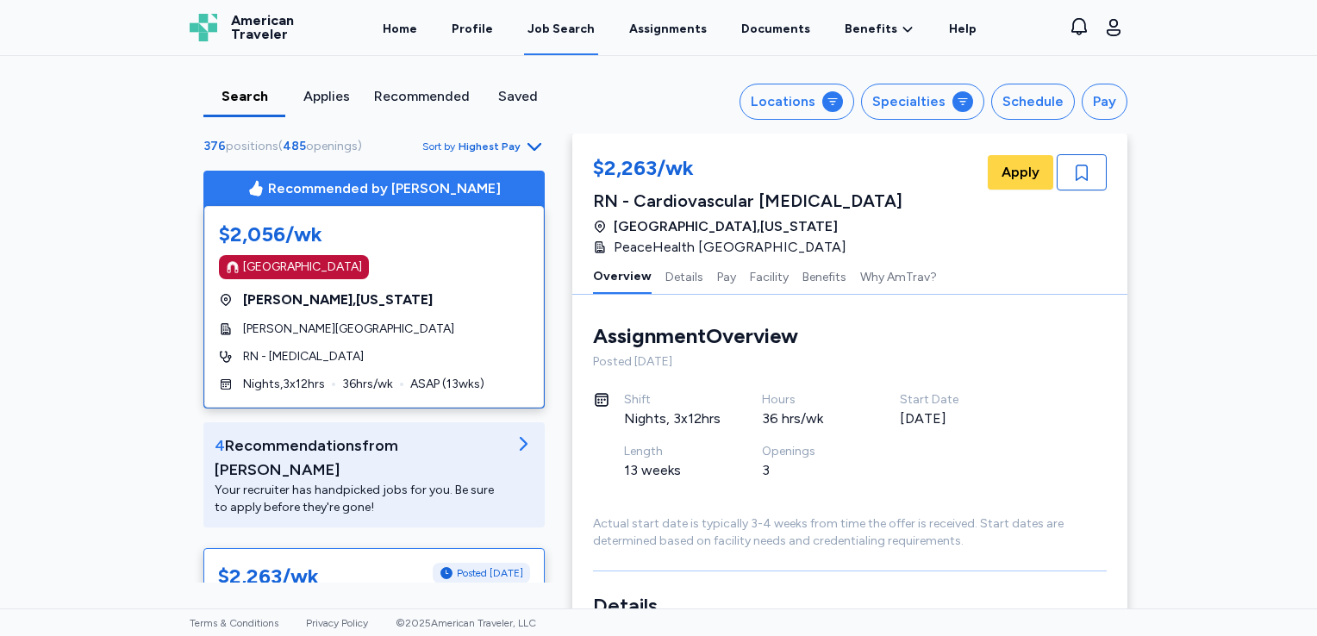
click at [231, 201] on div "Recommended by [PERSON_NAME]" at bounding box center [374, 189] width 340 height 34
click at [328, 563] on div "$2,263/wk Posted [DATE]" at bounding box center [374, 577] width 312 height 28
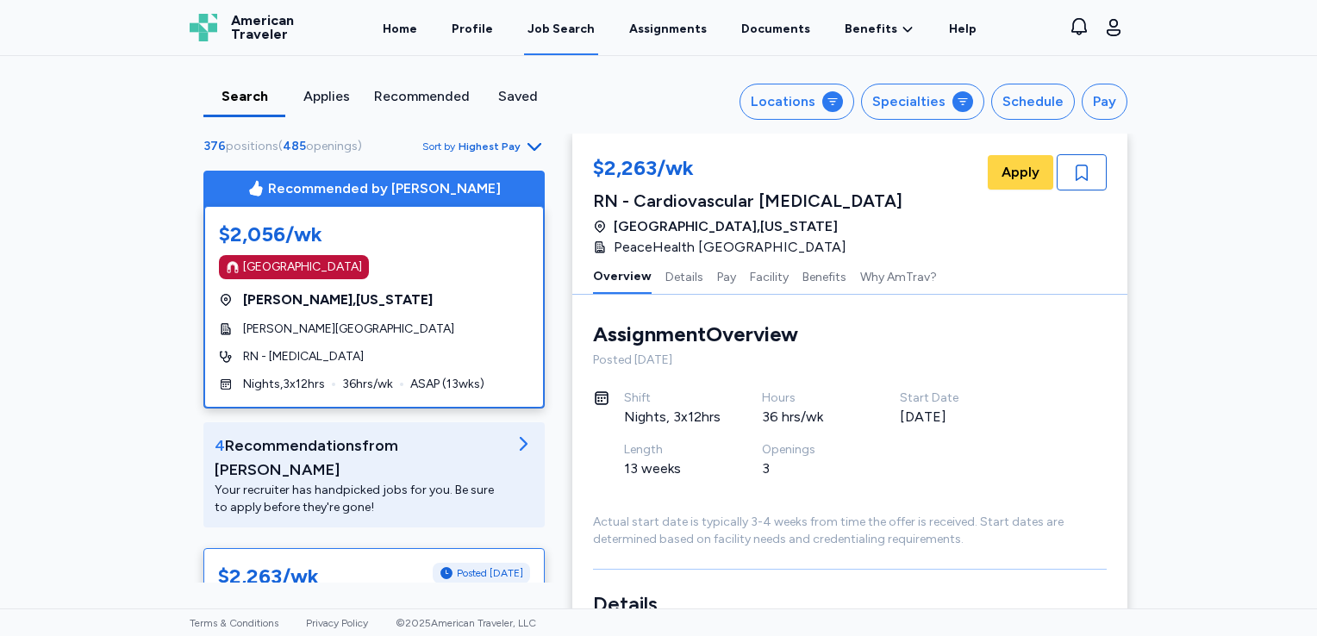
click at [373, 250] on div "$2,056/wk [GEOGRAPHIC_DATA]" at bounding box center [374, 250] width 310 height 59
